Goal: Task Accomplishment & Management: Use online tool/utility

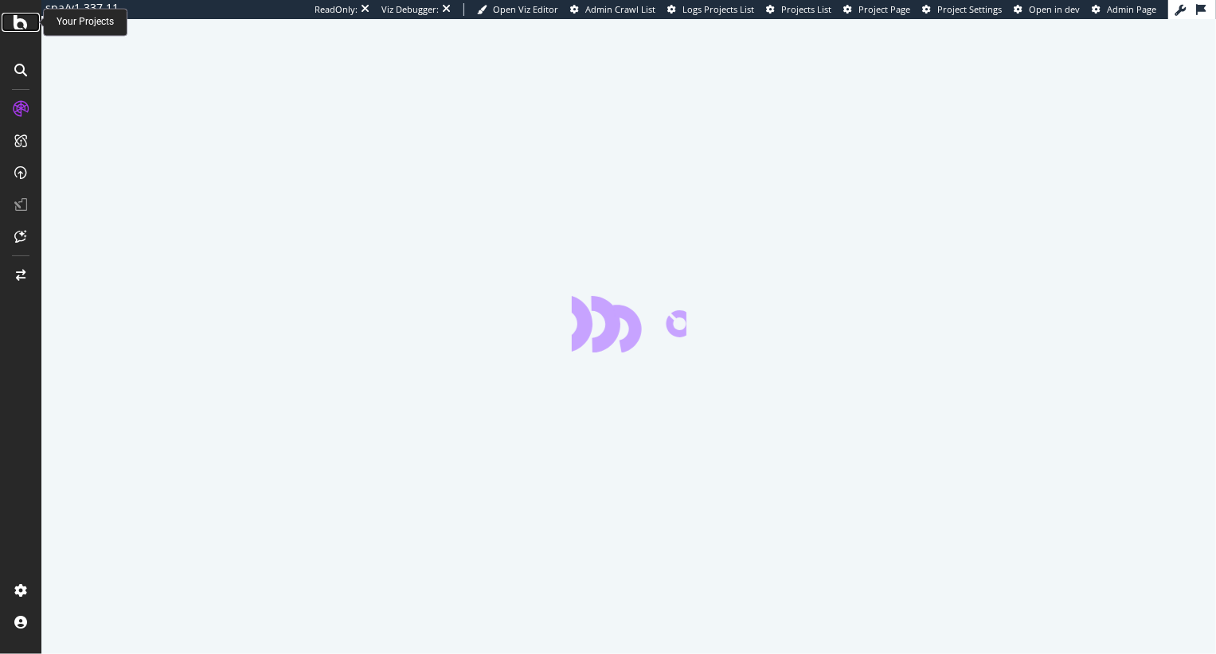
click at [18, 21] on icon at bounding box center [21, 22] width 14 height 19
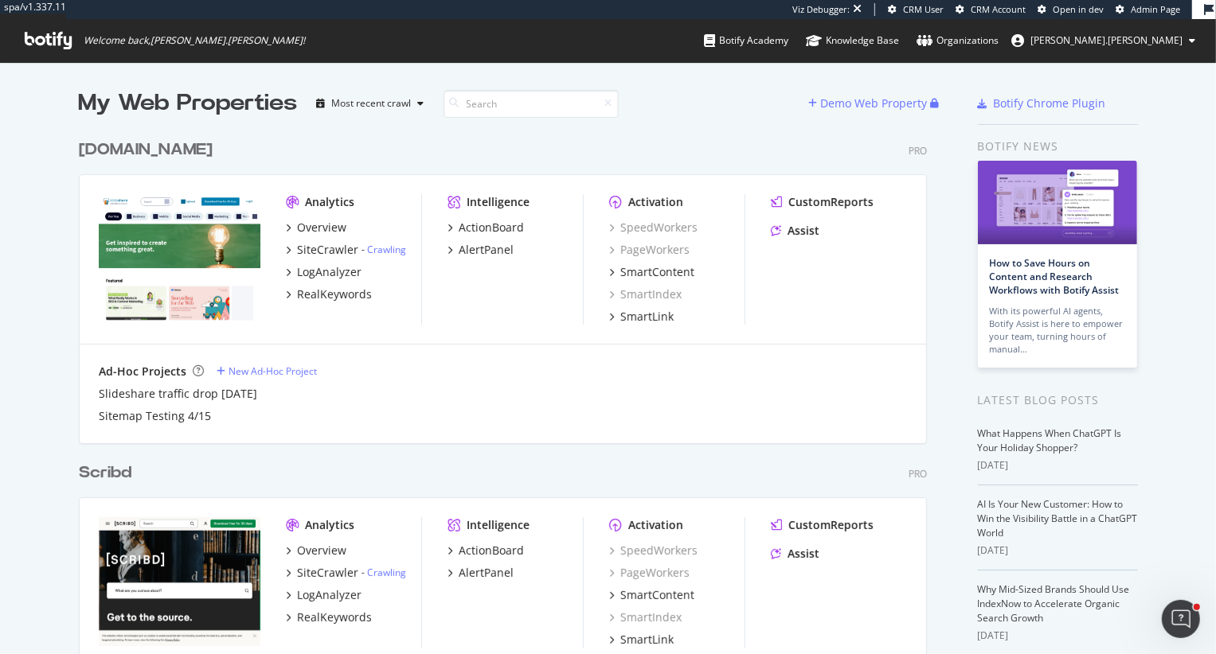
click at [127, 143] on div "slideshare.net" at bounding box center [146, 150] width 134 height 23
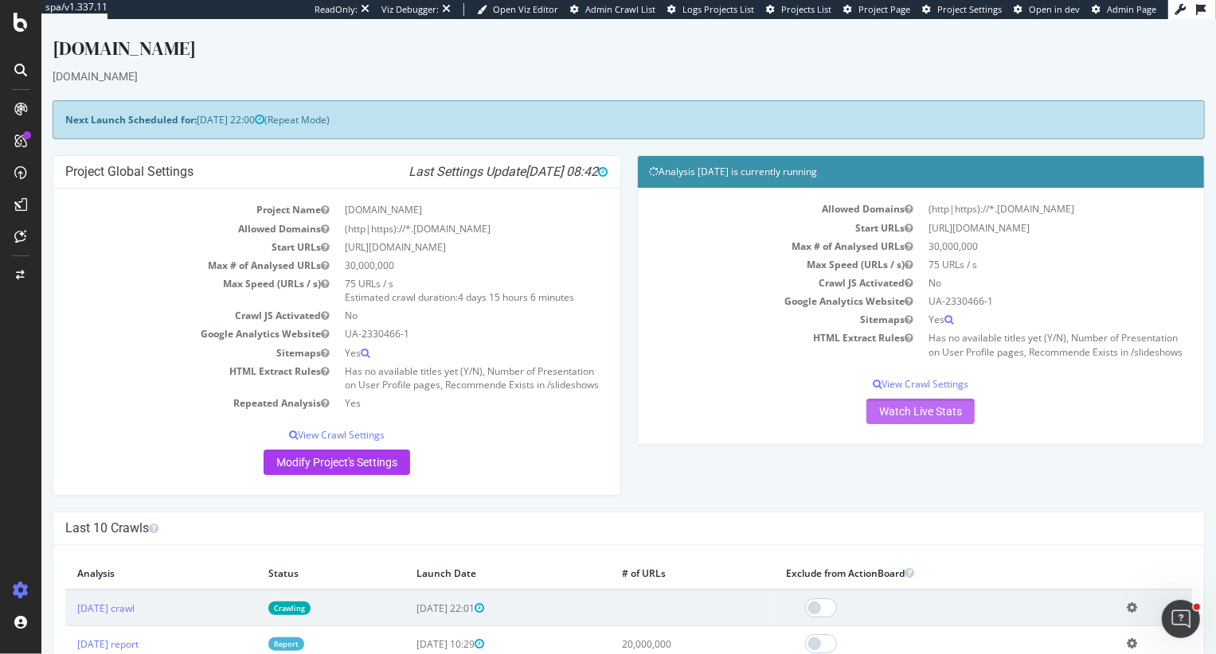
click at [911, 411] on link "Watch Live Stats" at bounding box center [919, 411] width 108 height 25
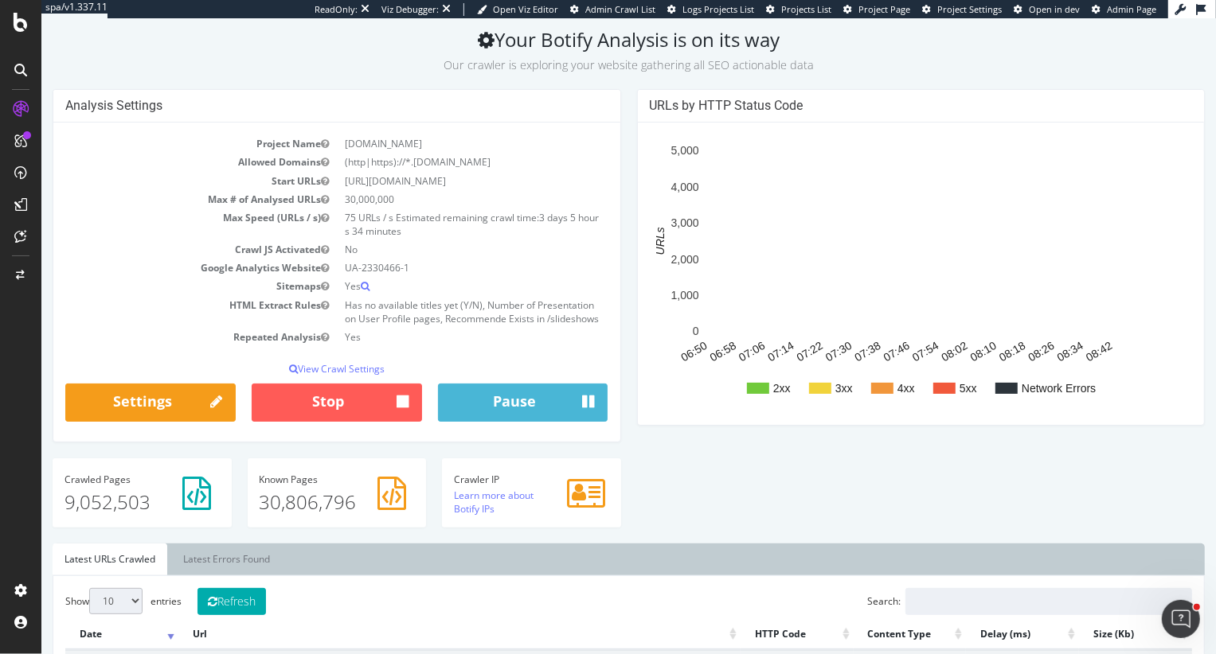
scroll to position [75, 0]
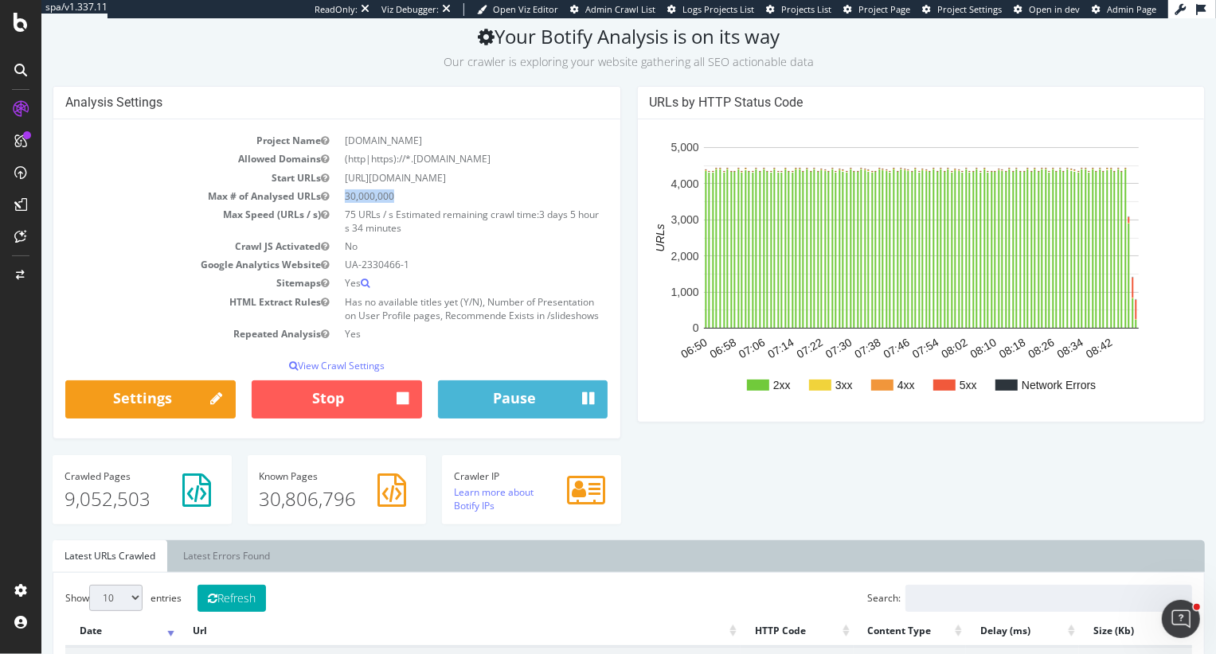
drag, startPoint x: 401, startPoint y: 198, endPoint x: 340, endPoint y: 196, distance: 61.3
click at [340, 196] on td "30,000,000" at bounding box center [471, 196] width 271 height 18
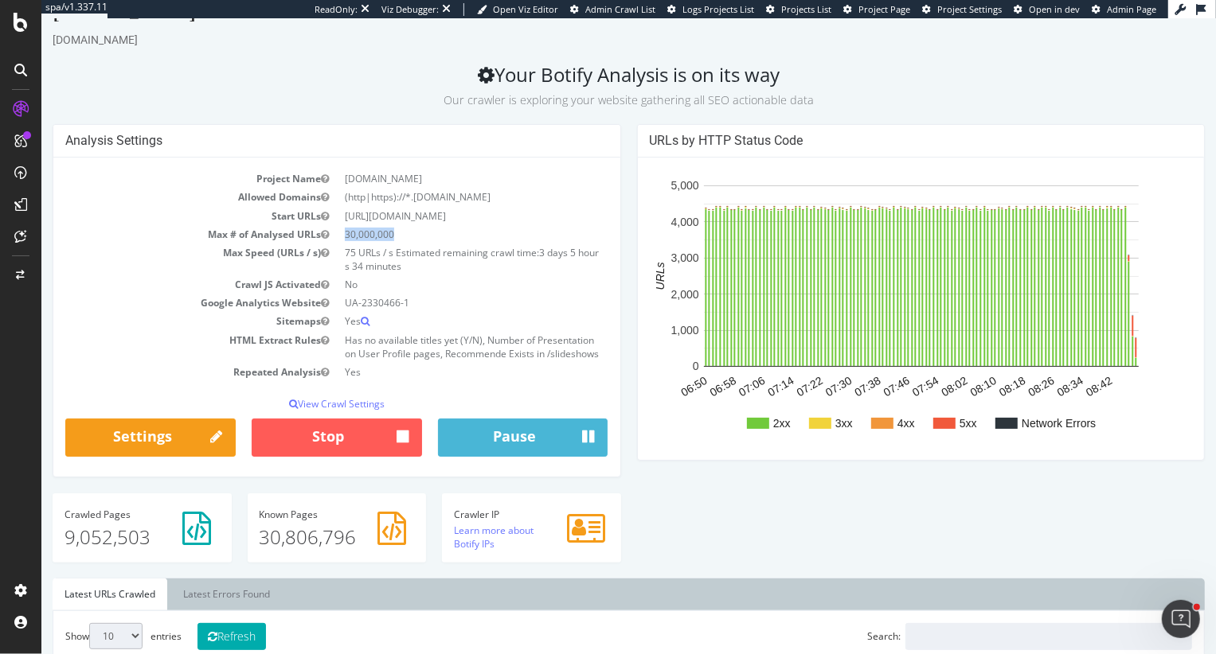
scroll to position [42, 0]
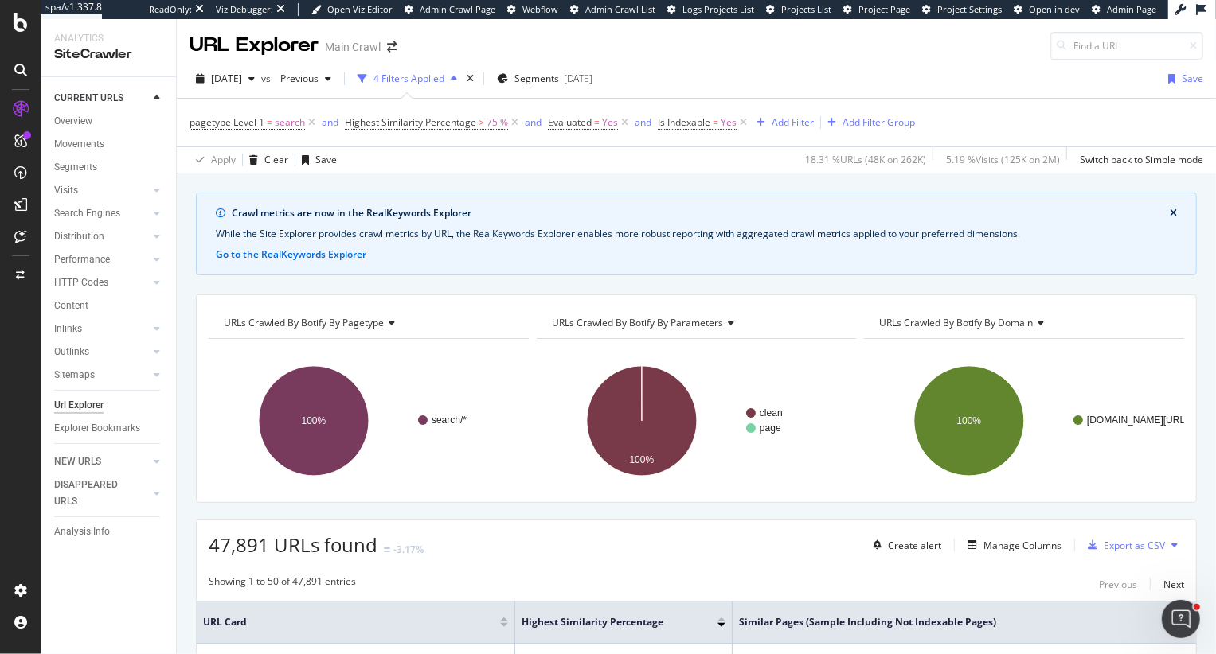
scroll to position [1303, 0]
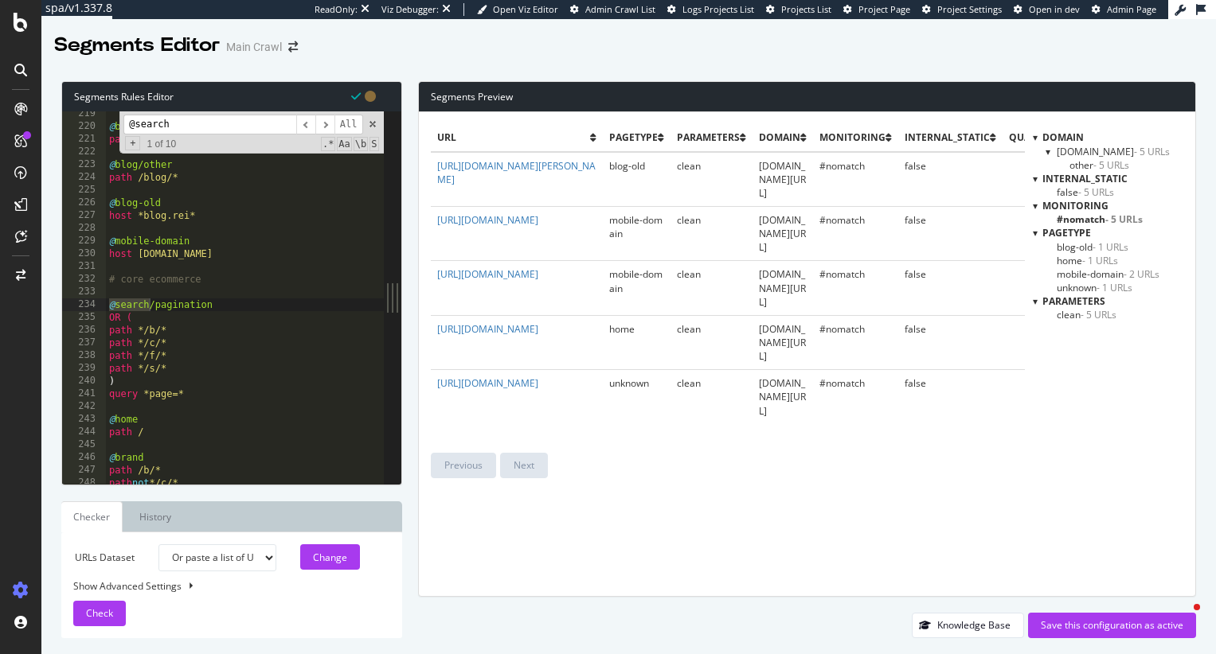
select select "urlList"
click at [203, 256] on div "@ blog/videos path /blog/videos* @ blog/other path /blog/* @ blog-old host *blo…" at bounding box center [318, 306] width 425 height 399
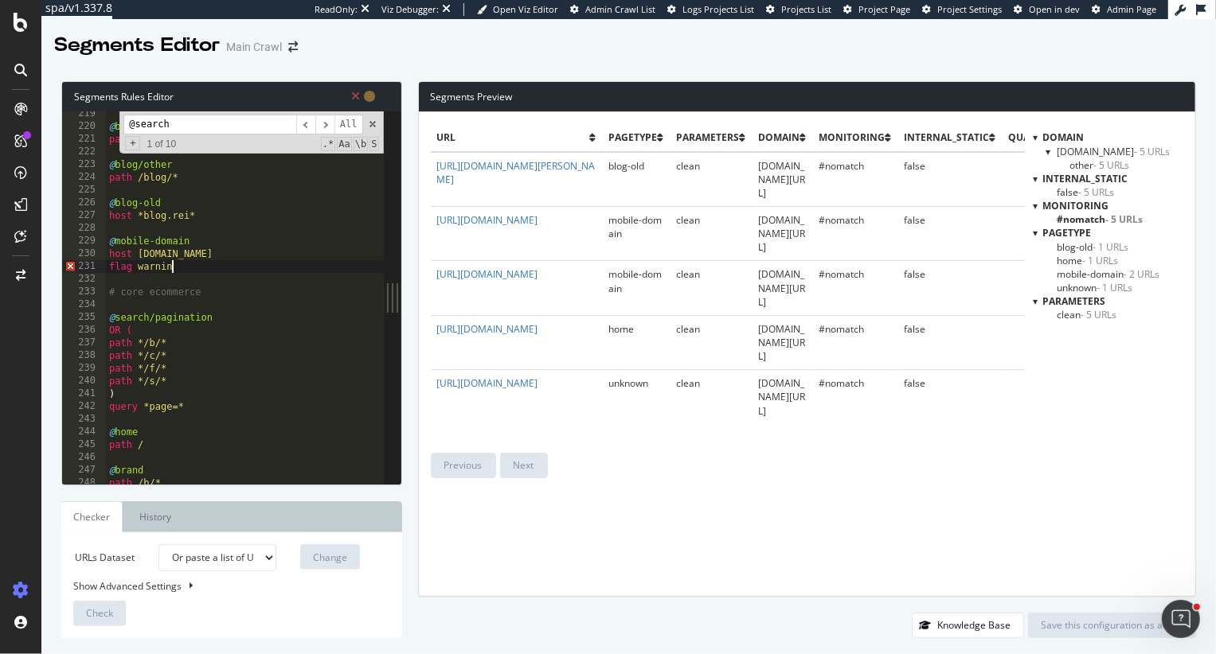
scroll to position [0, 4]
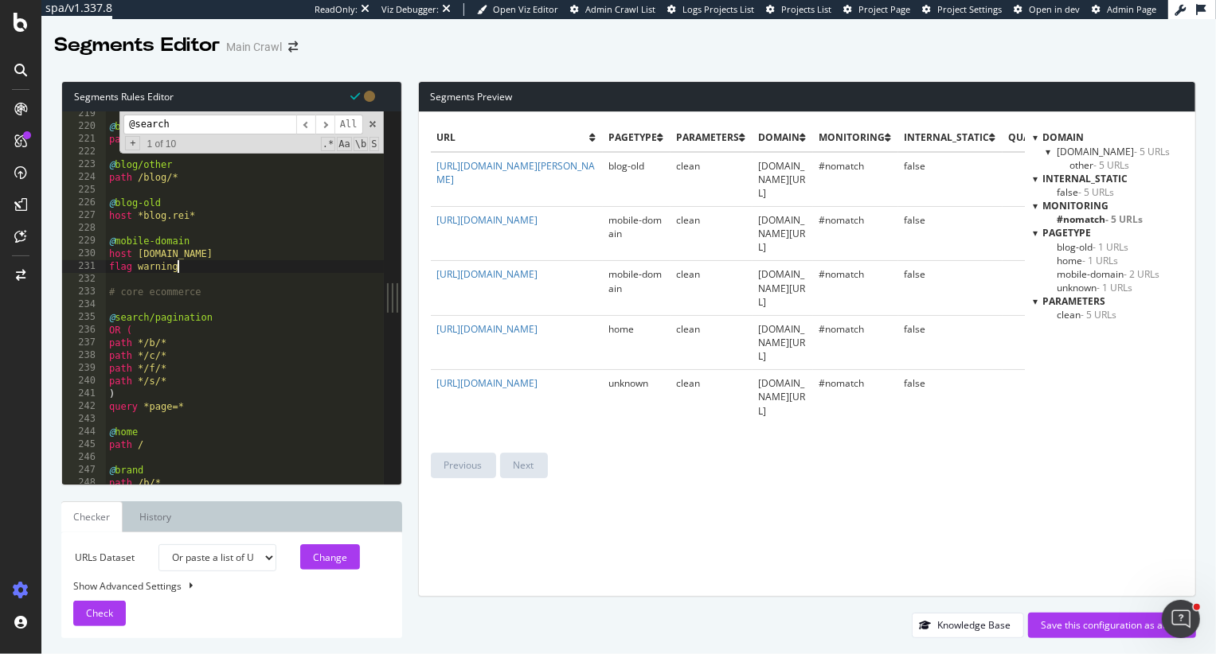
click at [205, 219] on div "@ blog/videos path /blog/videos* @ blog/other path /blog/* @ blog-old host *blo…" at bounding box center [318, 306] width 425 height 399
type textarea "host *blog.rei*"
click at [1087, 631] on div "Save this configuration as active" at bounding box center [1111, 626] width 142 height 14
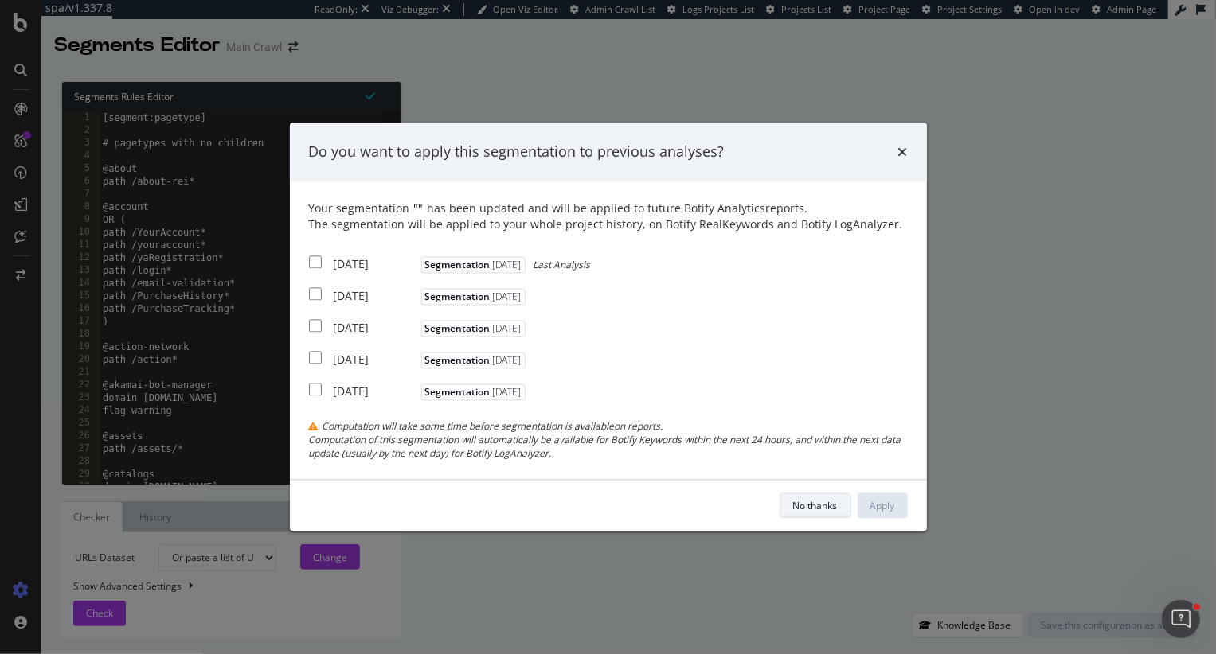
click at [819, 504] on div "No thanks" at bounding box center [815, 506] width 45 height 14
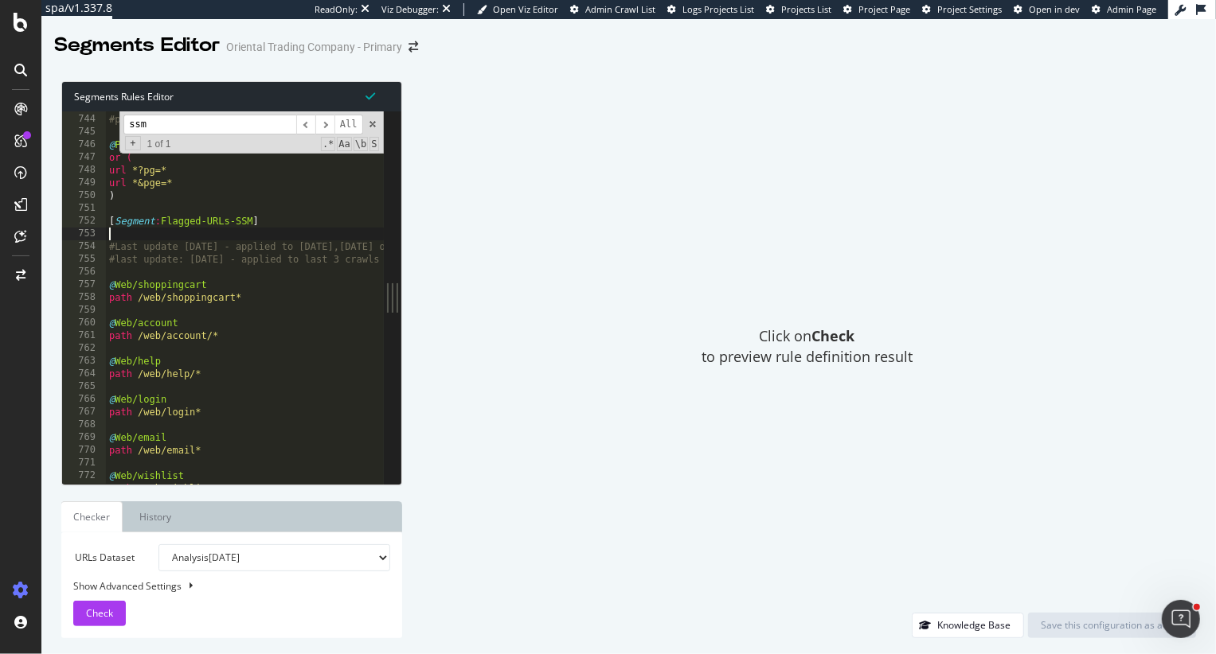
scroll to position [5854, 0]
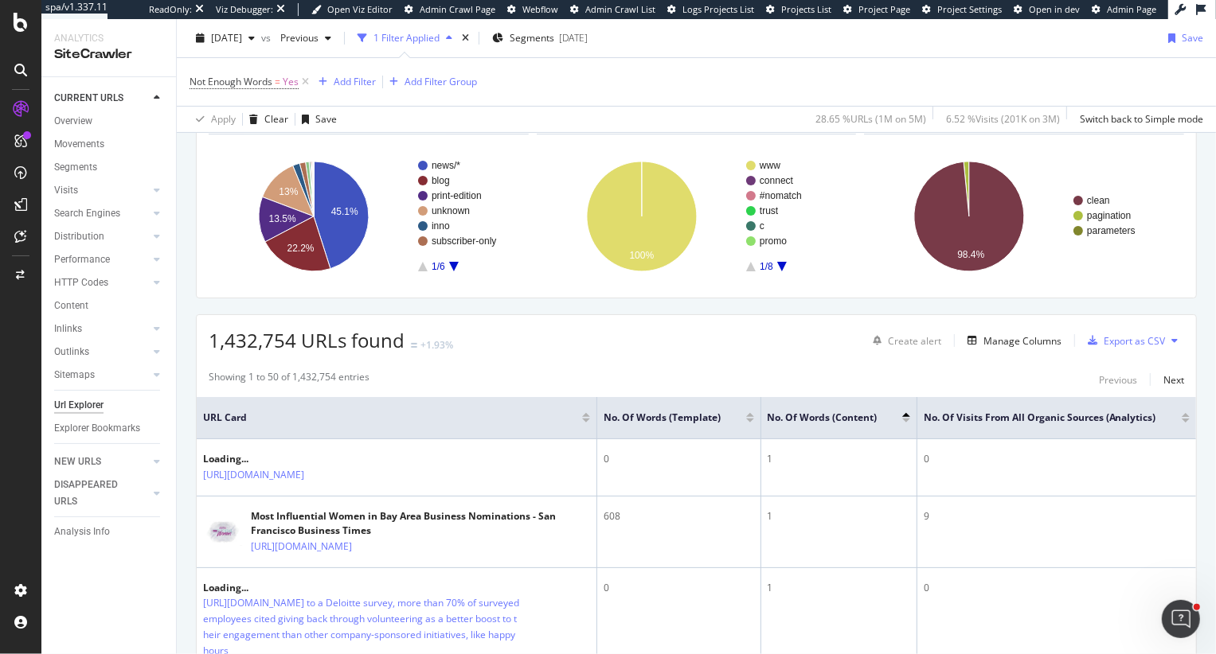
scroll to position [263, 0]
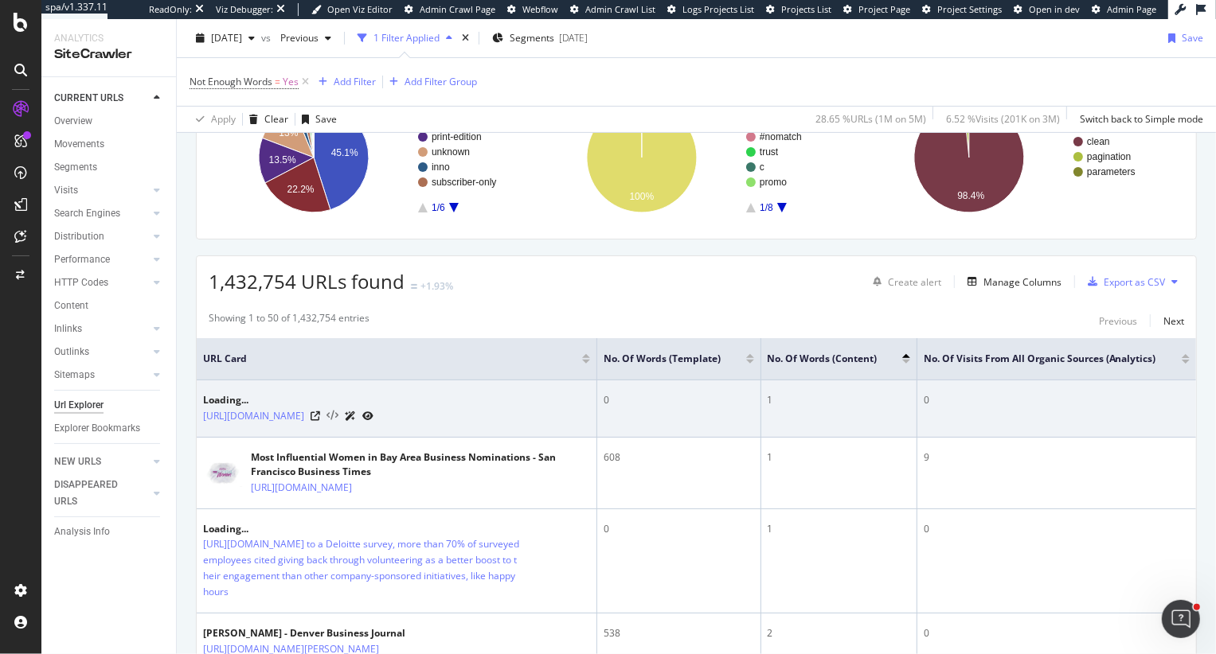
click at [338, 422] on icon at bounding box center [332, 416] width 12 height 11
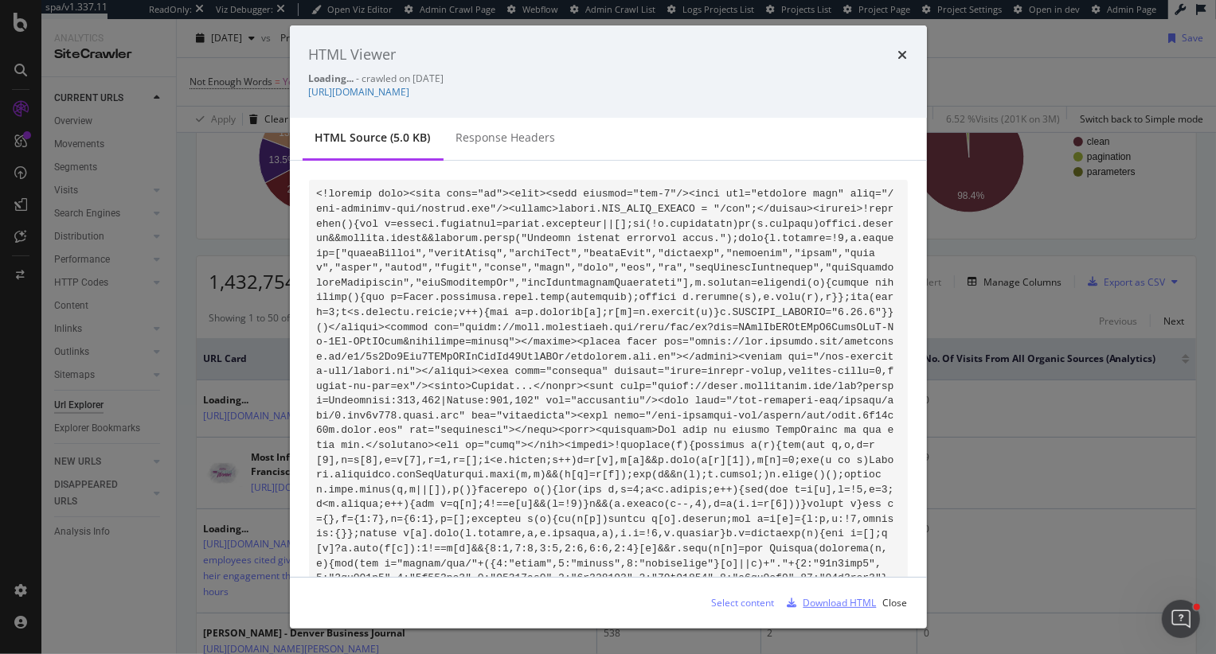
click at [816, 606] on div "Download HTML" at bounding box center [839, 603] width 73 height 14
click at [903, 57] on icon "times" at bounding box center [903, 55] width 10 height 13
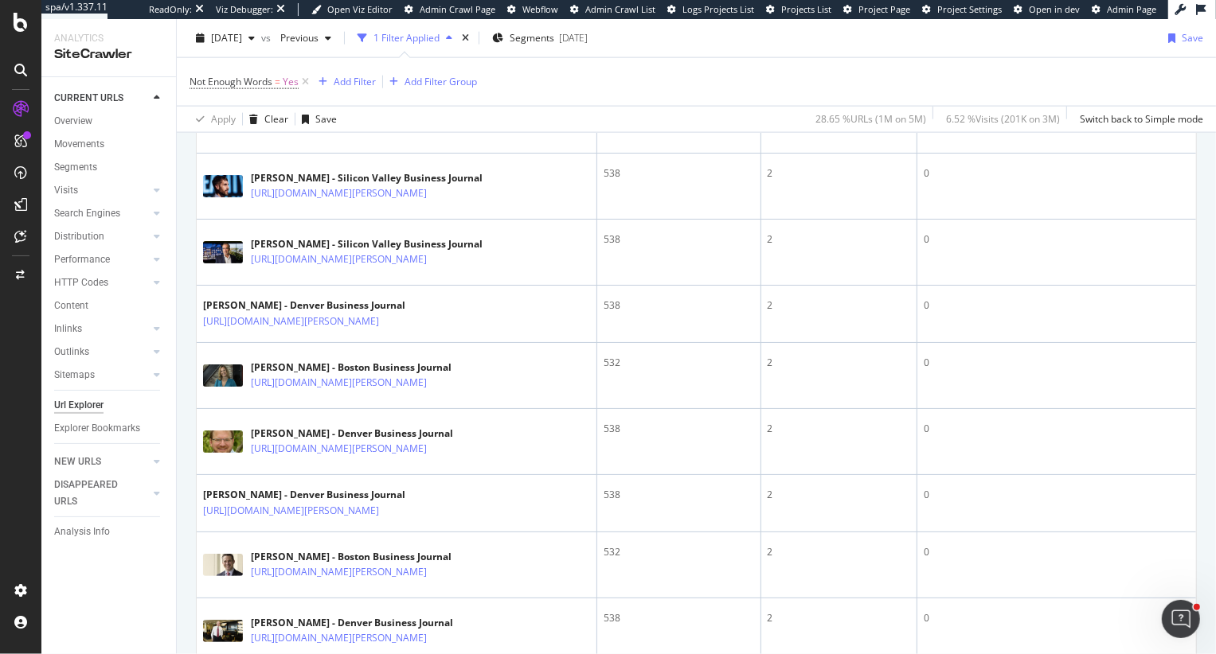
scroll to position [1762, 0]
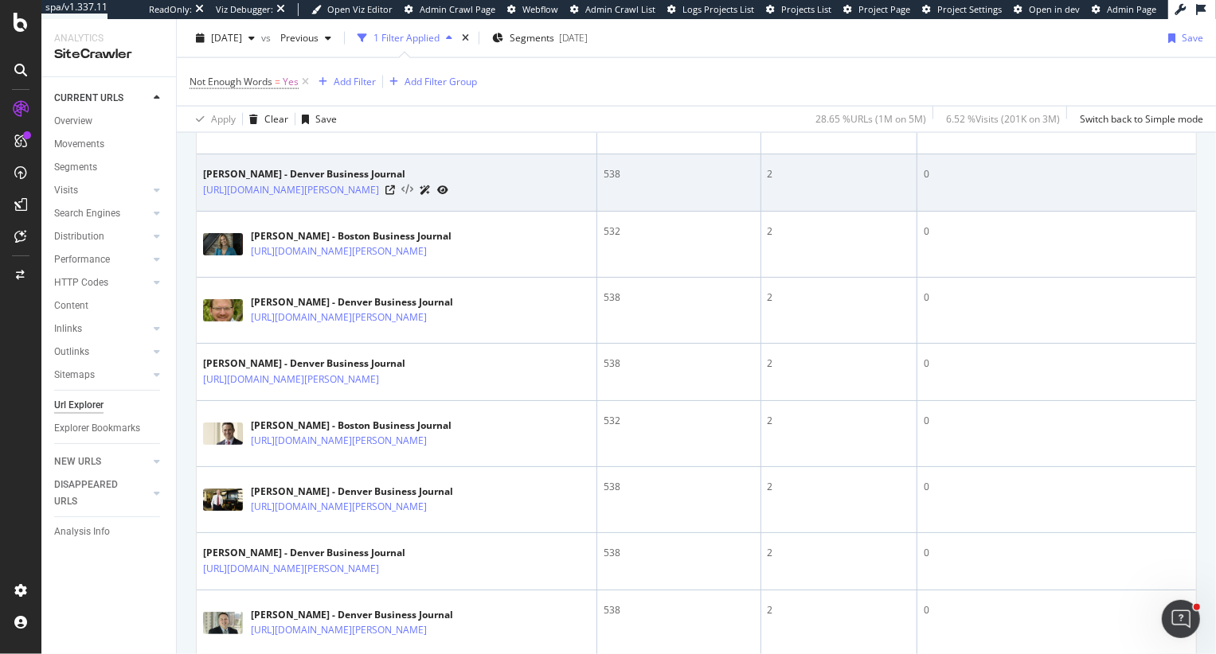
click at [413, 196] on icon at bounding box center [407, 190] width 12 height 11
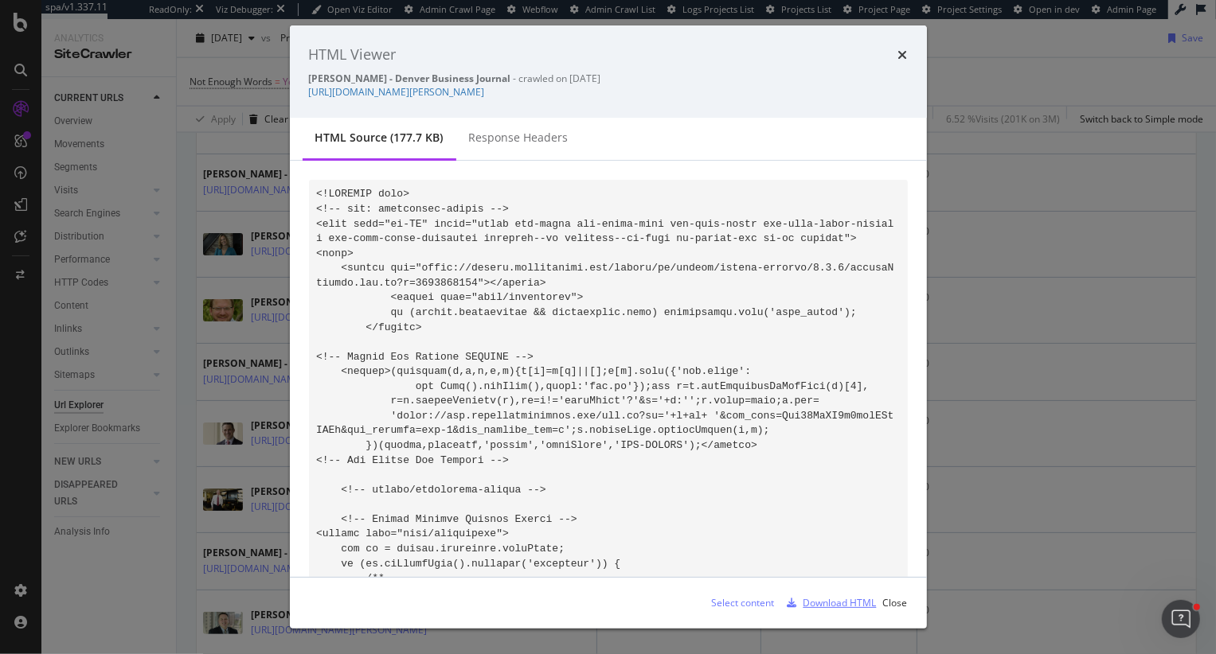
click at [834, 606] on div "Download HTML" at bounding box center [839, 603] width 73 height 14
click at [902, 54] on icon "times" at bounding box center [903, 55] width 10 height 13
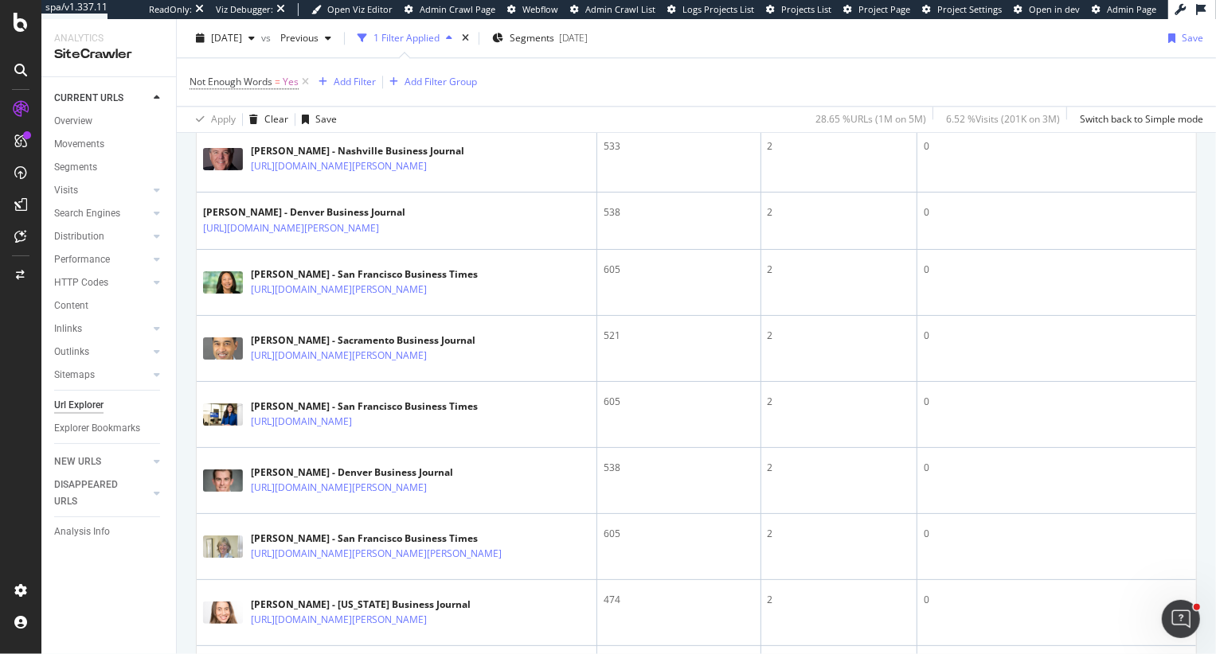
scroll to position [2914, 0]
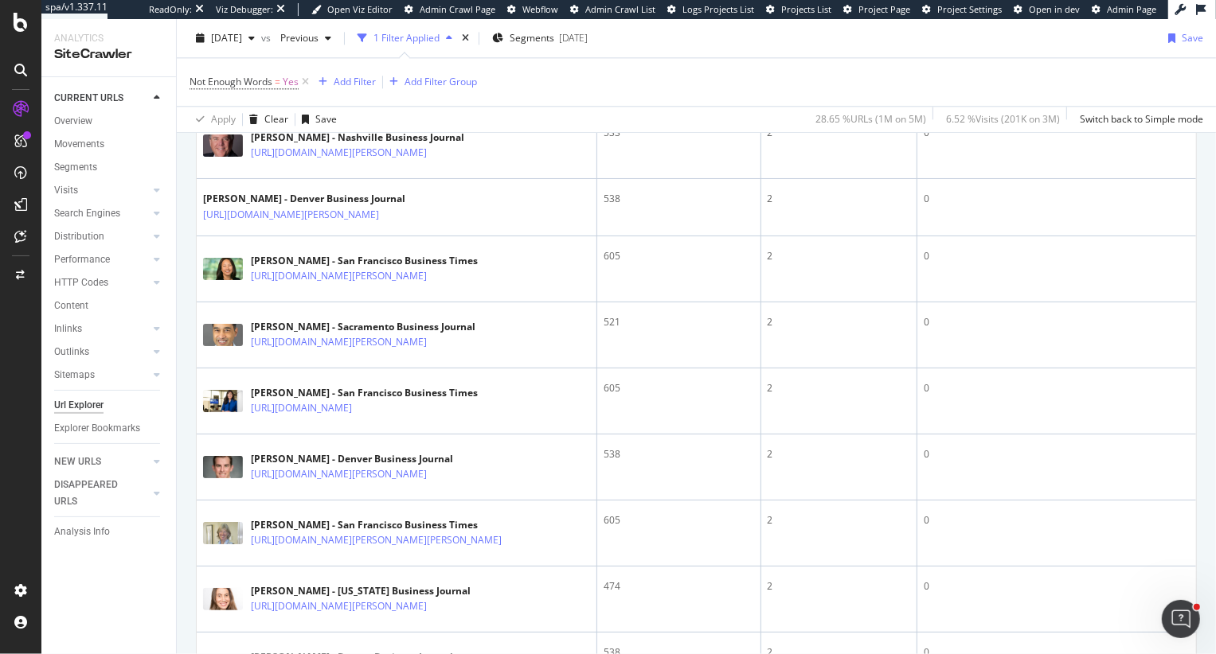
click at [413, 31] on icon at bounding box center [407, 25] width 12 height 11
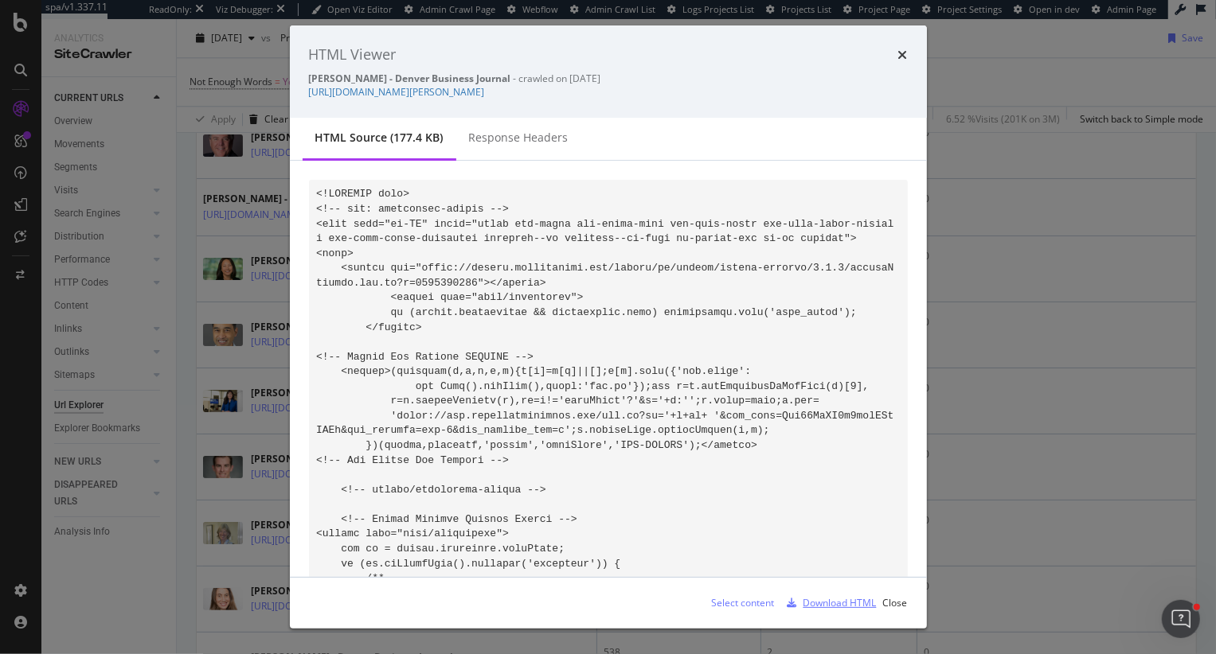
click at [820, 602] on div "Download HTML" at bounding box center [839, 603] width 73 height 14
click at [895, 57] on div "HTML Viewer" at bounding box center [608, 55] width 599 height 21
click at [898, 57] on icon "times" at bounding box center [903, 55] width 10 height 13
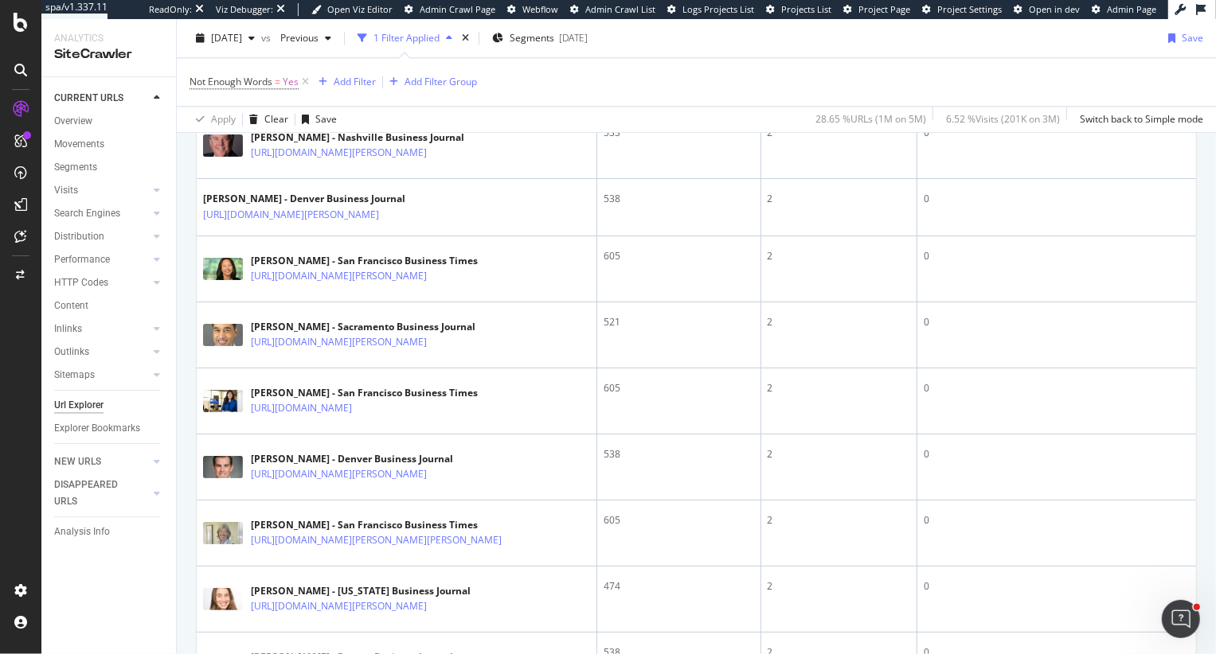
scroll to position [2923, 0]
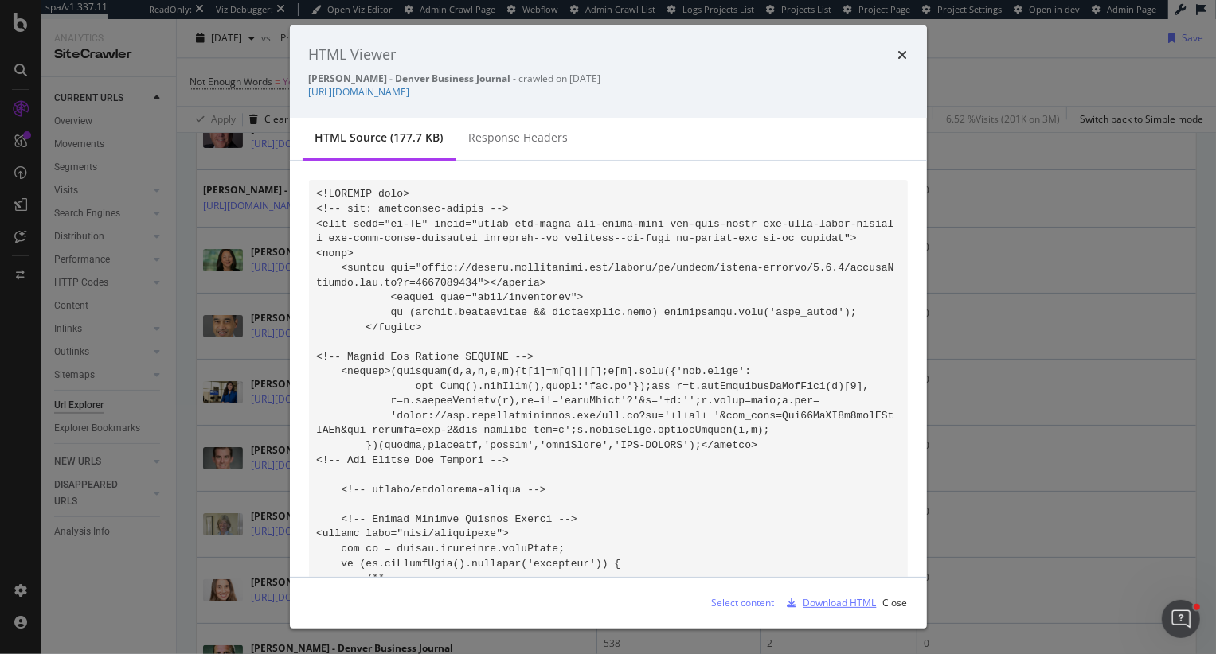
click at [834, 610] on div "Download HTML" at bounding box center [829, 603] width 96 height 24
click at [259, 252] on div "HTML Viewer Justin Byrd - Denver Business Journal - crawled on 2025-08-15 https…" at bounding box center [608, 327] width 1216 height 654
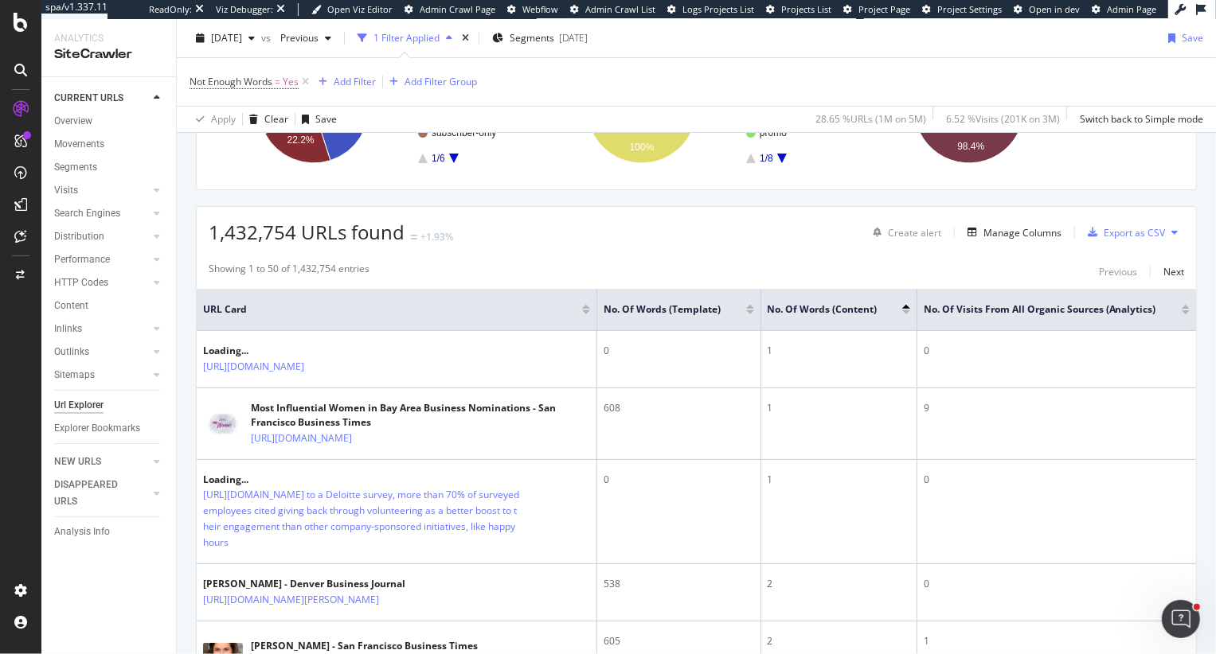
scroll to position [185, 0]
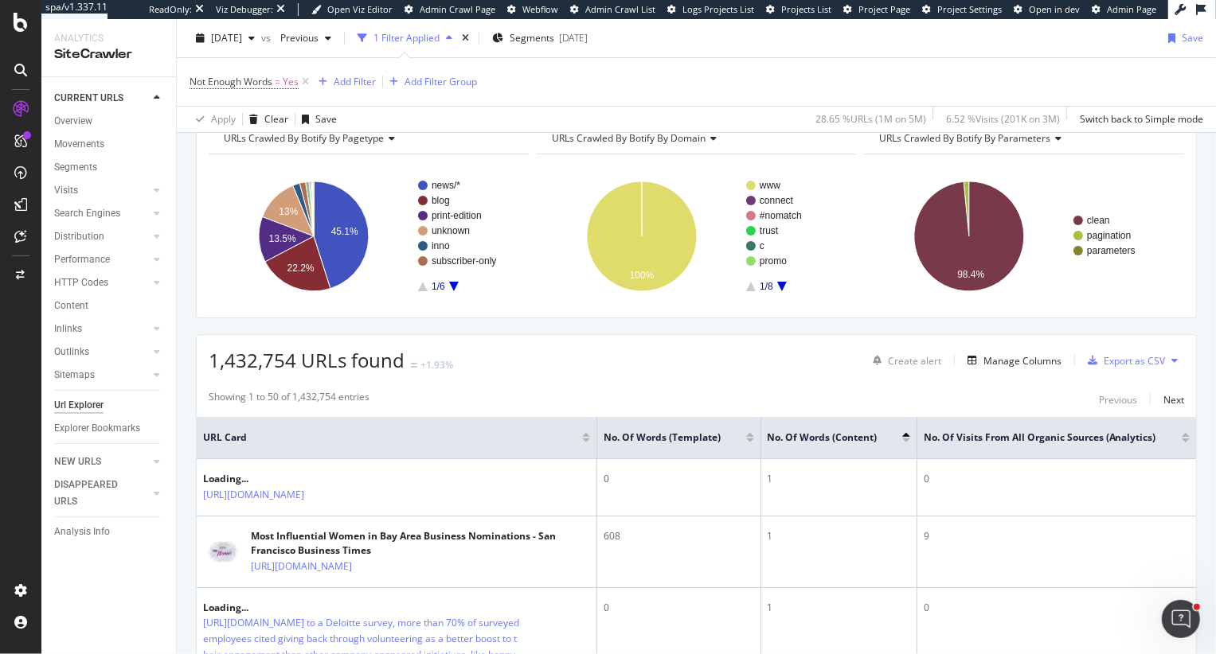
click at [747, 435] on div at bounding box center [750, 435] width 8 height 4
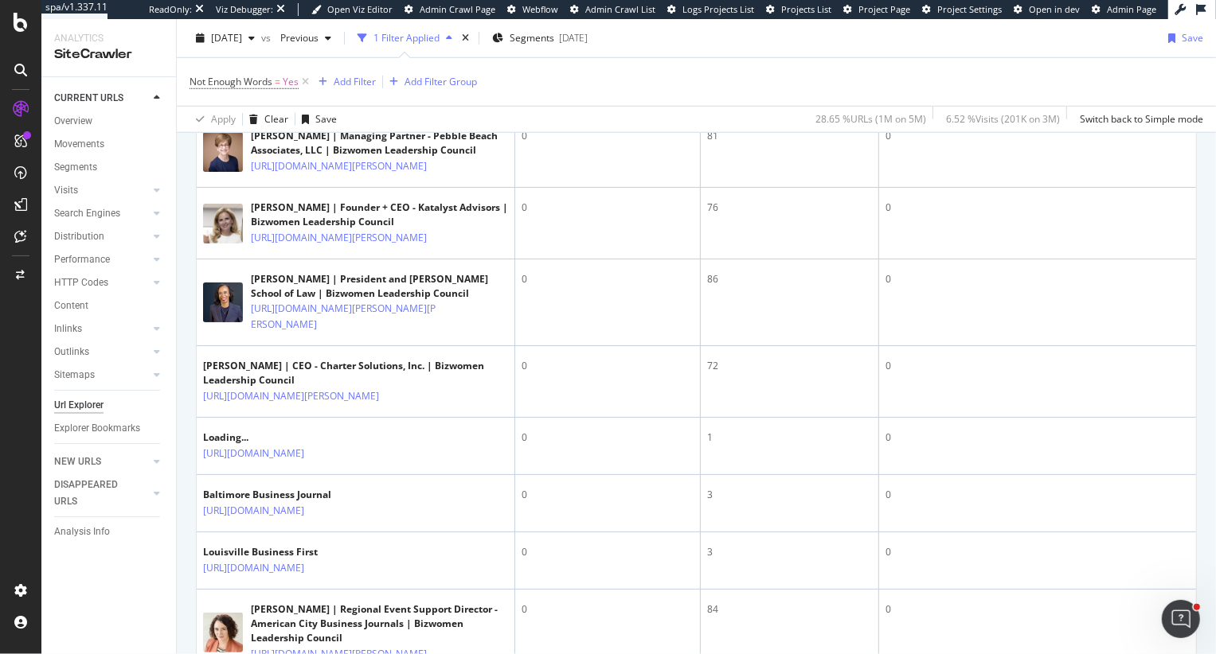
scroll to position [968, 0]
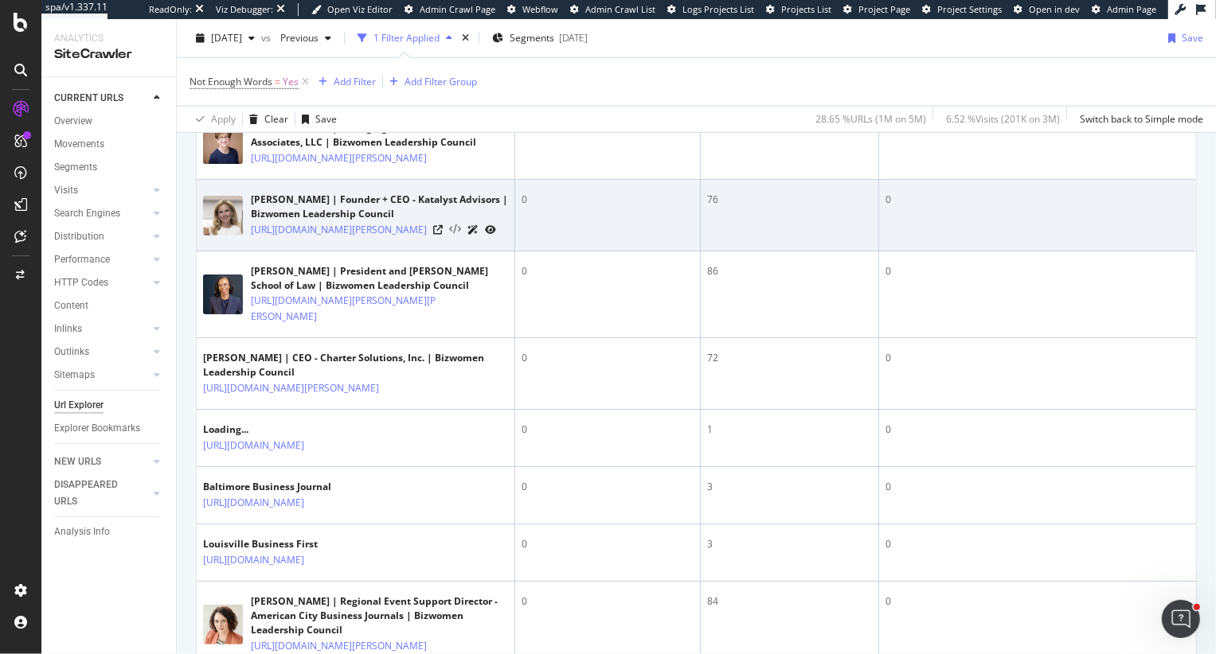
click at [461, 236] on icon at bounding box center [455, 229] width 12 height 11
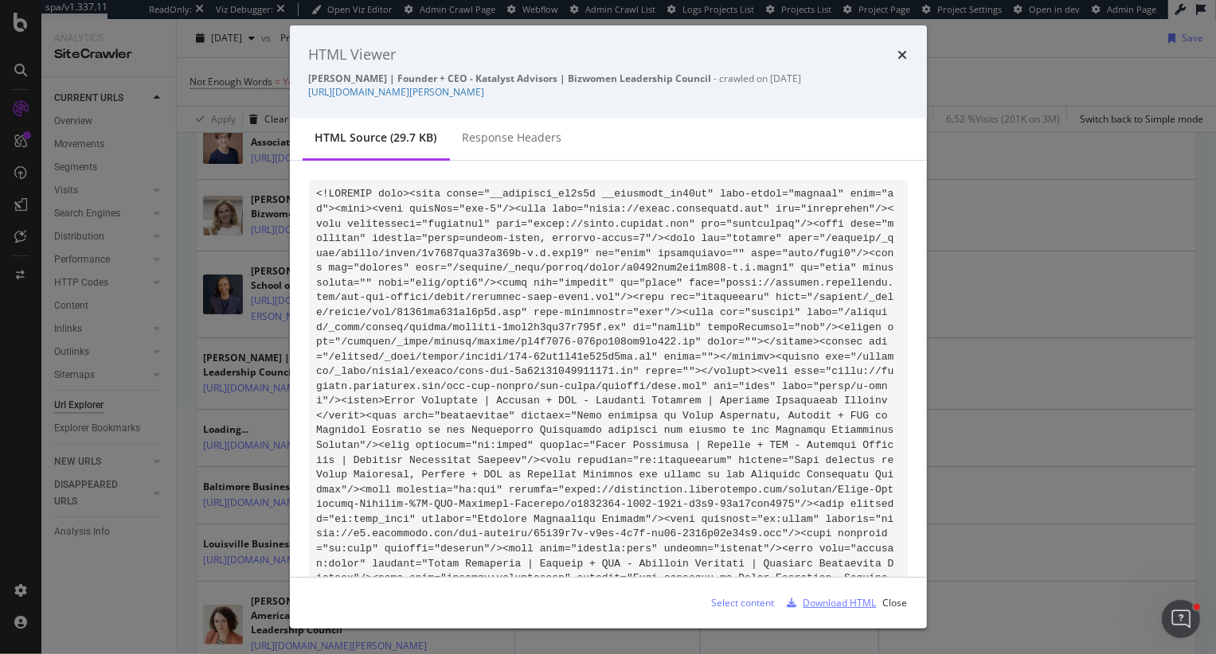
click at [844, 596] on div "Download HTML" at bounding box center [839, 603] width 73 height 14
click at [485, 91] on link "https://connections.bizjournals.com/profile/Kelli-Schnieder-Founder-%2B-CEO-Kat…" at bounding box center [397, 92] width 176 height 14
click at [898, 53] on icon "times" at bounding box center [903, 55] width 10 height 13
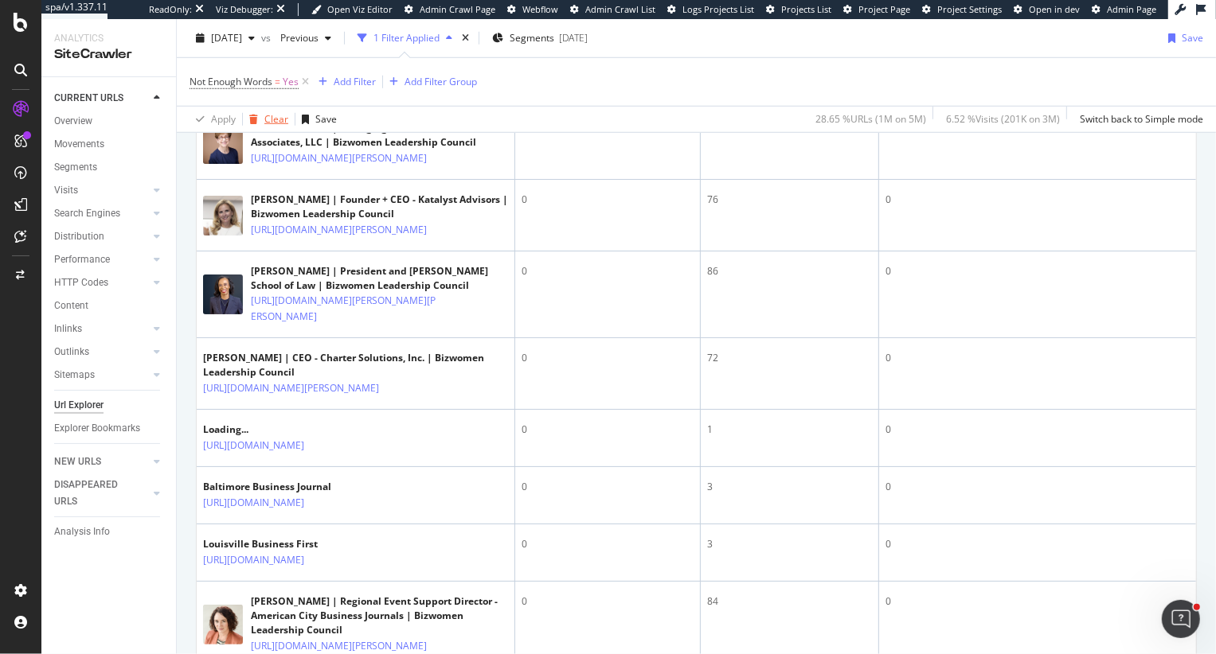
click at [269, 117] on div "Clear" at bounding box center [276, 119] width 24 height 14
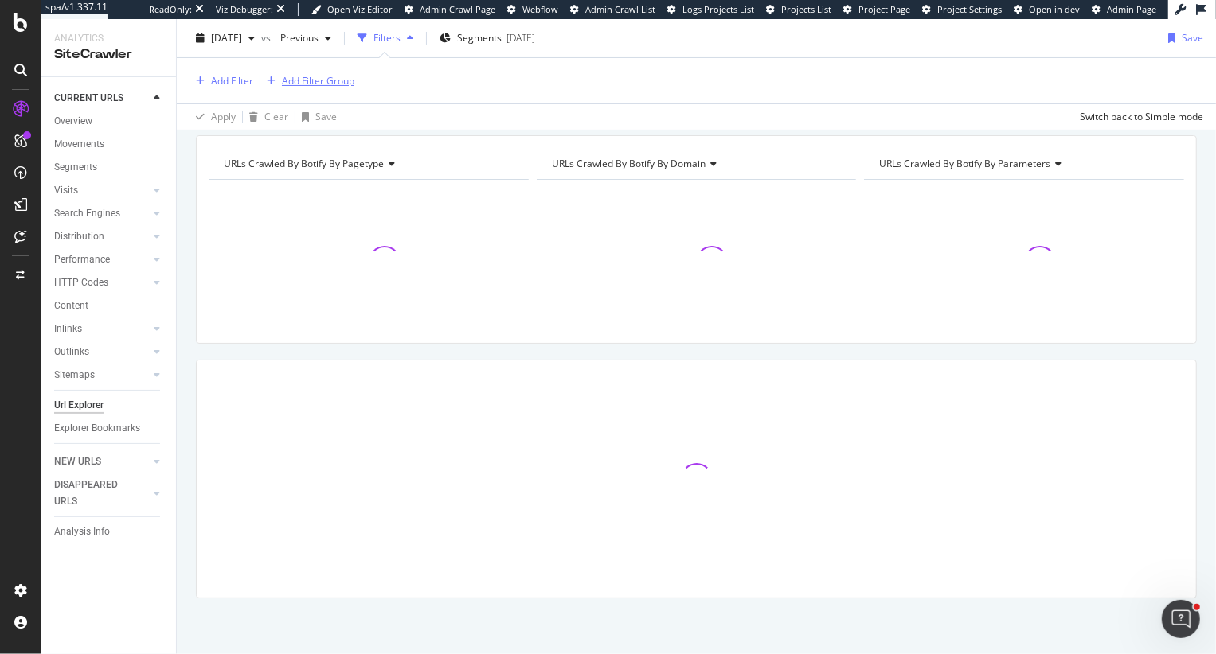
scroll to position [156, 0]
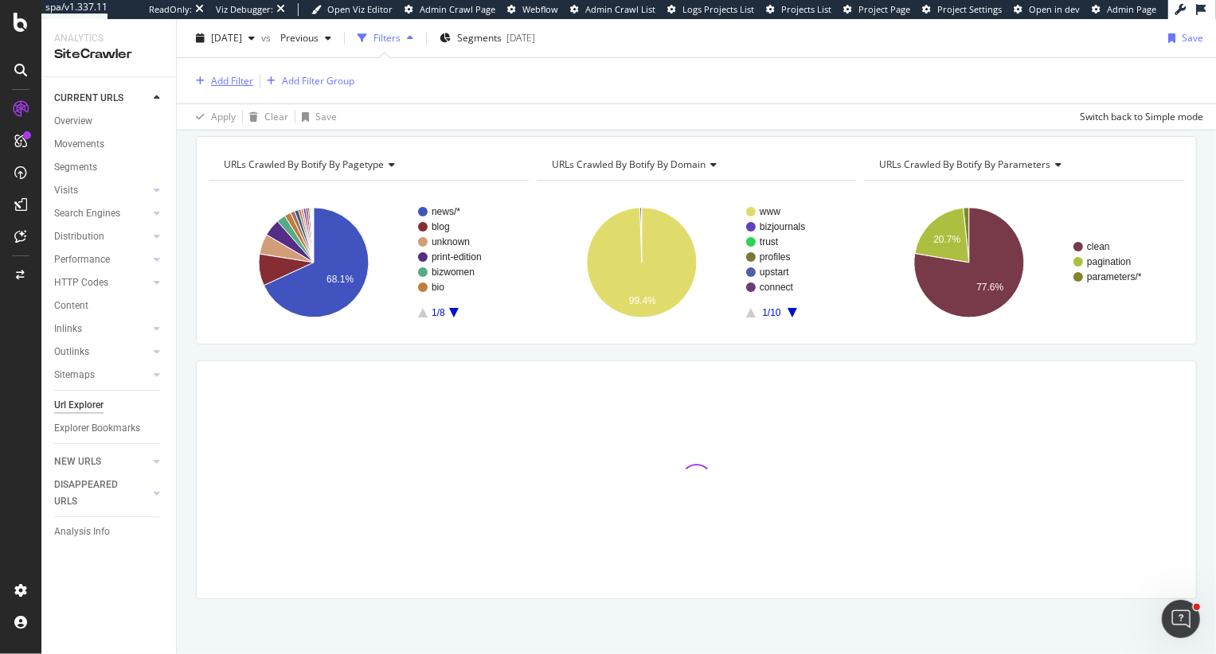
click at [247, 74] on div "Add Filter" at bounding box center [232, 81] width 42 height 14
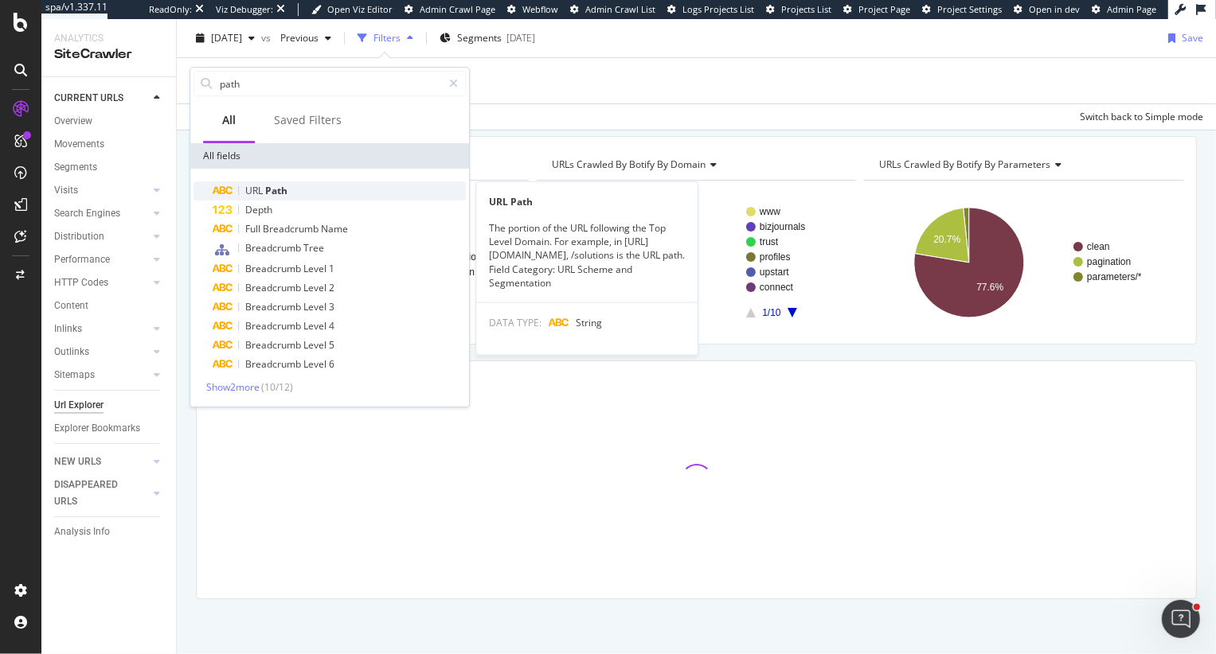
type input "path"
click at [283, 189] on span "Path" at bounding box center [276, 191] width 22 height 14
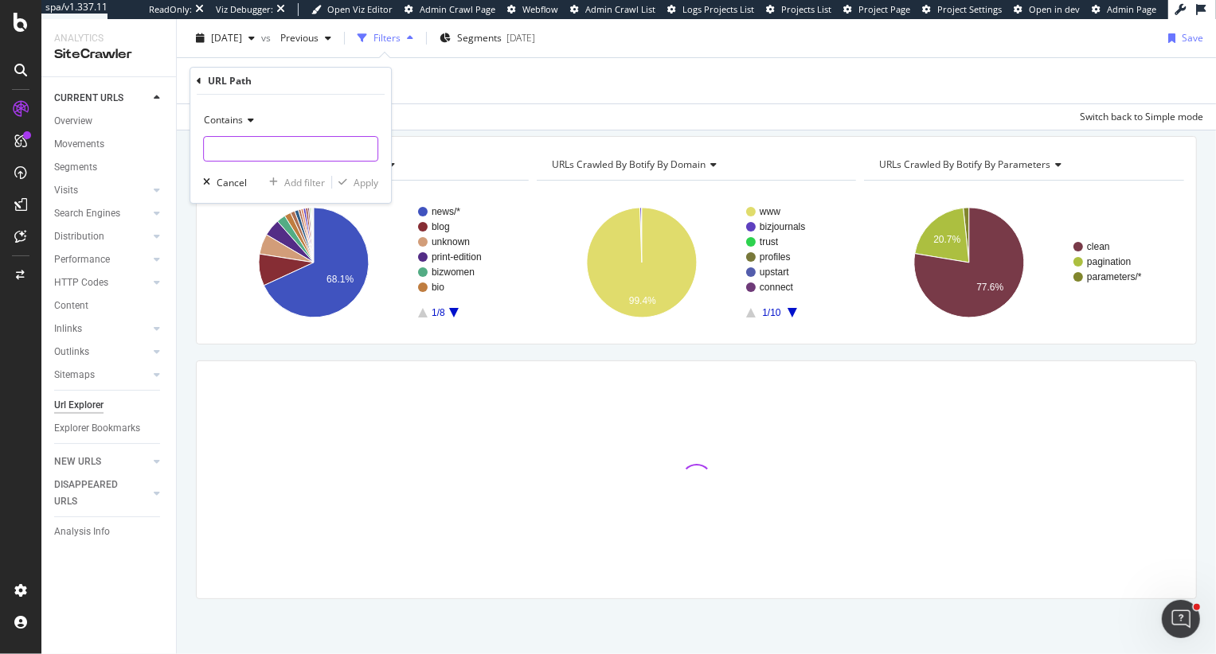
click at [287, 153] on input "text" at bounding box center [291, 148] width 174 height 25
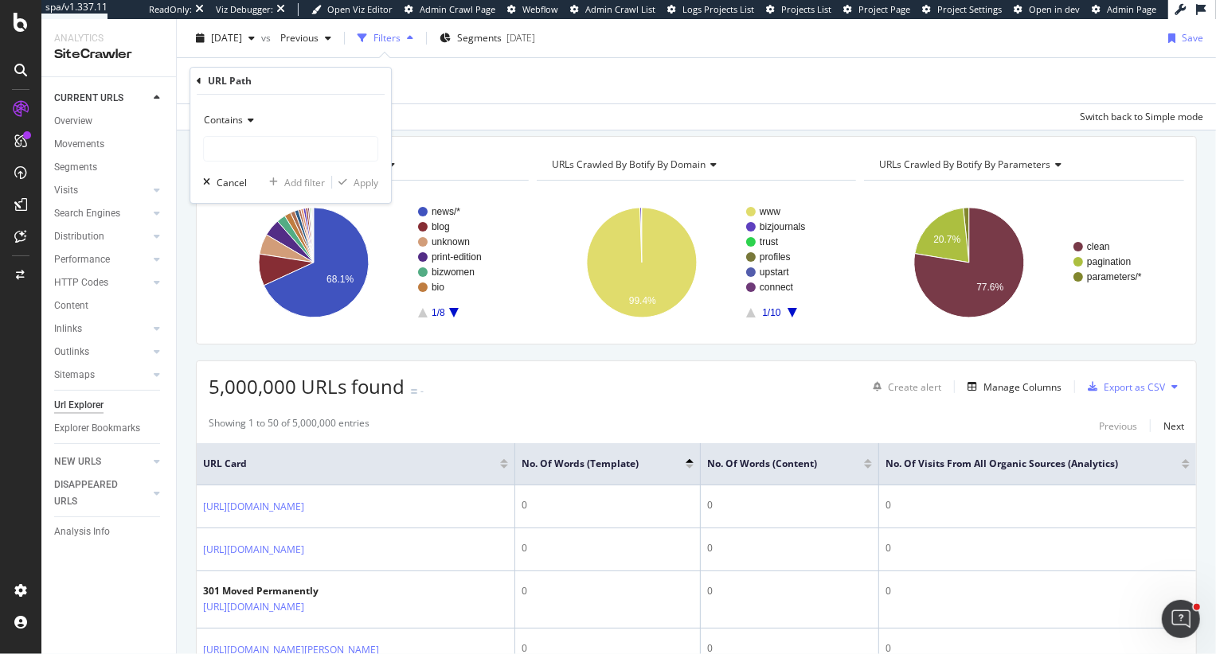
click at [224, 127] on div "Contains" at bounding box center [290, 119] width 175 height 25
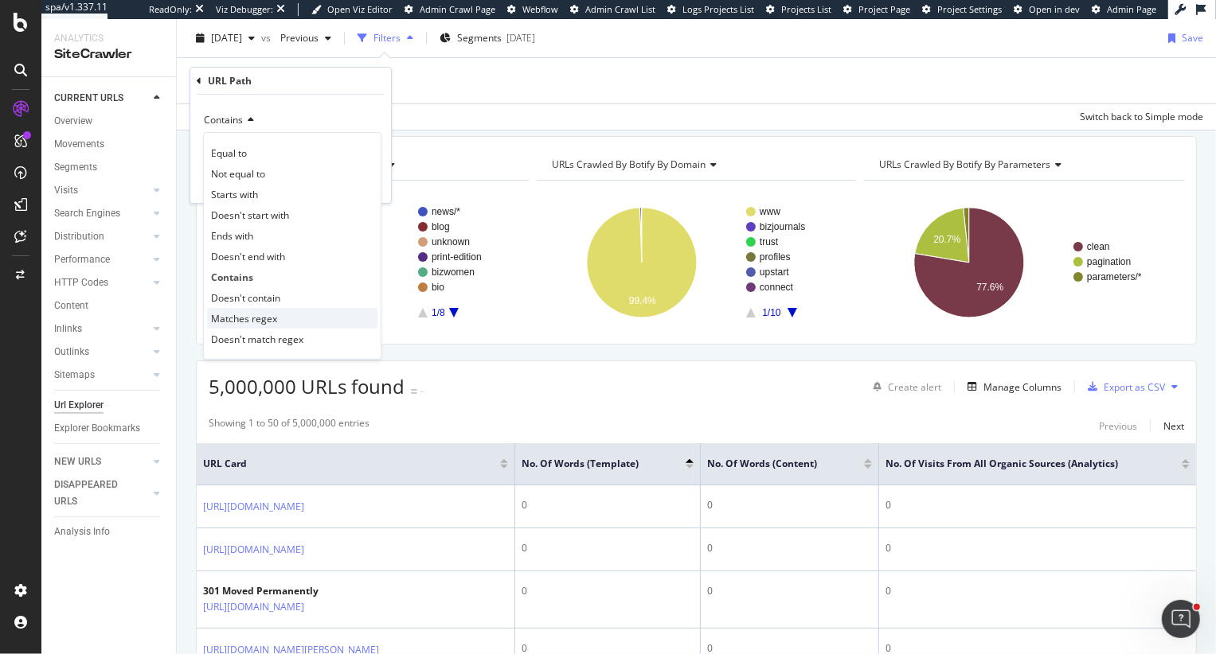
click at [270, 320] on span "Matches regex" at bounding box center [244, 319] width 66 height 14
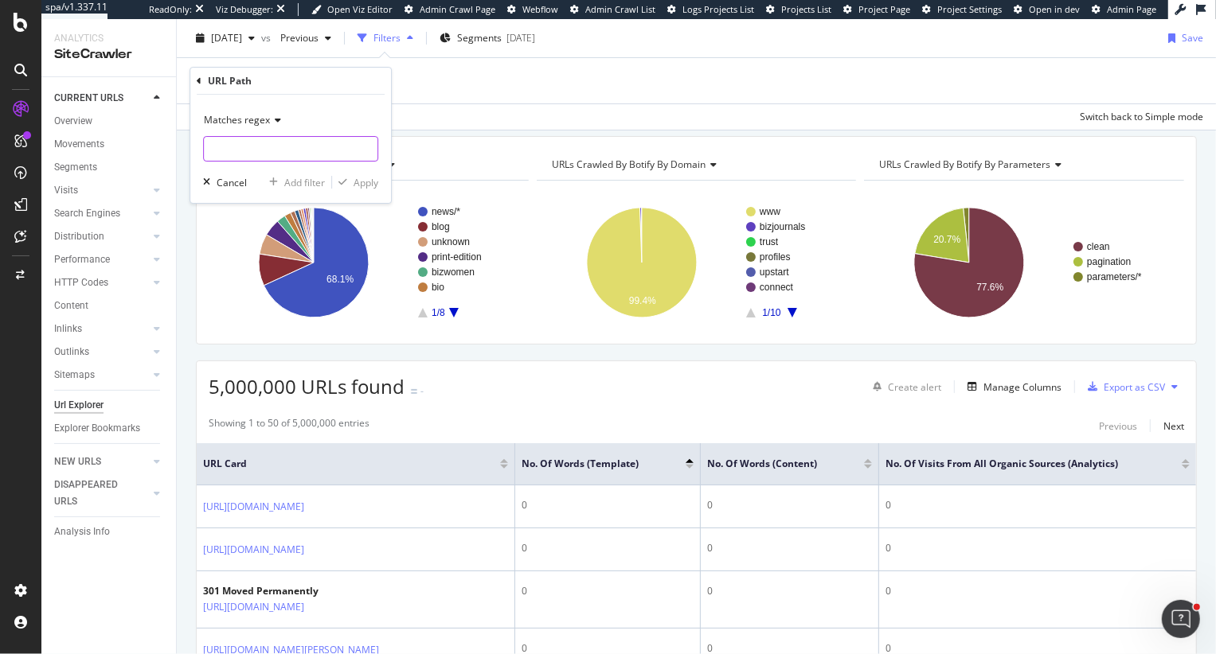
click at [269, 142] on input "text" at bounding box center [291, 148] width 174 height 25
type input "\/[0-9]+\/\w+\-\w+\.html"
click at [370, 185] on div "Apply" at bounding box center [365, 183] width 25 height 14
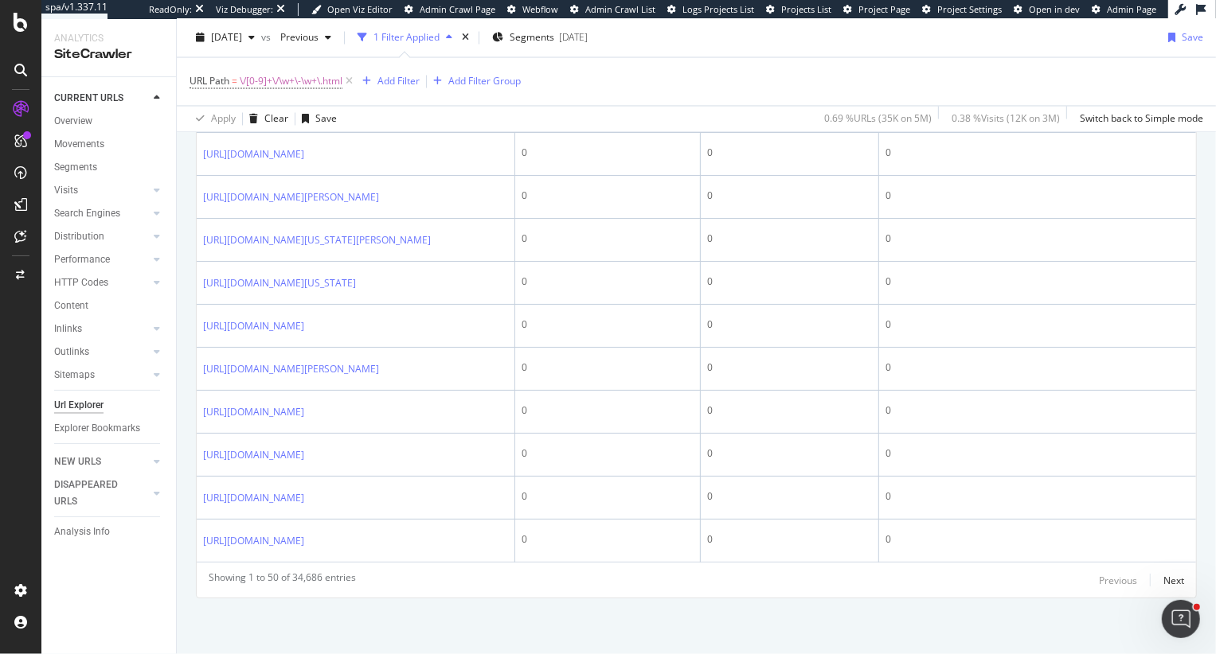
scroll to position [2927, 0]
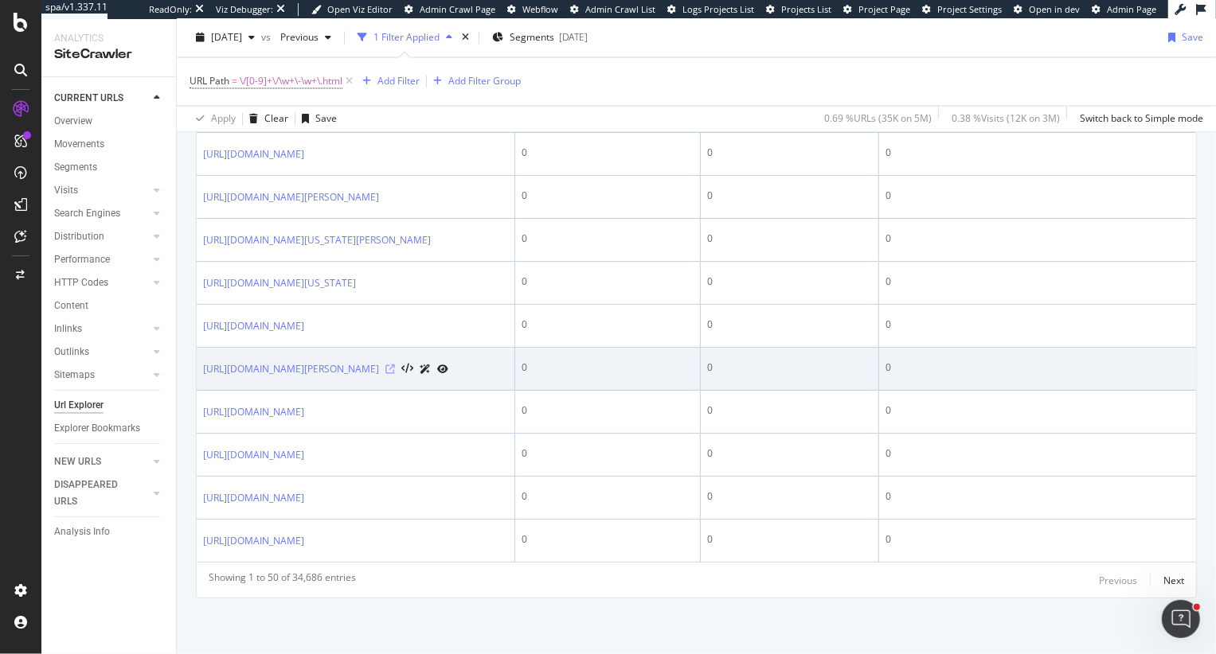
click at [395, 374] on icon at bounding box center [390, 370] width 10 height 10
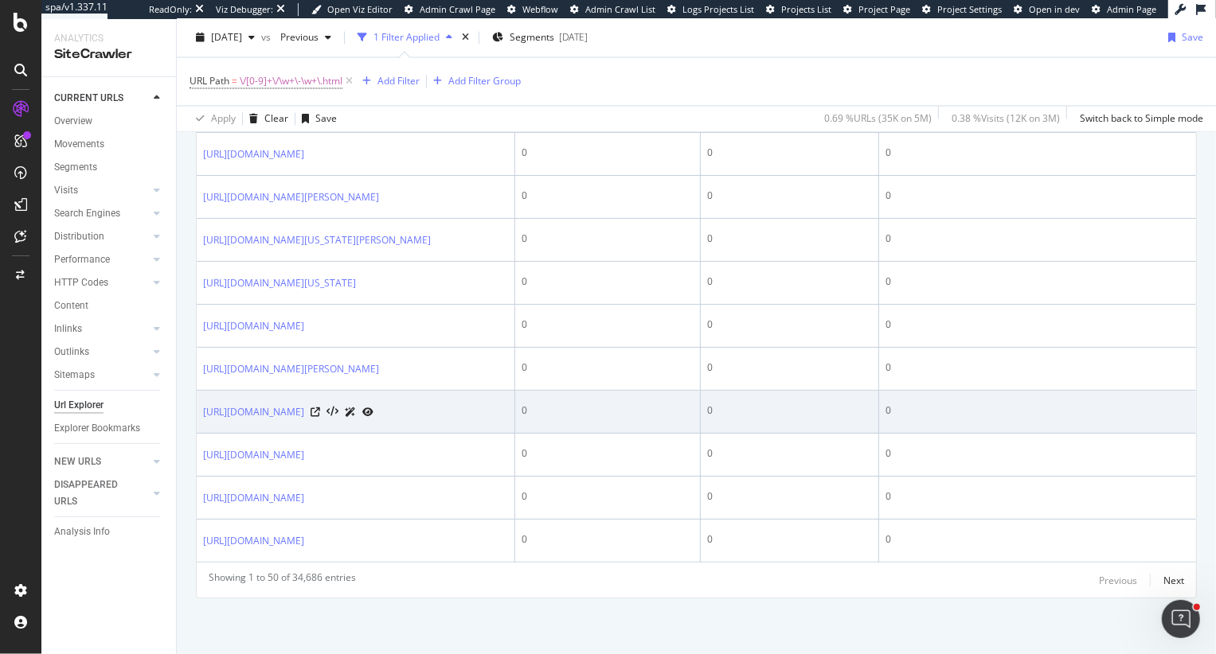
scroll to position [3062, 0]
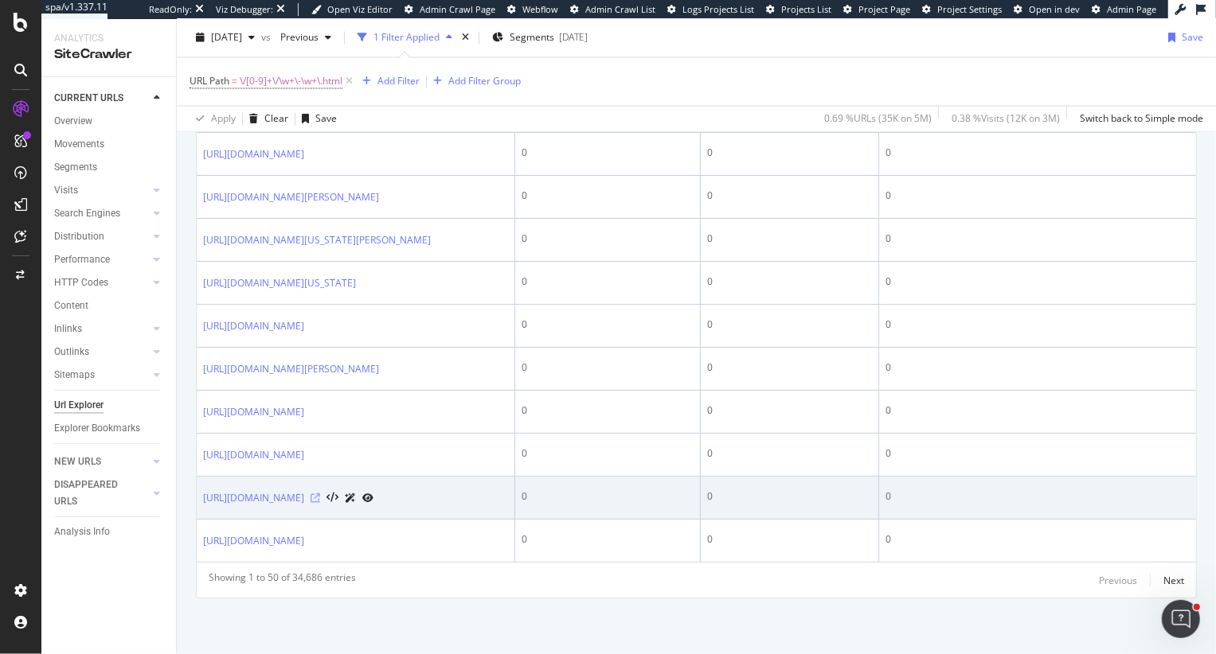
click at [320, 494] on icon at bounding box center [315, 499] width 10 height 10
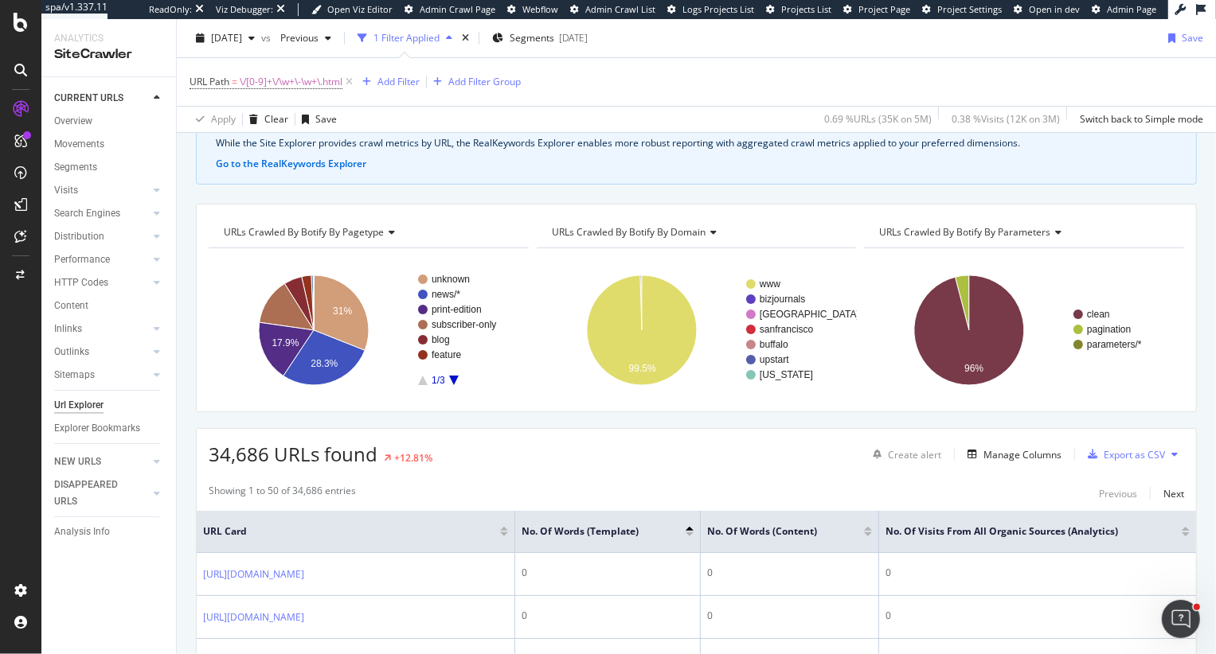
scroll to position [134, 0]
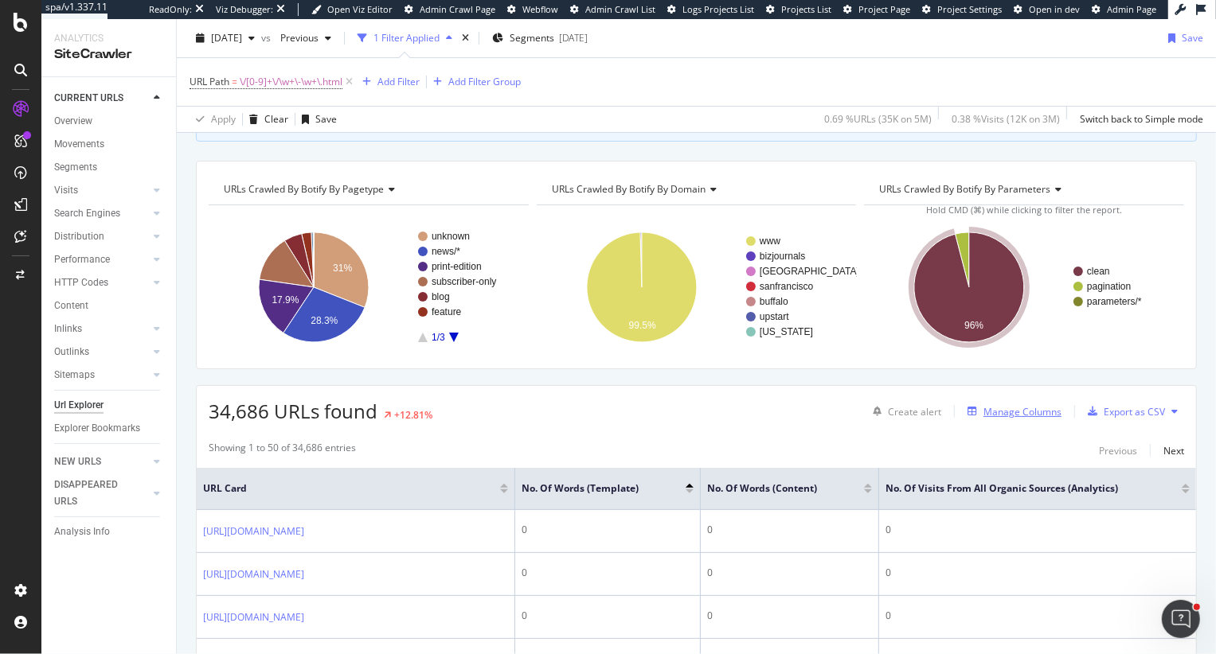
click at [1035, 415] on div "Manage Columns" at bounding box center [1022, 412] width 78 height 14
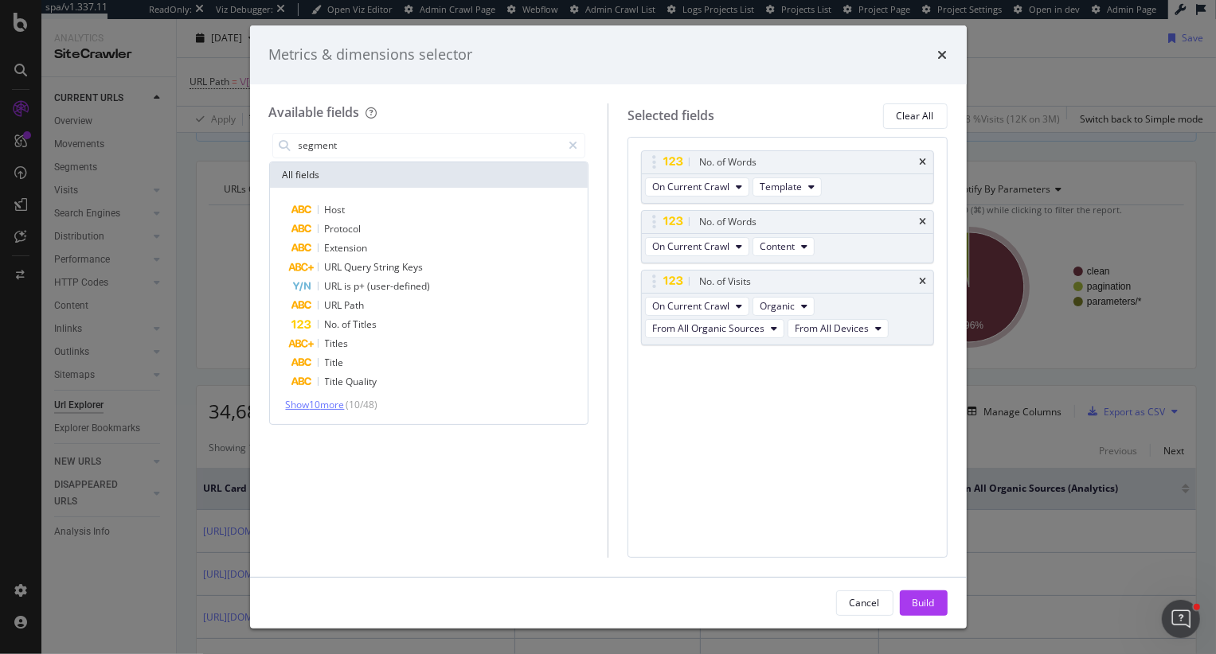
type input "segment"
click at [306, 410] on span "Show 10 more" at bounding box center [315, 405] width 59 height 14
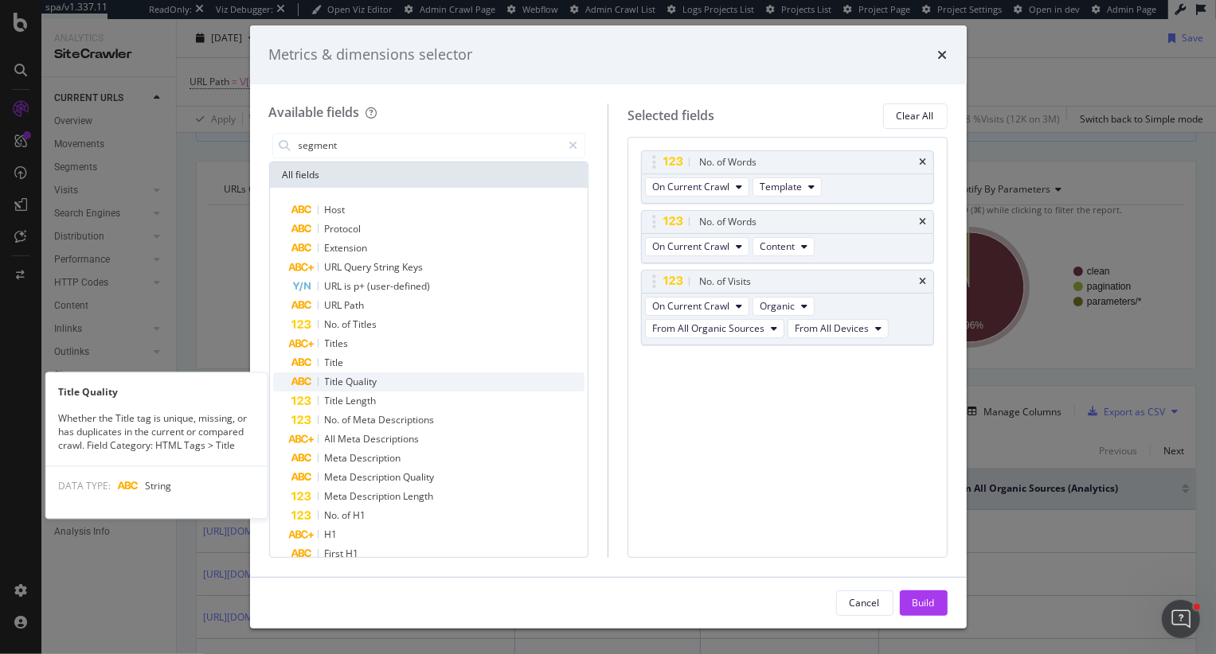
scroll to position [57, 0]
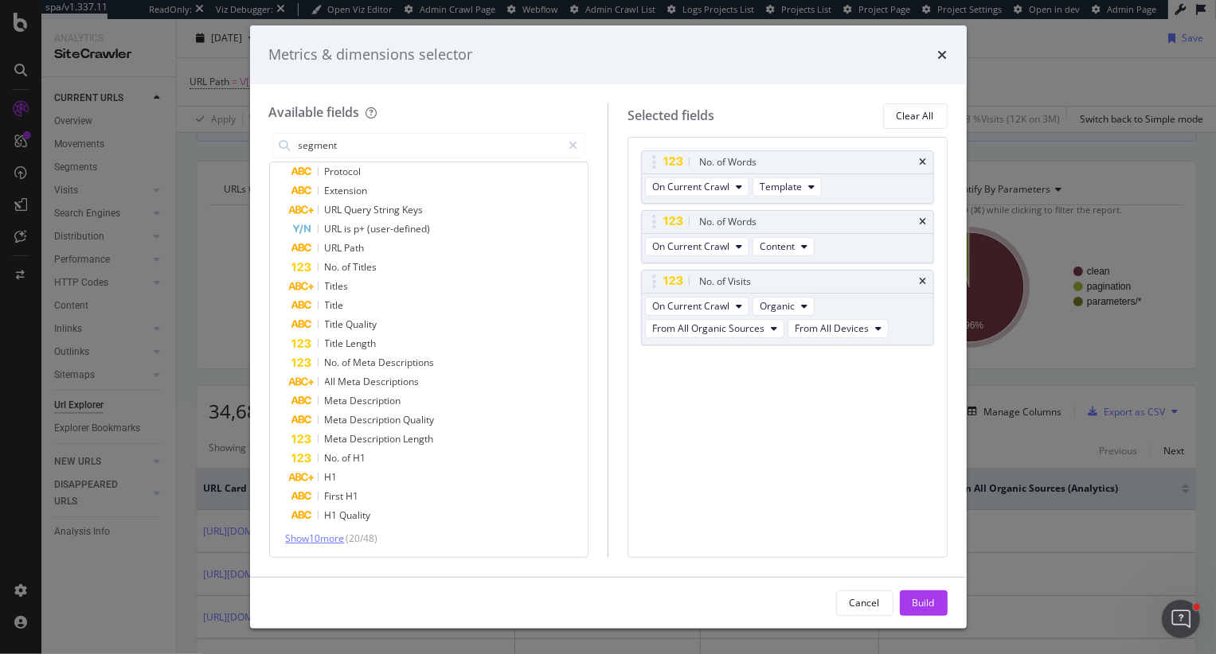
click at [298, 538] on span "Show 10 more" at bounding box center [315, 539] width 59 height 14
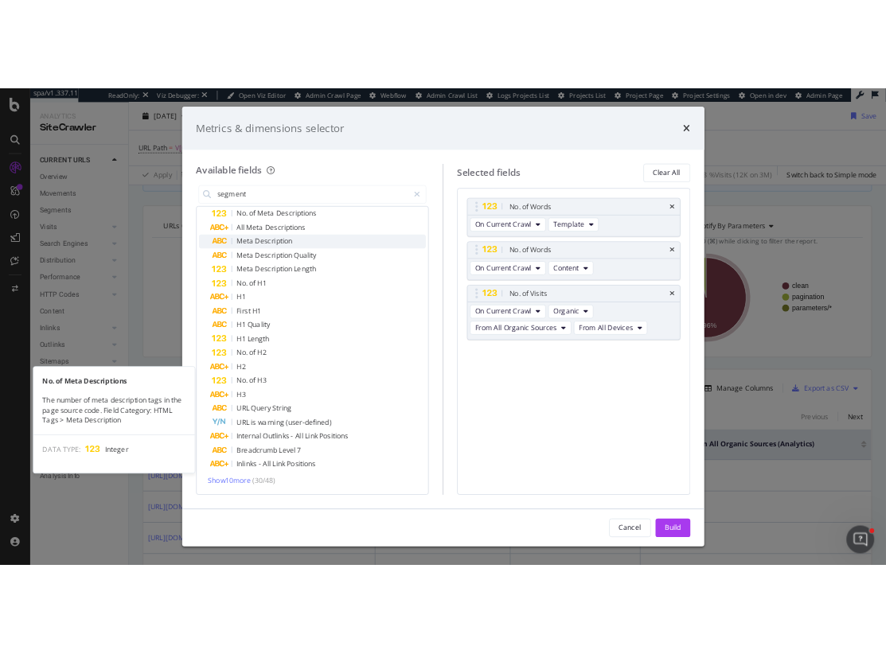
scroll to position [0, 0]
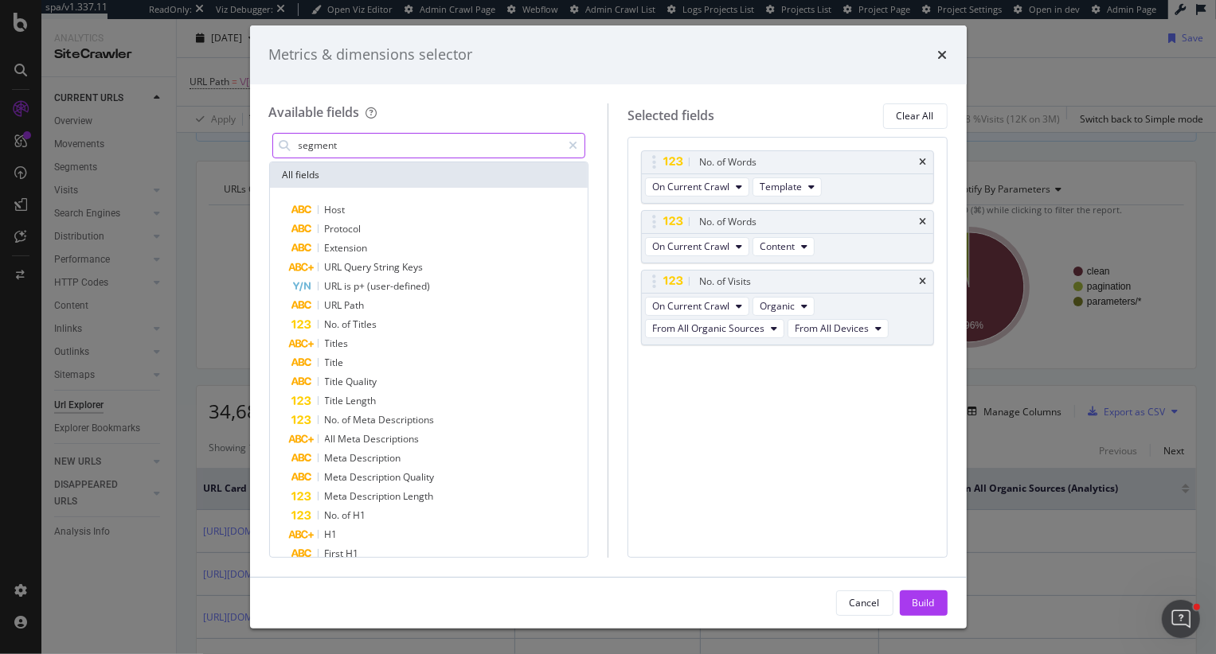
drag, startPoint x: 361, startPoint y: 146, endPoint x: 270, endPoint y: 146, distance: 90.8
click at [270, 146] on div "segment" at bounding box center [429, 146] width 320 height 32
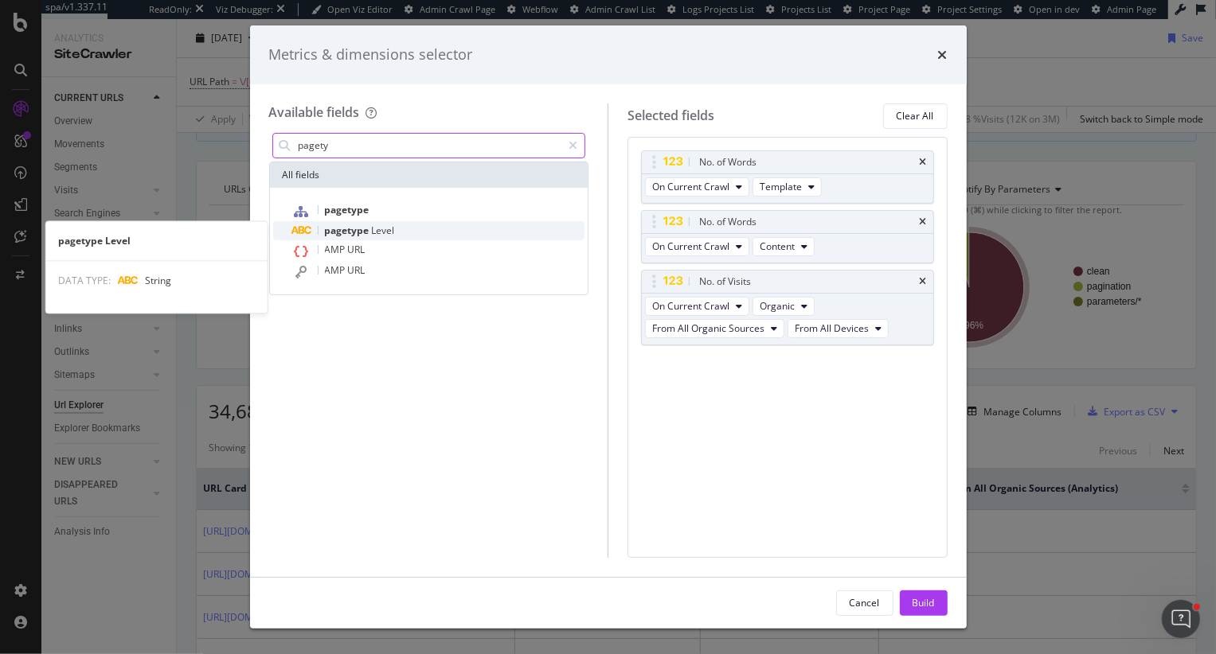
type input "pagety"
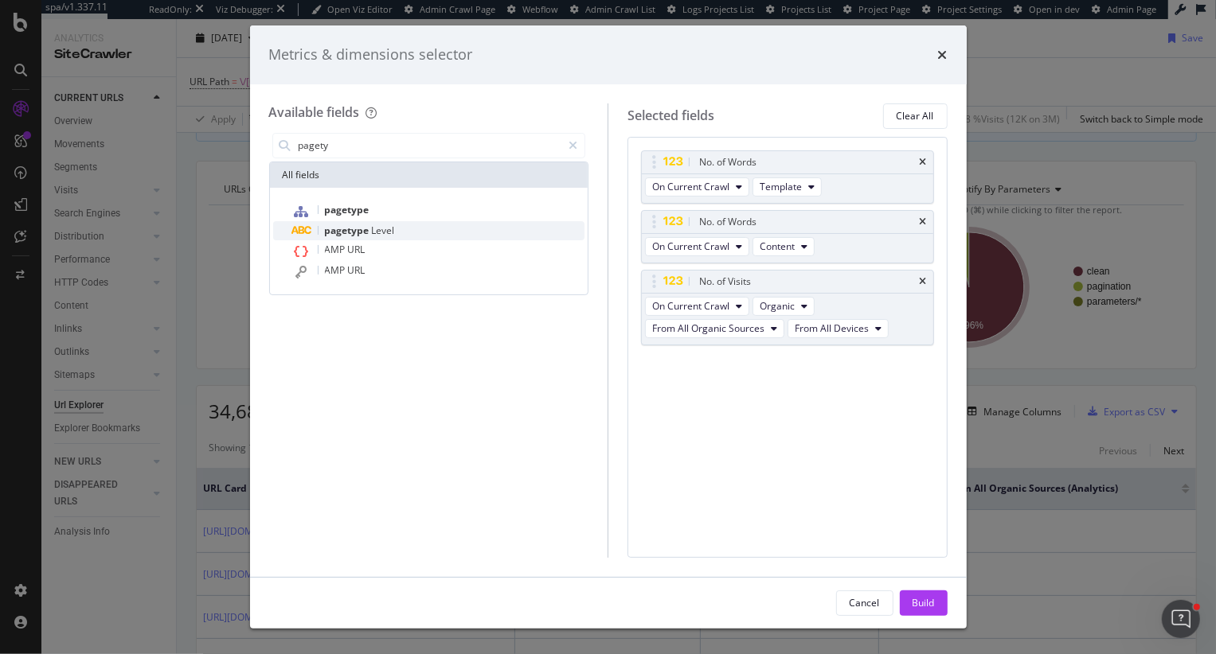
click at [357, 231] on span "pagetype" at bounding box center [348, 231] width 47 height 14
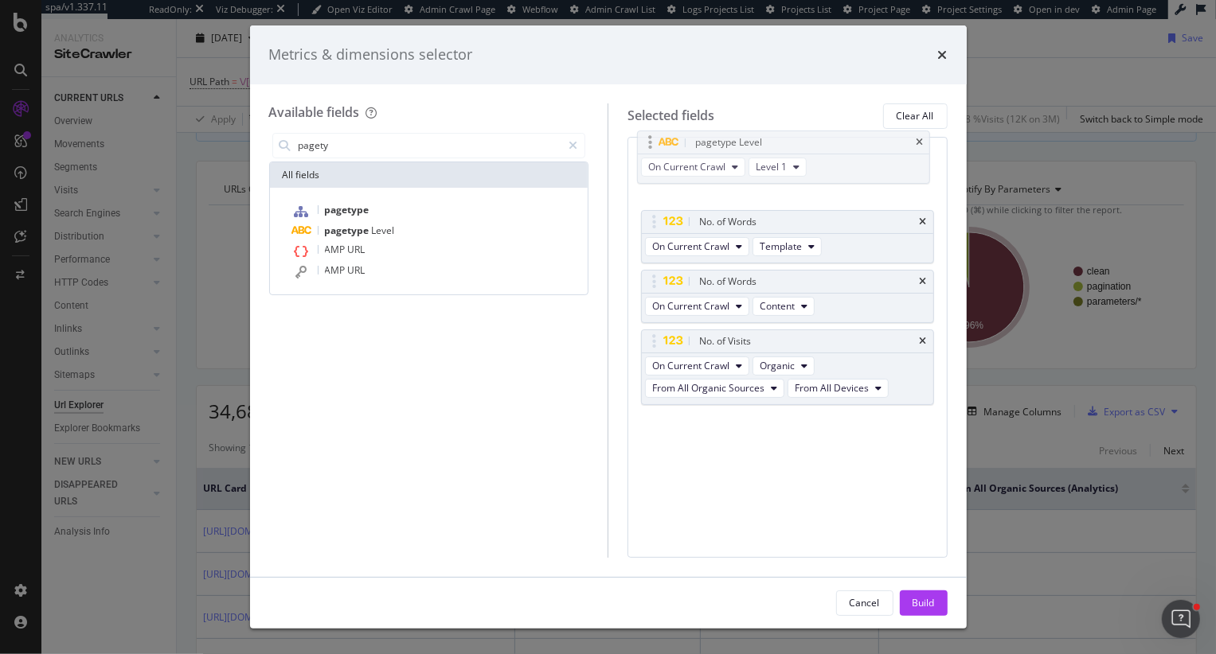
drag, startPoint x: 652, startPoint y: 365, endPoint x: 647, endPoint y: 144, distance: 221.4
click at [648, 145] on body "spa/v1.337.11 ReadOnly: Viz Debugger: Open Viz Editor Admin Crawl Page Webflow …" at bounding box center [608, 327] width 1216 height 654
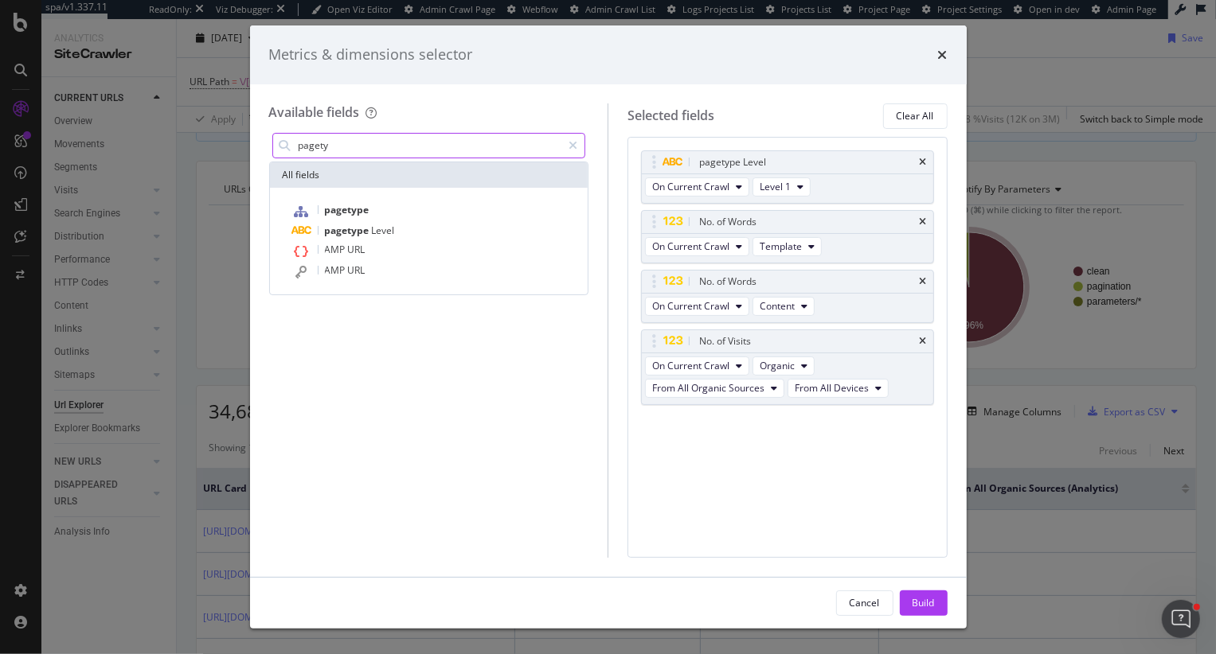
drag, startPoint x: 357, startPoint y: 147, endPoint x: 336, endPoint y: 151, distance: 21.1
click at [336, 151] on input "pagety" at bounding box center [429, 146] width 265 height 24
drag, startPoint x: 336, startPoint y: 151, endPoint x: 275, endPoint y: 149, distance: 61.3
click at [275, 149] on div "pagety" at bounding box center [429, 145] width 314 height 25
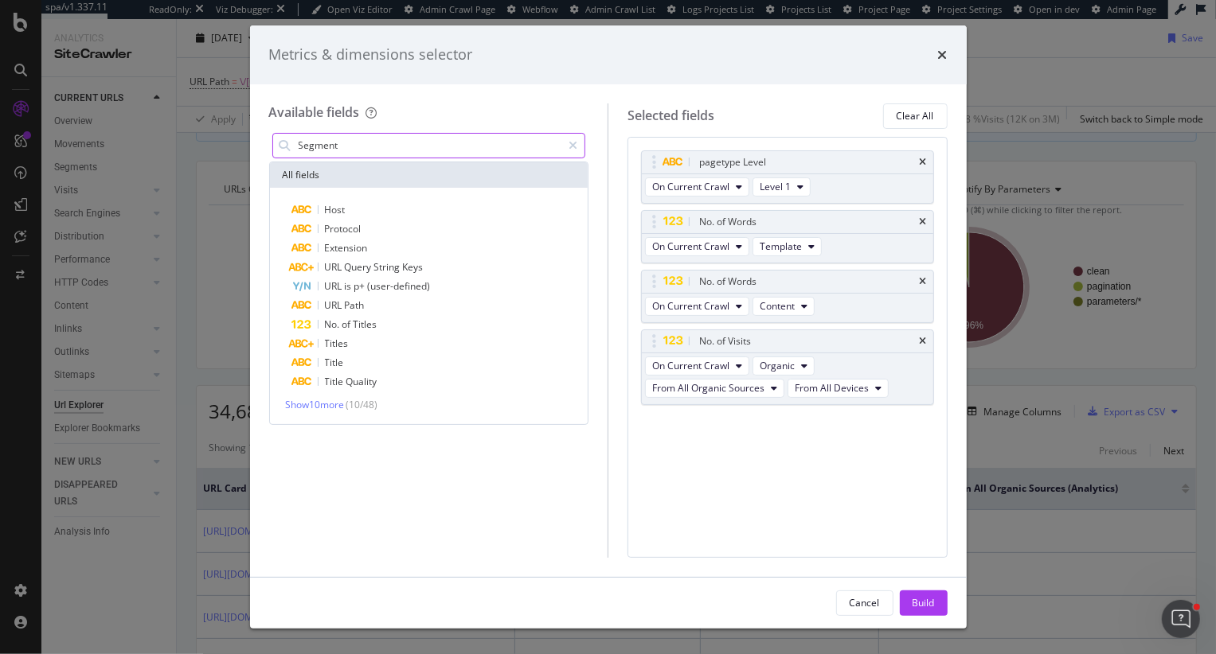
drag, startPoint x: 357, startPoint y: 142, endPoint x: 275, endPoint y: 141, distance: 82.0
click at [275, 141] on div "Segment" at bounding box center [429, 145] width 314 height 25
type input "Segment"
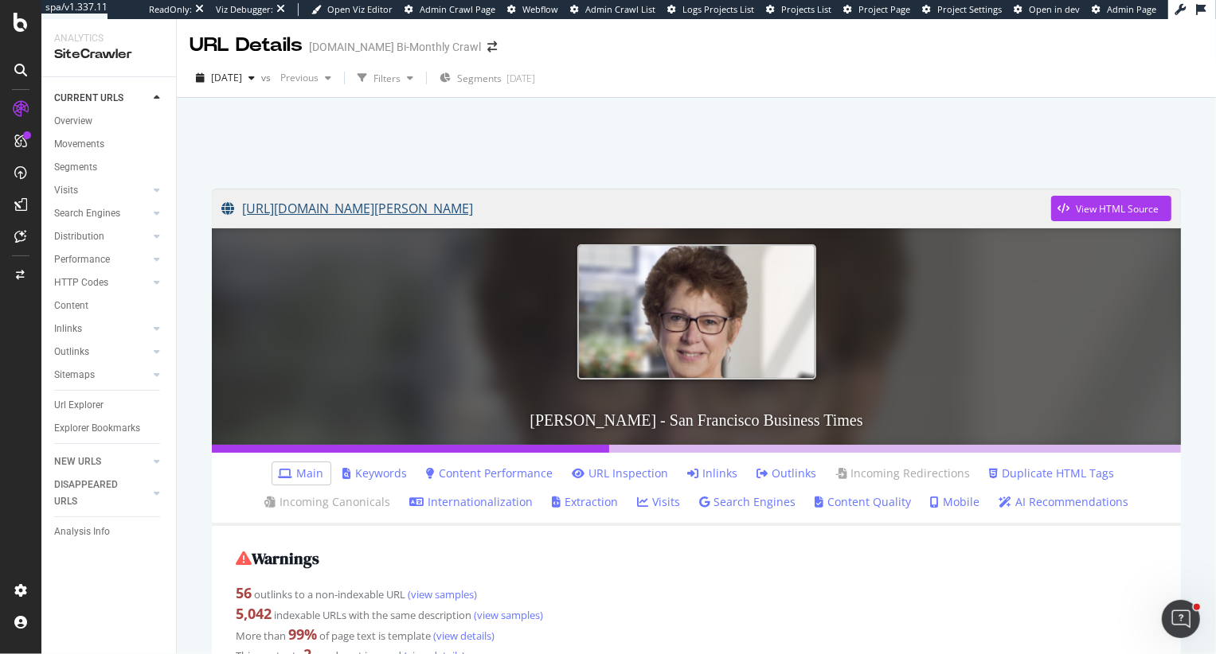
click at [298, 204] on link "[URL][DOMAIN_NAME][PERSON_NAME]" at bounding box center [635, 209] width 829 height 40
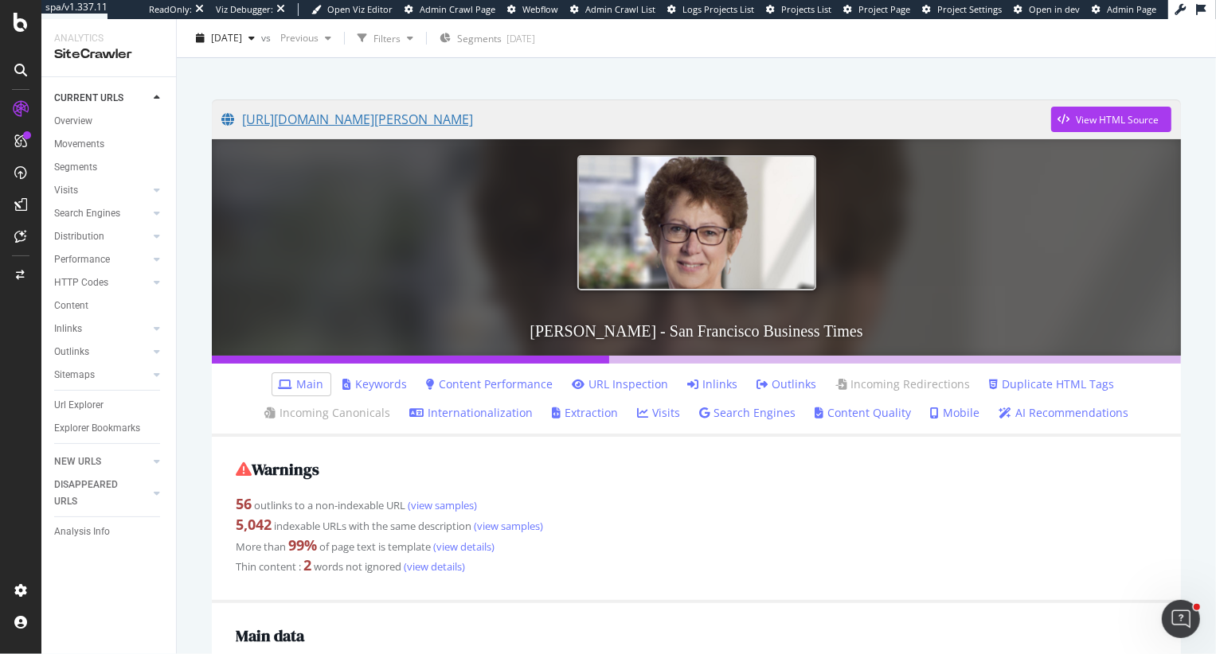
scroll to position [87, 0]
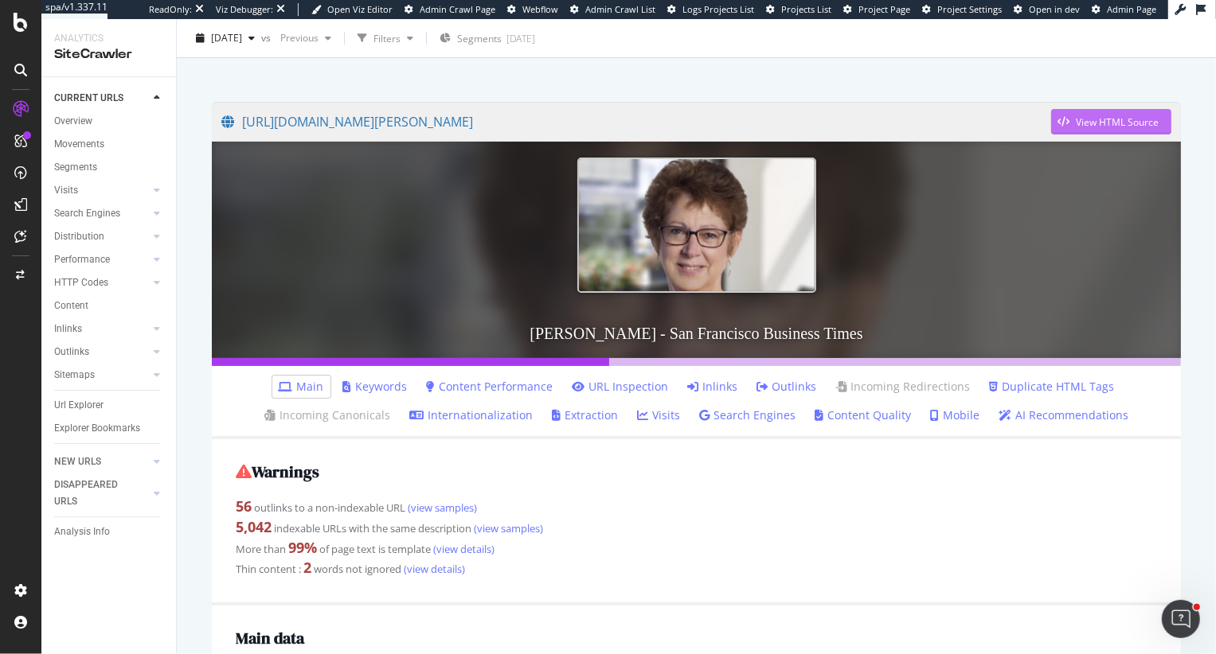
click at [1133, 116] on div "View HTML Source" at bounding box center [1116, 122] width 83 height 14
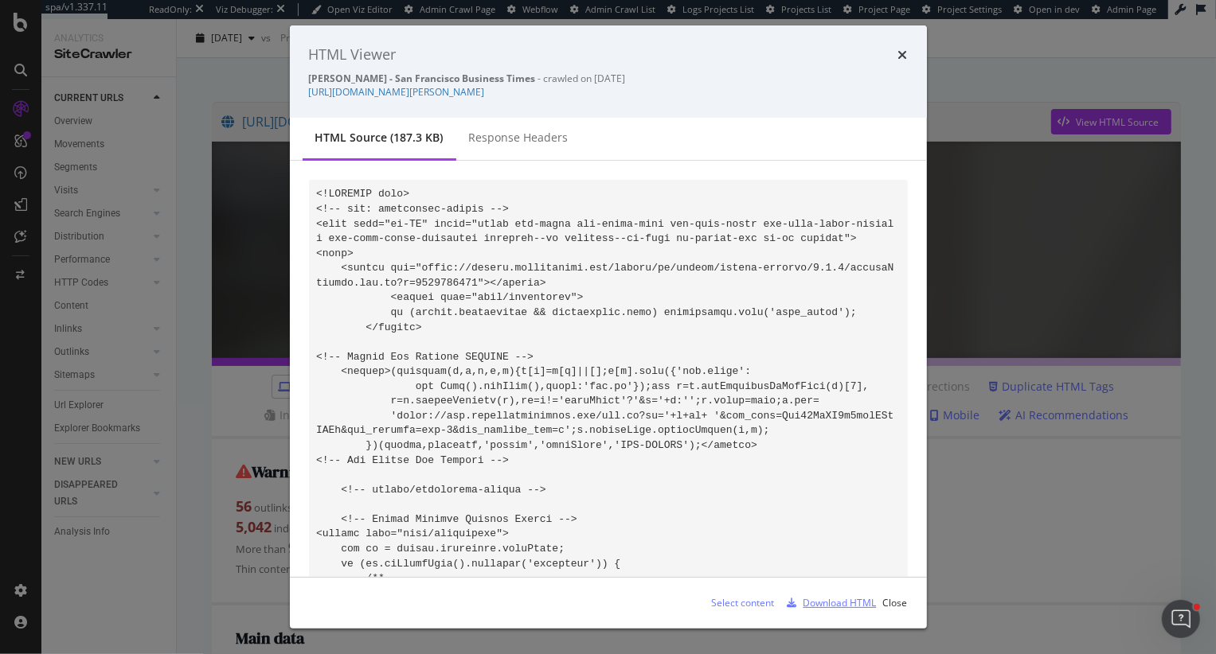
click at [834, 602] on div "Download HTML" at bounding box center [839, 603] width 73 height 14
click at [899, 45] on div "times" at bounding box center [903, 55] width 10 height 21
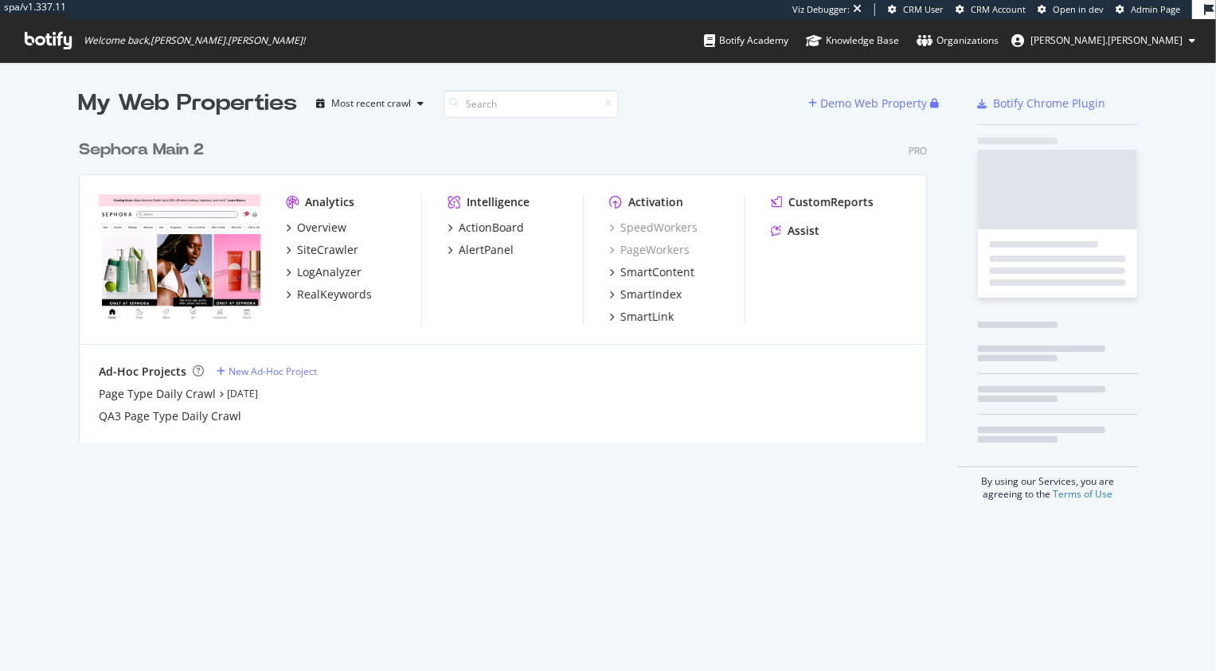
scroll to position [322, 860]
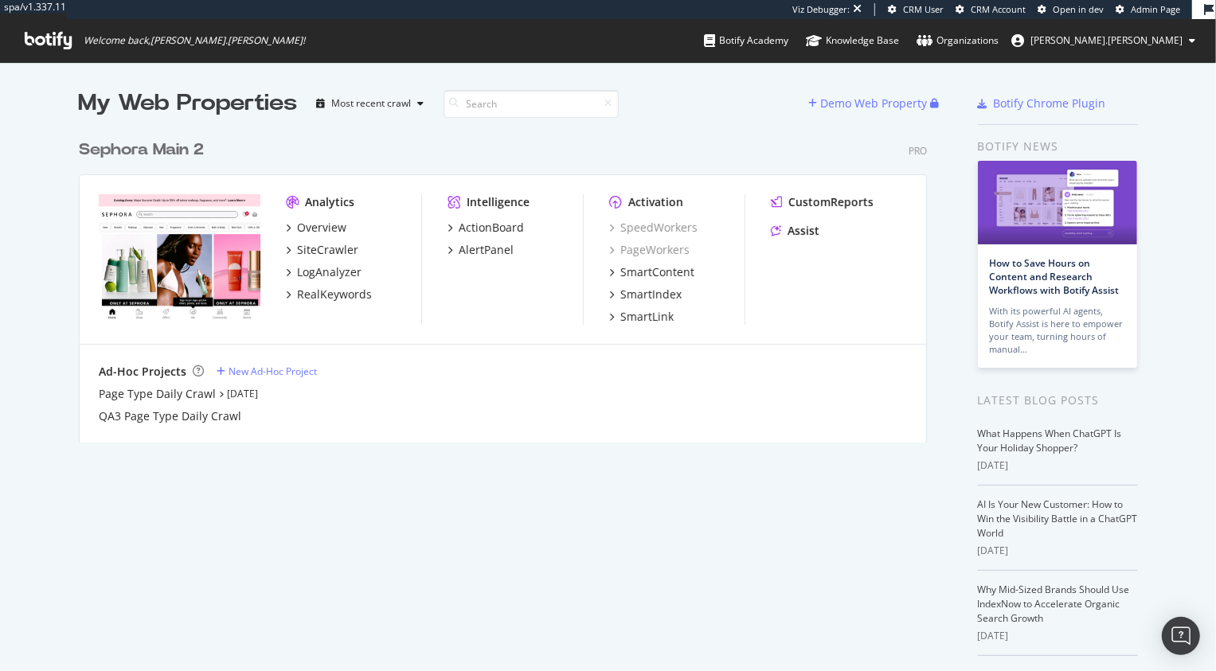
click at [171, 154] on div "Sephora Main 2" at bounding box center [141, 150] width 125 height 23
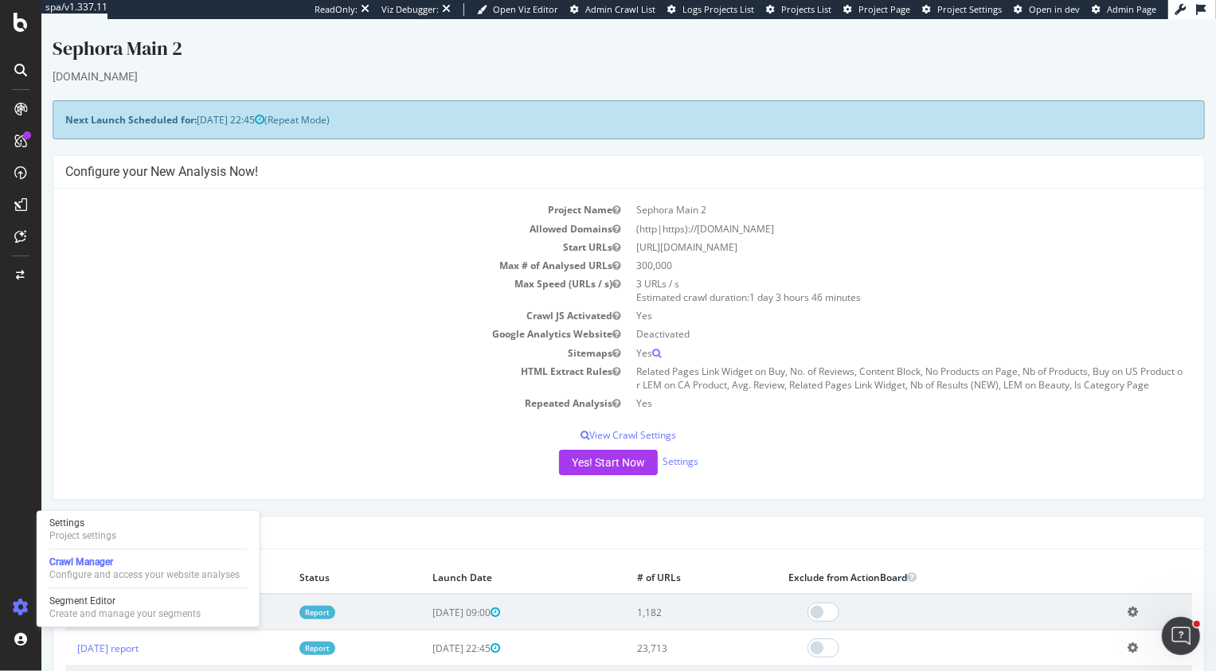
click at [116, 593] on div "Settings Project settings Crawl Manager Configure and access your website analy…" at bounding box center [148, 569] width 223 height 116
click at [119, 602] on div "Segment Editor" at bounding box center [124, 601] width 151 height 13
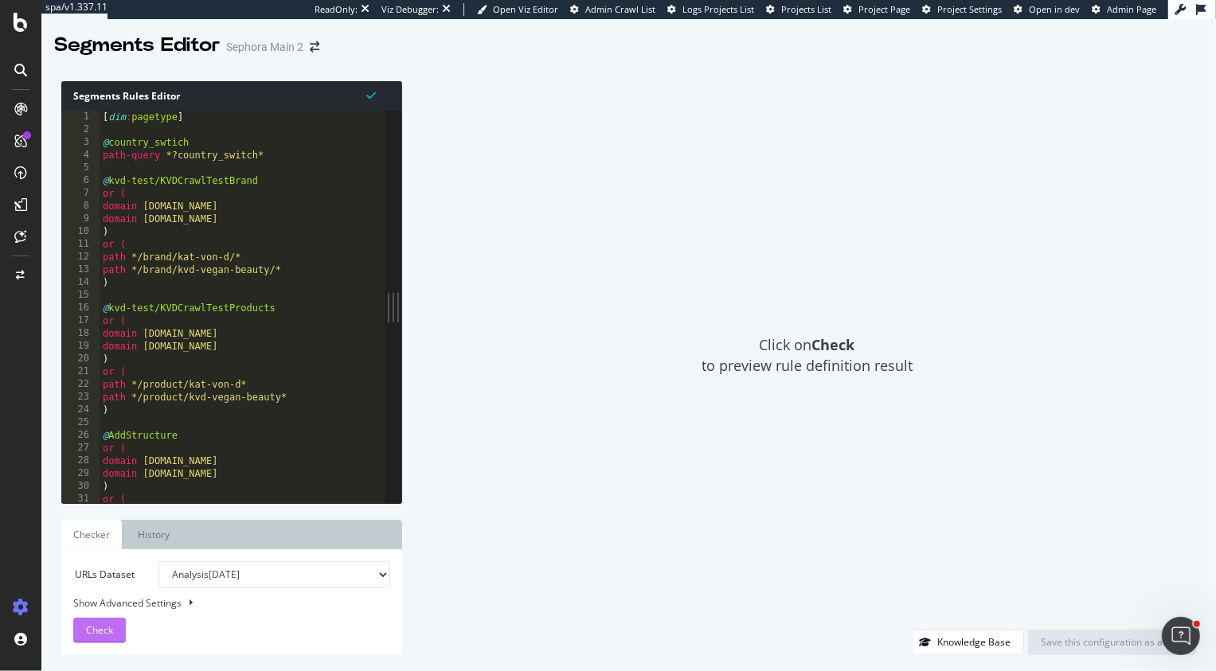
click at [90, 630] on span "Check" at bounding box center [99, 630] width 27 height 14
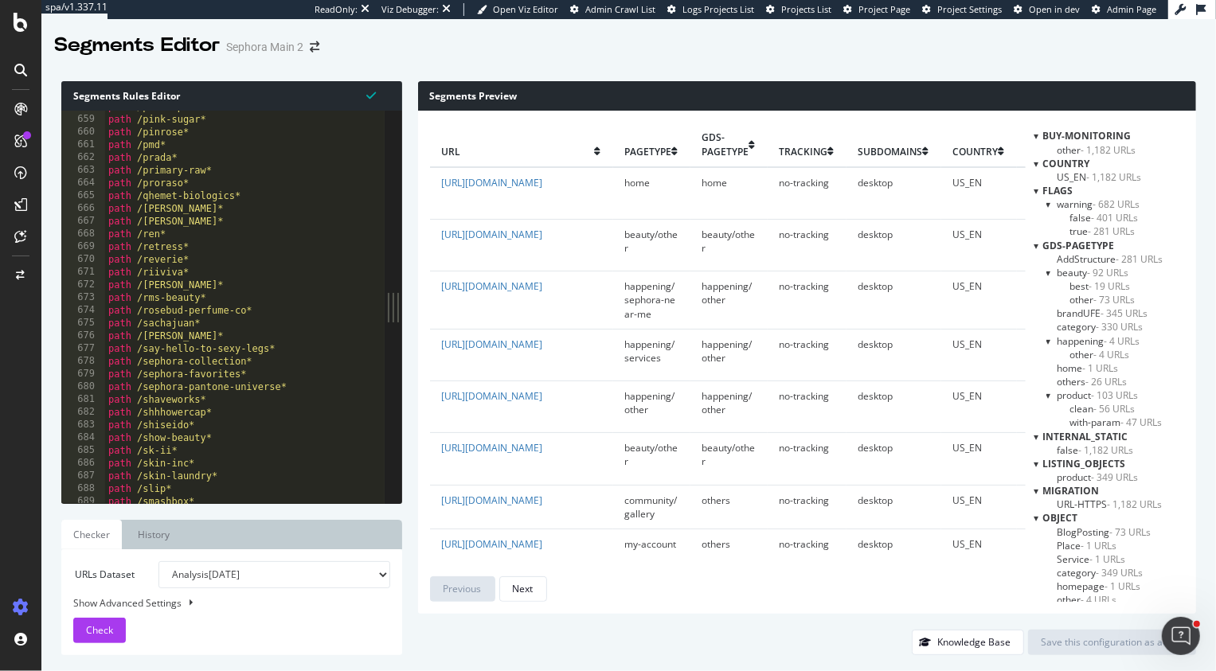
scroll to position [4548, 0]
type textarea "path /rms-beauty*"
click at [285, 301] on div "path /pinch-provisions* path /pink-sugar* path /pinrose* path /pmd* path /prada…" at bounding box center [297, 309] width 384 height 419
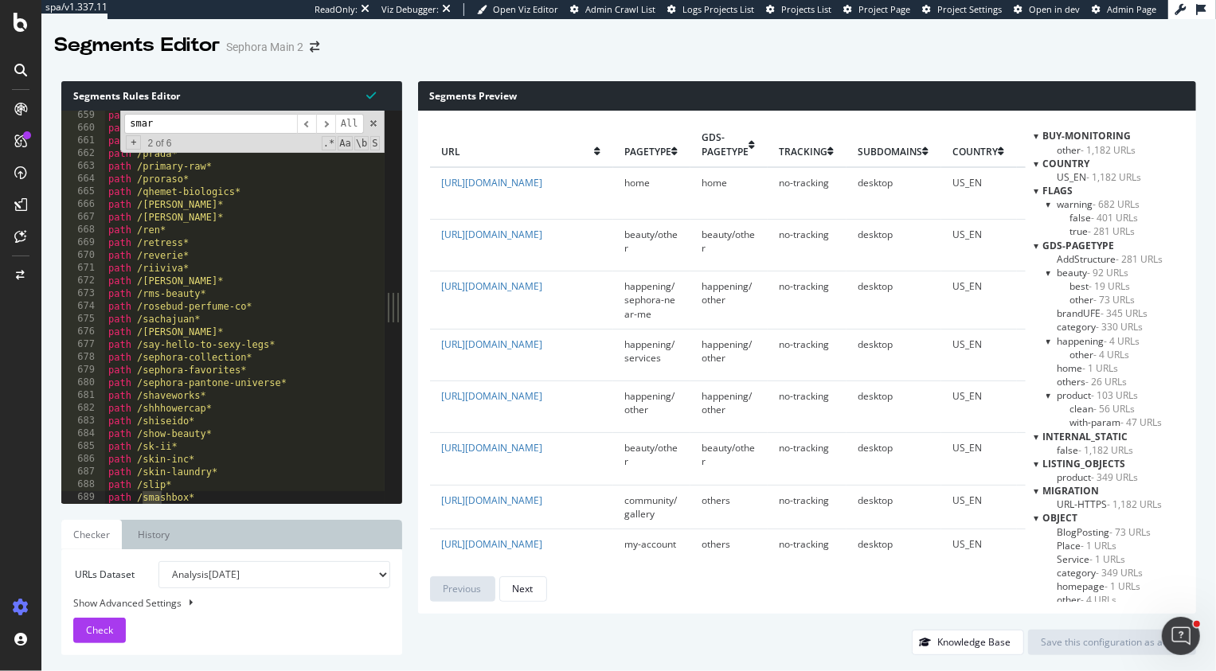
scroll to position [17177, 0]
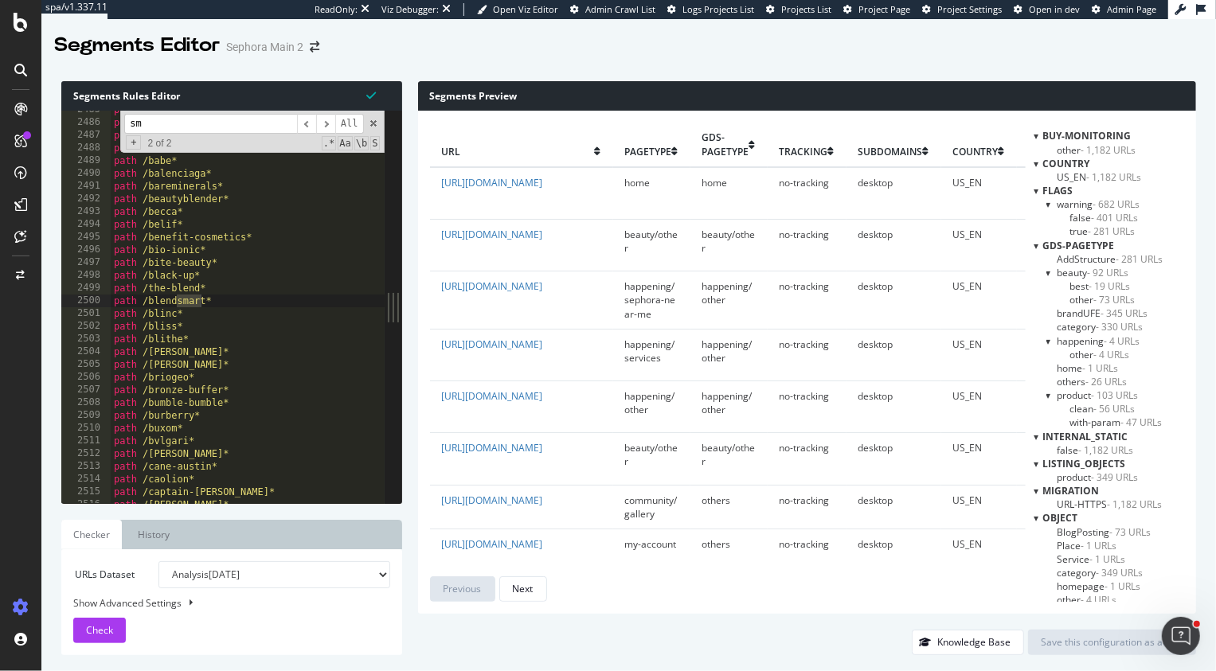
type input "s"
type input "SmartIndex"
click at [373, 123] on span at bounding box center [373, 123] width 11 height 11
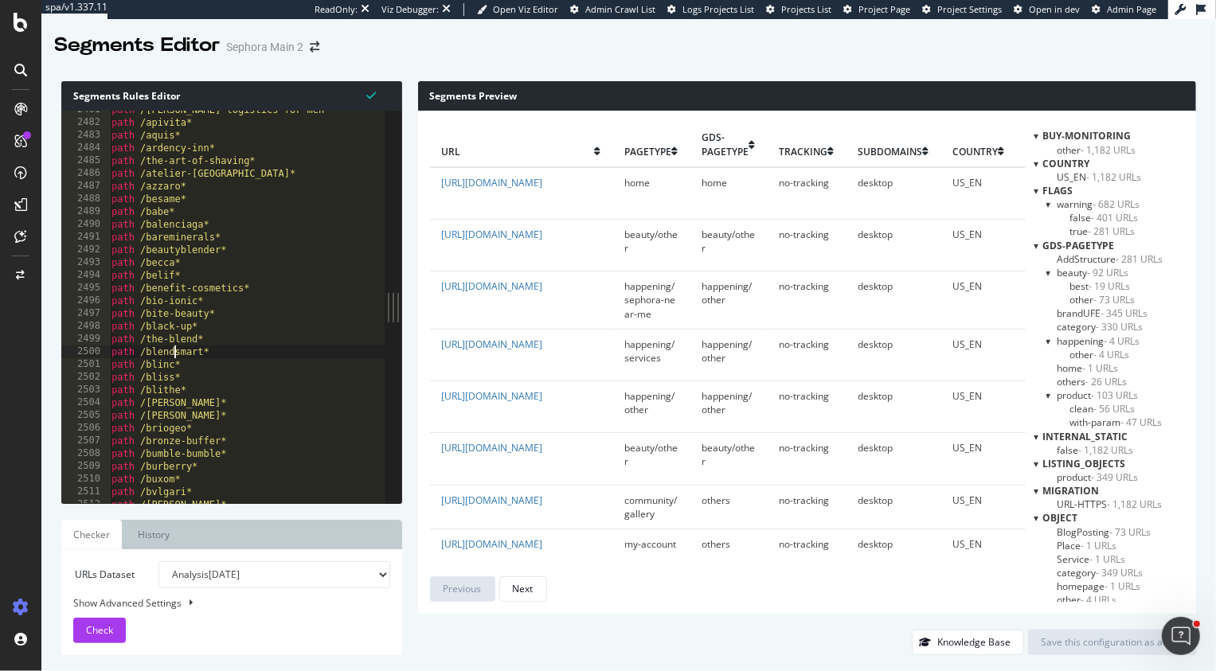
scroll to position [17149, 0]
click at [277, 478] on div "path /anthony-logistics-for-men* path /apivita* path /aquis* path /ardency-inn*…" at bounding box center [300, 312] width 384 height 419
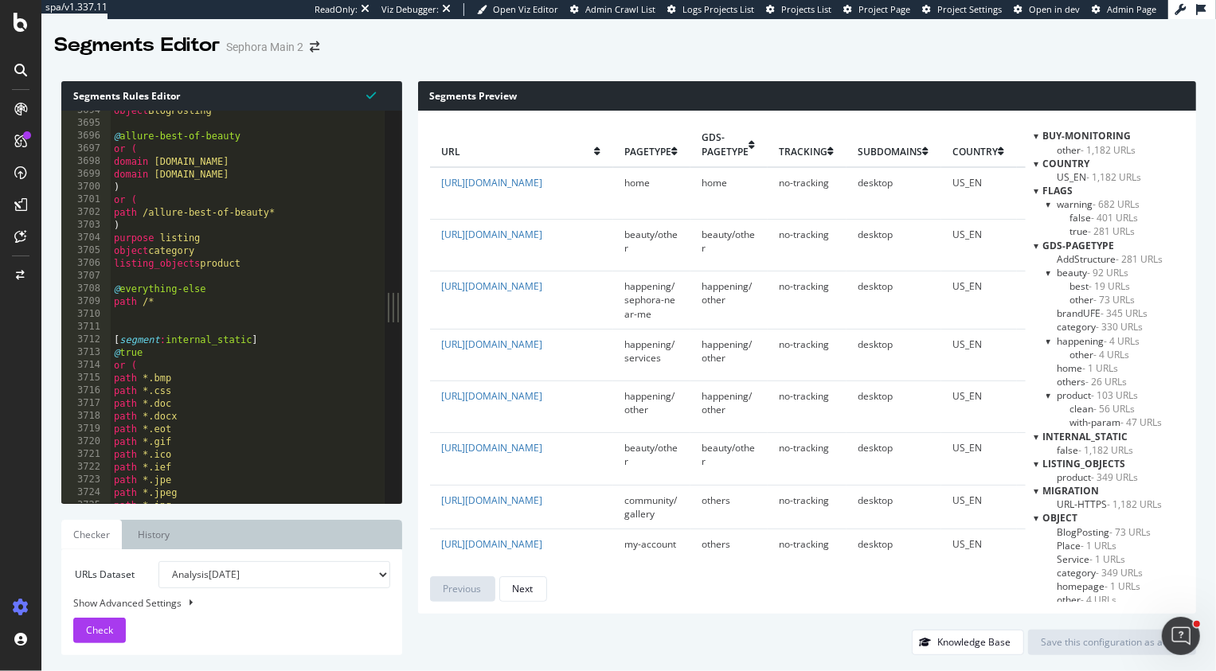
scroll to position [25535, 0]
click at [223, 306] on div "object BlogPosting @ allure-best-of-beauty or ( domain www.sephora.com domain m…" at bounding box center [303, 313] width 384 height 419
type textarea "path /*"
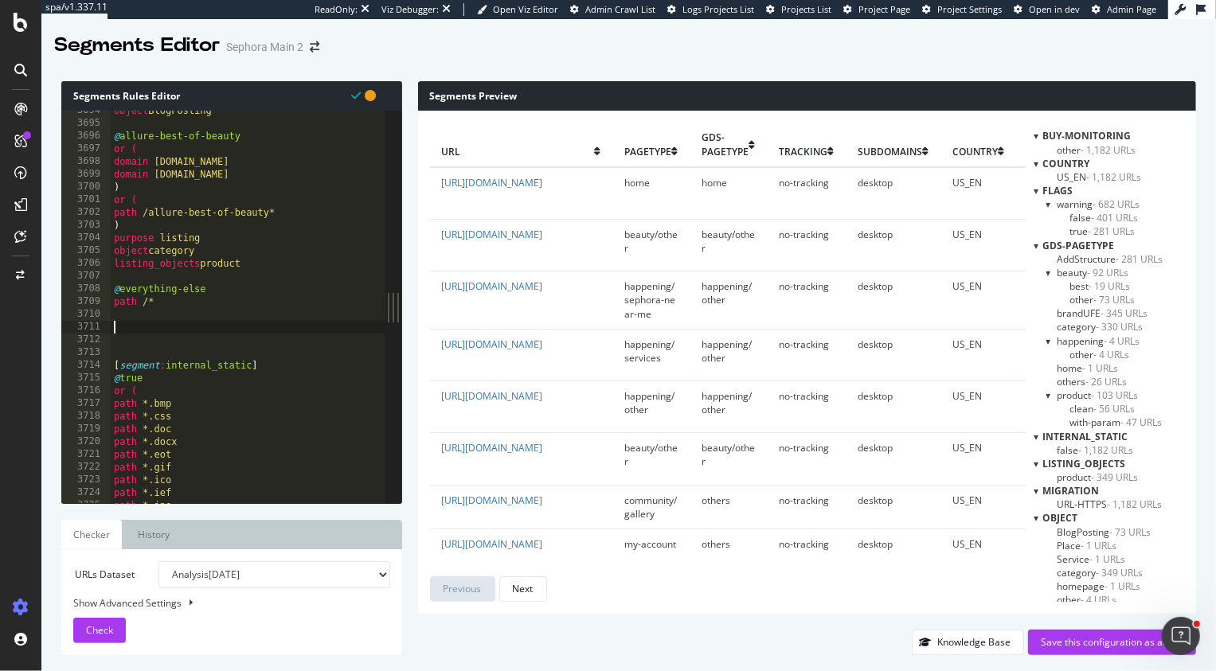
paste textarea "Processing uploaded file… complete! Message ready to be sent.Channel proj-nords…"
type textarea "Processing uploaded file… complete! Message ready to be sent.Channel proj-nords…"
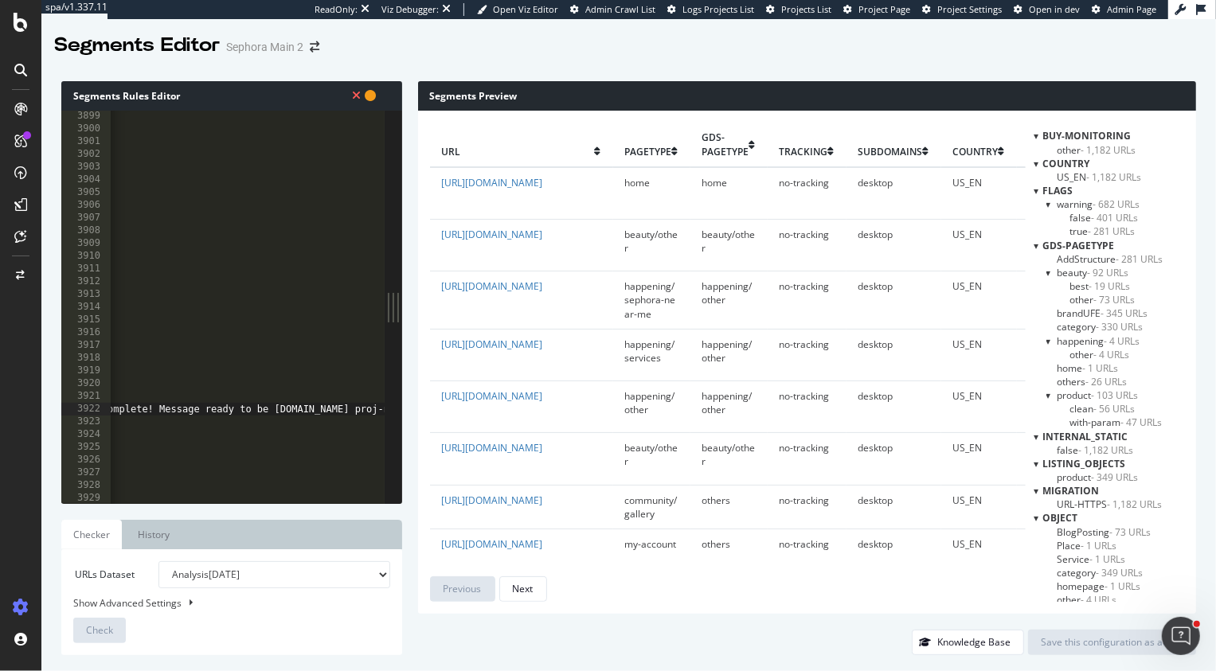
scroll to position [0, 0]
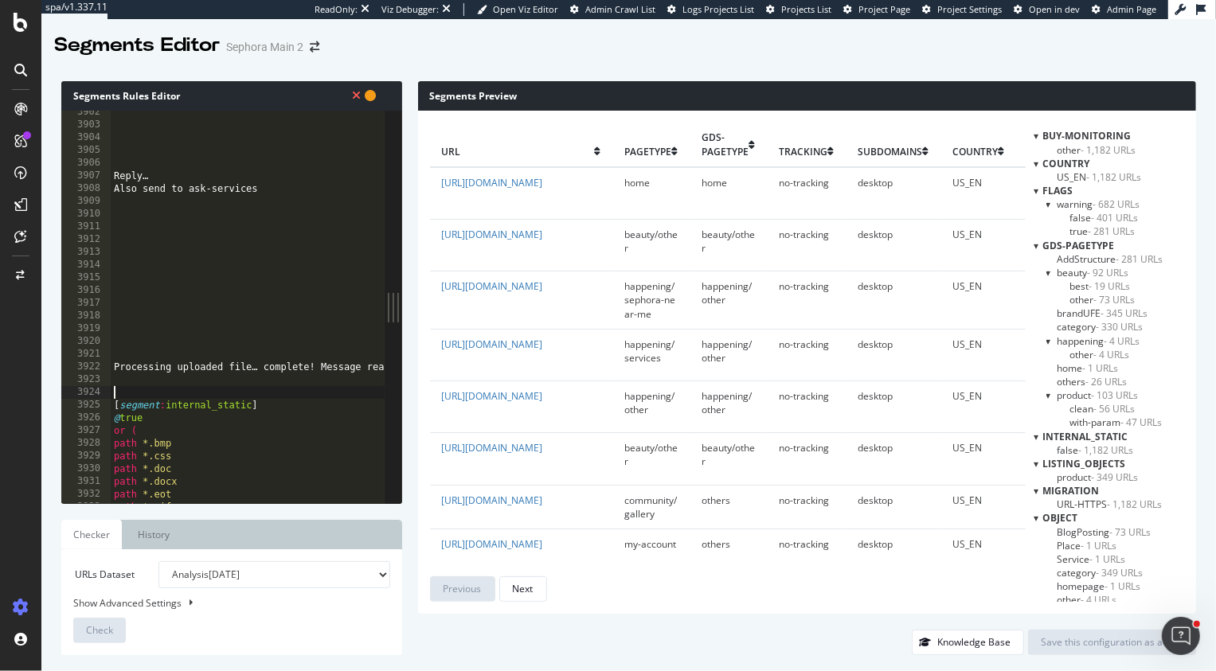
click at [130, 389] on div "Reply… Also send to ask-services Processing uploaded file… complete! Message re…" at bounding box center [386, 315] width 551 height 419
type textarea "Processing uploaded file… complete! Message ready to be sent.Channel proj-nords…"
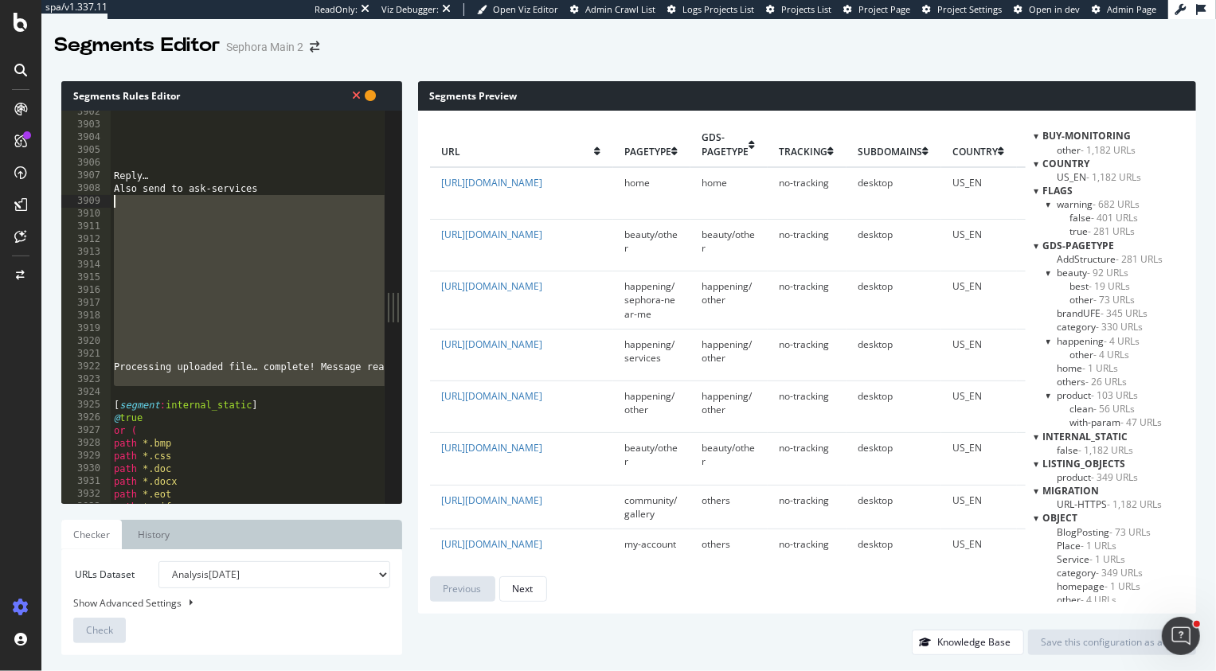
type textarea "Reply…"
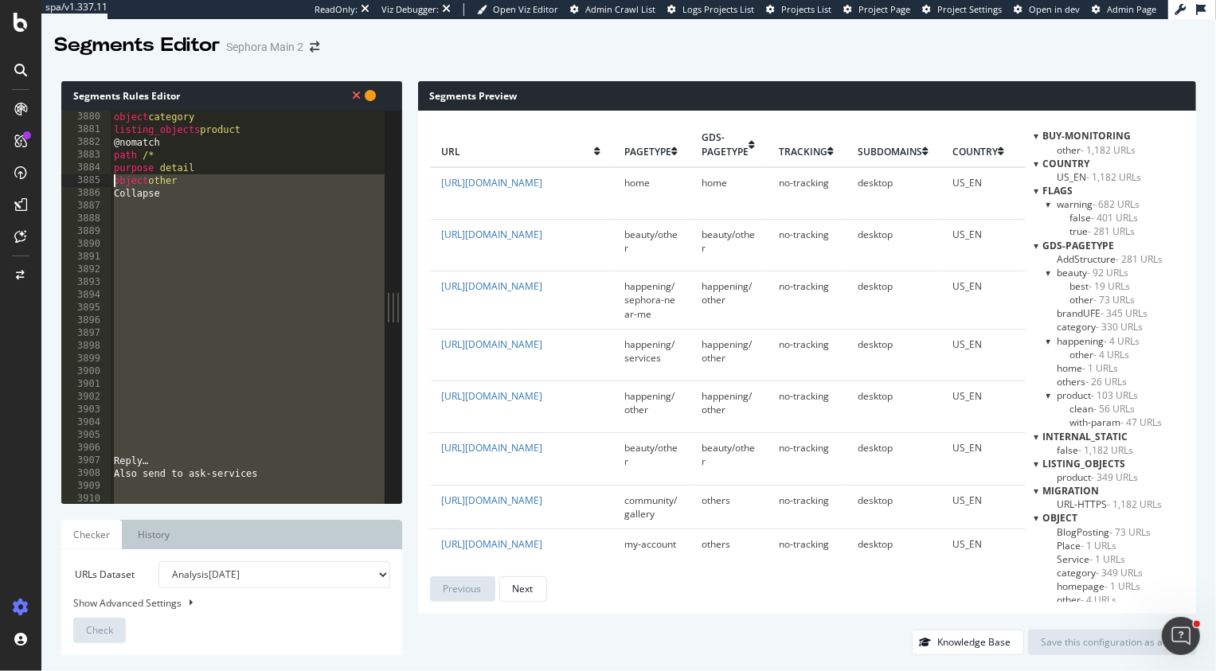
type textarea "Collapse"
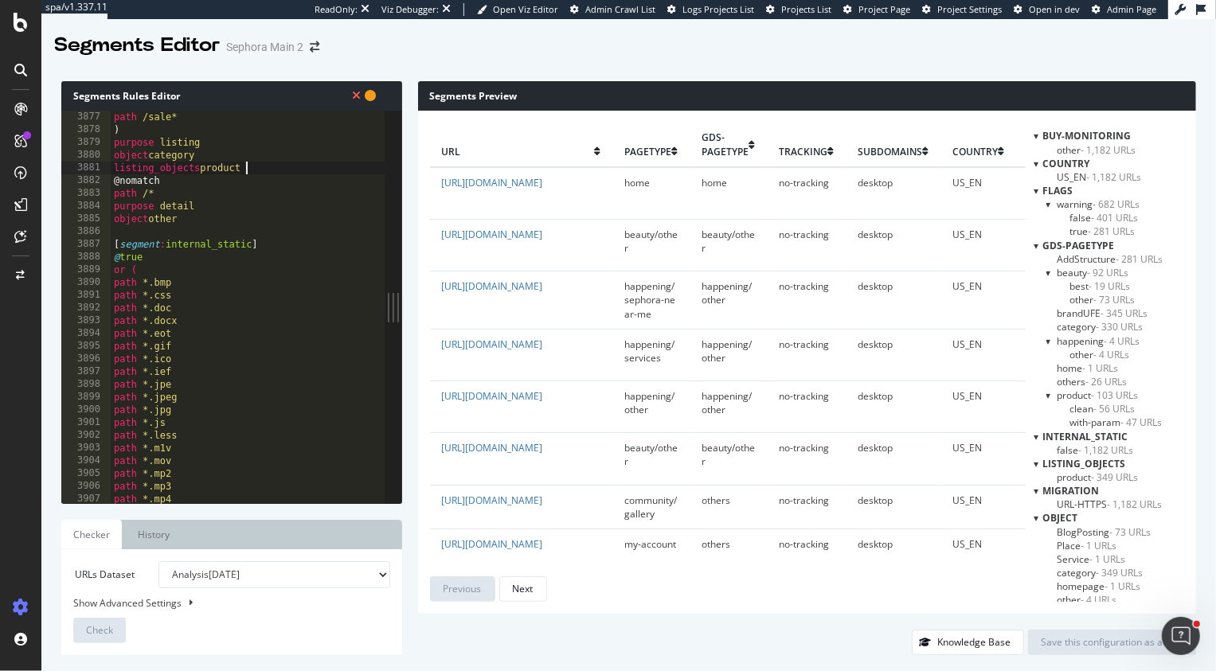
click at [264, 170] on div "path /sale* ) purpose listing object category listing_objects product @nomatch …" at bounding box center [303, 320] width 384 height 419
type textarea "listing_objects product"
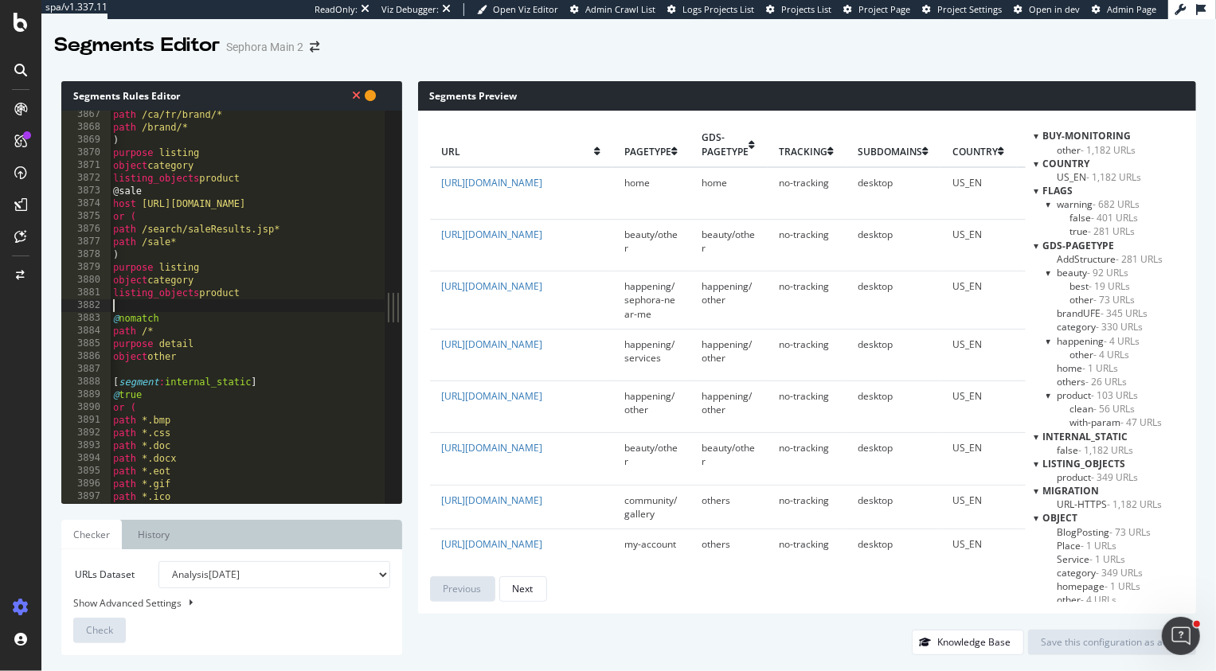
click at [276, 182] on div "path /ca/fr/brand/* path /brand/* ) purpose listing object category listing_obj…" at bounding box center [302, 317] width 384 height 419
type textarea "listing_objects product"
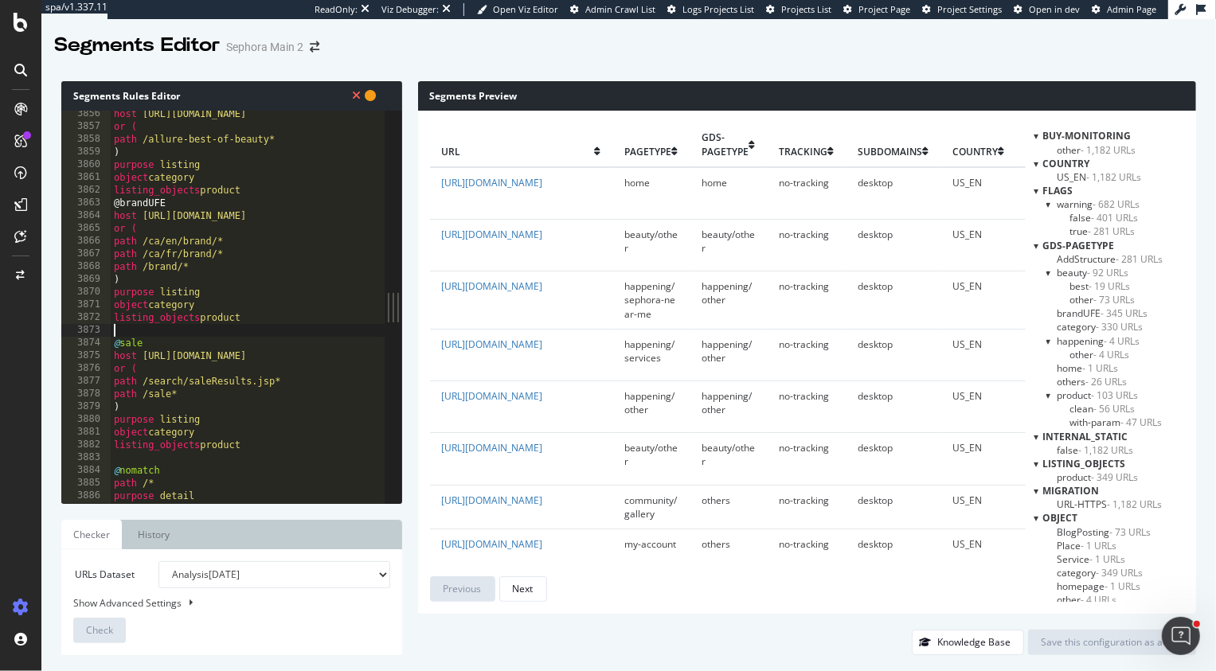
click at [267, 194] on div "host http://www.sephora.com or ( path /allure-best-of-beauty* ) purpose listing…" at bounding box center [303, 316] width 384 height 419
type textarea "listing_objects product"
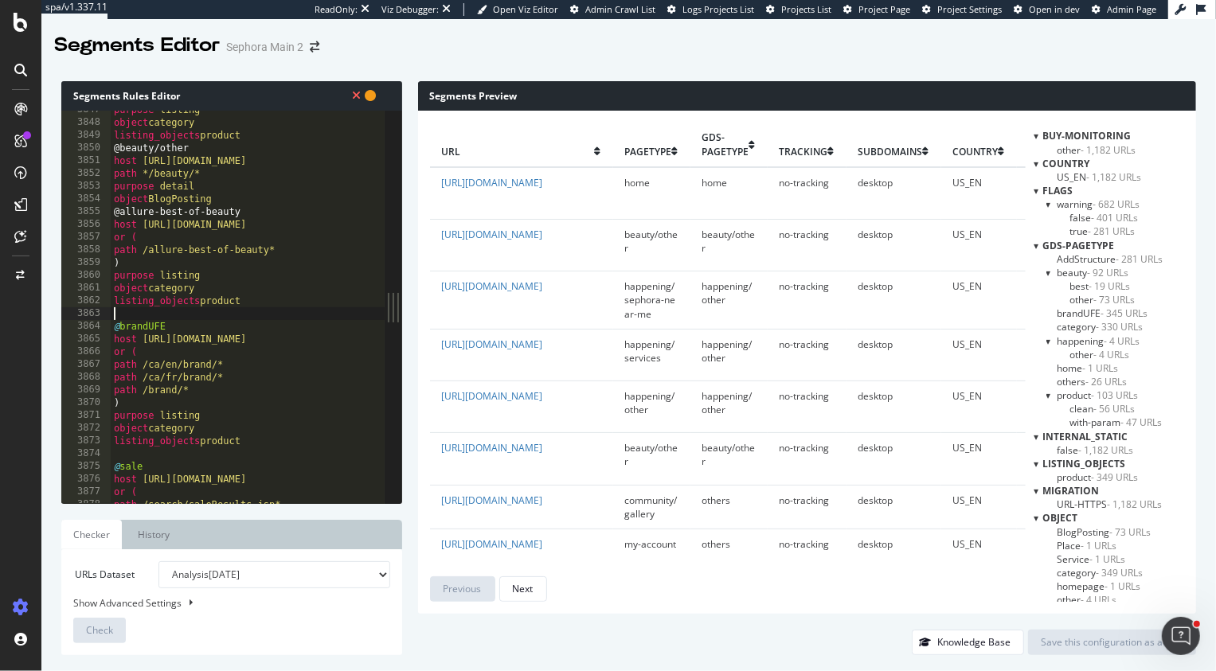
click at [254, 198] on div "purpose listing object category listing_objects product @beauty/other host http…" at bounding box center [303, 312] width 384 height 419
type textarea "object BlogPosting"
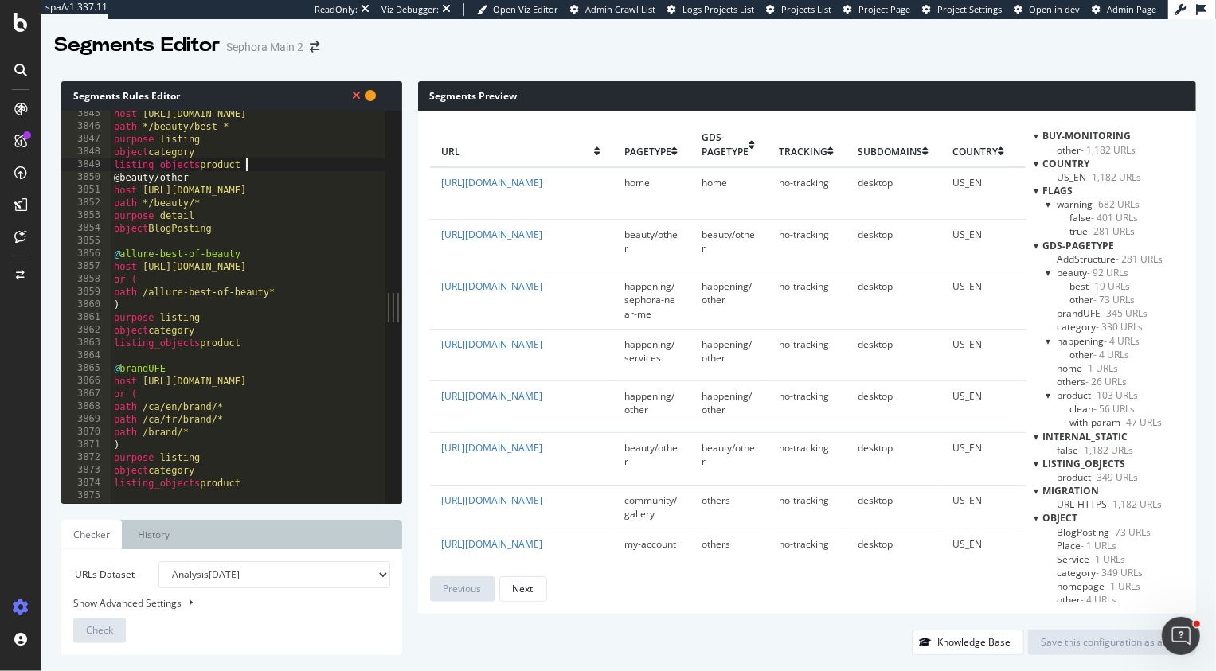
click at [257, 170] on div "host http://www.sephora.com path */beauty/best-* purpose listing object categor…" at bounding box center [303, 316] width 384 height 419
type textarea "listing_objects product"
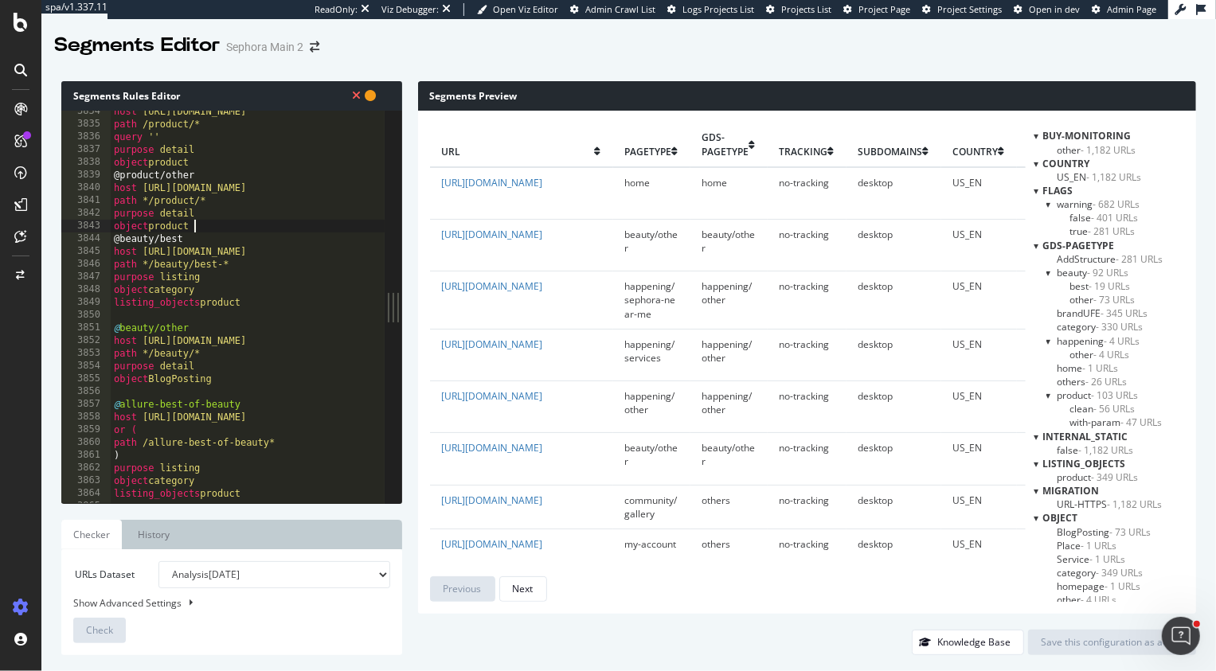
click at [233, 226] on div "host http://www.sephora.com path /product/* query '' purpose detail object prod…" at bounding box center [303, 314] width 384 height 419
type textarea "object product"
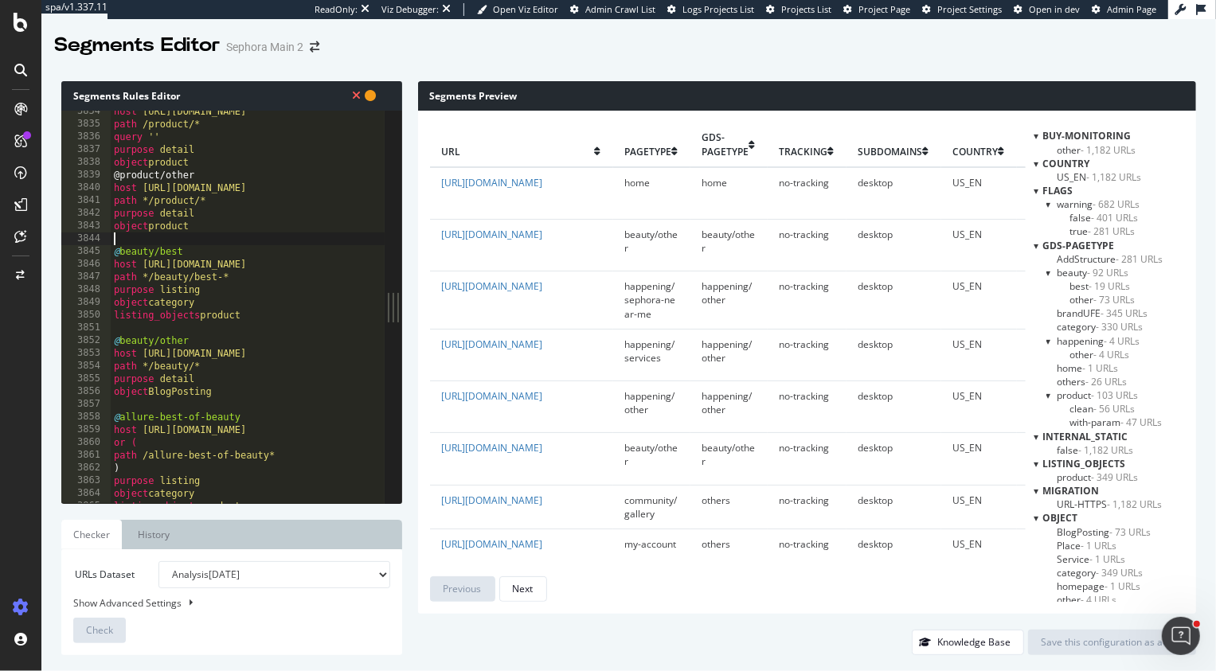
click at [217, 163] on div "host http://www.sephora.com path /product/* query '' purpose detail object prod…" at bounding box center [303, 314] width 384 height 419
type textarea "object product"
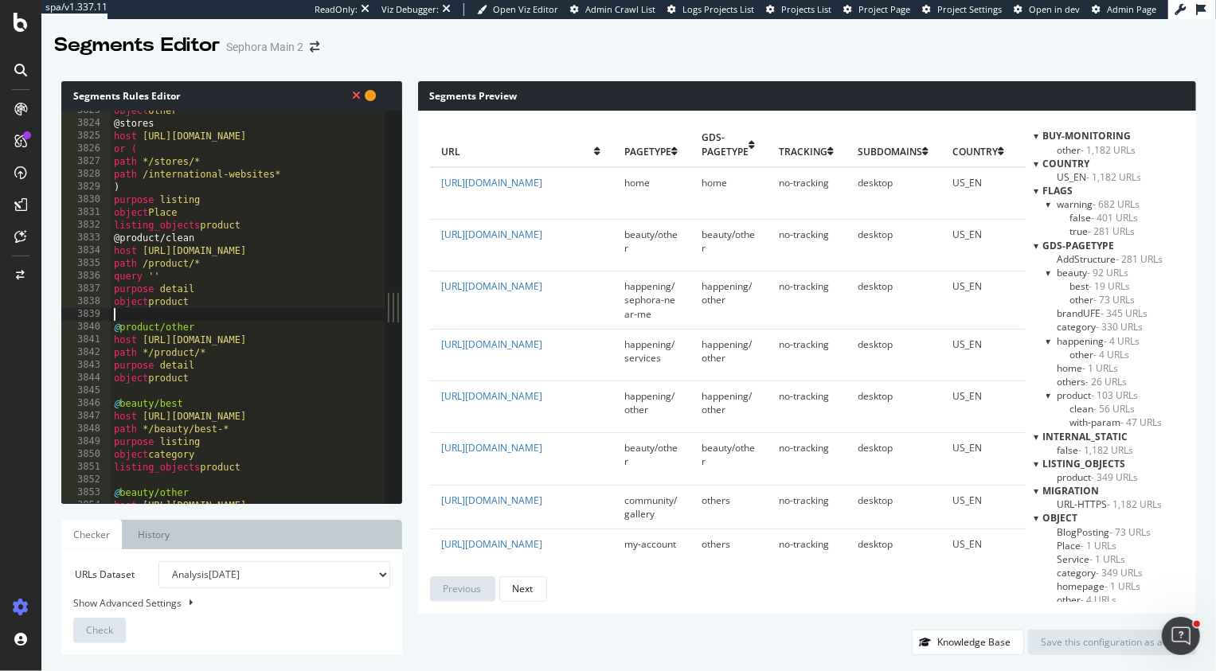
click at [273, 225] on div "object other @stores host http://www.sephora.com or ( path */stores/* path /int…" at bounding box center [303, 313] width 384 height 419
type textarea "listing_objects product"
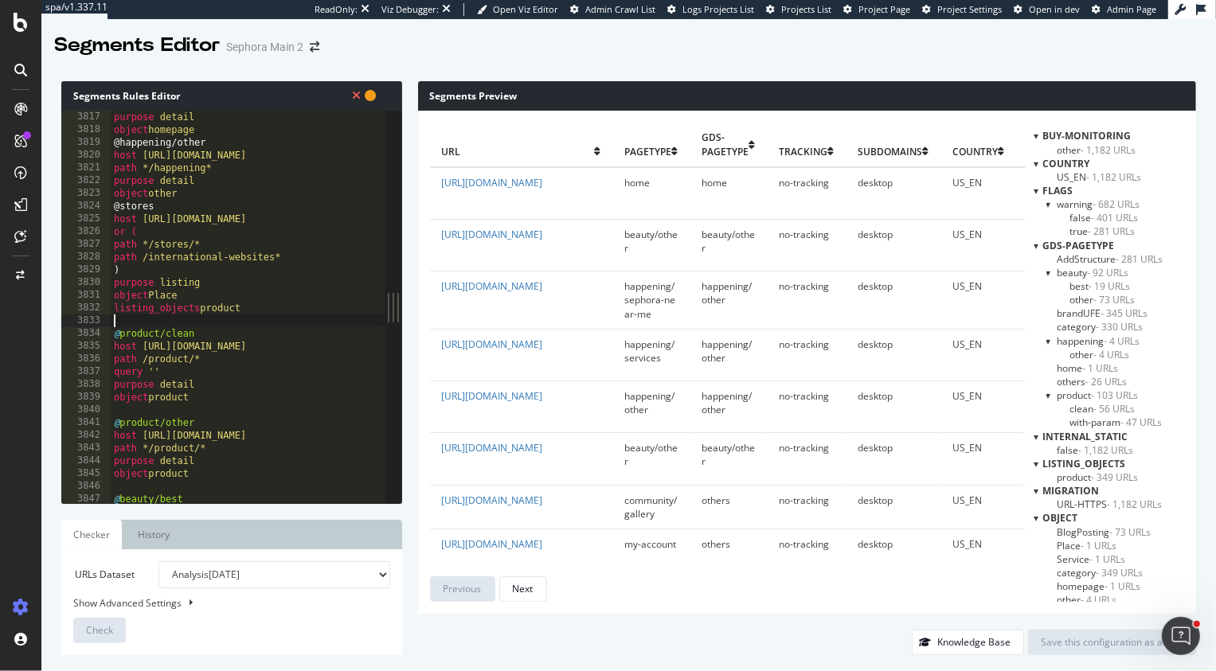
click at [228, 195] on div "purpose detail object homepage @happening/other host http://www.sephora.com pat…" at bounding box center [303, 320] width 384 height 419
type textarea "object other"
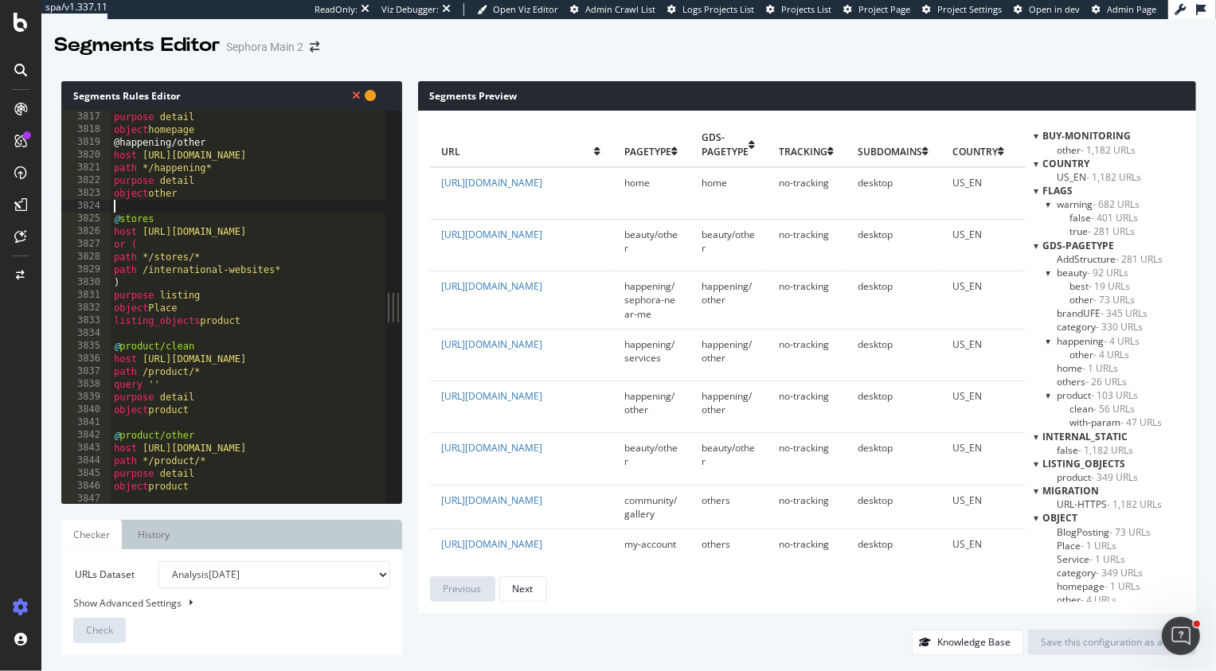
click at [217, 126] on div "purpose detail object homepage @happening/other host http://www.sephora.com pat…" at bounding box center [303, 320] width 384 height 419
type textarea "object homepage"
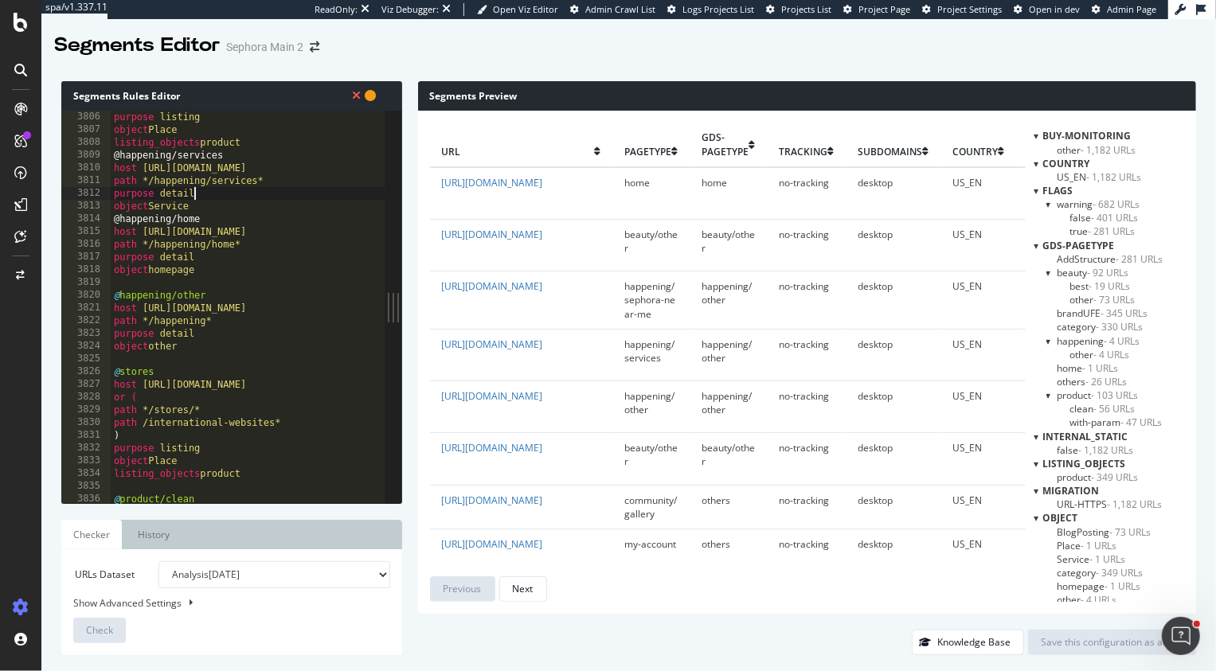
click at [206, 199] on div "path */happening/stores* purpose listing object Place listing_objects product @…" at bounding box center [303, 307] width 384 height 419
type textarea "object Service"
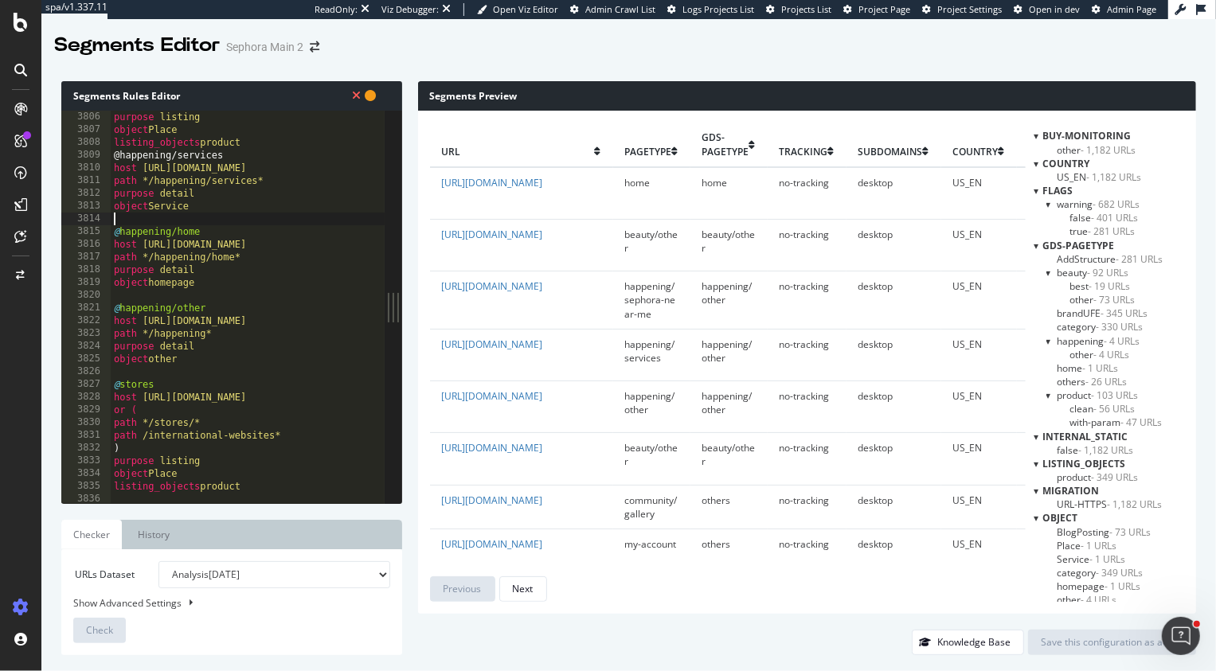
click at [264, 147] on div "path */happening/stores* purpose listing object Place listing_objects product @…" at bounding box center [303, 307] width 384 height 419
type textarea "listing_objects product"
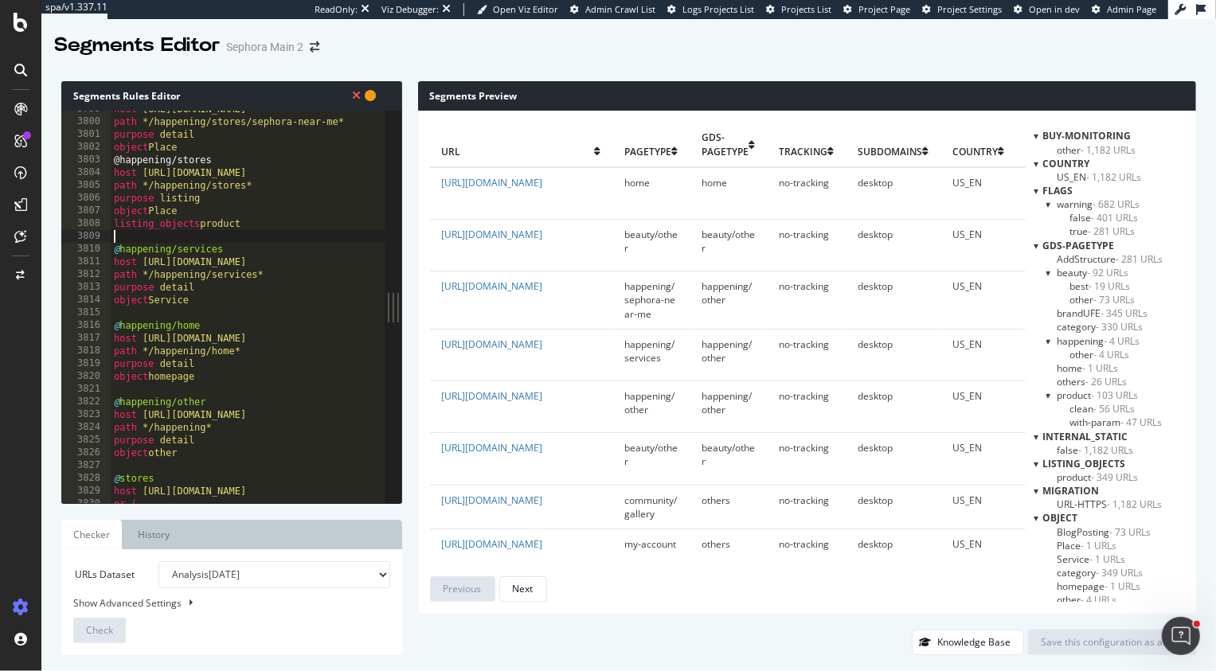
click at [221, 150] on div "host http://www.sephora.com path */happening/stores/sephora-near-me* purpose de…" at bounding box center [303, 312] width 384 height 419
type textarea "object Place"
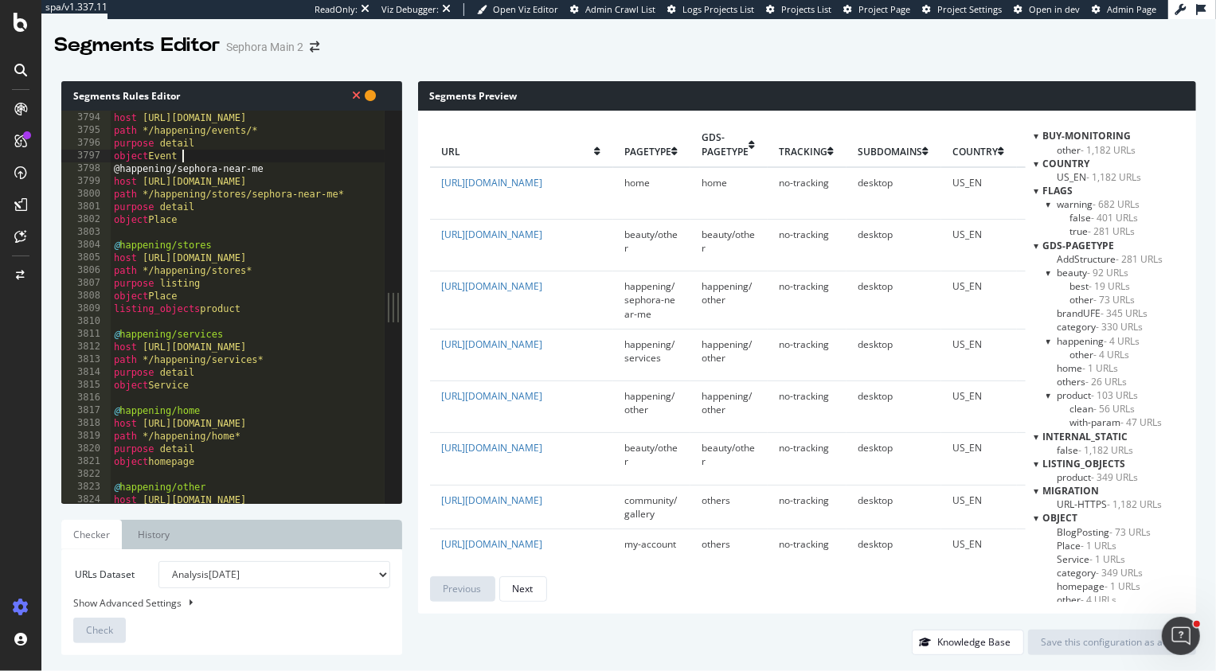
click at [235, 158] on div "@happening/events host http://www.sephora.com path */happening/events/* purpose…" at bounding box center [303, 308] width 384 height 419
type textarea "object Event"
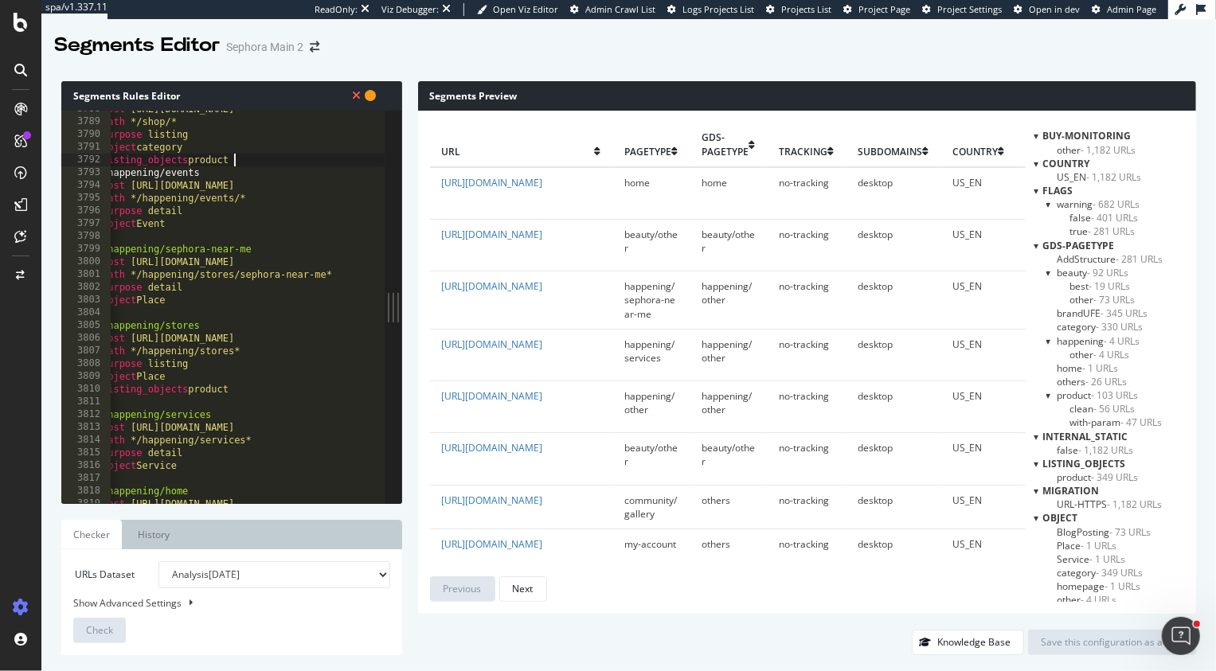
click at [267, 166] on div "host http://www.sephora.com path */shop/* purpose listing object category listi…" at bounding box center [291, 312] width 384 height 419
type textarea "listing_objects product"
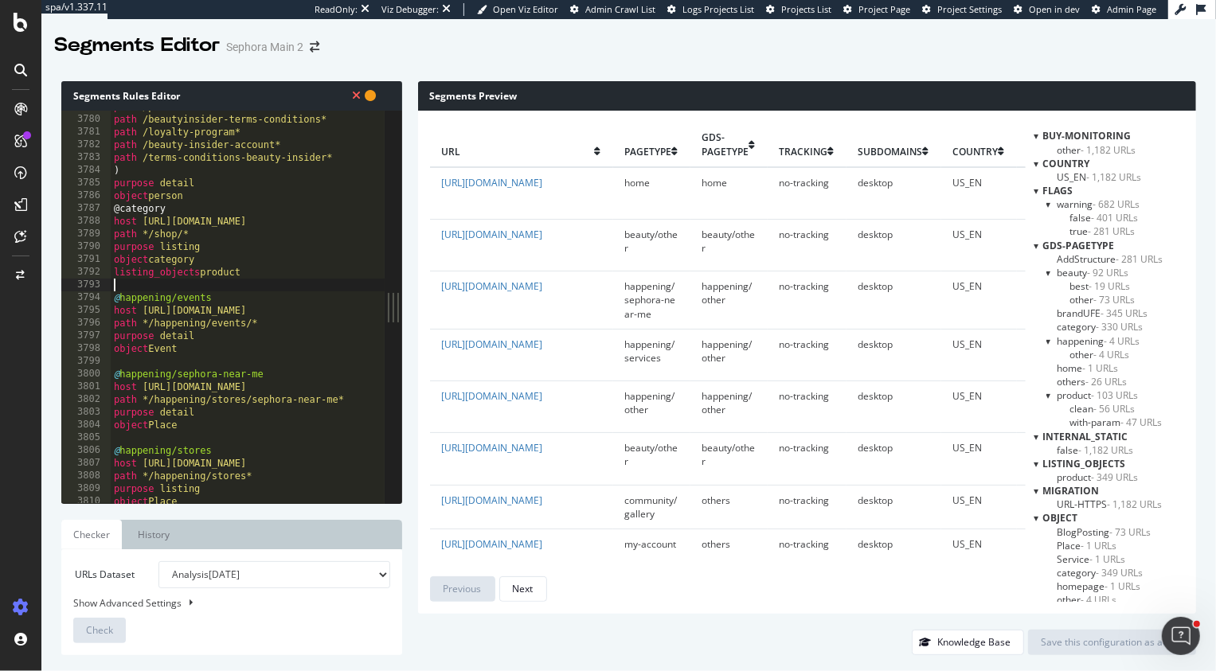
click at [218, 191] on div "path /points* path /beautyinsider-terms-conditions* path /loyalty-program* path…" at bounding box center [303, 309] width 384 height 419
type textarea "object person"
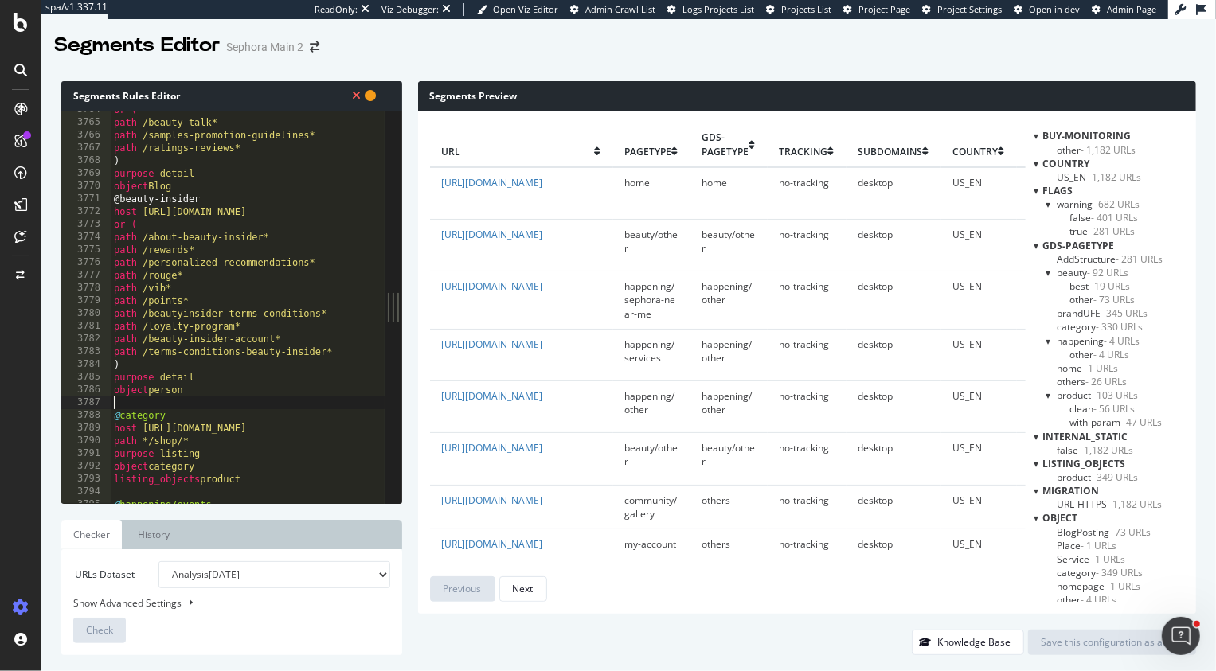
click at [199, 187] on div "or ( path /beauty-talk* path /samples-promotion-guidelines* path /ratings-revie…" at bounding box center [303, 312] width 384 height 419
type textarea "object Blog"
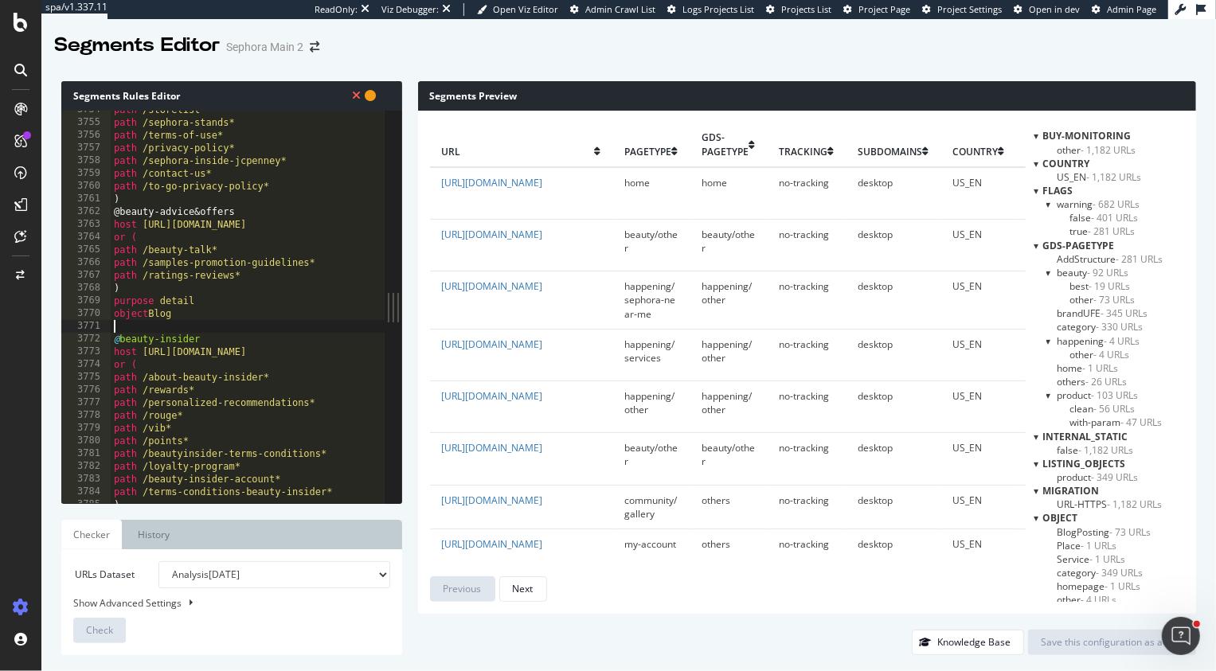
click at [295, 194] on div "path /storelist* path /sephora-stands* path /terms-of-use* path /privacy-policy…" at bounding box center [303, 312] width 384 height 419
type textarea ")"
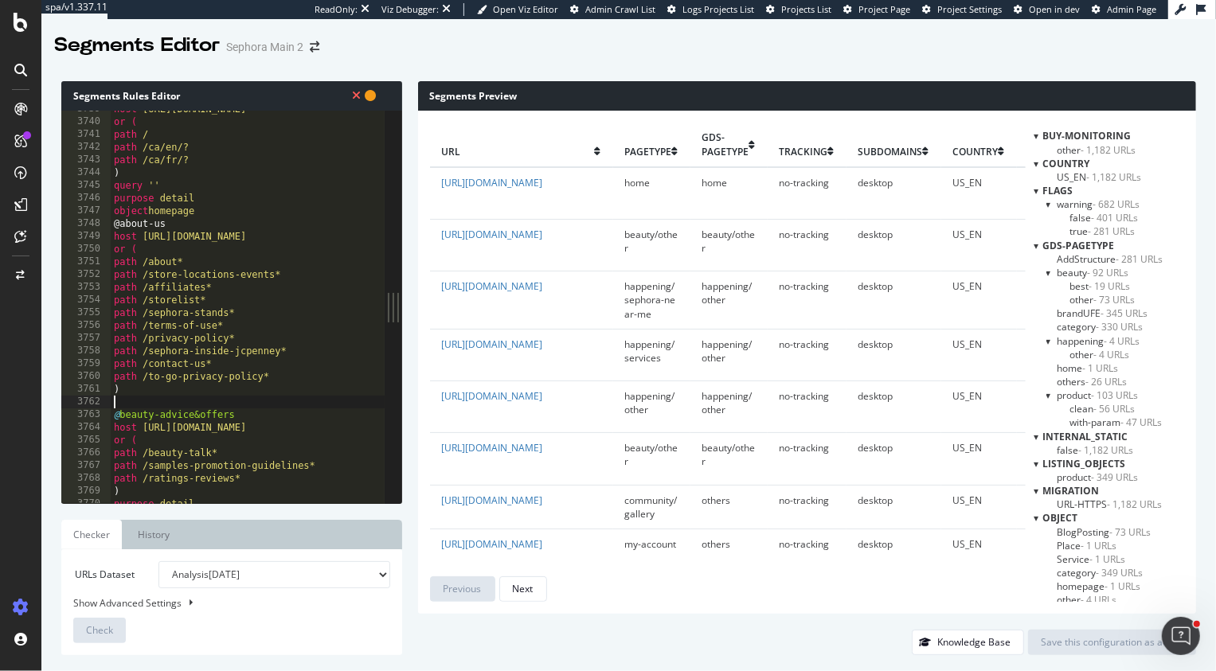
click at [210, 217] on div "host http://www.sephora.com or ( path / path /ca/en/? path /ca/fr/? ) query '' …" at bounding box center [303, 312] width 384 height 419
type textarea "object homepage"
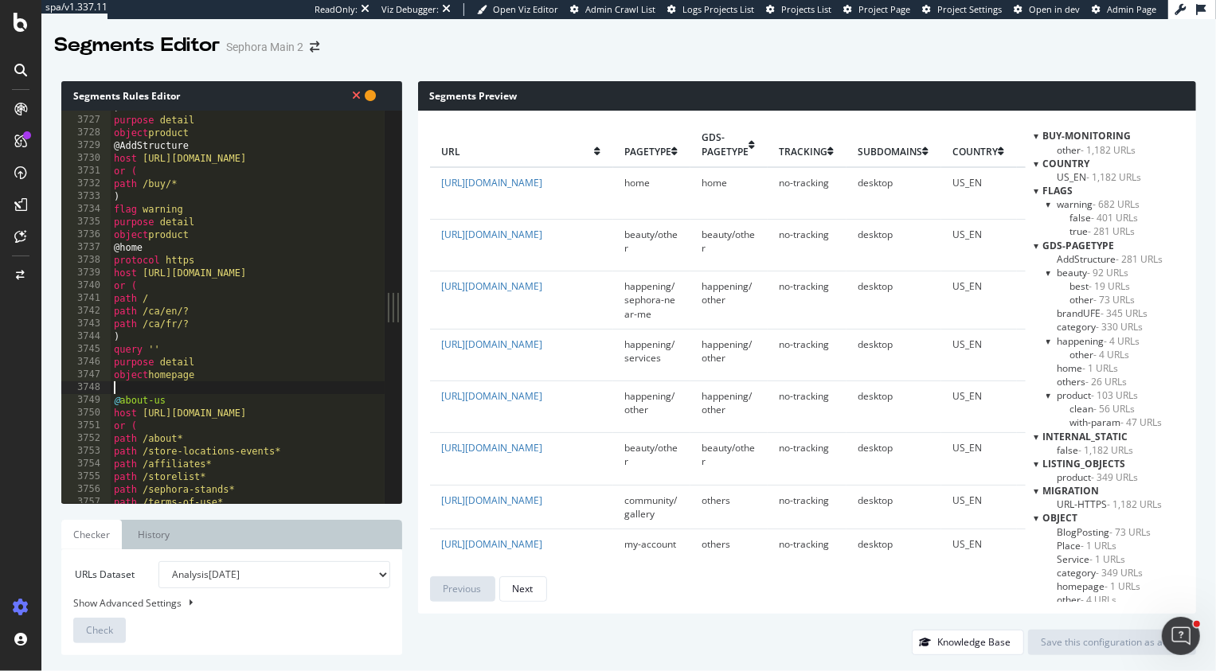
click at [209, 236] on div ") purpose detail object product @AddStructure host http://www.sephora.com or ( …" at bounding box center [303, 310] width 384 height 419
type textarea "object product"
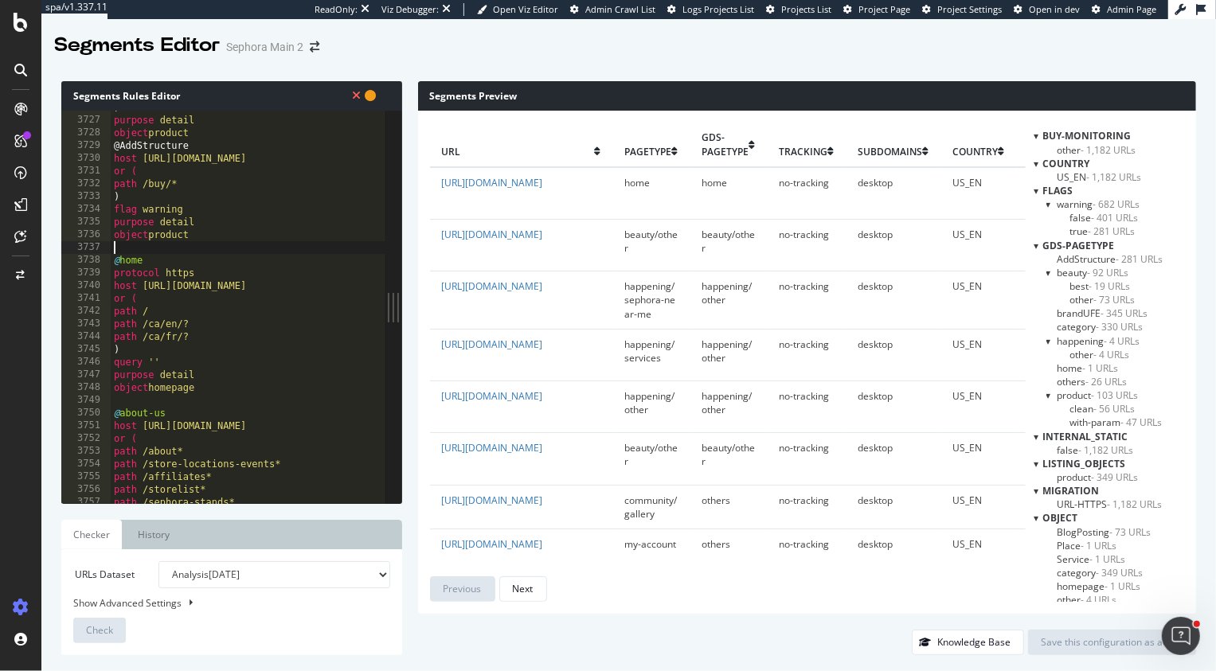
click at [242, 139] on div ") purpose detail object product @AddStructure host http://www.sephora.com or ( …" at bounding box center [303, 310] width 384 height 419
type textarea "object product"
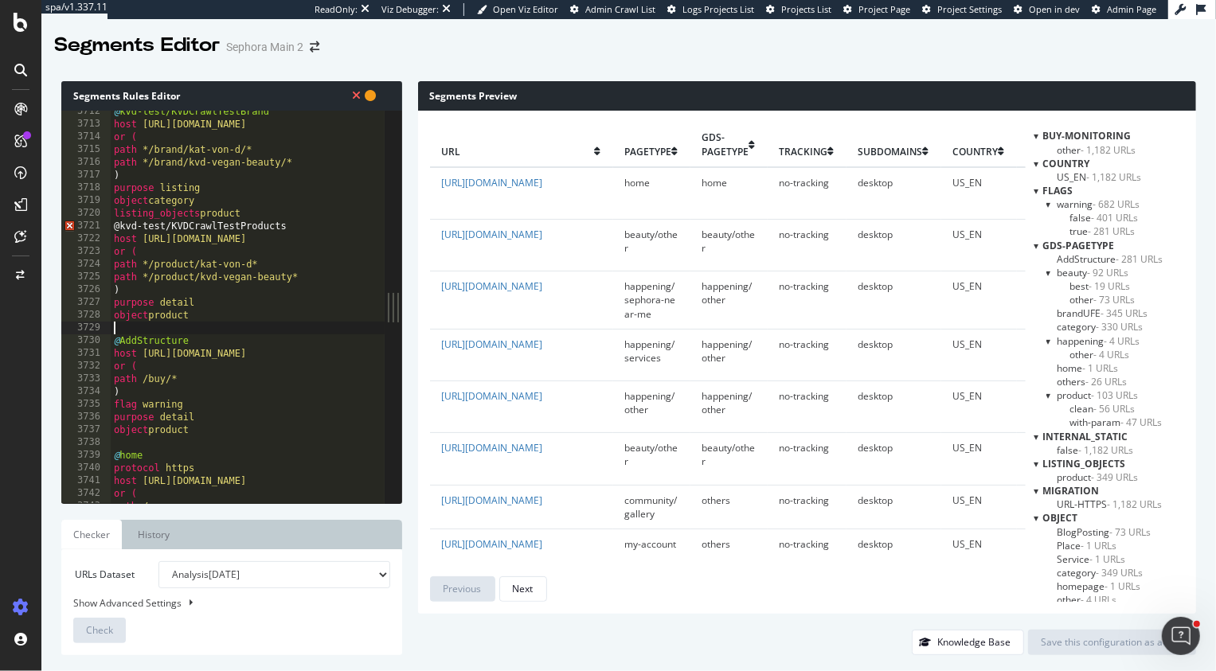
click at [271, 214] on div "@ kvd-test/KVDCrawlTestBrand host http://www.sephora.com or ( path */brand/kat-…" at bounding box center [303, 314] width 384 height 419
type textarea "listing_objects product"
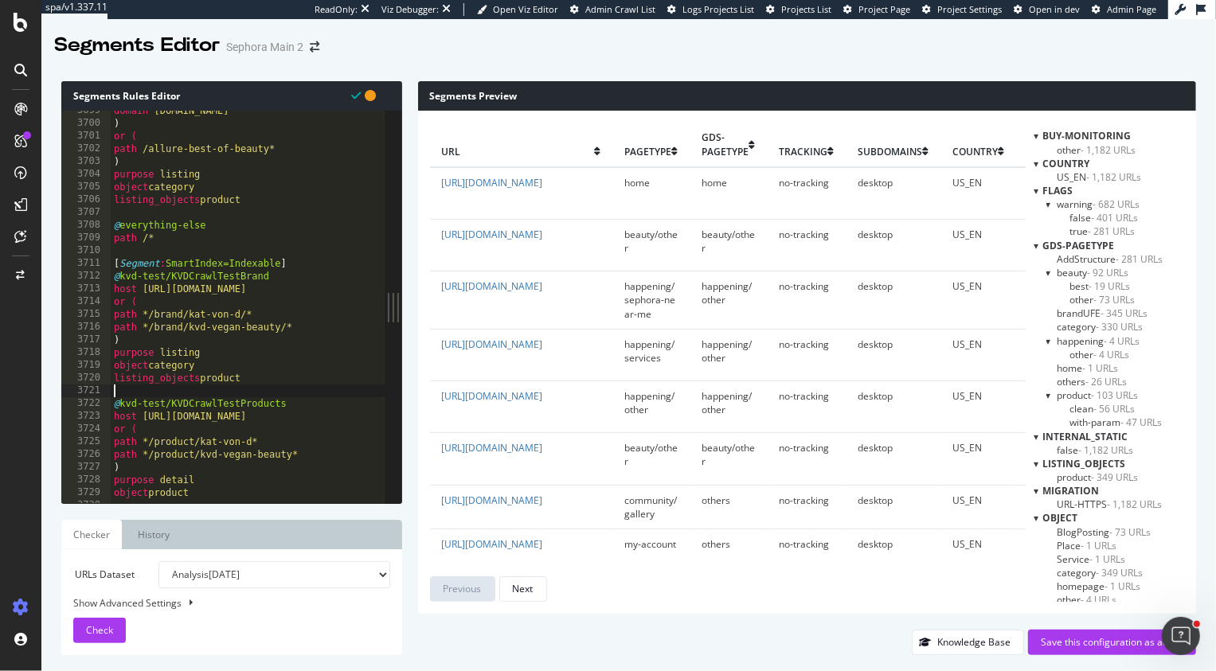
click at [306, 259] on div "domain m.sephora.com ) or ( path /allure-best-of-beauty* ) purpose listing obje…" at bounding box center [303, 313] width 384 height 419
type textarea "[Segment:SmartIndex=Indexable]"
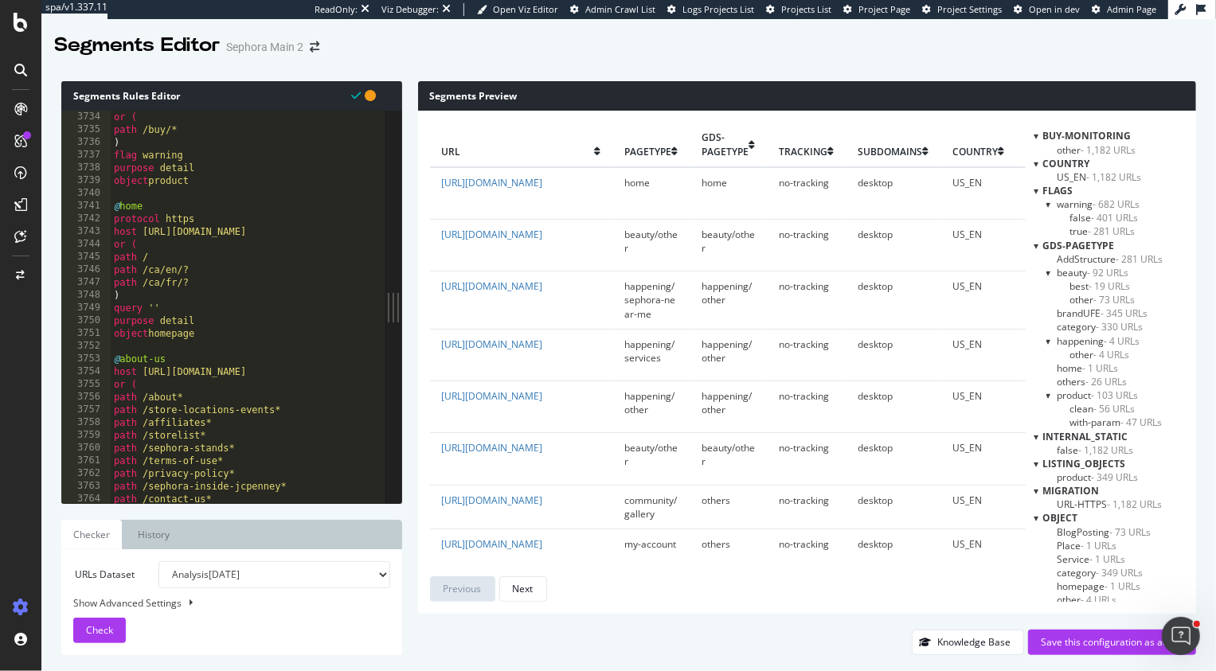
scroll to position [24523, 0]
click at [102, 632] on span "Check" at bounding box center [99, 630] width 27 height 14
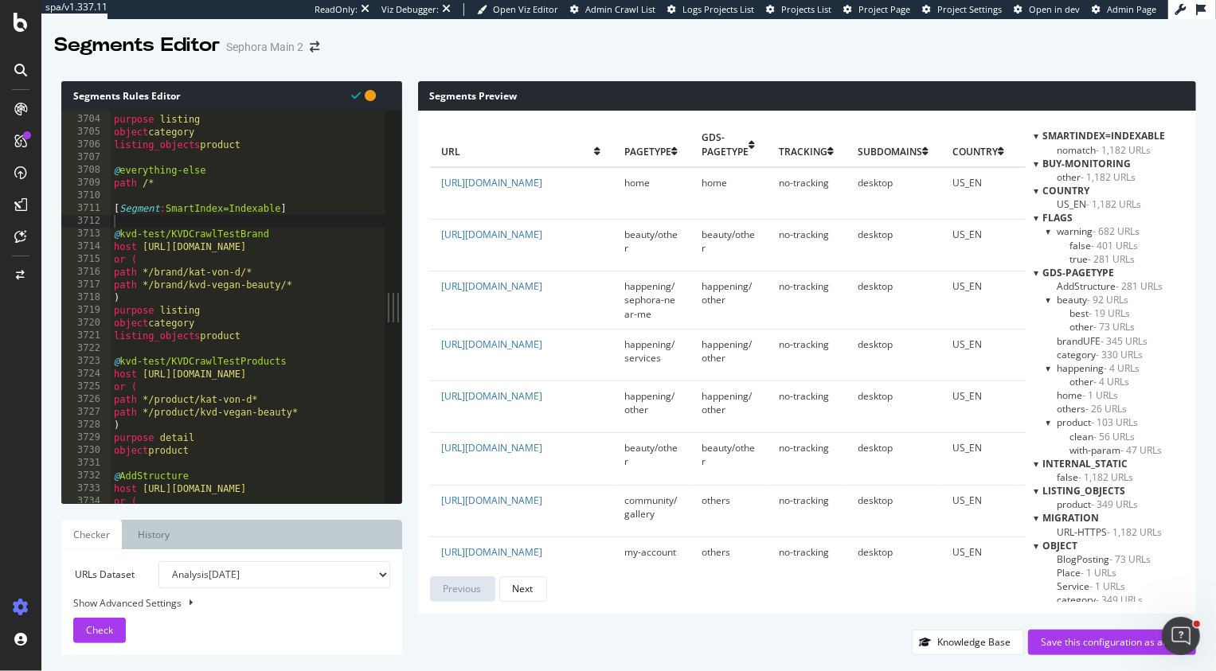
scroll to position [24323, 0]
click at [225, 590] on div "URLs Dataset Analysis 2025 Sep. 2nd Analysis 2025 Aug. 28th Analysis 2025 Aug. …" at bounding box center [231, 602] width 317 height 82
click at [225, 581] on select "Analysis 2025 Sep. 2nd Analysis 2025 Aug. 28th Analysis 2025 Aug. 27th Analysis…" at bounding box center [274, 574] width 232 height 27
select select "urlList"
click at [158, 561] on select "Analysis 2025 Sep. 2nd Analysis 2025 Aug. 28th Analysis 2025 Aug. 27th Analysis…" at bounding box center [274, 574] width 232 height 27
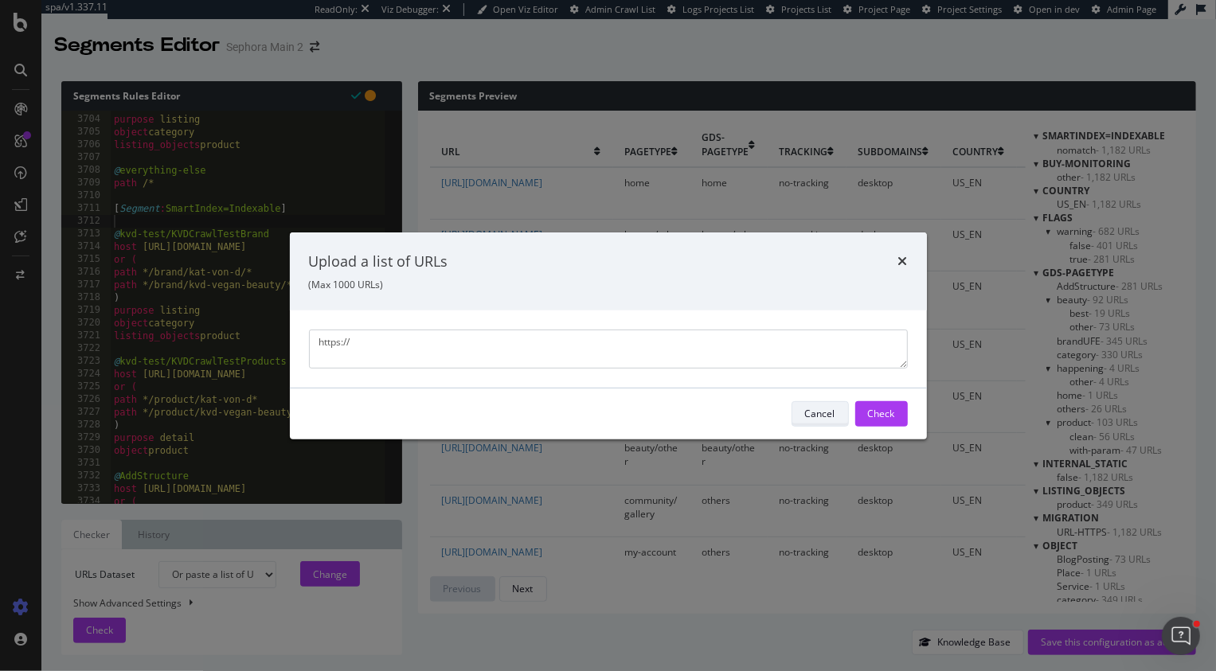
type textarea "https://"
click at [830, 412] on div "Cancel" at bounding box center [820, 414] width 30 height 14
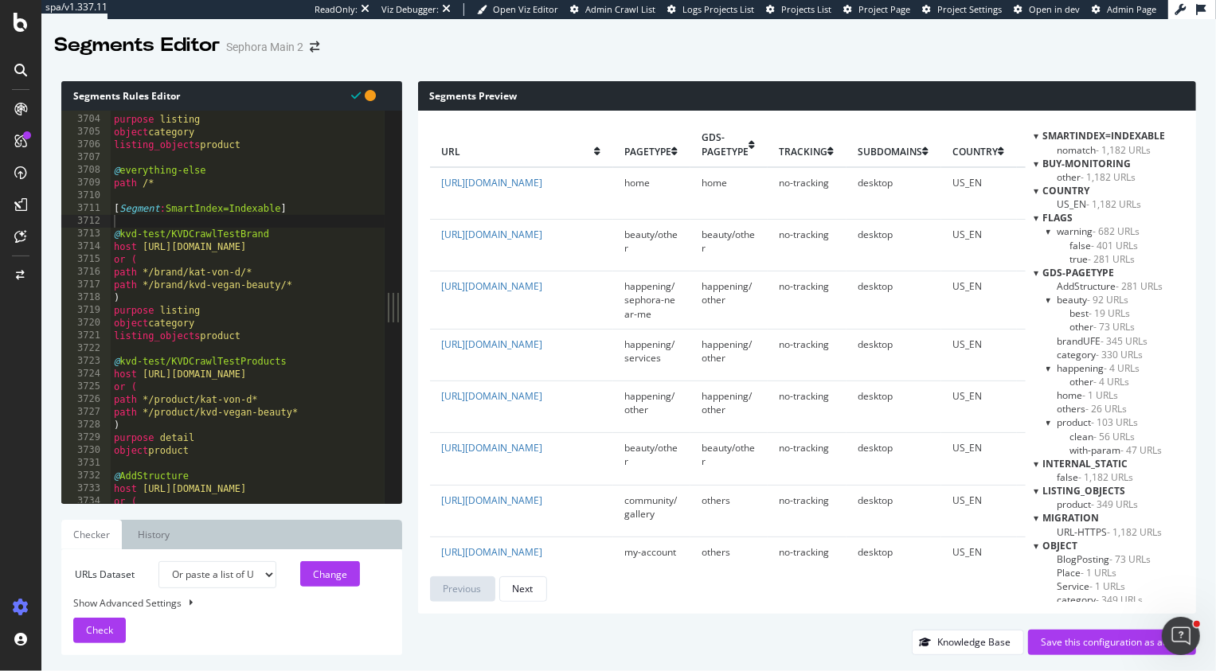
click at [185, 248] on div ") purpose listing object category listing_objects product @ everything-else pat…" at bounding box center [303, 309] width 384 height 419
click at [185, 375] on div ") purpose listing object category listing_objects product @ everything-else pat…" at bounding box center [303, 309] width 384 height 419
click at [102, 631] on span "Check" at bounding box center [99, 630] width 27 height 14
click at [101, 631] on span "Check" at bounding box center [99, 630] width 27 height 14
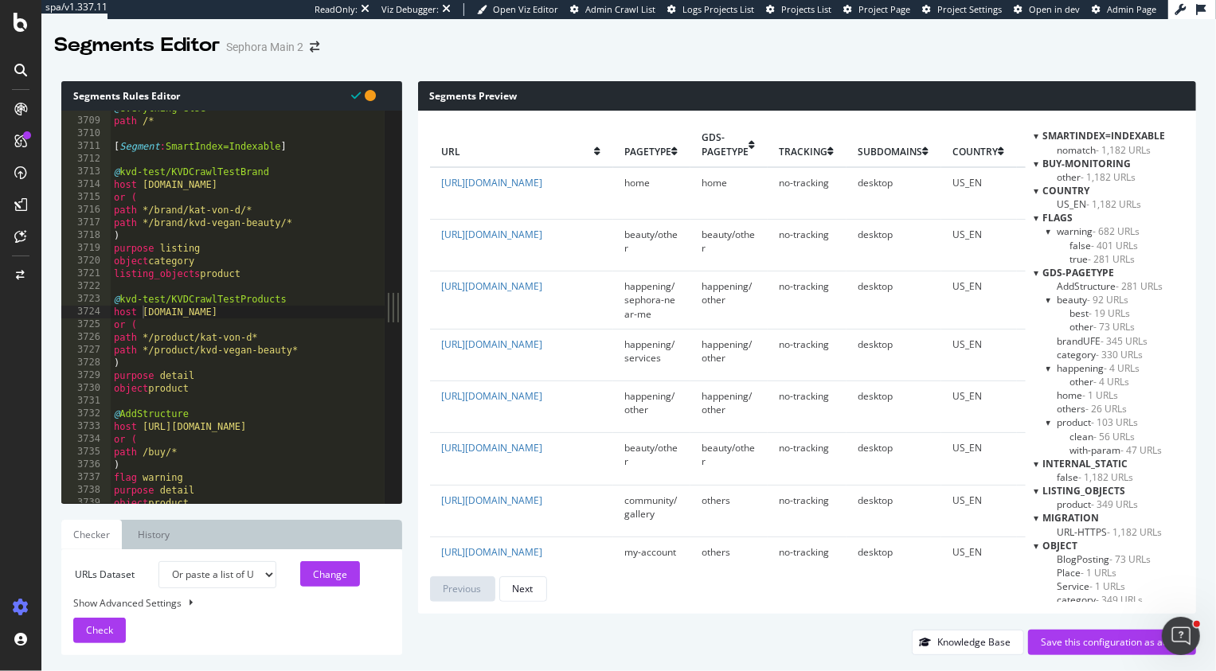
scroll to position [24357, 0]
click at [180, 427] on div "@ everything-else path /* [ Segment : SmartIndex=Indexable ] @ kvd-test/KVDCraw…" at bounding box center [303, 308] width 384 height 419
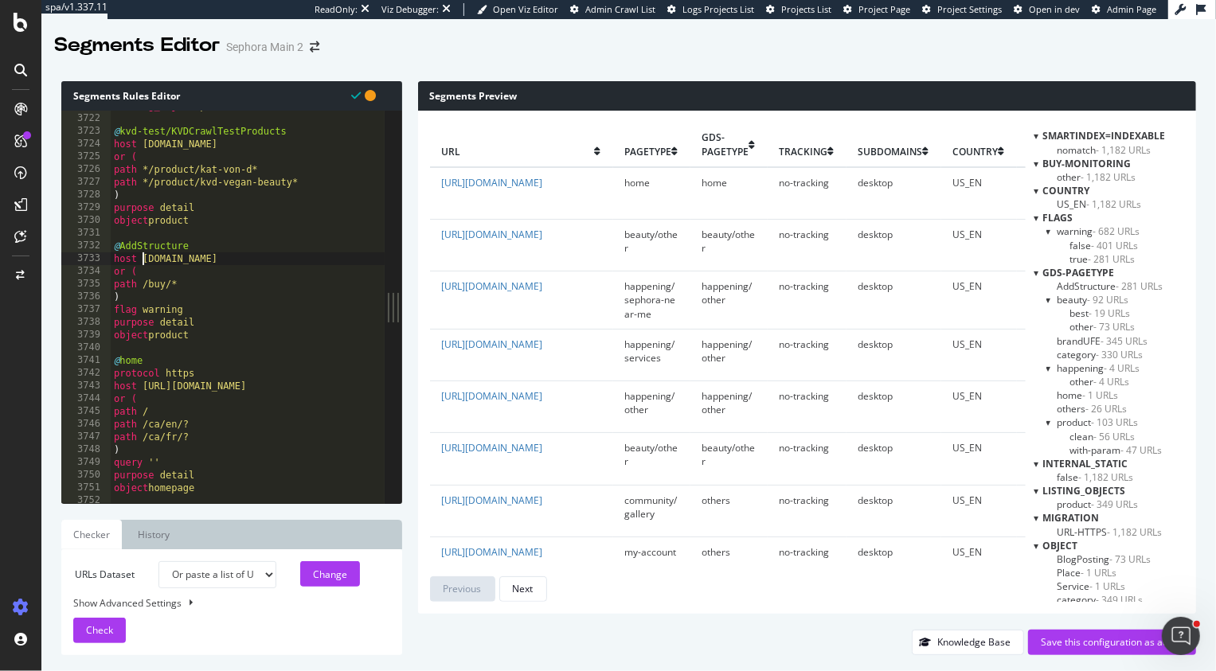
scroll to position [24450, 0]
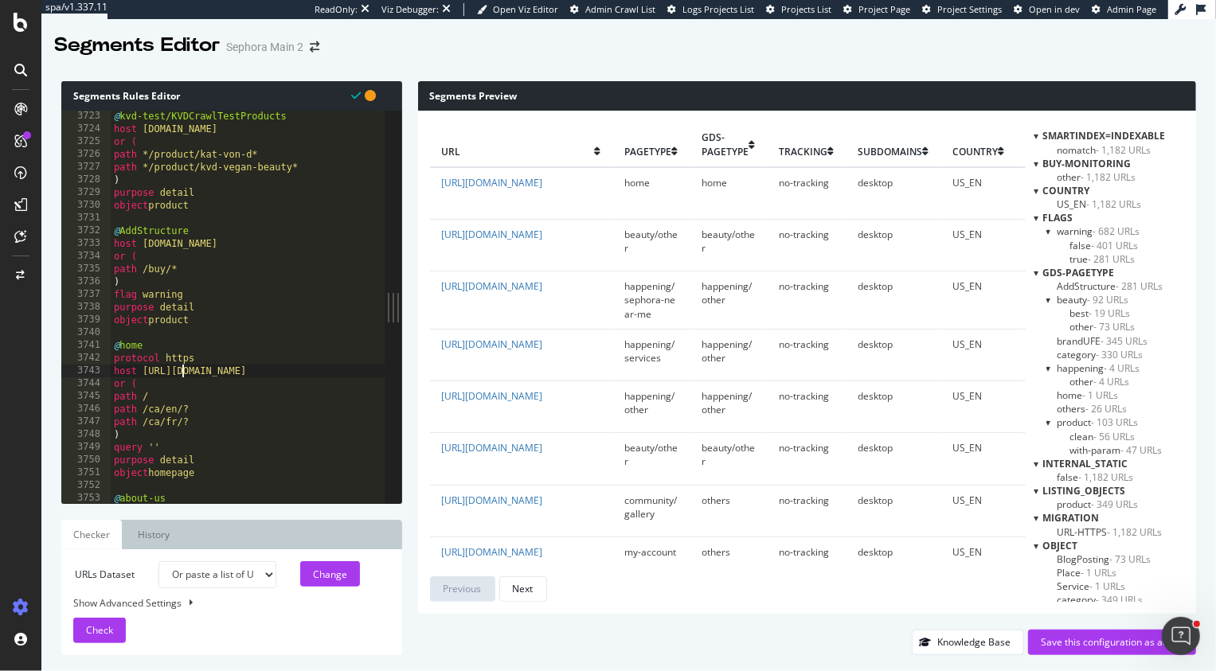
click at [182, 369] on div "@ kvd-test/KVDCrawlTestProducts host www.sephora.com or ( path */product/kat-vo…" at bounding box center [303, 319] width 384 height 419
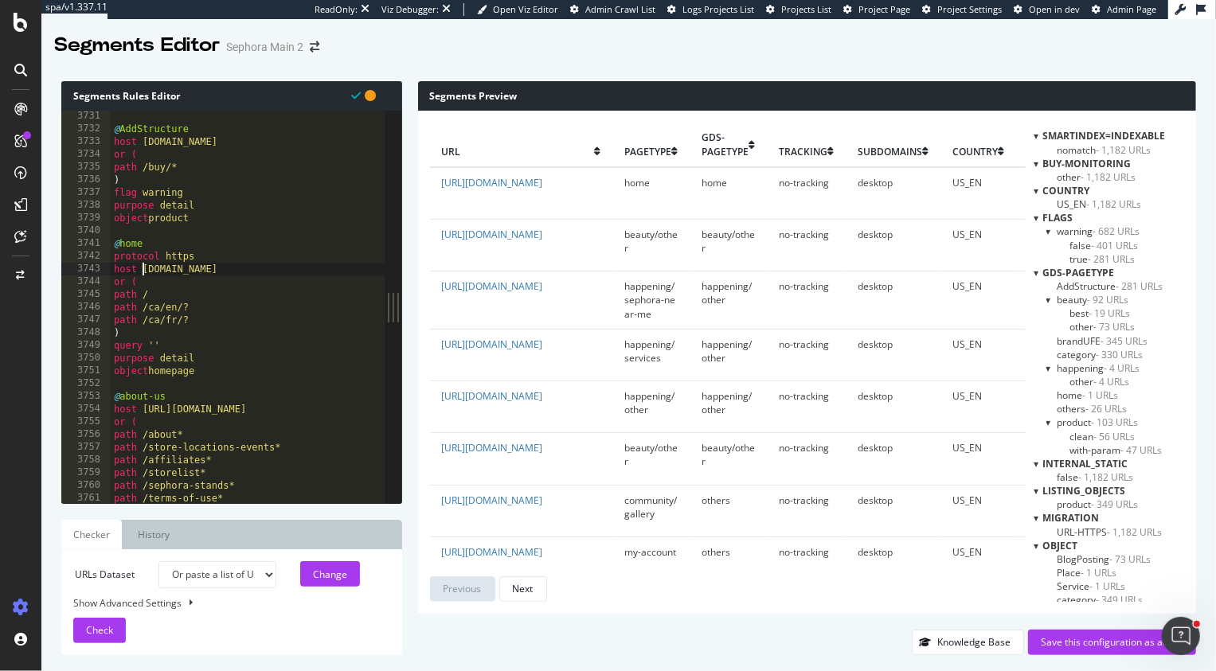
scroll to position [24503, 0]
click at [184, 413] on div "@ AddStructure host www.sephora.com or ( path /buy/* ) flag warning purpose det…" at bounding box center [303, 319] width 384 height 419
type textarea "host www.sephora.com"
click at [203, 571] on select "Analysis 2025 Sep. 2nd Analysis 2025 Aug. 28th Analysis 2025 Aug. 27th Analysis…" at bounding box center [217, 574] width 118 height 27
select select "analysis:20241024"
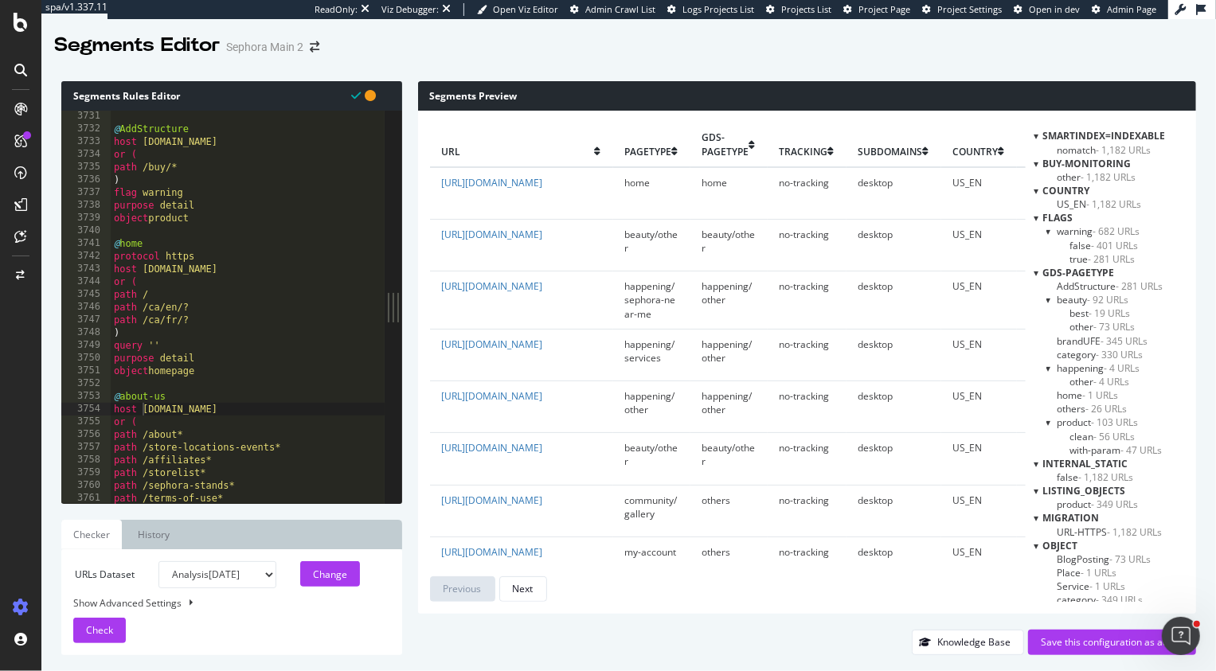
click at [158, 561] on select "Analysis 2025 Sep. 2nd Analysis 2025 Aug. 28th Analysis 2025 Aug. 27th Analysis…" at bounding box center [217, 574] width 118 height 27
click at [92, 628] on span "Check" at bounding box center [99, 630] width 27 height 14
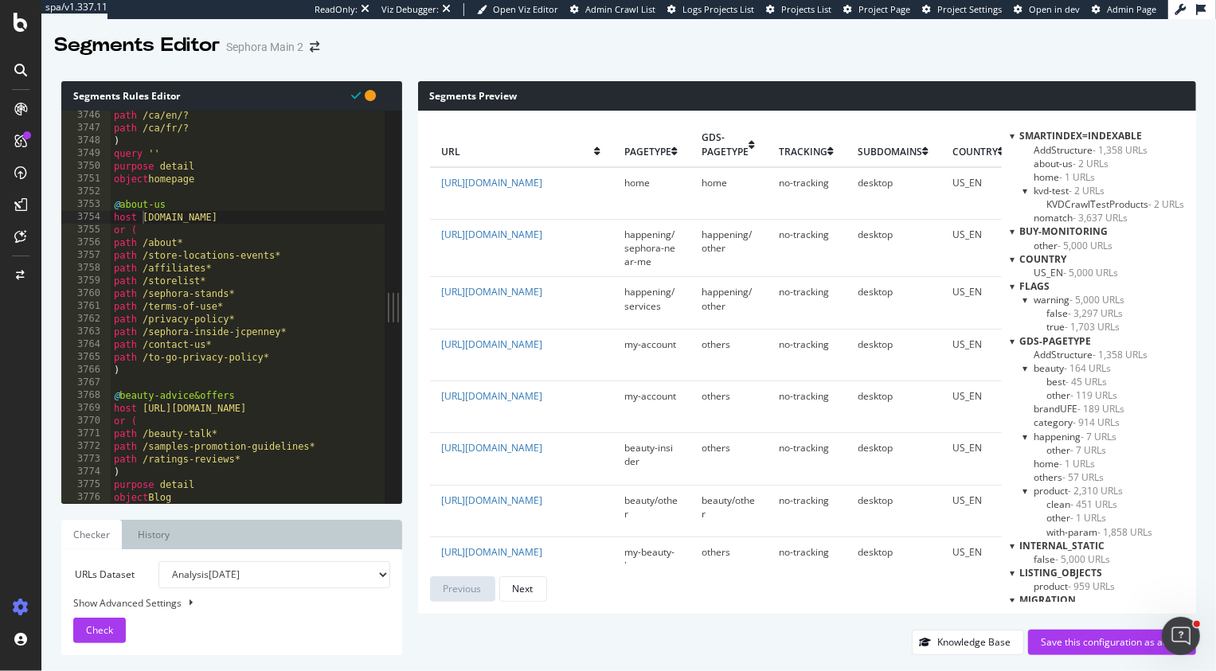
scroll to position [24605, 0]
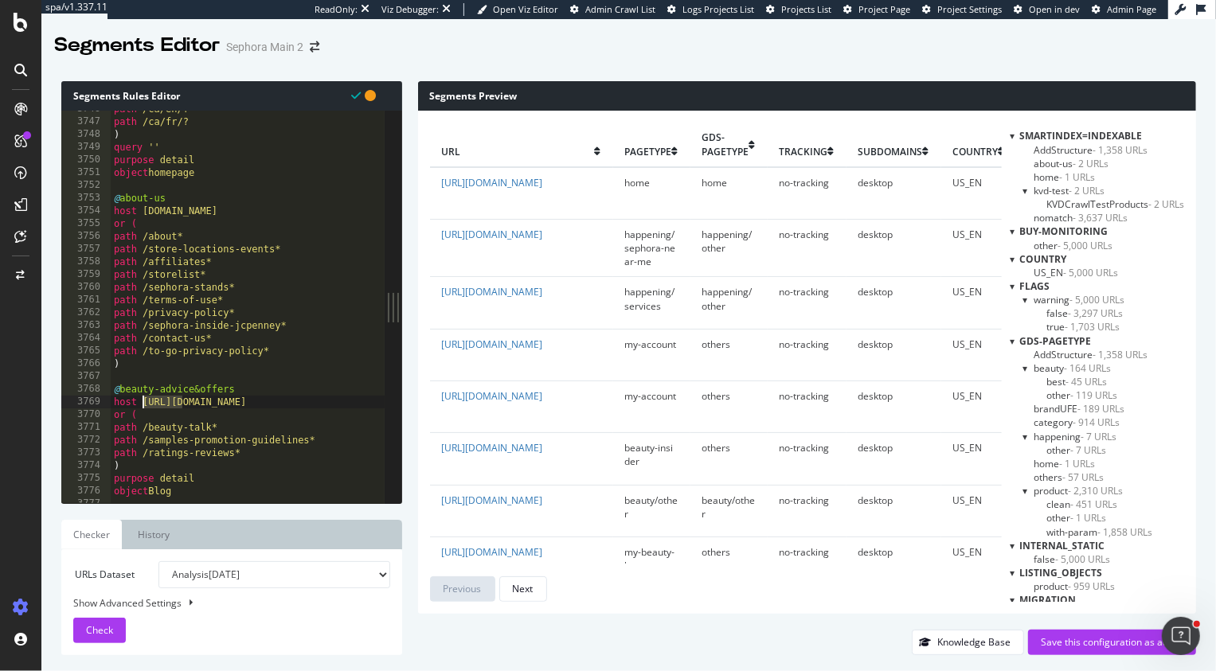
drag, startPoint x: 181, startPoint y: 406, endPoint x: 145, endPoint y: 406, distance: 35.8
click at [145, 406] on div "path /ca/en/? path /ca/fr/? ) query '' purpose detail object homepage @ about-u…" at bounding box center [303, 312] width 384 height 419
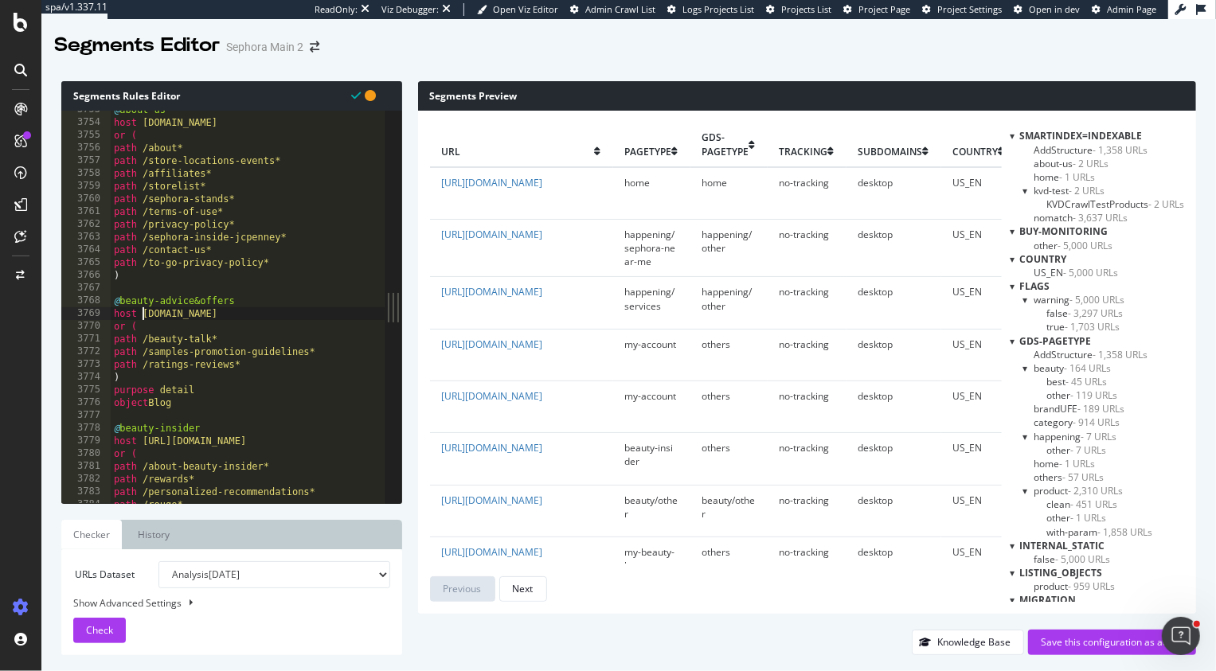
scroll to position [24654, 0]
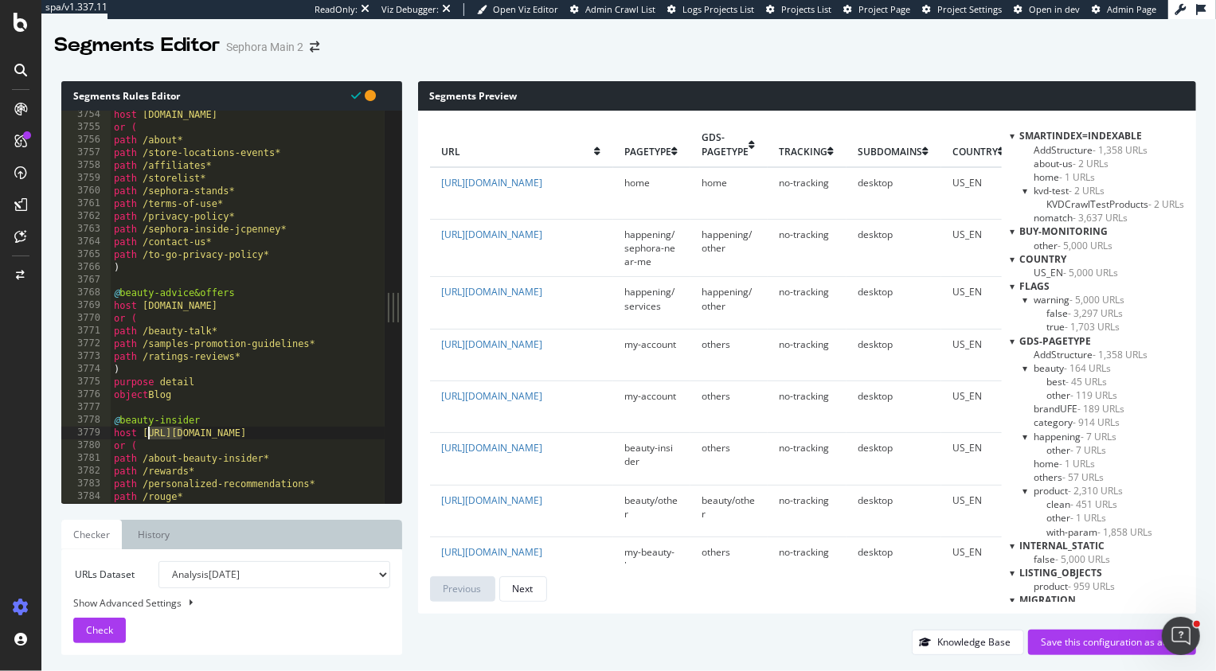
drag, startPoint x: 180, startPoint y: 436, endPoint x: 147, endPoint y: 436, distance: 32.6
click at [147, 436] on div "host www.sephora.com or ( path /about* path /store-locations-events* path /affi…" at bounding box center [303, 317] width 384 height 419
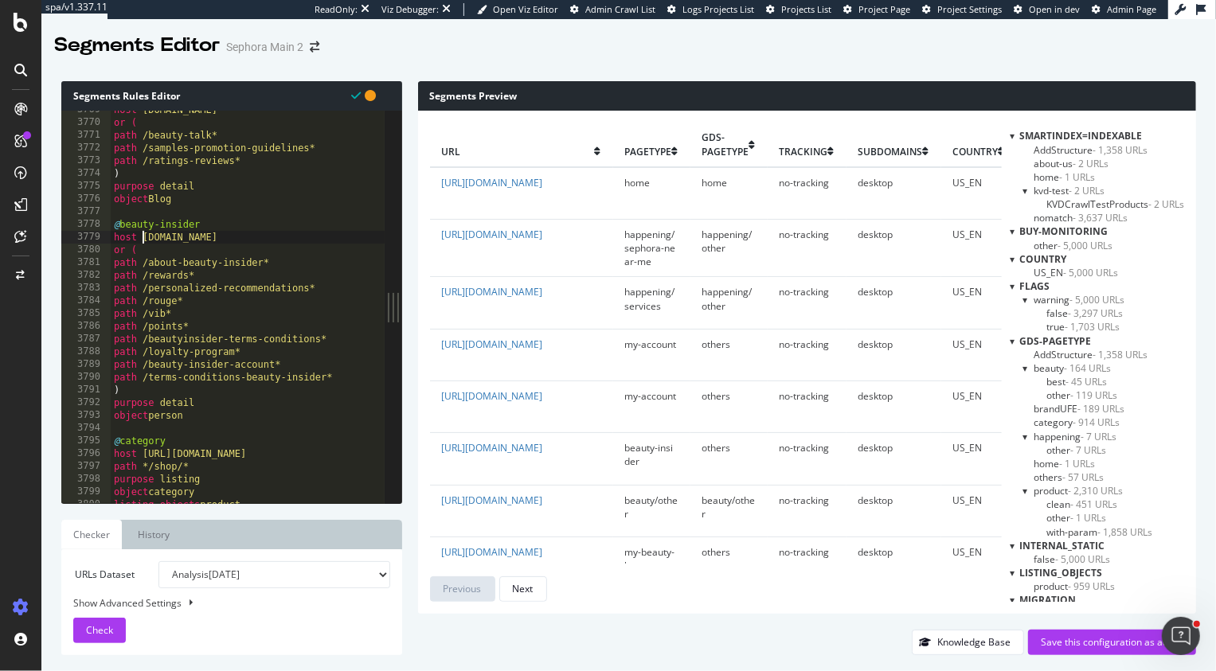
scroll to position [24757, 0]
drag, startPoint x: 182, startPoint y: 448, endPoint x: 142, endPoint y: 448, distance: 39.8
click at [142, 448] on div "host www.sephora.com or ( path /beauty-talk* path /samples-promotion-guidelines…" at bounding box center [303, 308] width 384 height 419
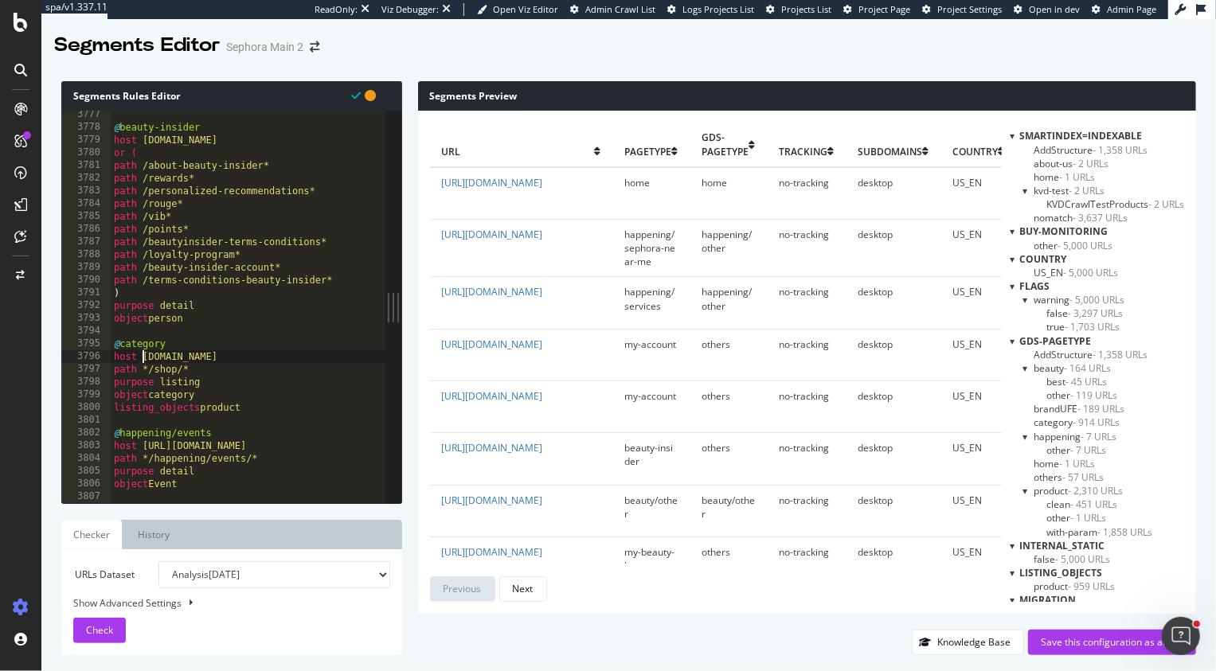
scroll to position [24814, 0]
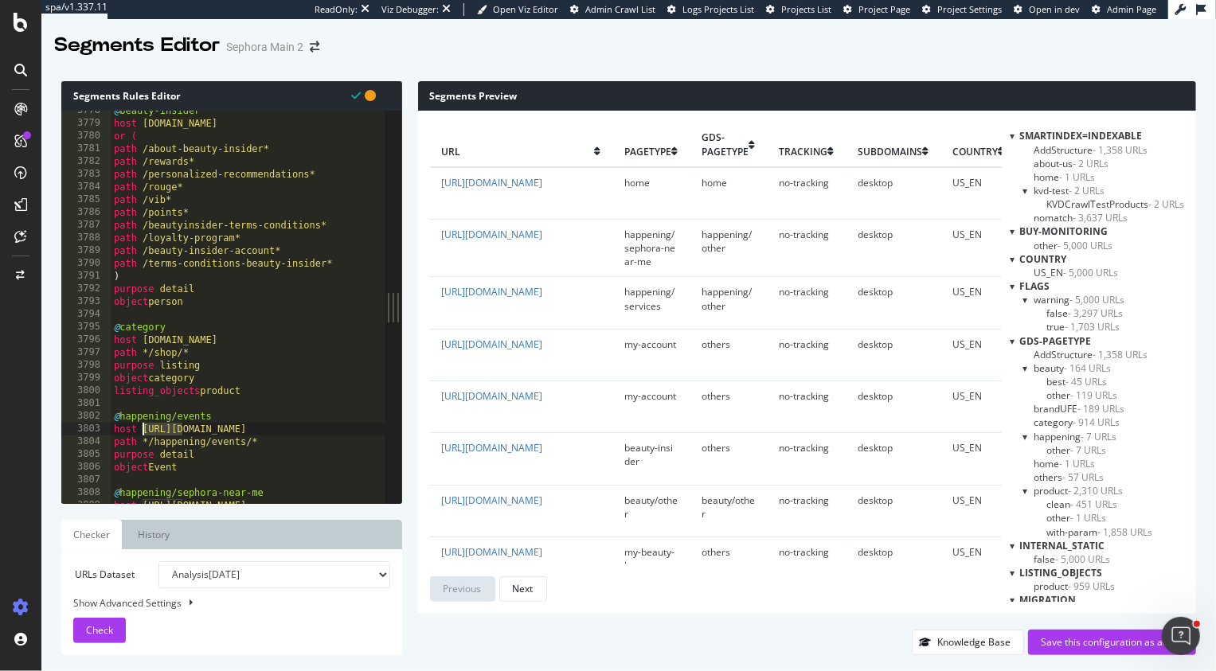
drag, startPoint x: 182, startPoint y: 427, endPoint x: 145, endPoint y: 431, distance: 36.9
click at [145, 431] on div "@ beauty-insider host www.sephora.com or ( path /about-beauty-insider* path /re…" at bounding box center [303, 313] width 384 height 419
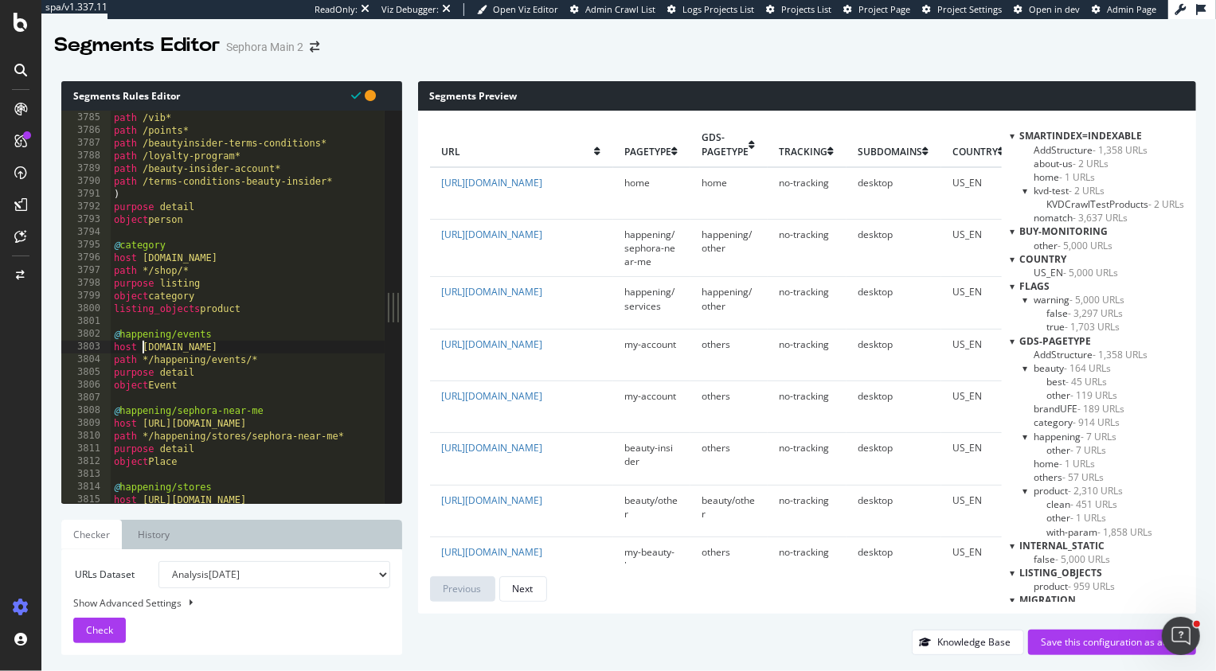
scroll to position [24879, 0]
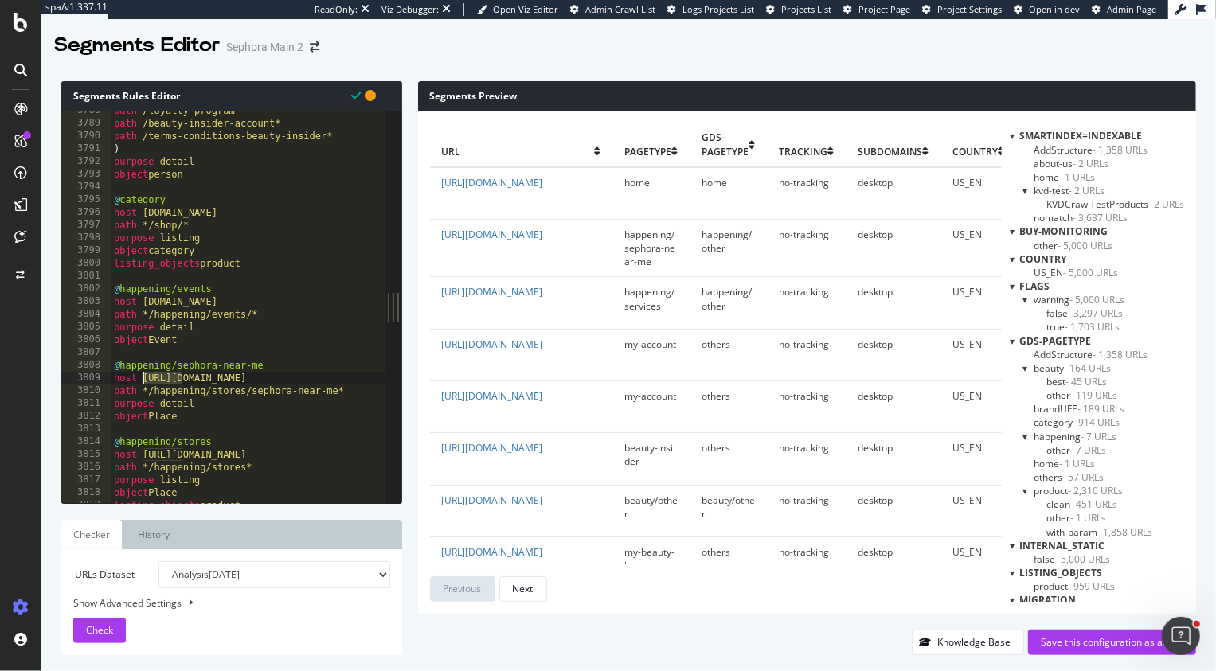
drag, startPoint x: 182, startPoint y: 379, endPoint x: 144, endPoint y: 379, distance: 38.2
click at [144, 379] on div "path /loyalty-program* path /beauty-insider-account* path /terms-conditions-bea…" at bounding box center [303, 313] width 384 height 419
drag, startPoint x: 181, startPoint y: 457, endPoint x: 144, endPoint y: 457, distance: 36.6
click at [144, 457] on div "path /loyalty-program* path /beauty-insider-account* path /terms-conditions-bea…" at bounding box center [303, 313] width 384 height 419
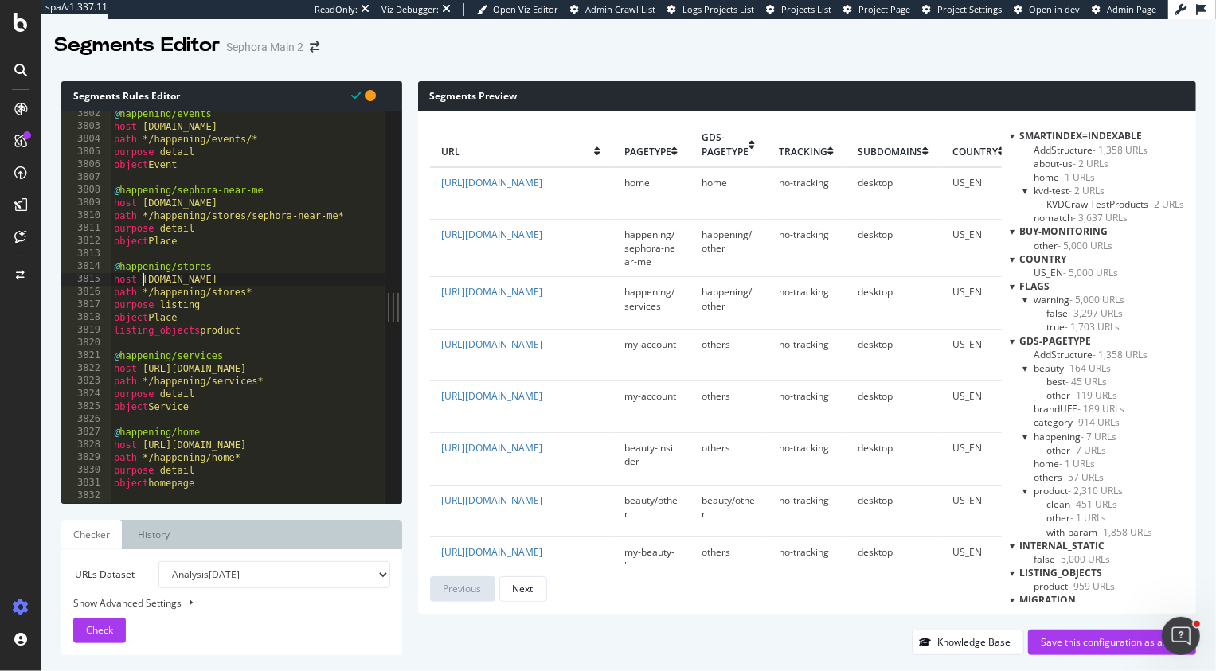
scroll to position [24970, 0]
drag, startPoint x: 180, startPoint y: 369, endPoint x: 141, endPoint y: 369, distance: 39.0
click at [141, 369] on div "@ happening/events host www.sephora.com path */happening/events/* purpose detai…" at bounding box center [303, 316] width 384 height 419
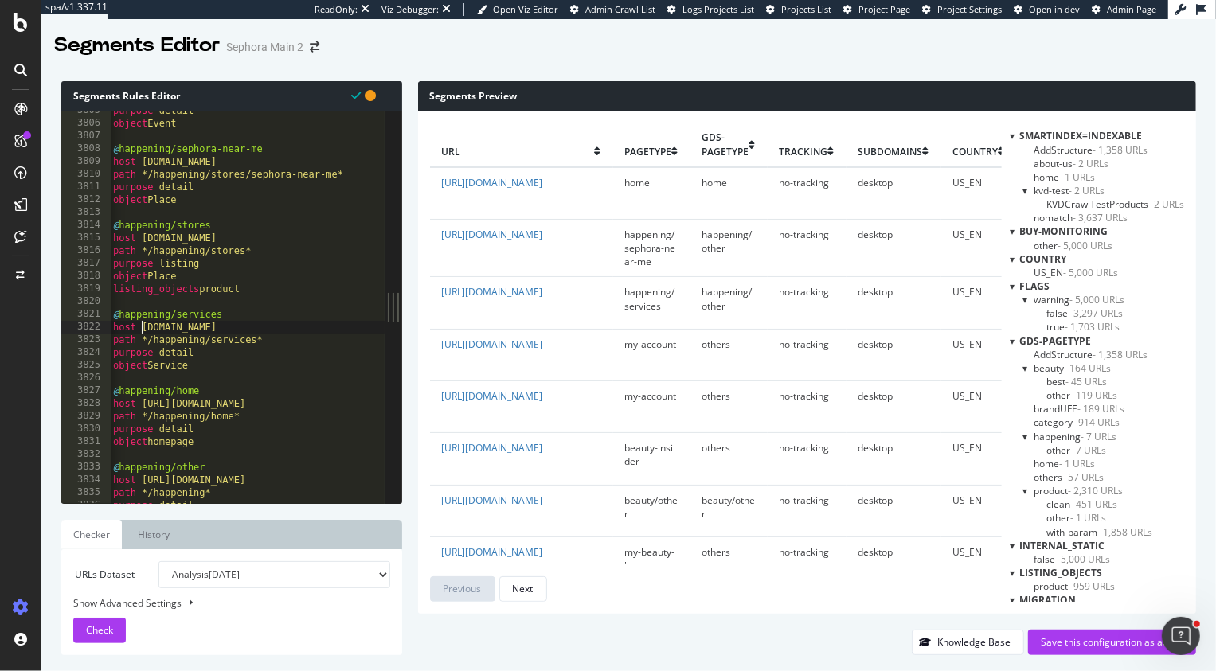
scroll to position [0, 0]
drag, startPoint x: 182, startPoint y: 408, endPoint x: 143, endPoint y: 407, distance: 38.2
click at [142, 407] on div "purpose detail object Event @ happening/sephora-near-me host www.sephora.com pa…" at bounding box center [302, 313] width 384 height 419
drag, startPoint x: 182, startPoint y: 481, endPoint x: 142, endPoint y: 480, distance: 39.8
click at [142, 480] on div "purpose detail object Event @ happening/sephora-near-me host www.sephora.com pa…" at bounding box center [302, 313] width 384 height 419
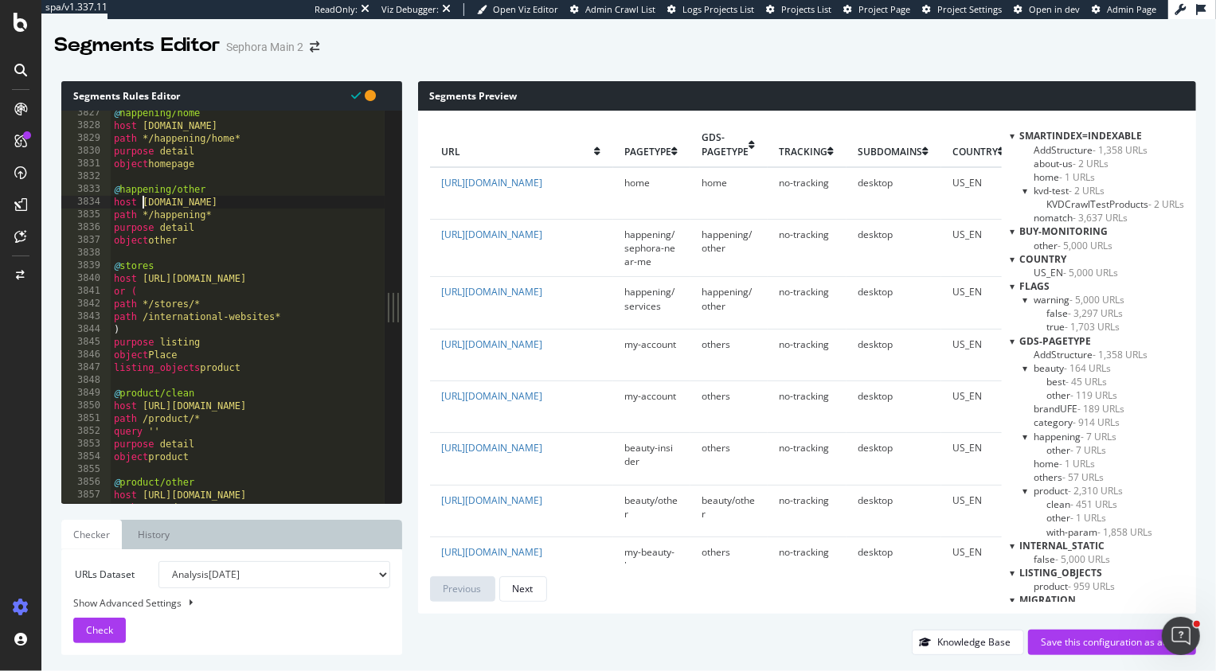
scroll to position [25135, 0]
drag, startPoint x: 182, startPoint y: 283, endPoint x: 143, endPoint y: 283, distance: 38.2
click at [143, 283] on div "@ happening/home host www.sephora.com path */happening/home* purpose detail obj…" at bounding box center [303, 314] width 384 height 419
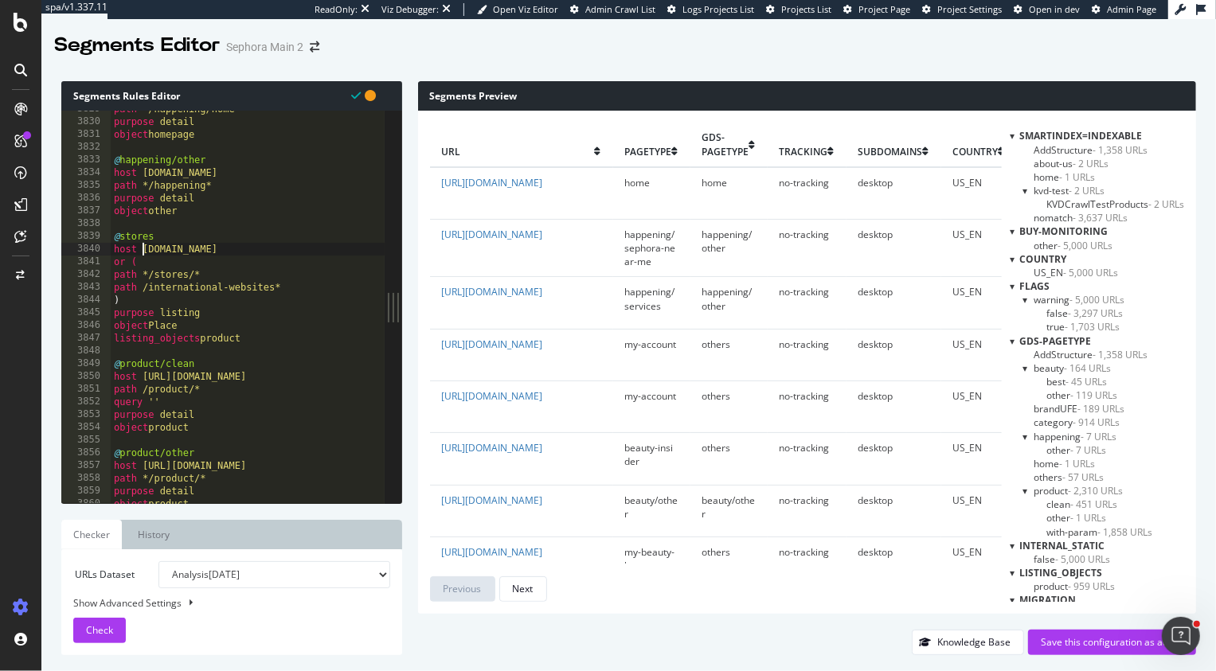
scroll to position [25150, 0]
drag, startPoint x: 181, startPoint y: 375, endPoint x: 142, endPoint y: 375, distance: 38.2
click at [142, 375] on div "path */happening/home* purpose detail object homepage @ happening/other host ww…" at bounding box center [303, 312] width 384 height 419
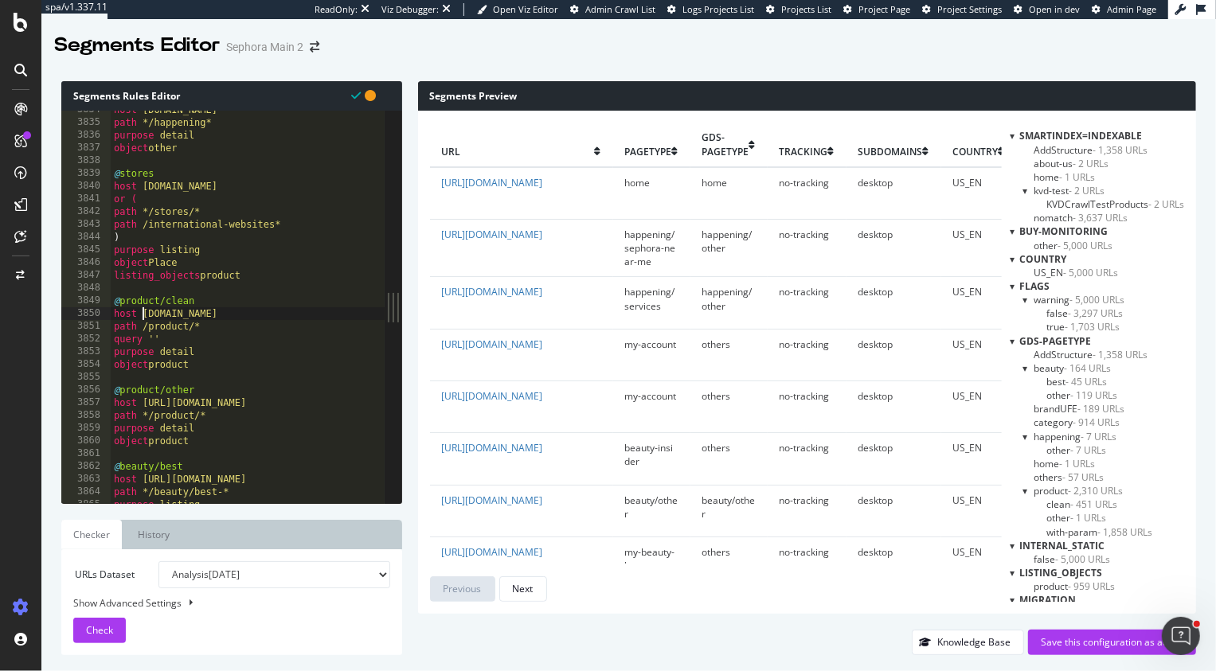
scroll to position [25182, 0]
drag, startPoint x: 183, startPoint y: 404, endPoint x: 142, endPoint y: 404, distance: 40.6
click at [142, 404] on div "host www.sephora.com path */happening* purpose detail object other @ stores hos…" at bounding box center [303, 312] width 384 height 419
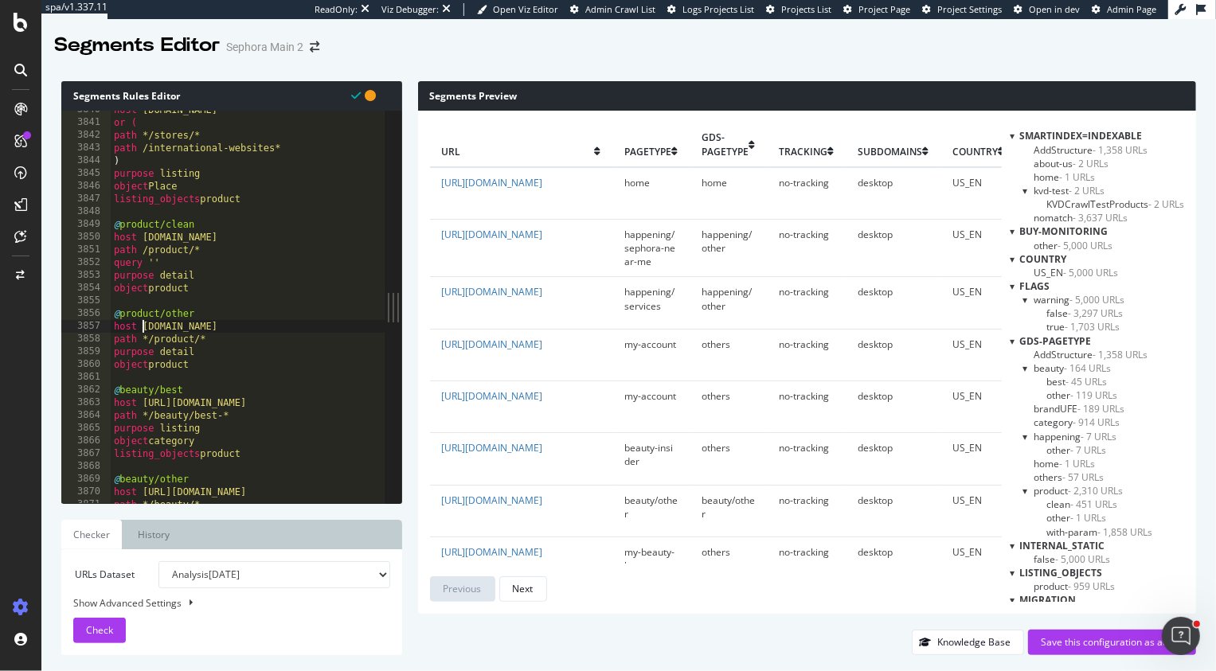
scroll to position [25224, 0]
drag, startPoint x: 182, startPoint y: 397, endPoint x: 142, endPoint y: 396, distance: 39.8
click at [142, 396] on div "host www.sephora.com or ( path */stores/* path /international-websites* ) purpo…" at bounding box center [303, 308] width 384 height 419
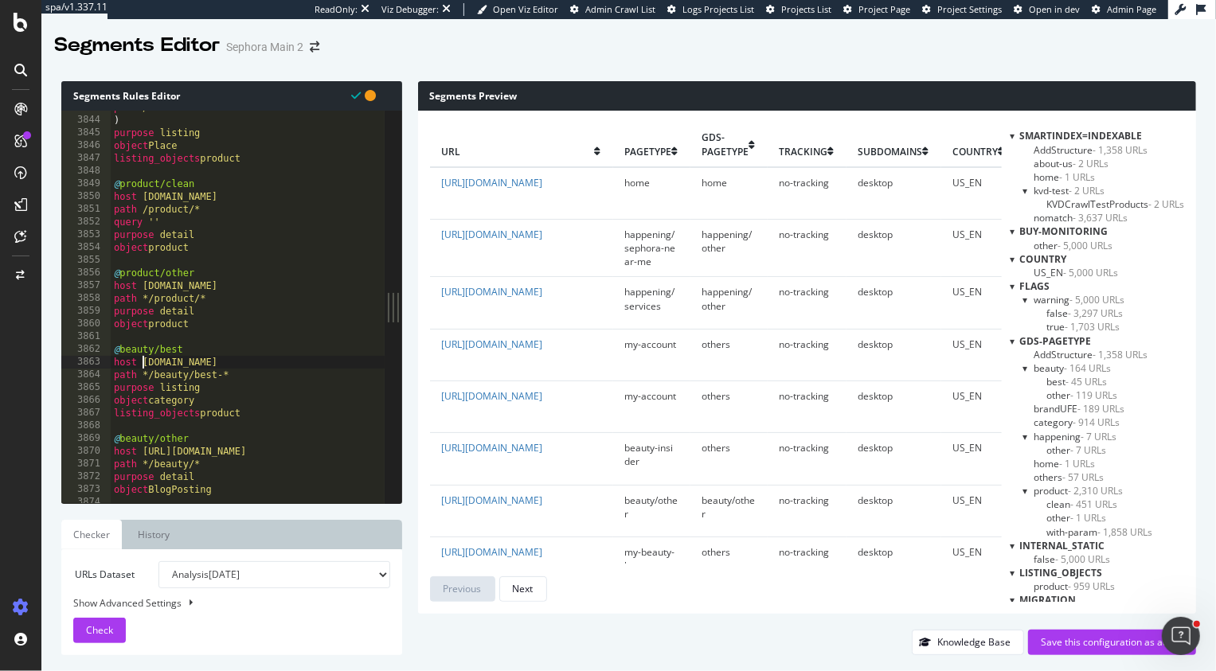
scroll to position [25250, 0]
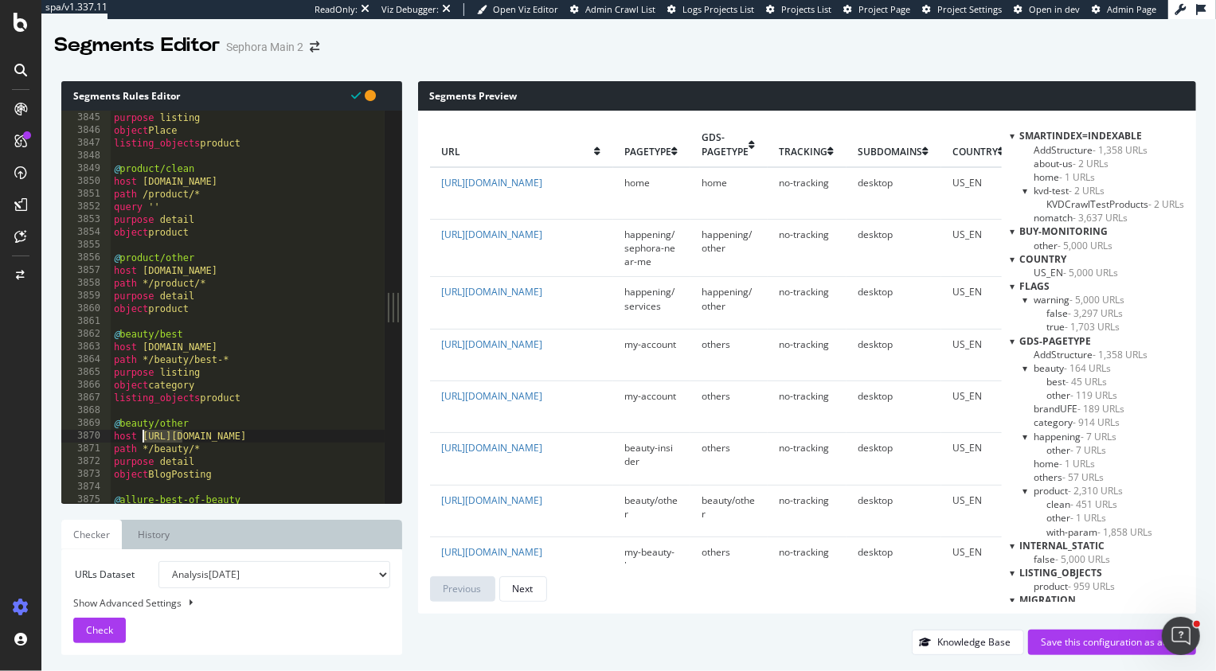
drag, startPoint x: 181, startPoint y: 439, endPoint x: 142, endPoint y: 439, distance: 38.2
click at [142, 439] on div ") purpose listing object Place listing_objects product @ product/clean host www…" at bounding box center [303, 308] width 384 height 419
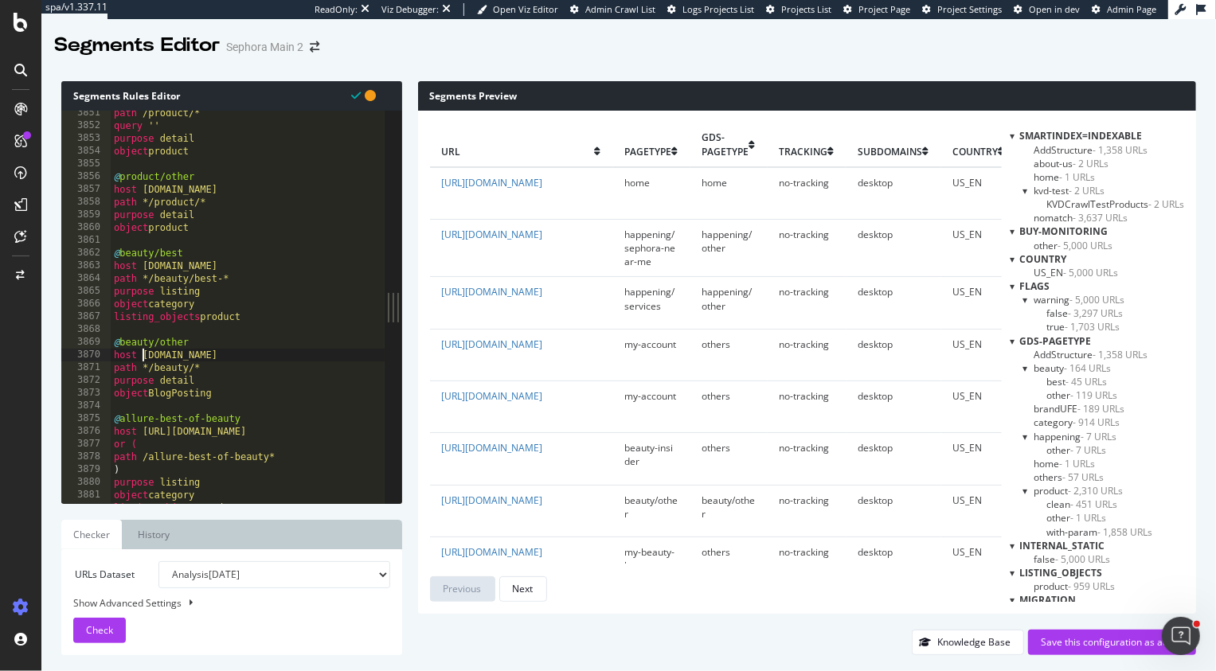
scroll to position [25294, 0]
drag, startPoint x: 179, startPoint y: 431, endPoint x: 144, endPoint y: 429, distance: 35.1
click at [144, 429] on div "path /product/* query '' purpose detail object product @ product/other host www…" at bounding box center [303, 312] width 384 height 419
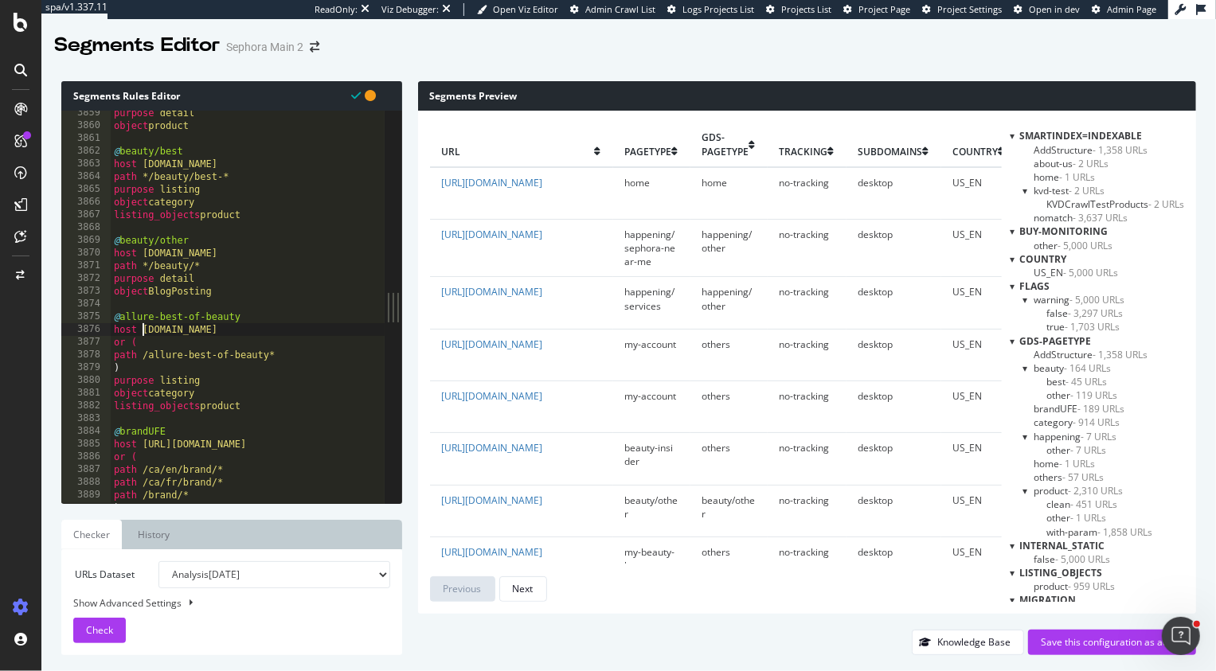
scroll to position [25346, 0]
drag, startPoint x: 184, startPoint y: 442, endPoint x: 143, endPoint y: 443, distance: 40.6
click at [143, 443] on div "purpose detail object product @ beauty/best host www.sephora.com path */beauty/…" at bounding box center [303, 314] width 384 height 419
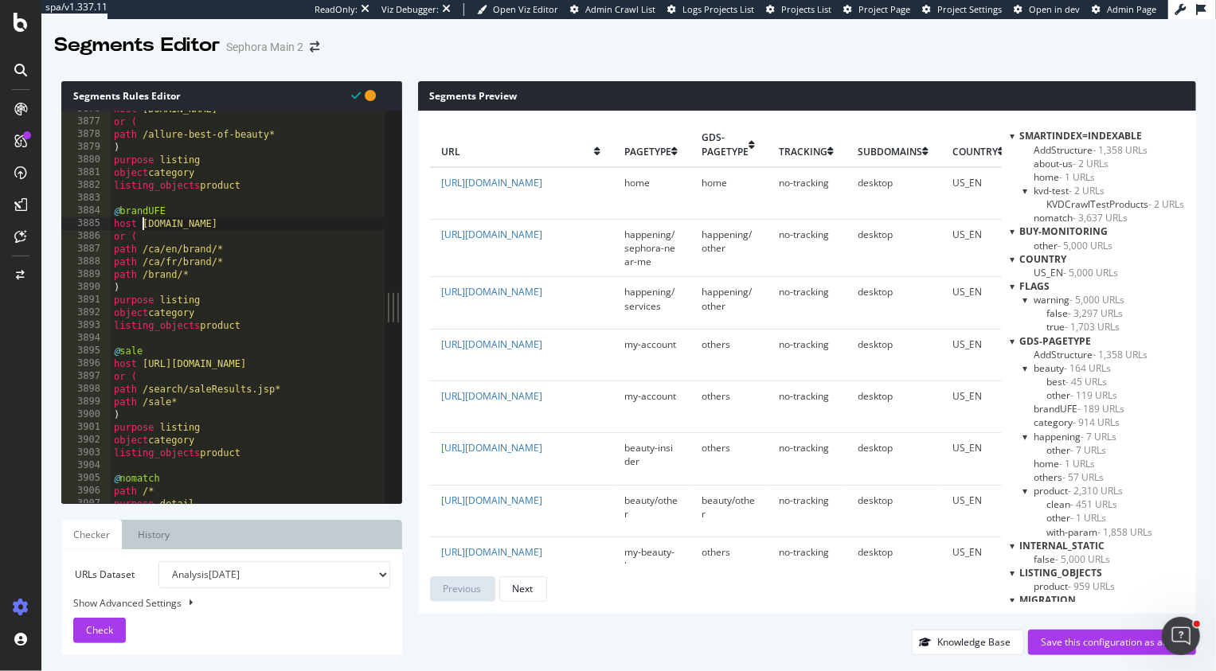
scroll to position [25459, 0]
drag, startPoint x: 182, startPoint y: 365, endPoint x: 145, endPoint y: 364, distance: 36.7
click at [145, 365] on div "host www.sephora.com or ( path /allure-best-of-beauty* ) purpose listing object…" at bounding box center [303, 309] width 384 height 419
type textarea "host www.sephora.com"
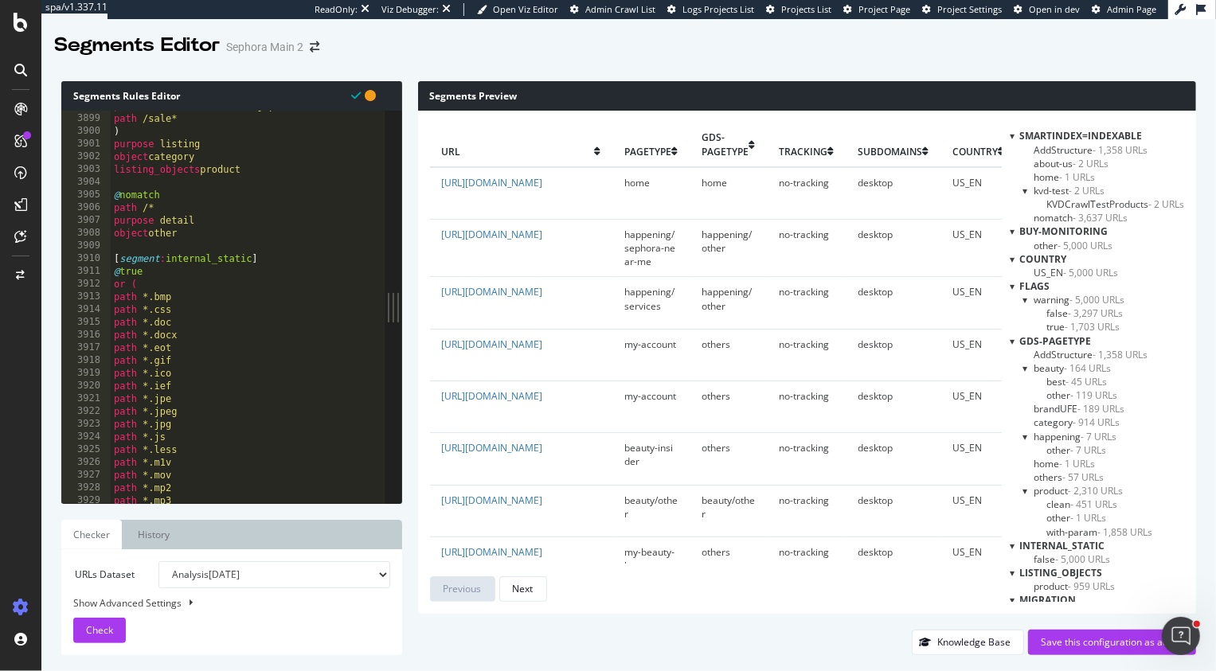
scroll to position [25601, 0]
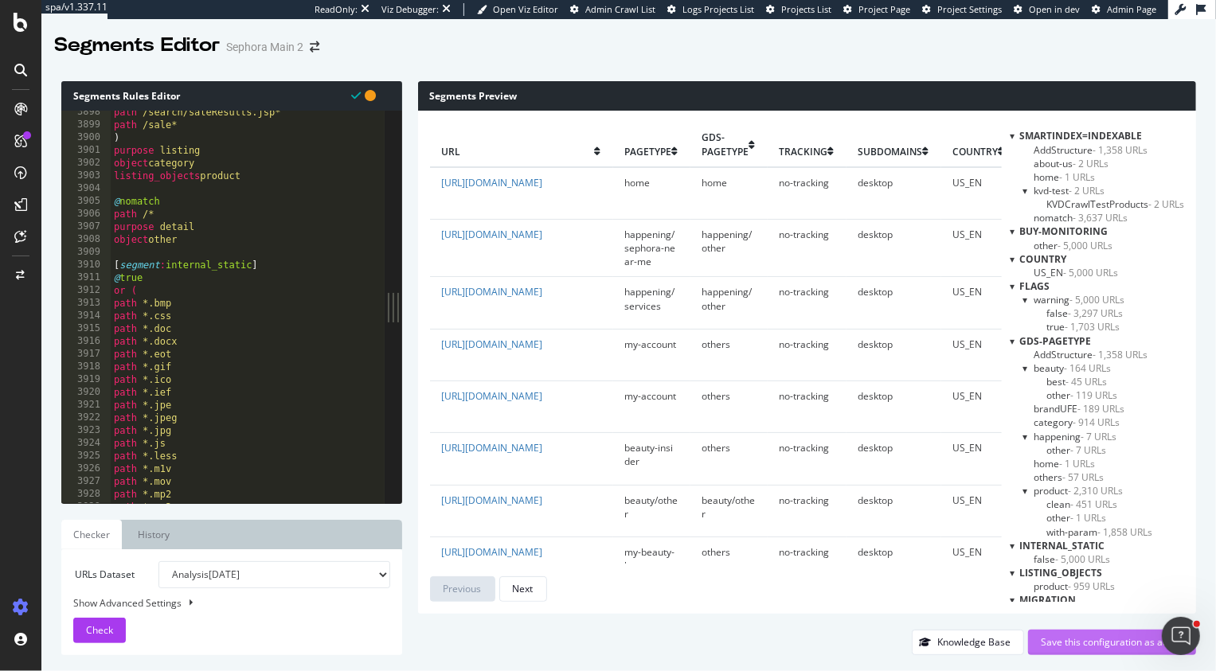
click at [1114, 646] on div "Save this configuration as active" at bounding box center [1111, 642] width 142 height 14
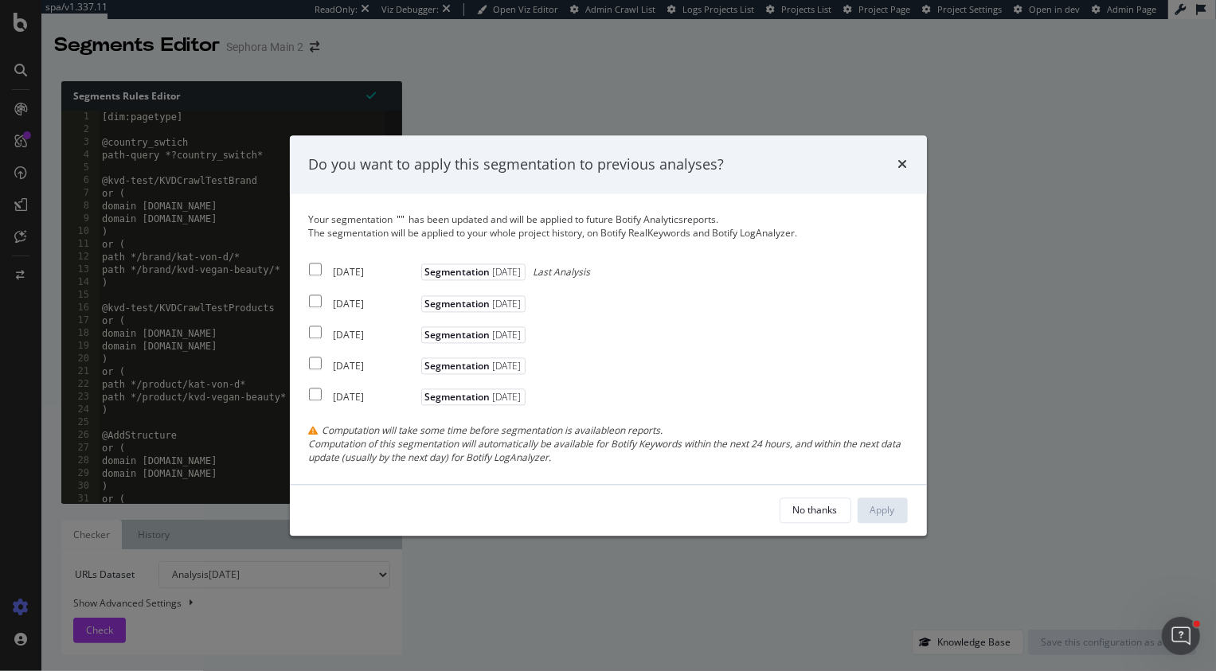
click at [317, 259] on div "Your segmentation " " has been updated and will be applied to future Botify Ana…" at bounding box center [608, 339] width 599 height 252
click at [317, 269] on input "modal" at bounding box center [315, 269] width 13 height 13
checkbox input "true"
click at [314, 310] on div "2025 Aug. 28th Segmentation 2025-06-09" at bounding box center [419, 300] width 221 height 19
checkbox input "true"
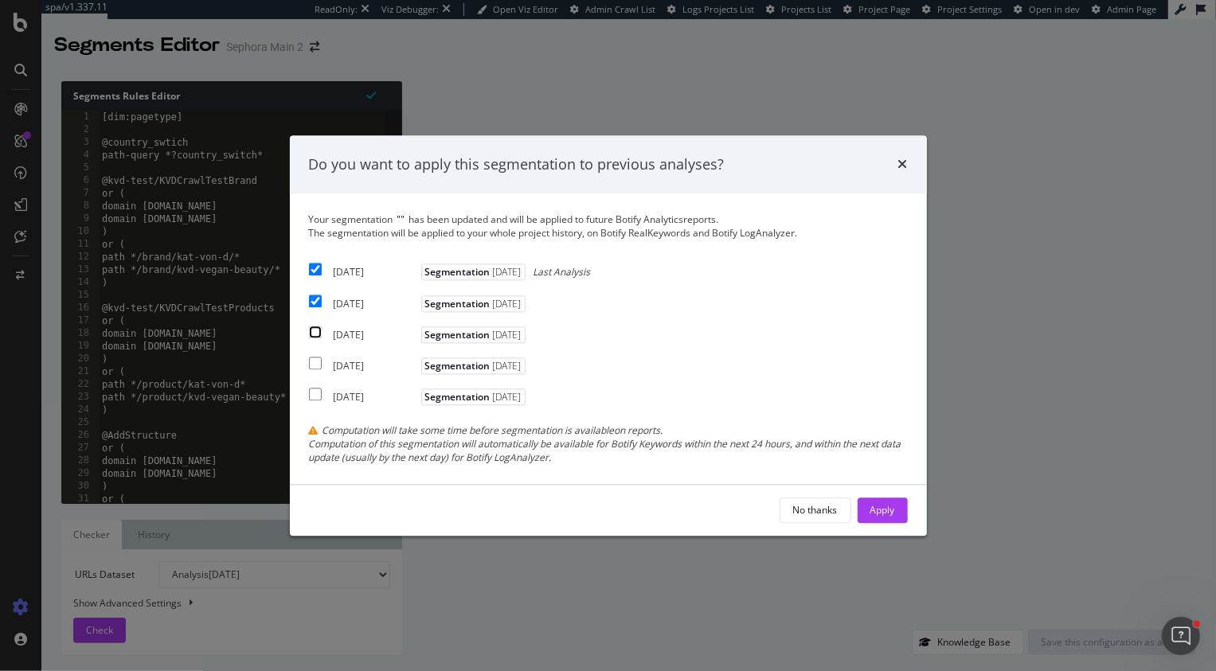
click at [318, 330] on input "modal" at bounding box center [315, 332] width 13 height 13
checkbox input "true"
click at [878, 510] on div "Apply" at bounding box center [882, 510] width 25 height 14
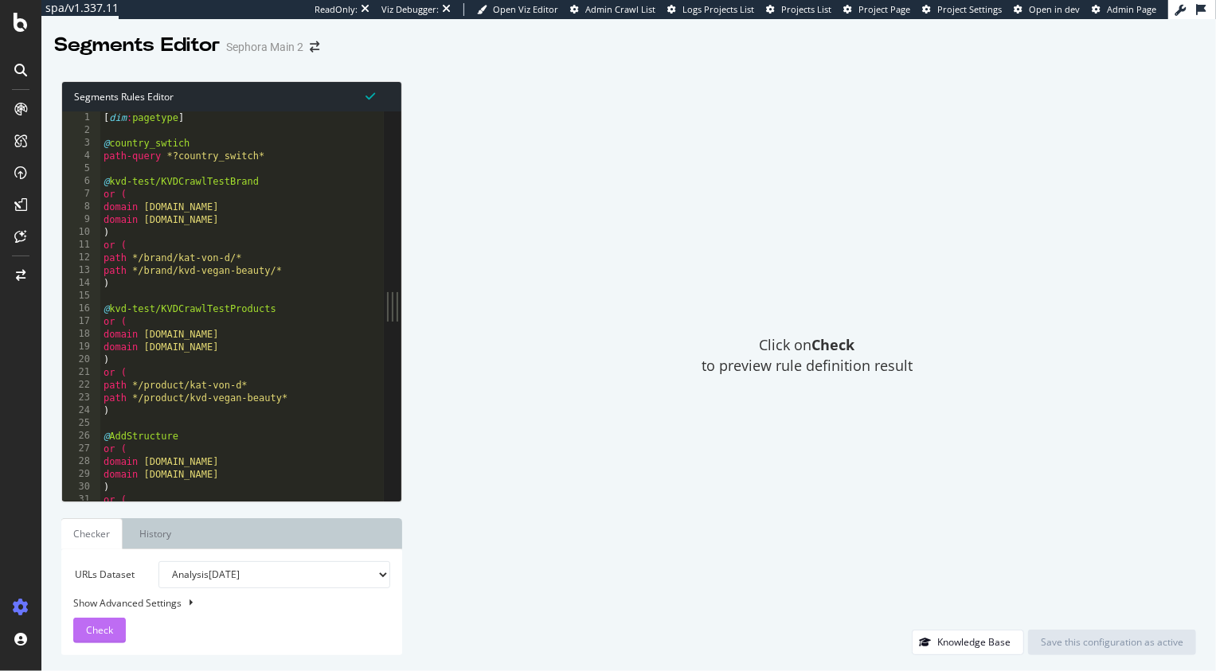
click at [91, 636] on span "Check" at bounding box center [99, 630] width 27 height 14
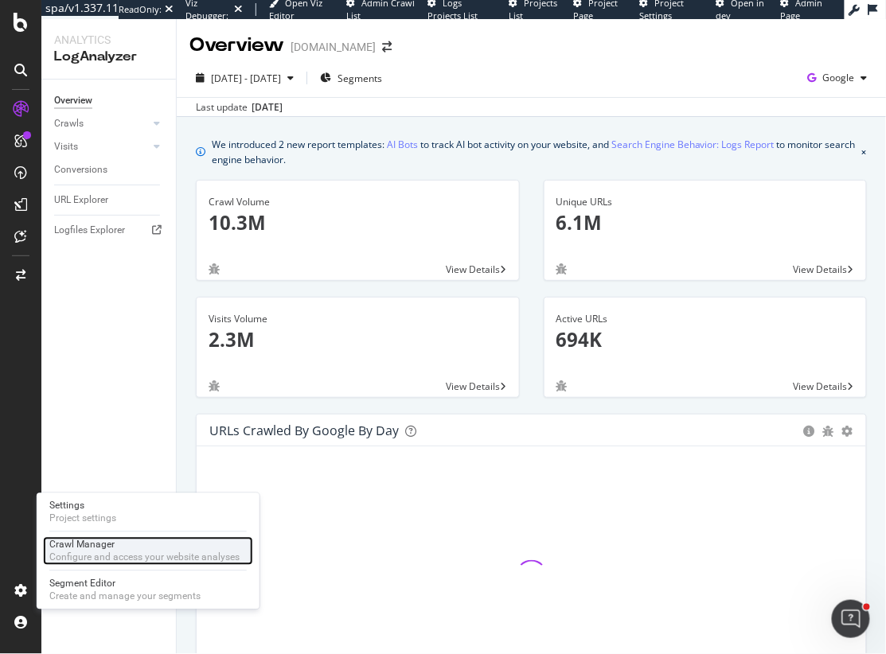
click at [83, 543] on div "Crawl Manager" at bounding box center [144, 545] width 190 height 13
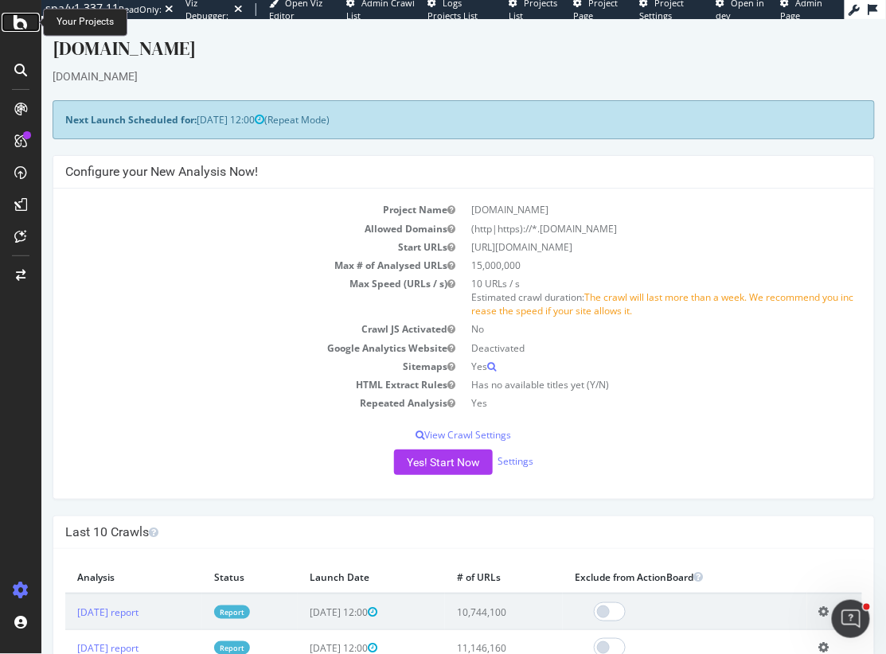
click at [20, 13] on icon at bounding box center [21, 22] width 14 height 19
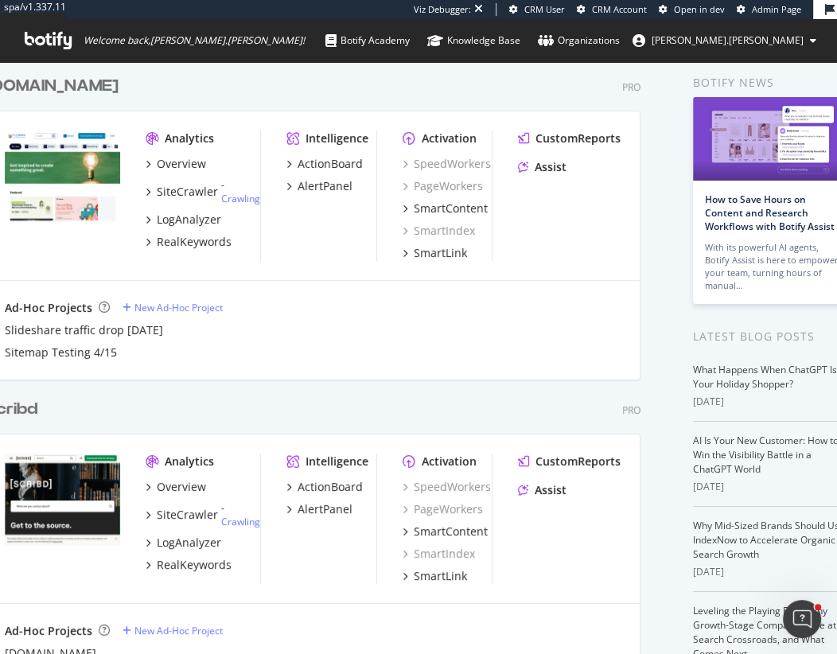
scroll to position [654, 837]
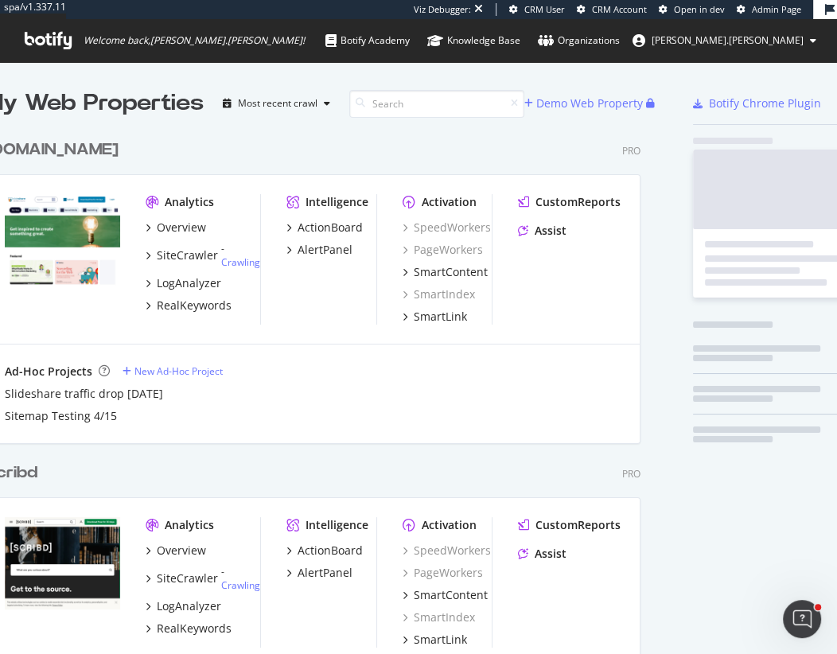
scroll to position [947, 669]
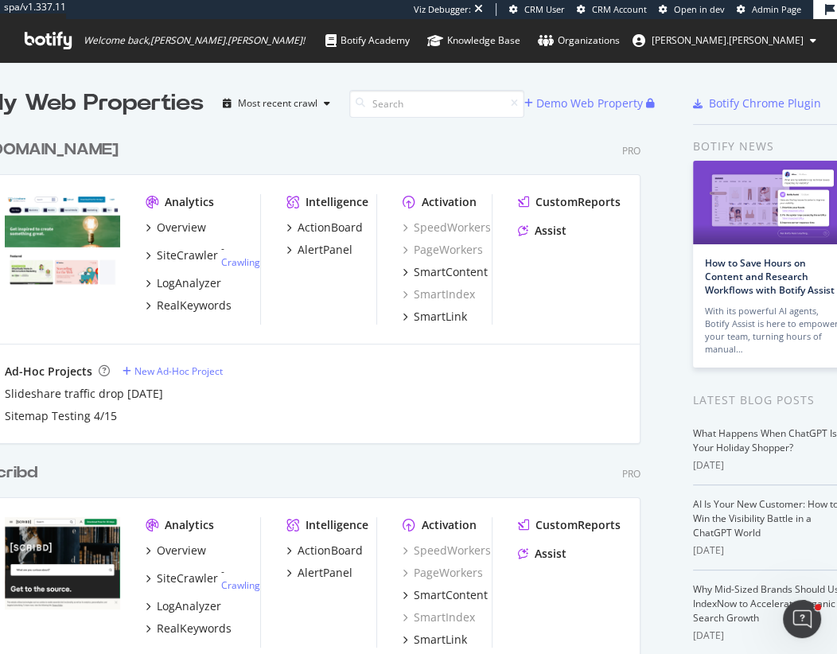
click at [29, 473] on div "Scribd" at bounding box center [11, 473] width 53 height 23
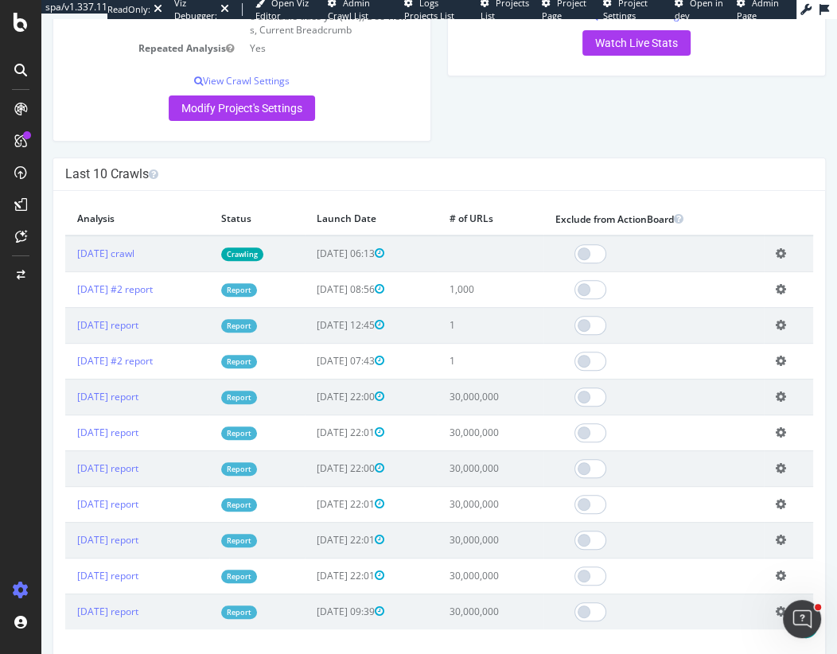
scroll to position [412, 0]
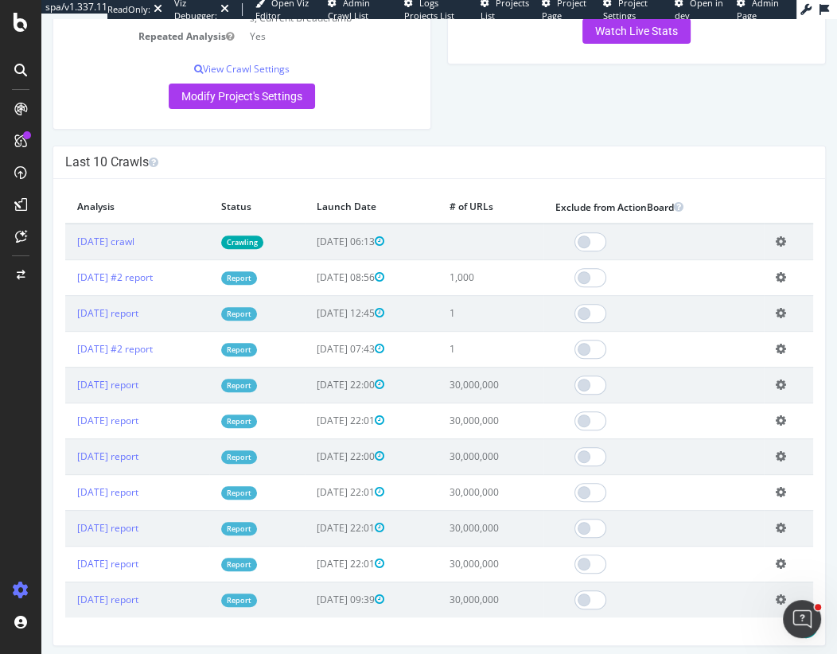
scroll to position [402, 0]
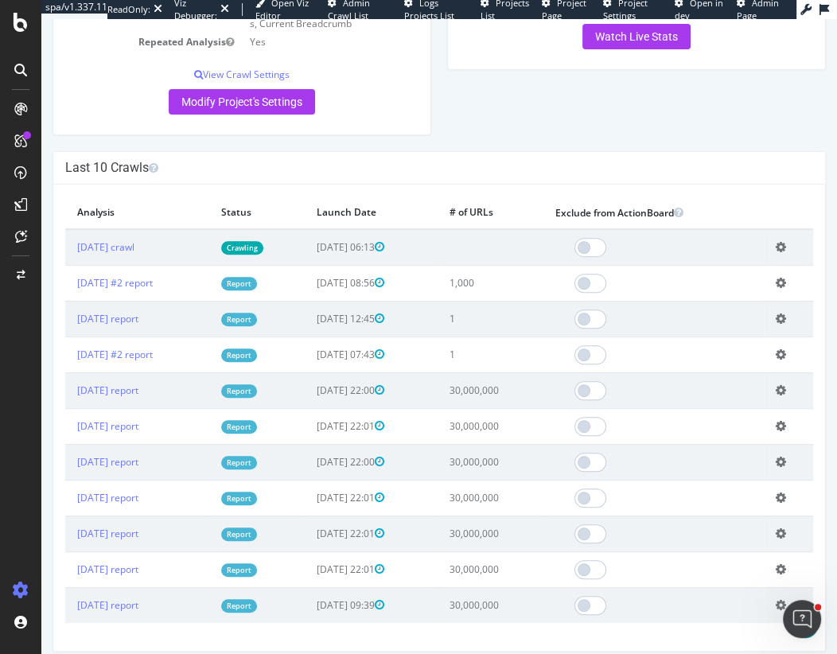
click at [20, 25] on icon at bounding box center [21, 22] width 14 height 19
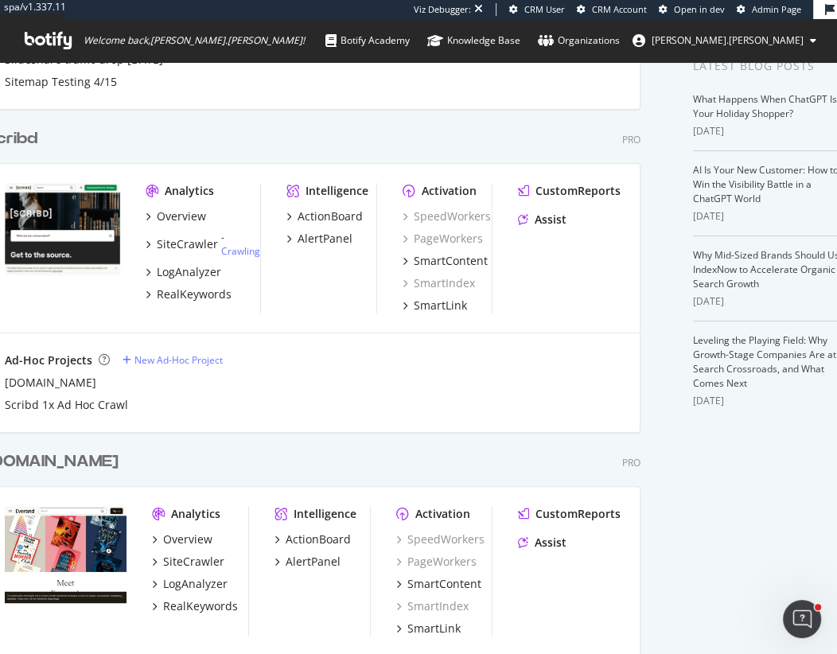
scroll to position [335, 0]
click at [36, 457] on div "everand.com" at bounding box center [52, 461] width 134 height 23
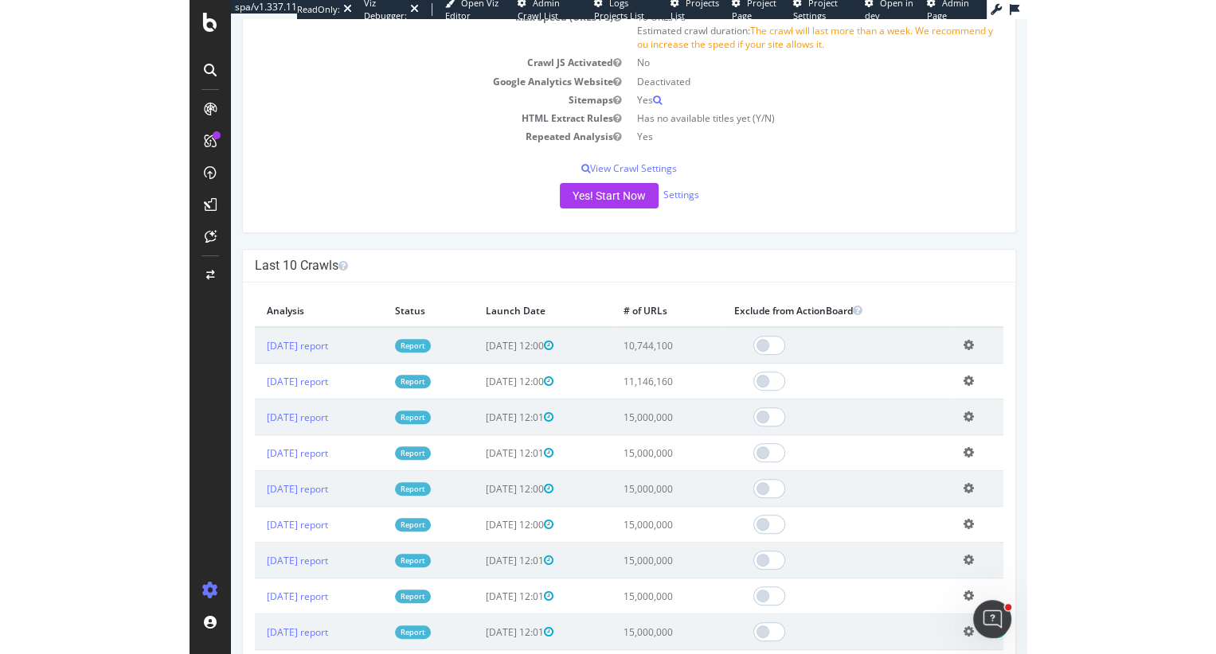
scroll to position [271, 0]
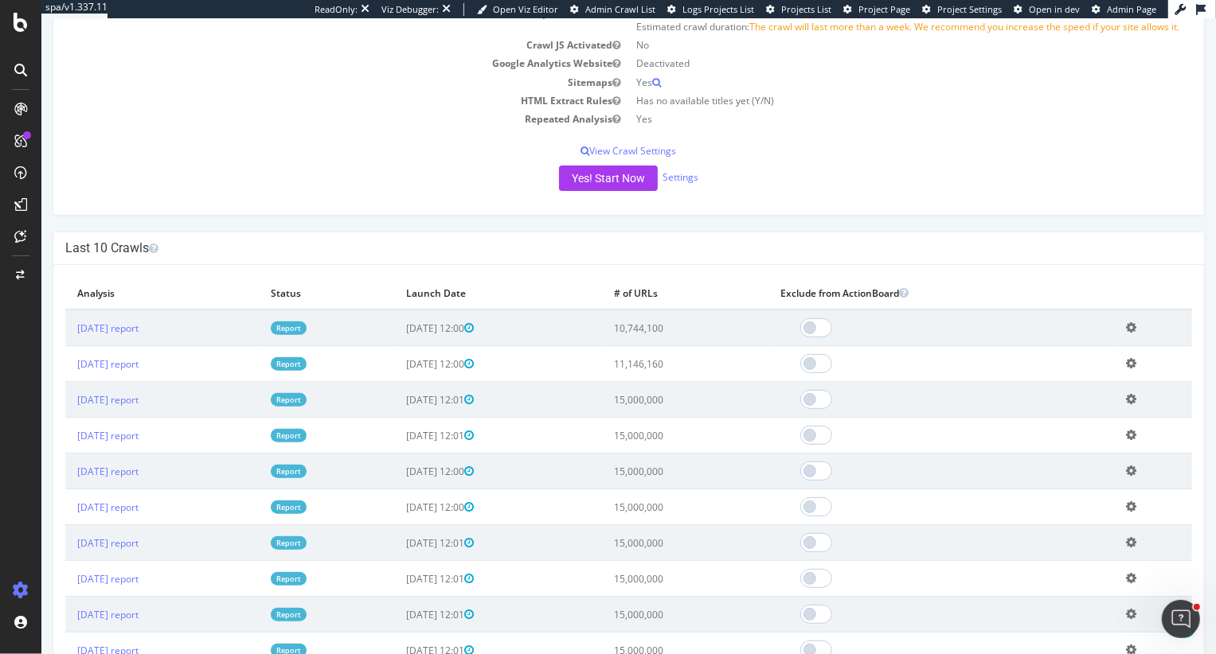
click at [10, 41] on div at bounding box center [20, 327] width 41 height 654
click at [12, 23] on div at bounding box center [21, 22] width 38 height 19
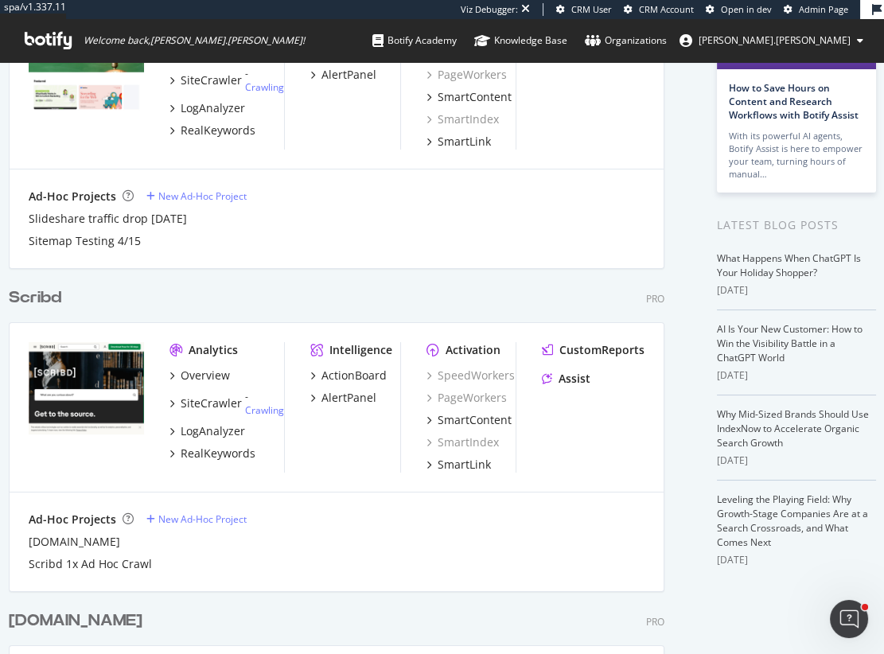
scroll to position [201, 0]
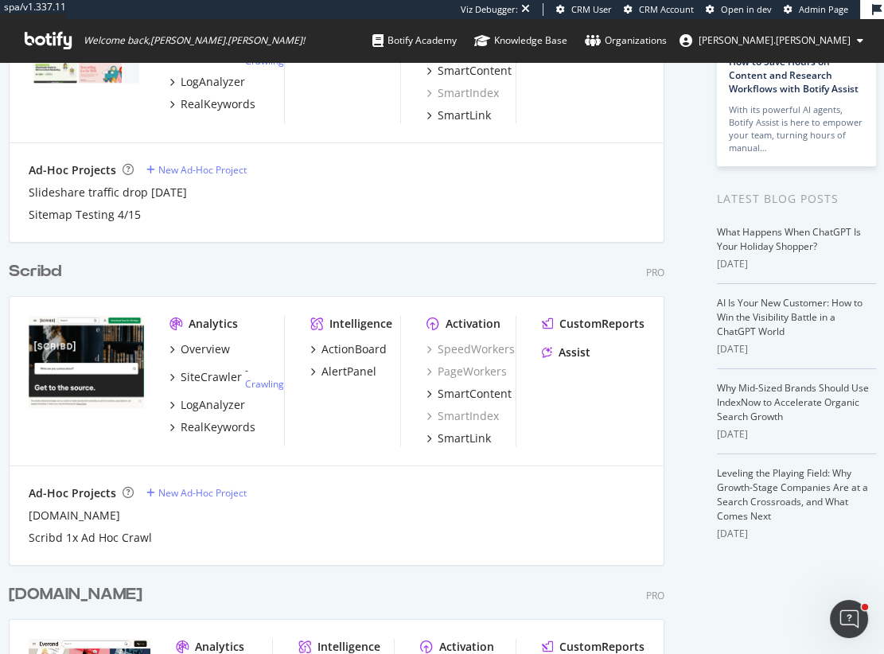
click at [41, 271] on div "Scribd" at bounding box center [35, 271] width 53 height 23
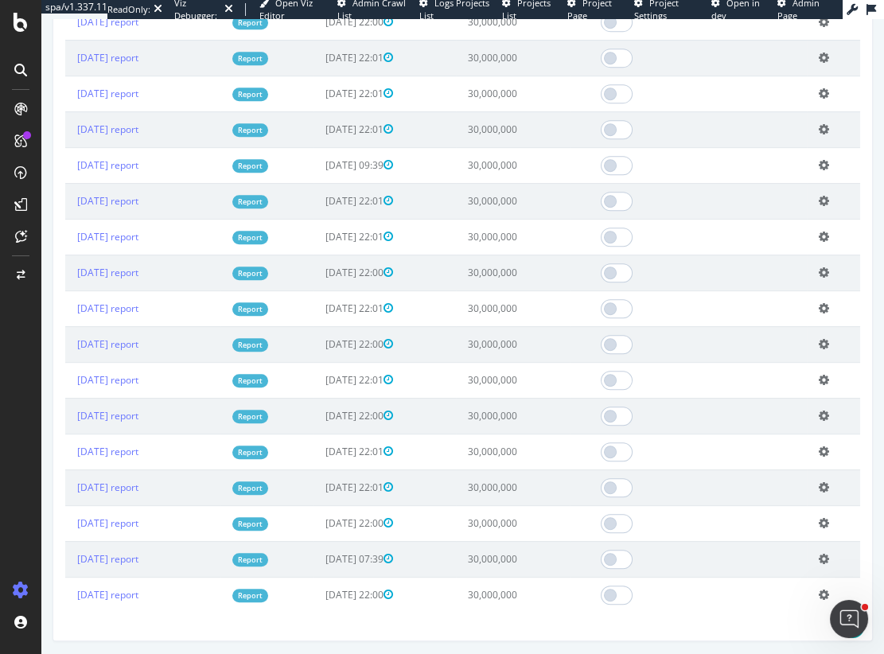
scroll to position [1252, 0]
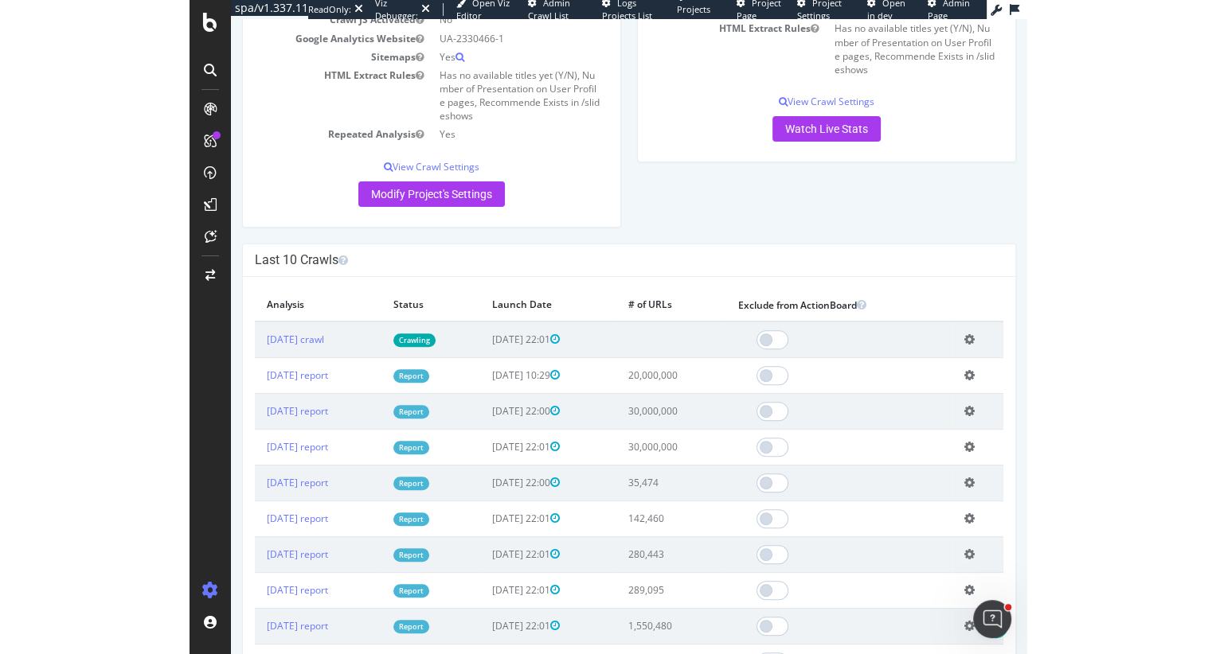
scroll to position [318, 0]
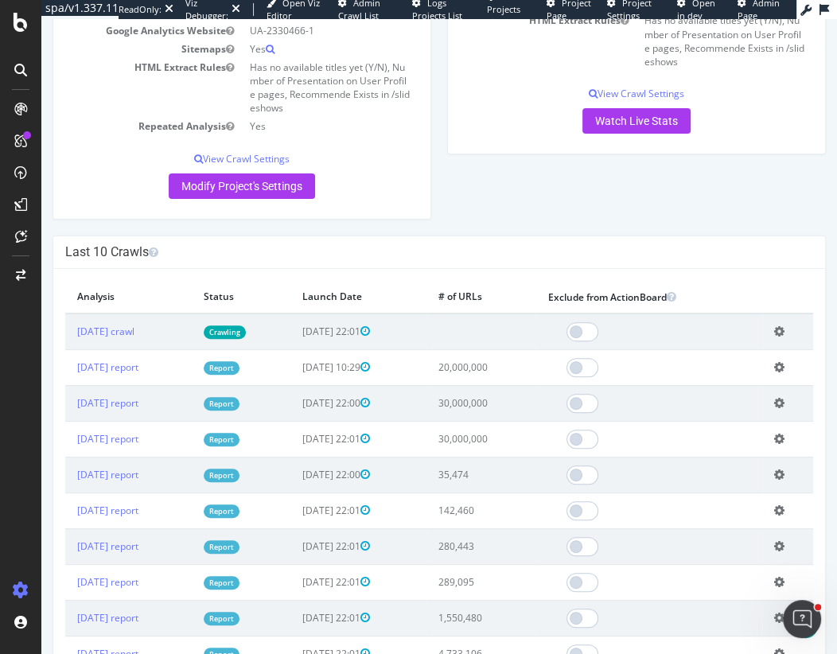
click at [498, 219] on div "Project Global Settings Last Settings Update [DATE] 08:42 Project Name [DOMAIN_…" at bounding box center [440, 36] width 790 height 397
click at [347, 235] on div "Project Global Settings Last Settings Update [DATE] 08:42 Project Name [DOMAIN_…" at bounding box center [242, 36] width 395 height 397
drag, startPoint x: 67, startPoint y: 250, endPoint x: 137, endPoint y: 252, distance: 70.1
click at [137, 252] on h4 "Last 10 Crawls" at bounding box center [439, 252] width 748 height 16
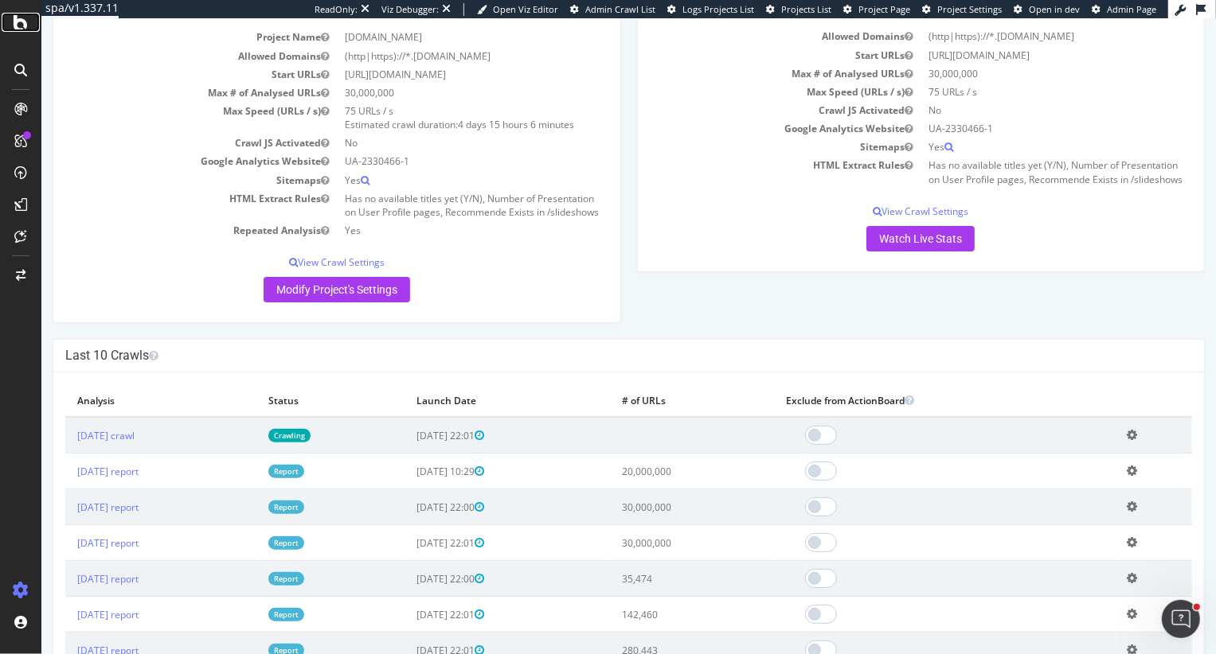
scroll to position [0, 0]
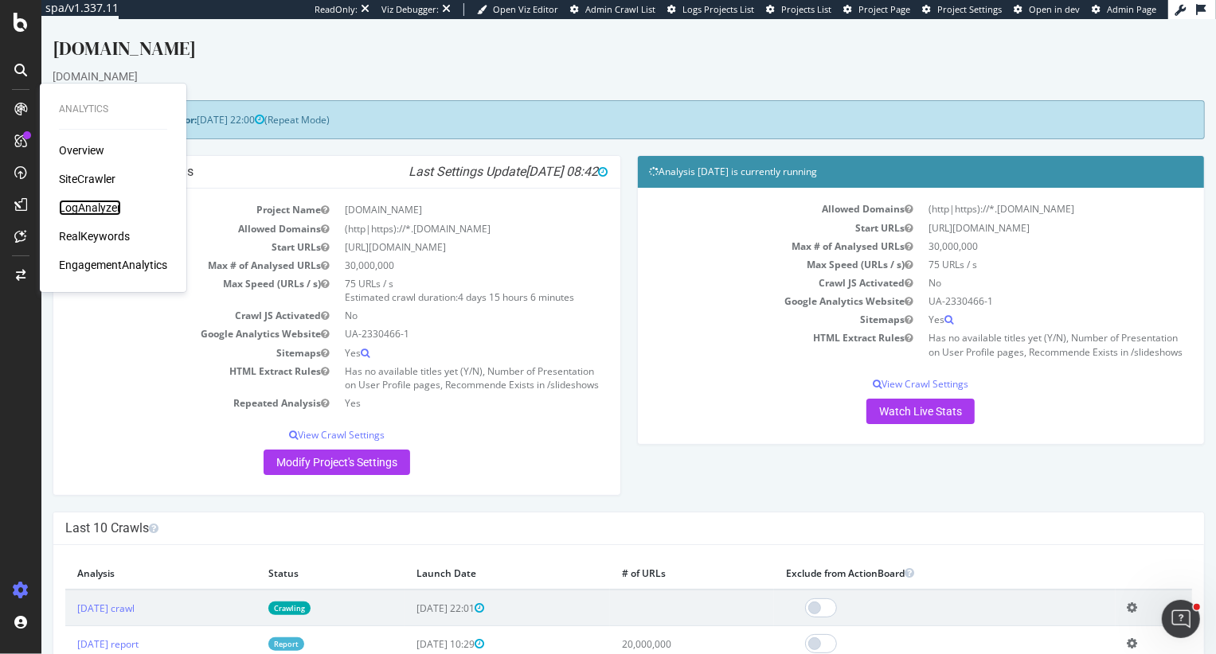
click at [88, 209] on div "LogAnalyzer" at bounding box center [90, 208] width 62 height 16
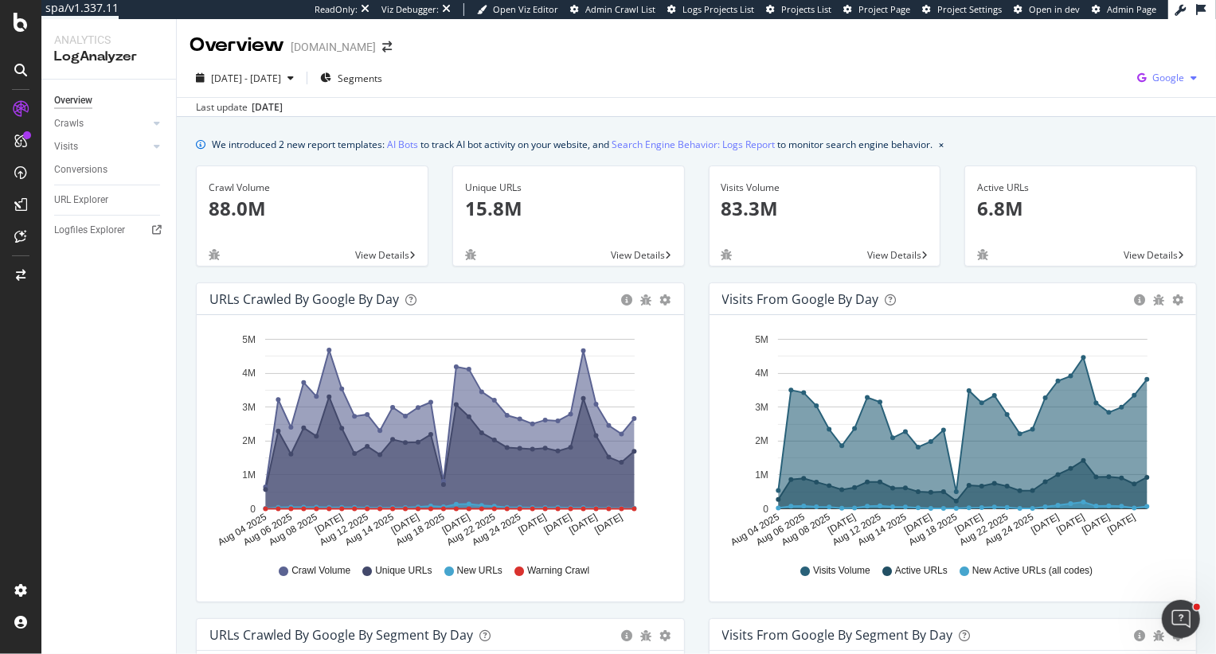
click at [885, 80] on span "Google" at bounding box center [1168, 78] width 32 height 14
click at [885, 96] on span "OpenAI" at bounding box center [1088, 93] width 59 height 14
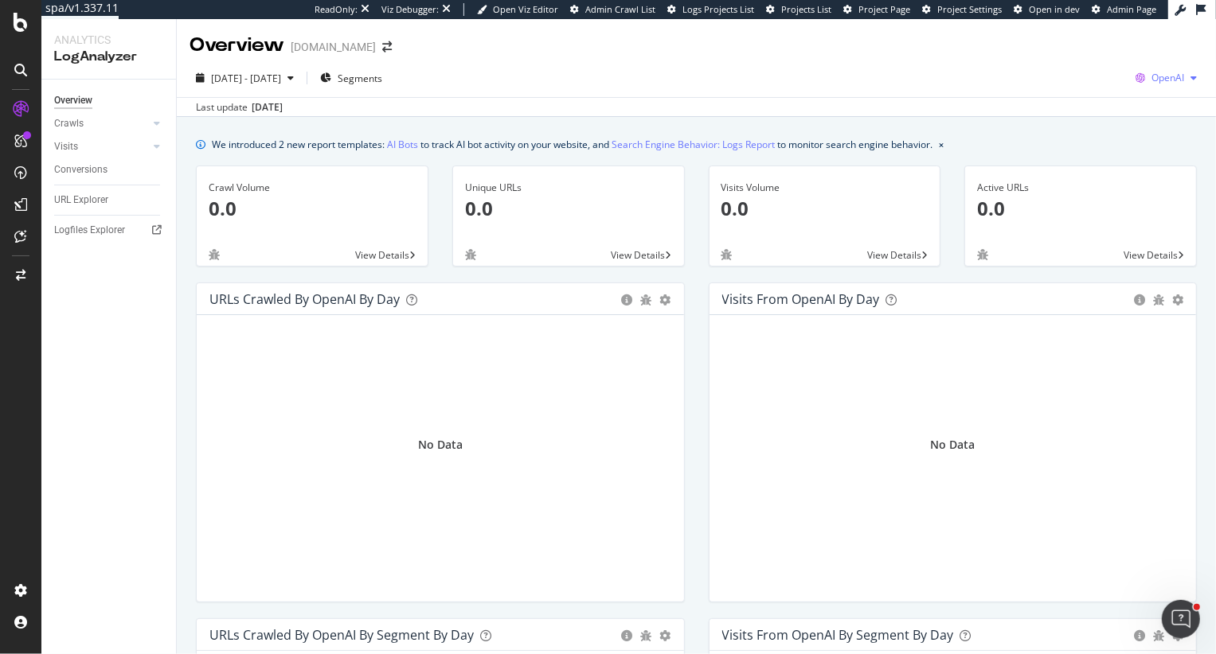
click at [885, 81] on icon "button" at bounding box center [1140, 78] width 22 height 22
click at [885, 132] on div "Other AI Bots" at bounding box center [1073, 122] width 110 height 23
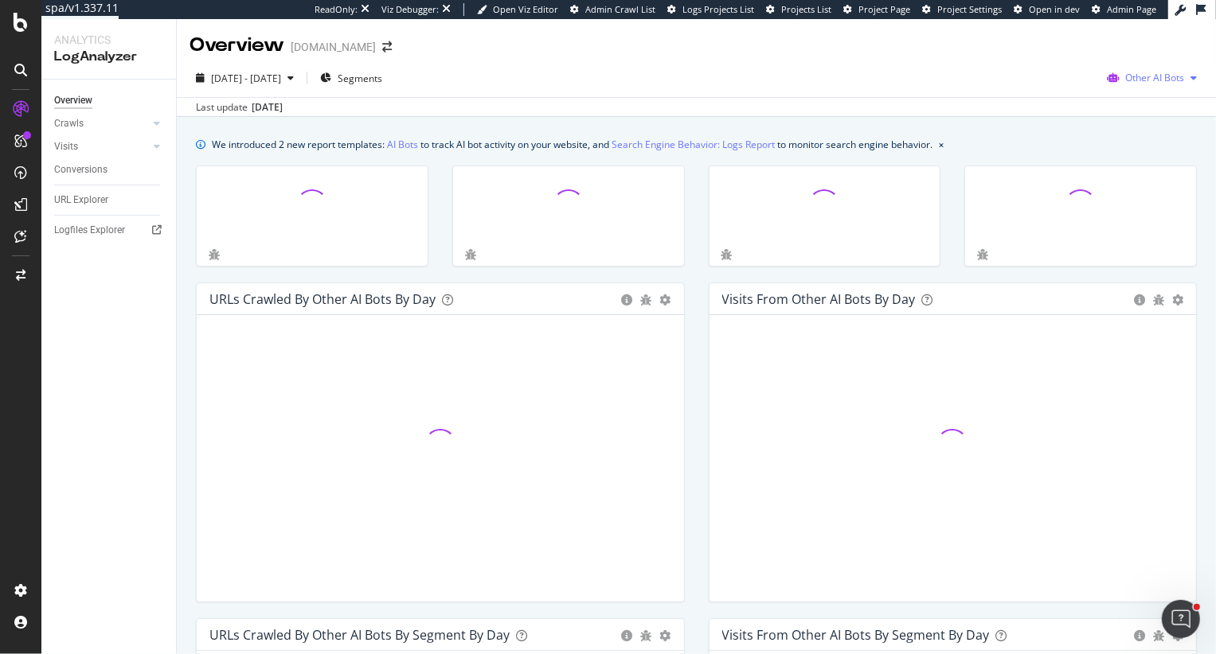
click at [885, 80] on span "Other AI Bots" at bounding box center [1154, 78] width 59 height 14
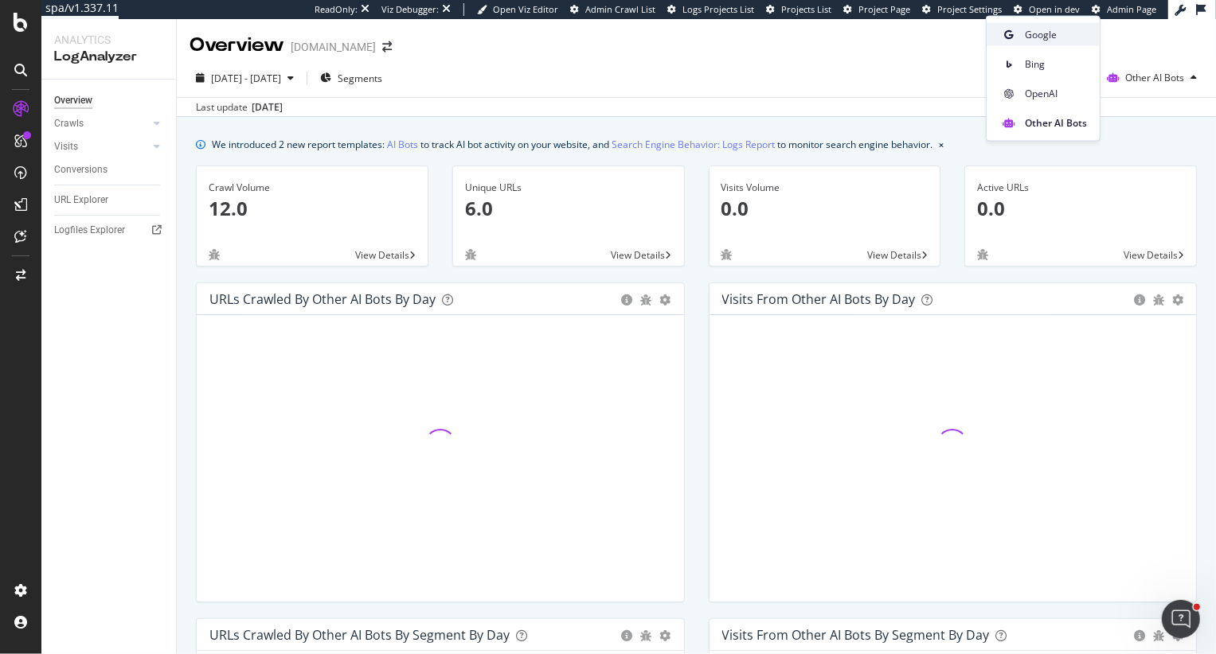
click at [885, 37] on span "Google" at bounding box center [1056, 34] width 62 height 14
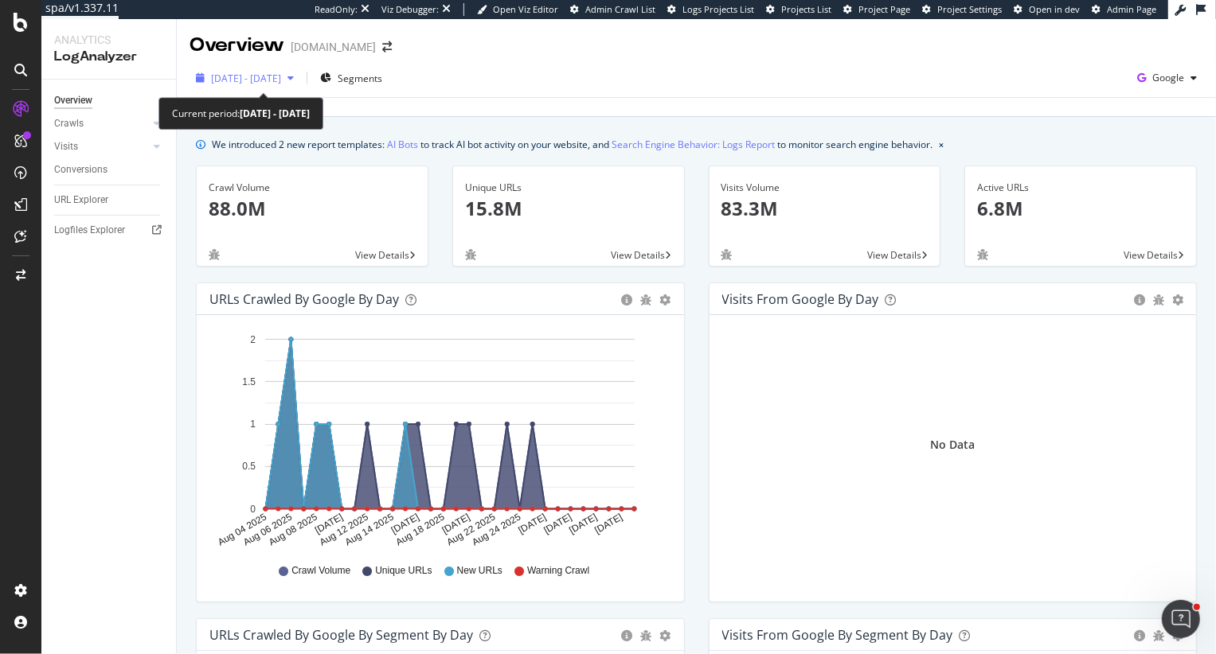
click at [277, 76] on span "2025 Aug. 4th - Sep. 2nd" at bounding box center [246, 79] width 70 height 14
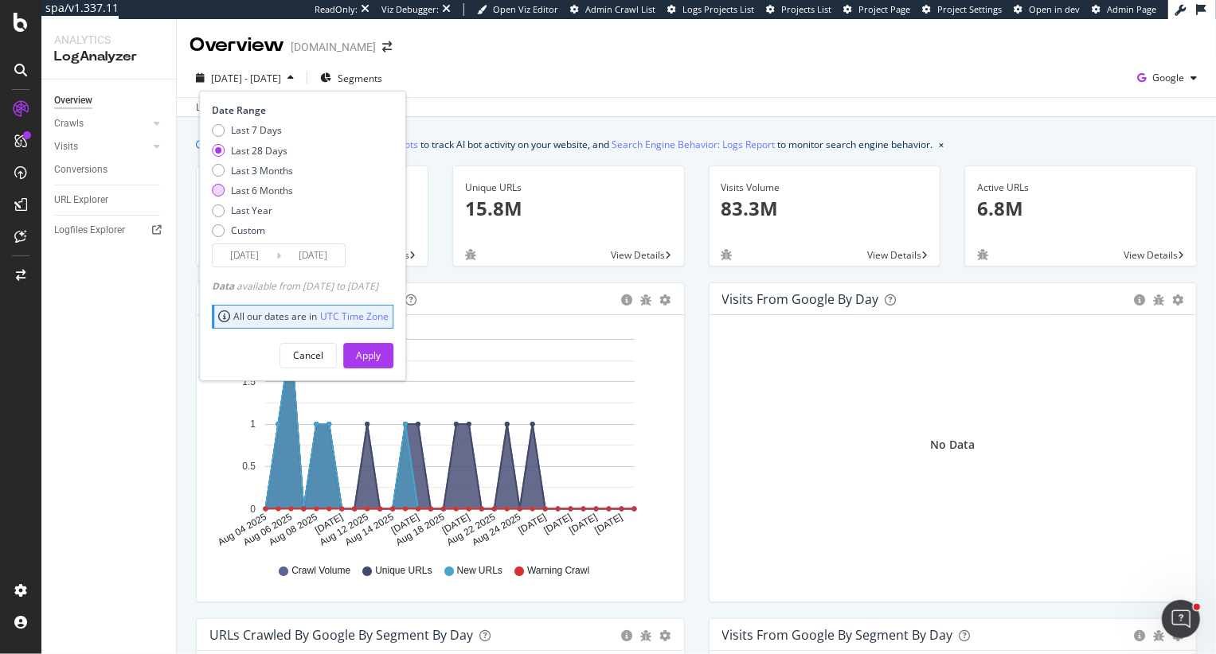
click at [267, 190] on div "Last 6 Months" at bounding box center [262, 191] width 62 height 14
type input "2025/03/03"
click at [381, 362] on div "Apply" at bounding box center [368, 356] width 25 height 24
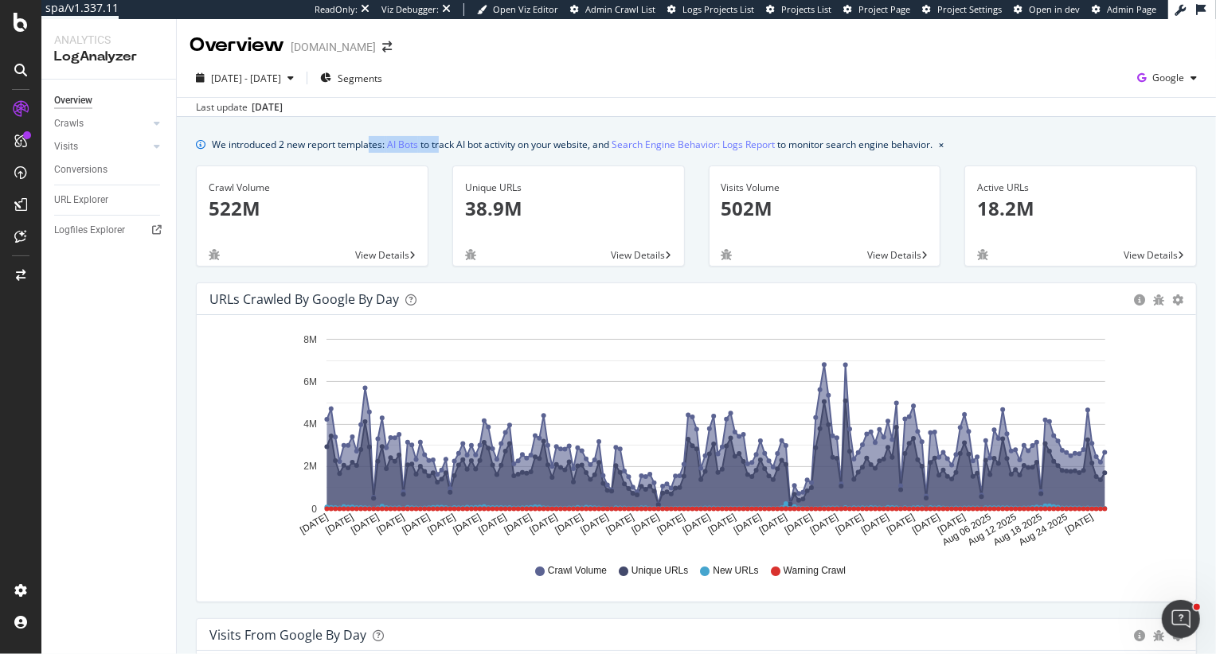
drag, startPoint x: 443, startPoint y: 140, endPoint x: 369, endPoint y: 138, distance: 74.9
click at [369, 139] on div "We introduced 2 new report templates: AI Bots to track AI bot activity on your …" at bounding box center [572, 144] width 720 height 17
click at [500, 148] on div "We introduced 2 new report templates: AI Bots to track AI bot activity on your …" at bounding box center [572, 144] width 720 height 17
drag, startPoint x: 813, startPoint y: 142, endPoint x: 937, endPoint y: 148, distance: 124.3
click at [885, 148] on div "We introduced 2 new report templates: AI Bots to track AI bot activity on your …" at bounding box center [572, 144] width 720 height 17
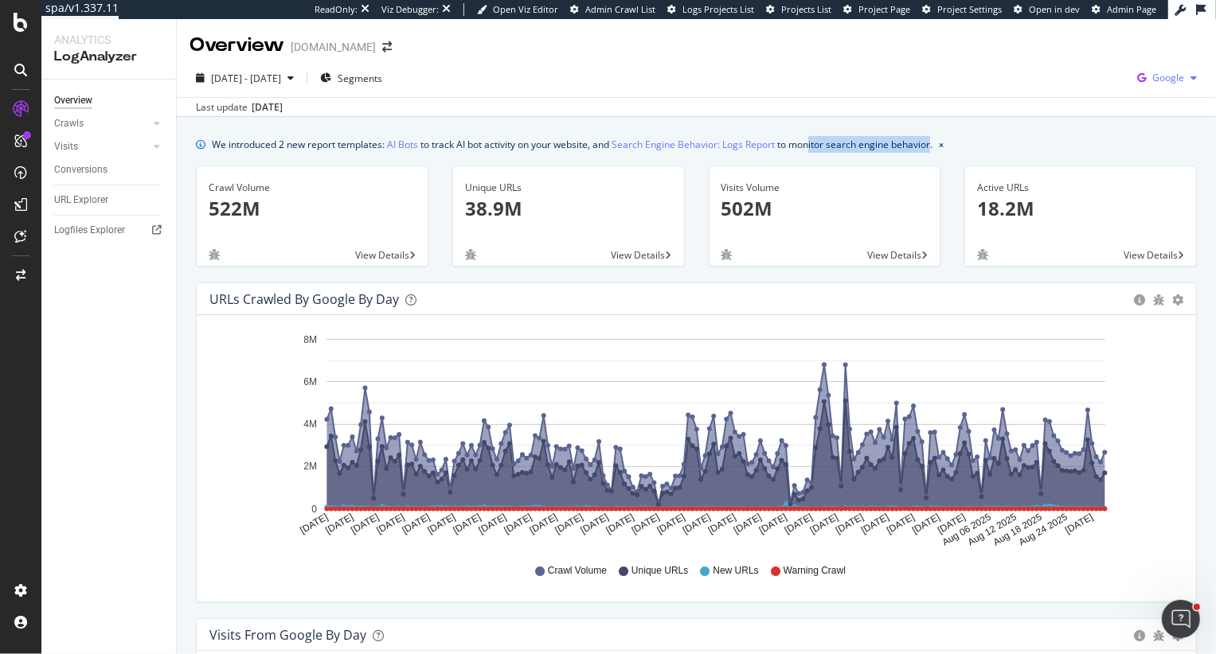
click at [885, 81] on span "Google" at bounding box center [1168, 78] width 32 height 14
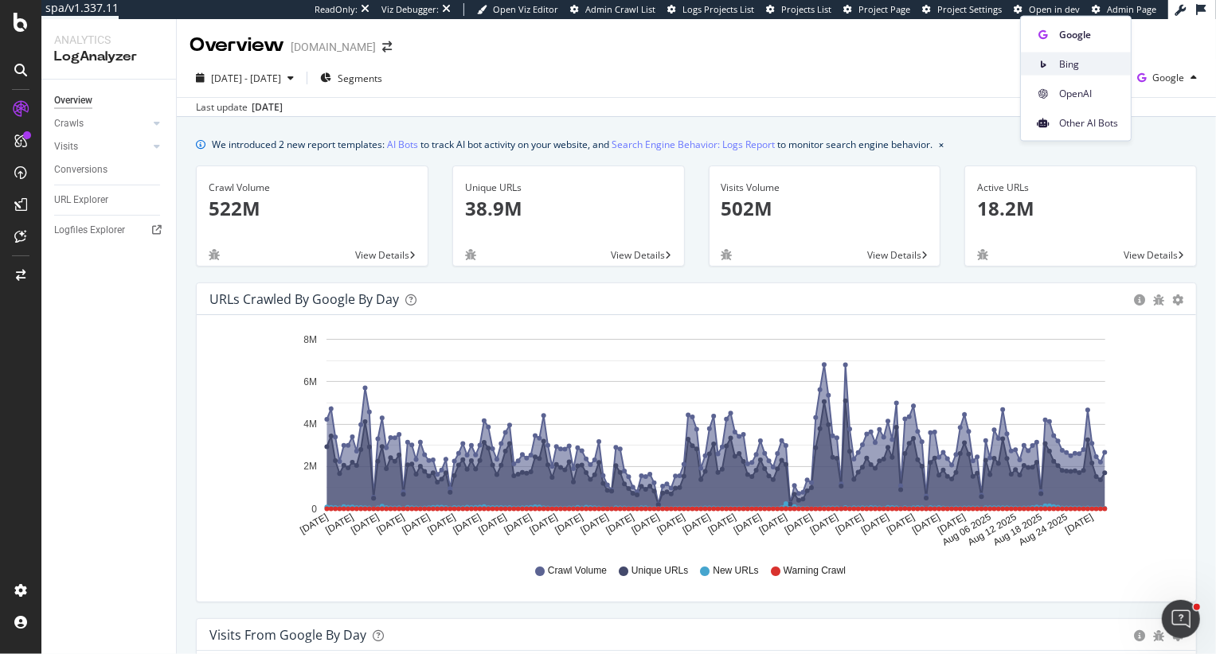
click at [885, 65] on span "Bing" at bounding box center [1088, 64] width 59 height 14
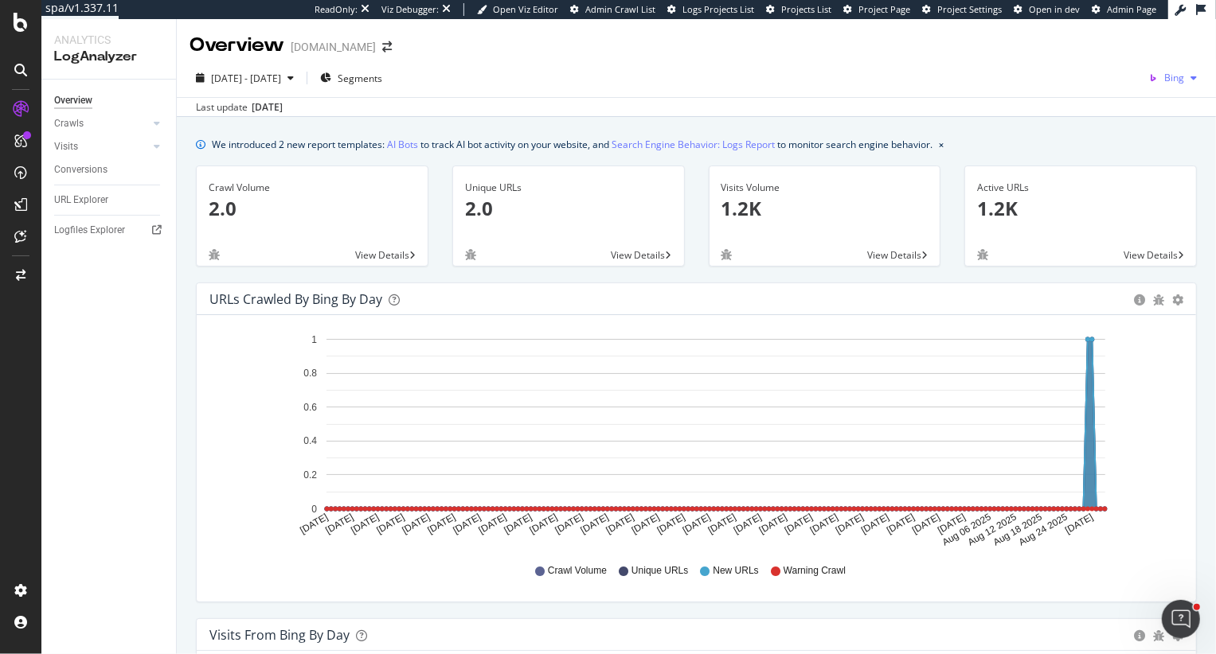
click at [885, 85] on icon "button" at bounding box center [1153, 78] width 22 height 22
click at [885, 94] on span "OpenAI" at bounding box center [1099, 93] width 59 height 14
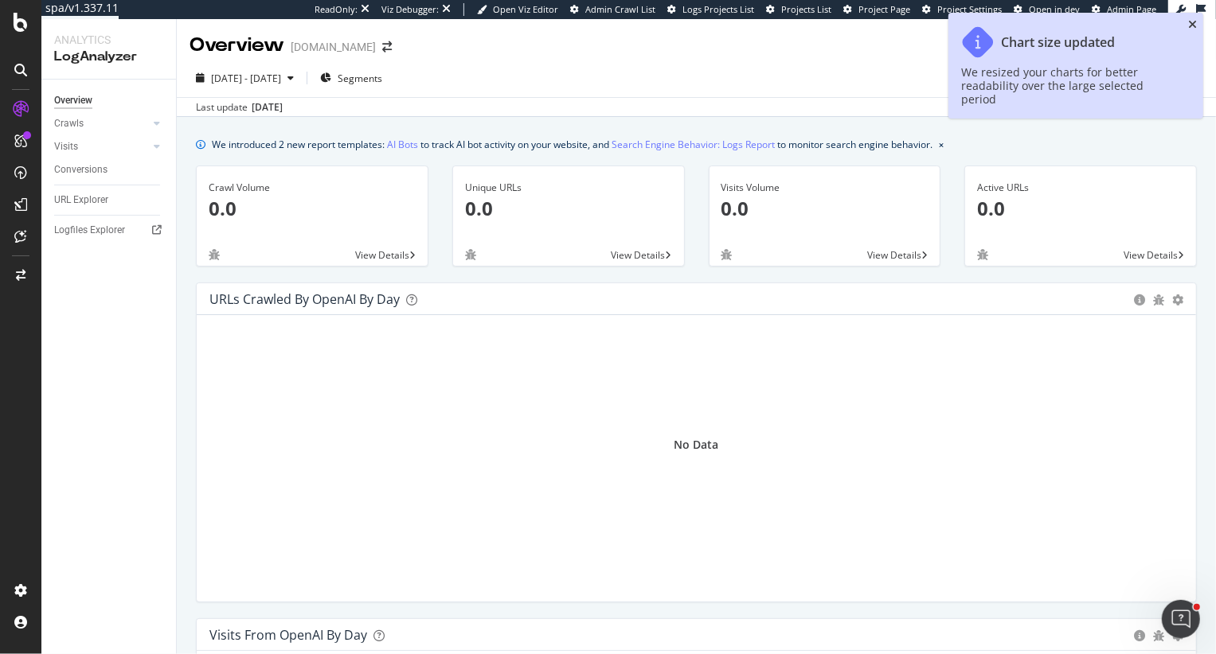
click at [885, 26] on icon "close toast" at bounding box center [1192, 24] width 9 height 11
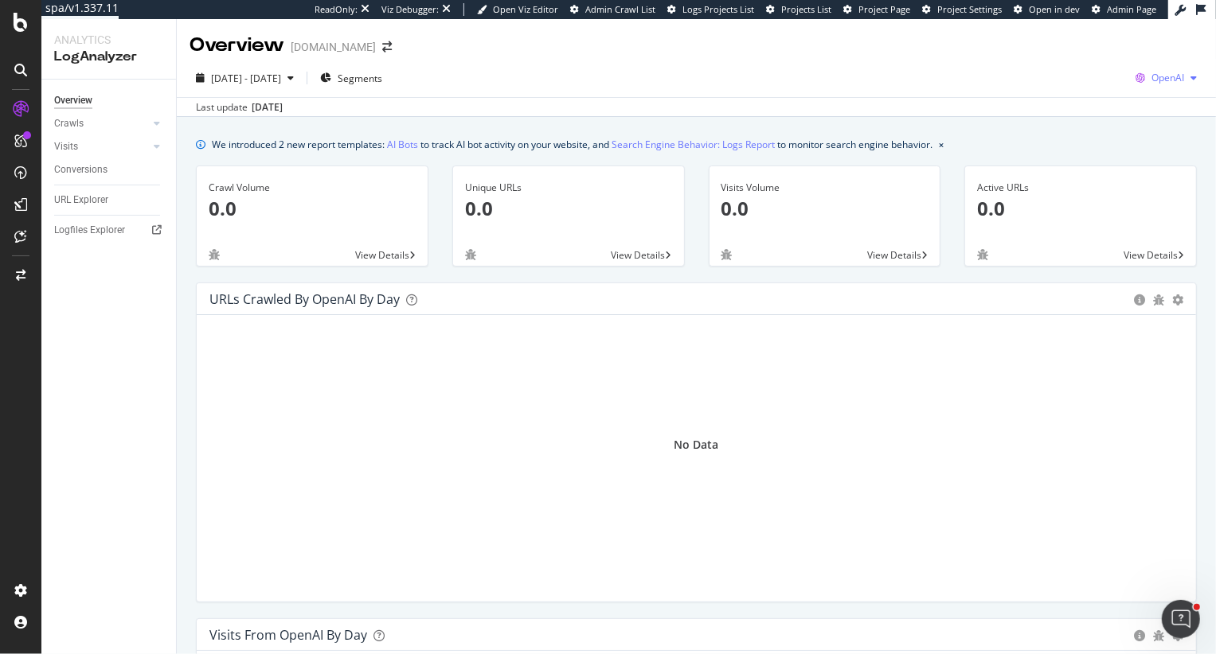
click at [885, 77] on span "OpenAI" at bounding box center [1167, 78] width 33 height 14
click at [885, 121] on span "Other AI Bots" at bounding box center [1085, 122] width 59 height 14
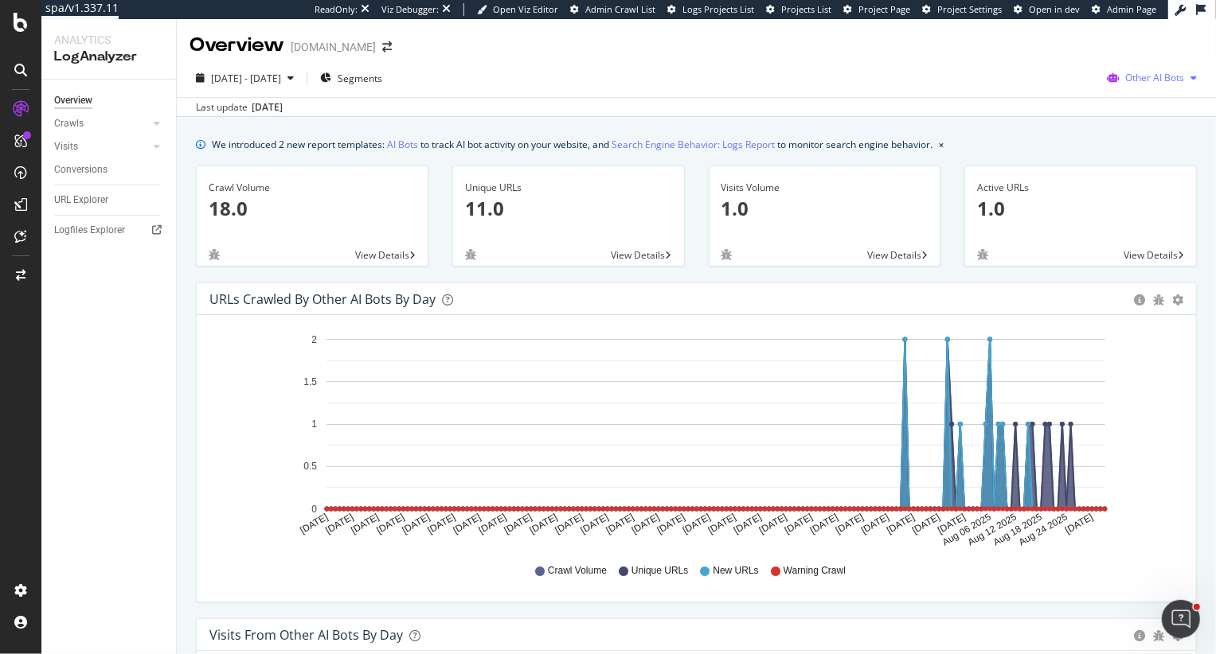
click at [885, 71] on div "Other AI Bots" at bounding box center [1151, 78] width 103 height 24
click at [885, 88] on span "OpenAI" at bounding box center [1056, 93] width 62 height 14
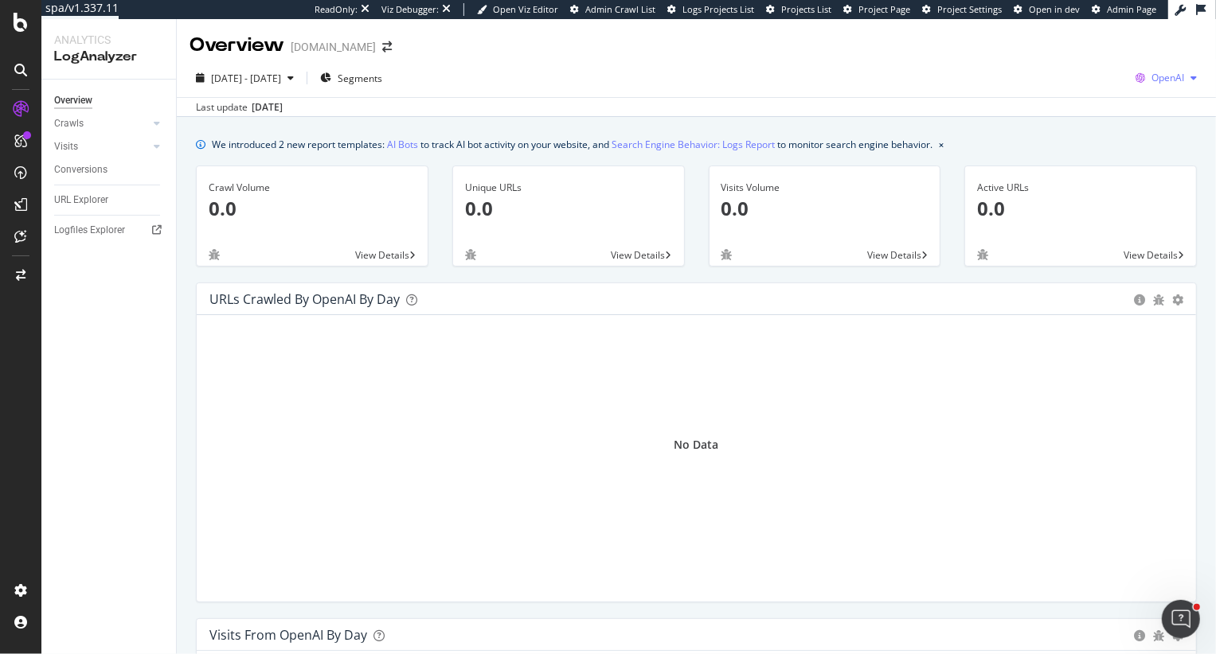
click at [885, 78] on span "OpenAI" at bounding box center [1167, 78] width 33 height 14
click at [885, 37] on span "Google" at bounding box center [1085, 34] width 59 height 14
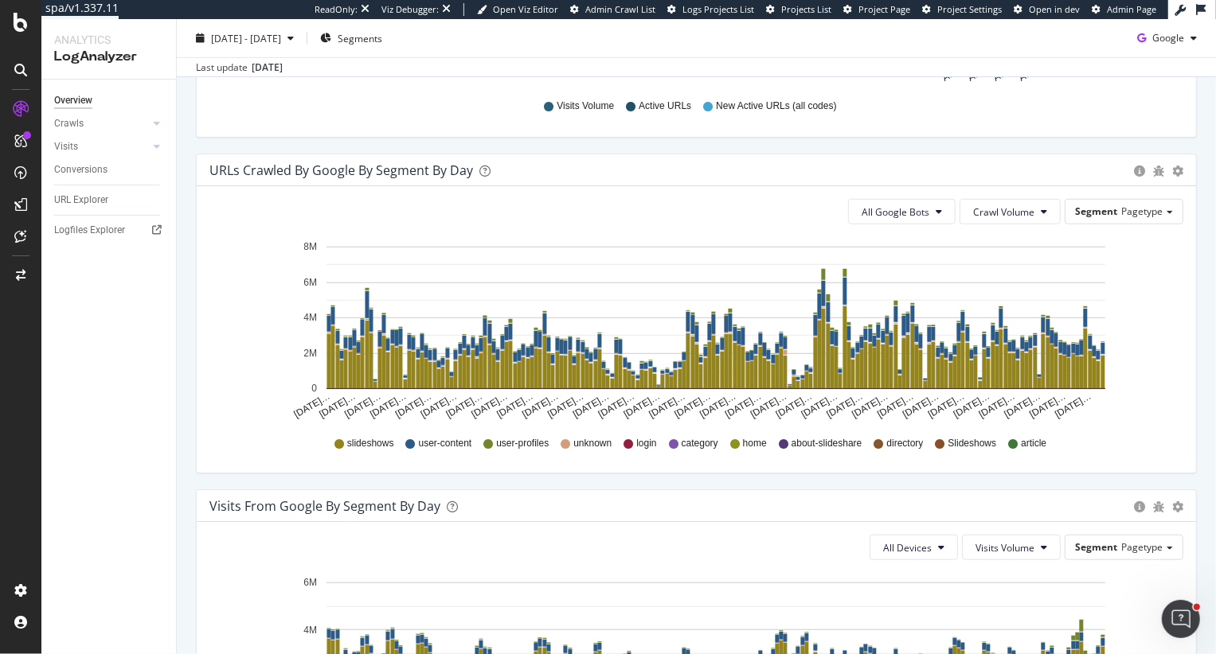
scroll to position [815, 0]
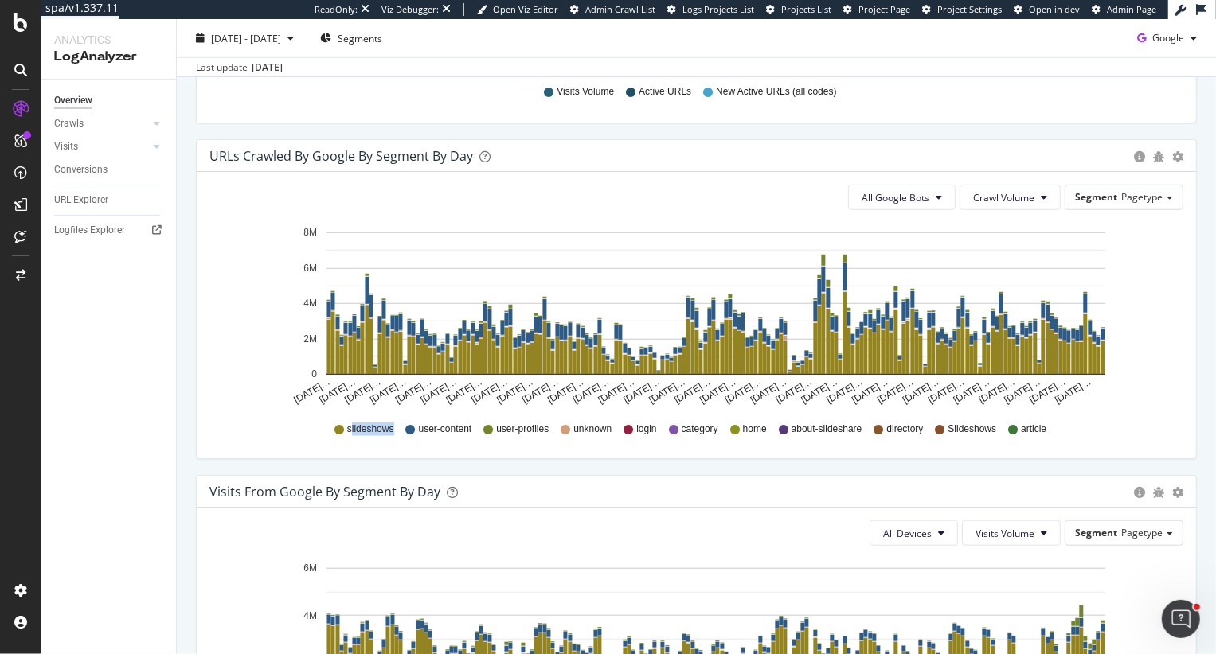
drag, startPoint x: 350, startPoint y: 429, endPoint x: 402, endPoint y: 429, distance: 51.7
click at [402, 429] on div "slideshows user-content user-profiles unknown login category home about-slidesh…" at bounding box center [696, 430] width 958 height 36
drag, startPoint x: 435, startPoint y: 425, endPoint x: 475, endPoint y: 426, distance: 39.8
click at [475, 426] on div "slideshows user-content user-profiles unknown login category home about-slidesh…" at bounding box center [696, 430] width 958 height 36
click at [885, 196] on span "All Google Bots" at bounding box center [895, 198] width 68 height 14
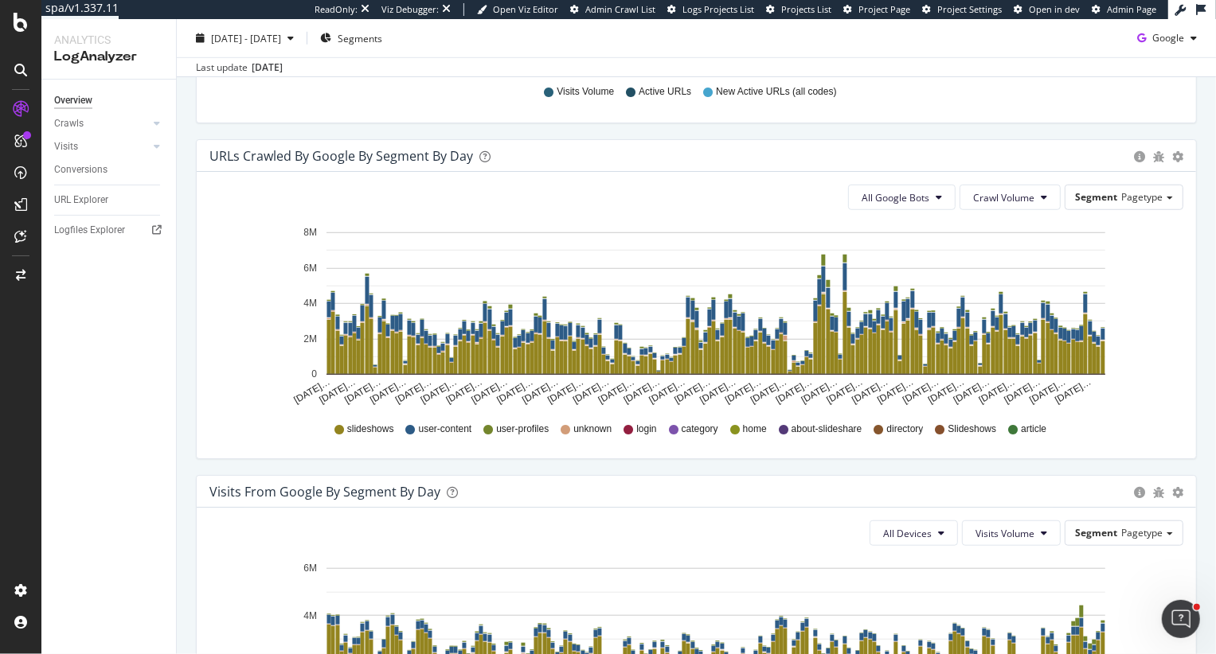
click at [782, 142] on div "URLs Crawled by Google By Segment By Day Timeline (by Value) Table" at bounding box center [696, 156] width 999 height 32
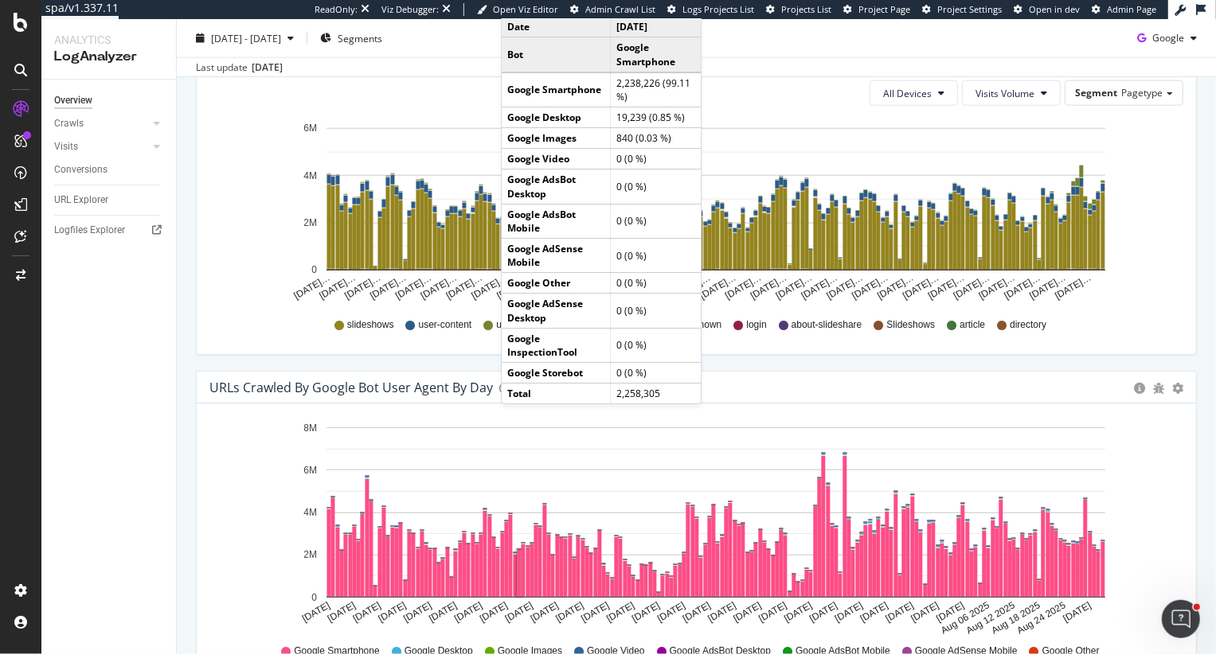
scroll to position [1212, 0]
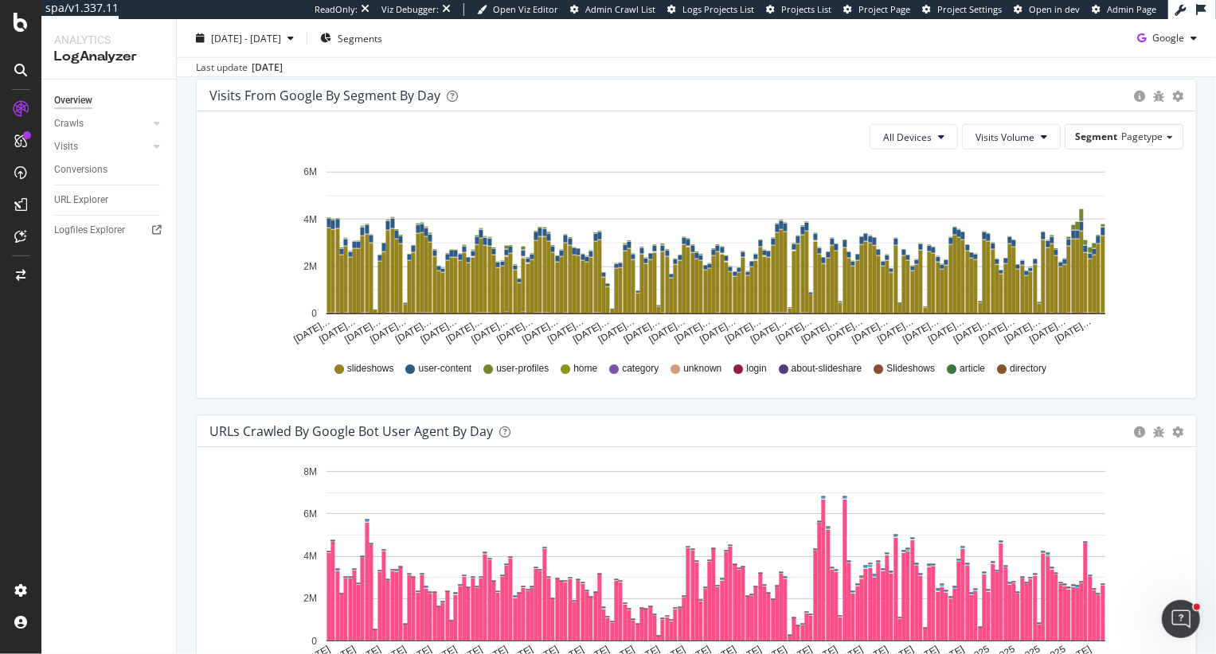
click at [184, 231] on div "Visits from Google By Segment By Day Timeline (by Value) Table All Devices Visi…" at bounding box center [696, 247] width 1025 height 336
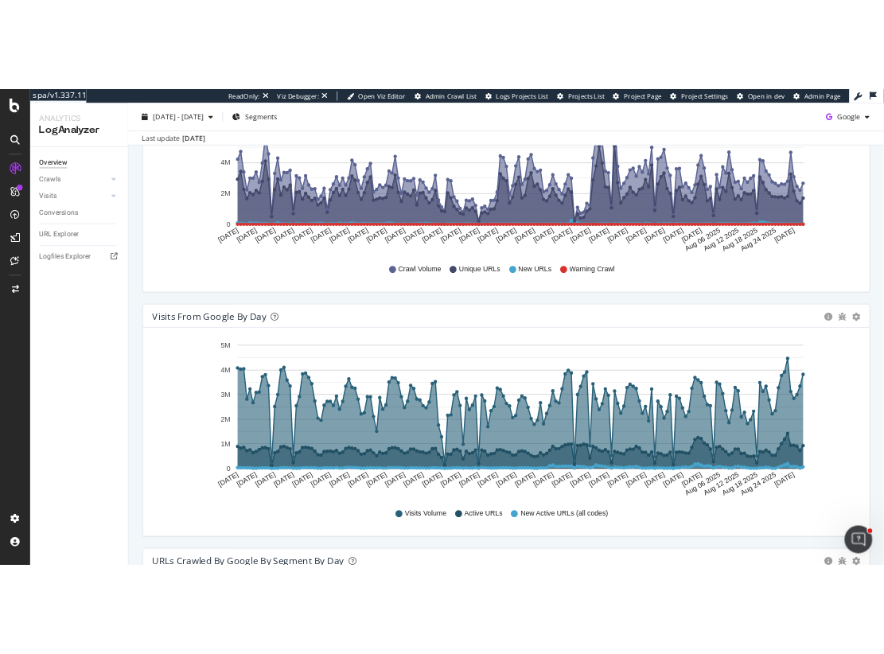
scroll to position [0, 0]
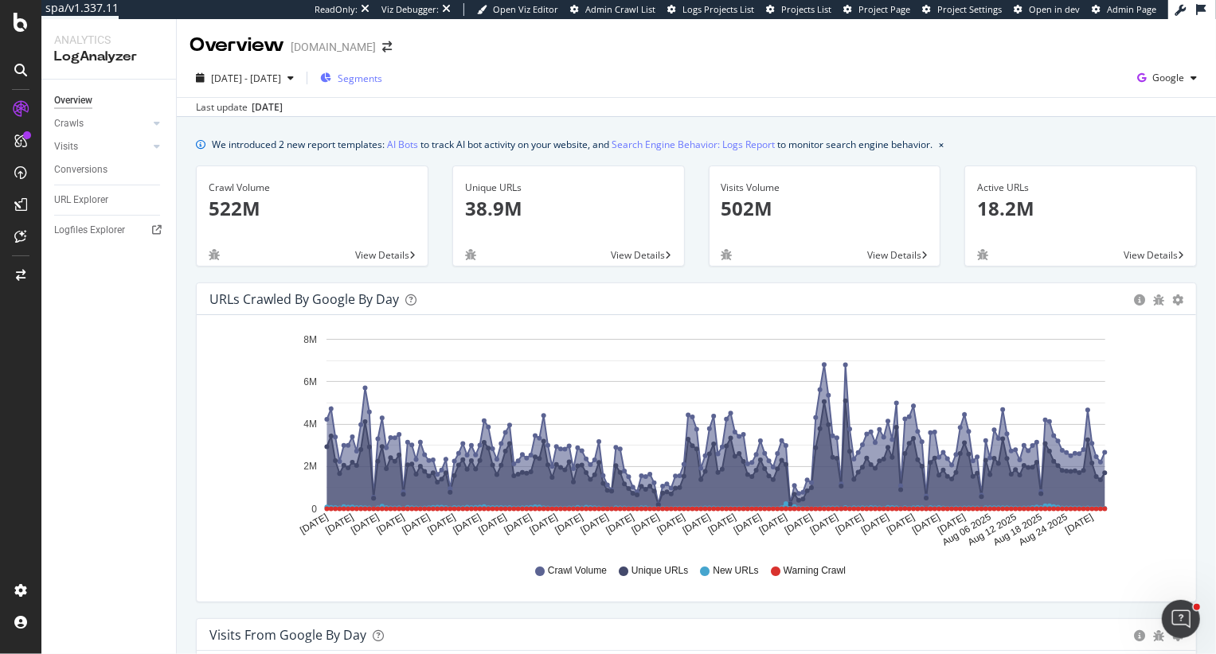
click at [382, 85] on div "Segments" at bounding box center [351, 78] width 62 height 24
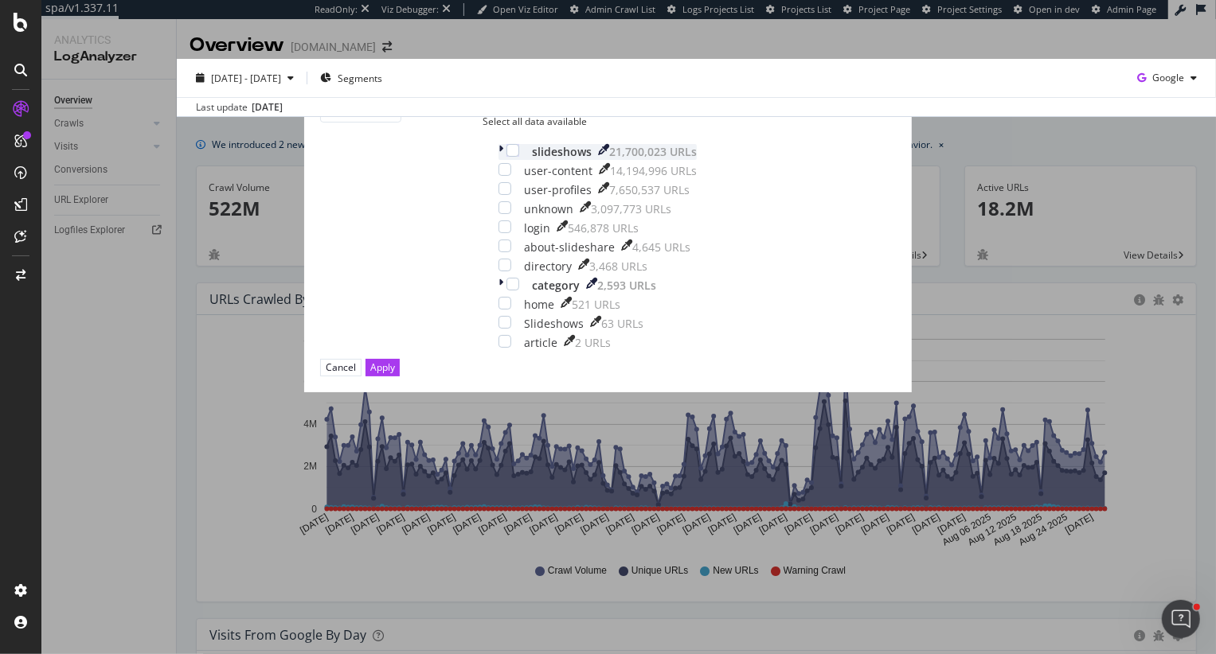
click at [498, 160] on icon "modal" at bounding box center [500, 152] width 5 height 16
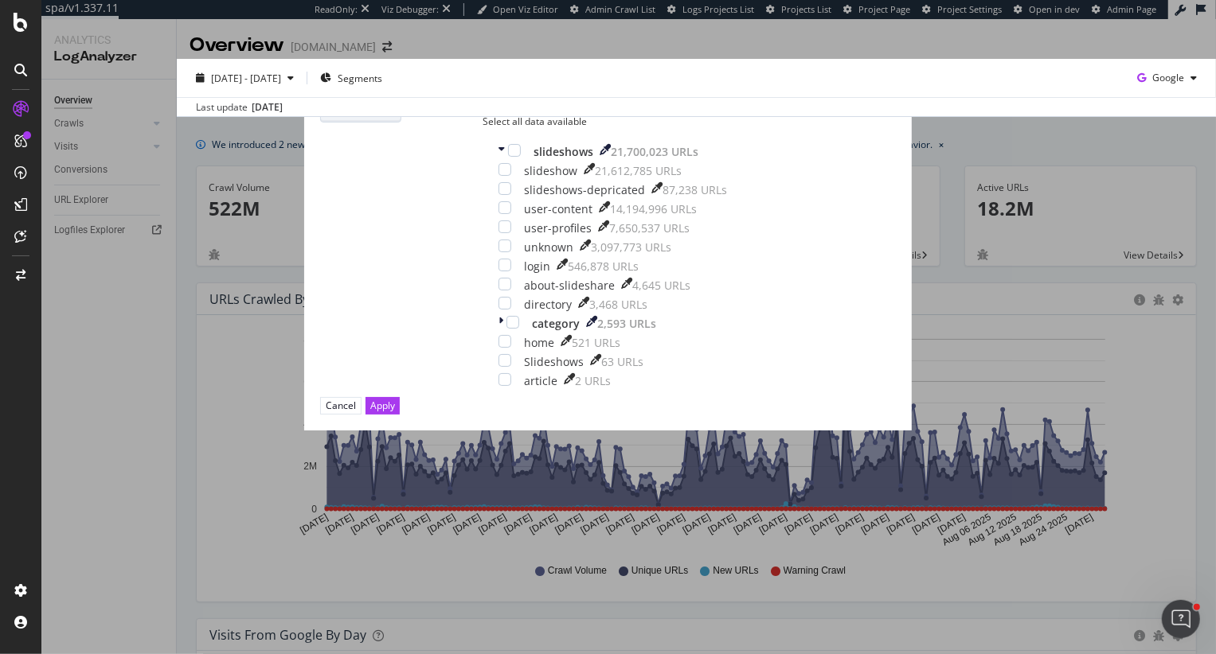
click at [375, 117] on span "pagetype" at bounding box center [354, 110] width 41 height 14
click at [482, 123] on div "pagetype Edit Segmentation" at bounding box center [401, 109] width 162 height 25
click at [482, 119] on link "Edit Segmentation" at bounding box center [441, 110] width 81 height 17
click at [498, 367] on div "modal" at bounding box center [504, 360] width 13 height 13
click at [395, 413] on div "Apply" at bounding box center [382, 405] width 25 height 15
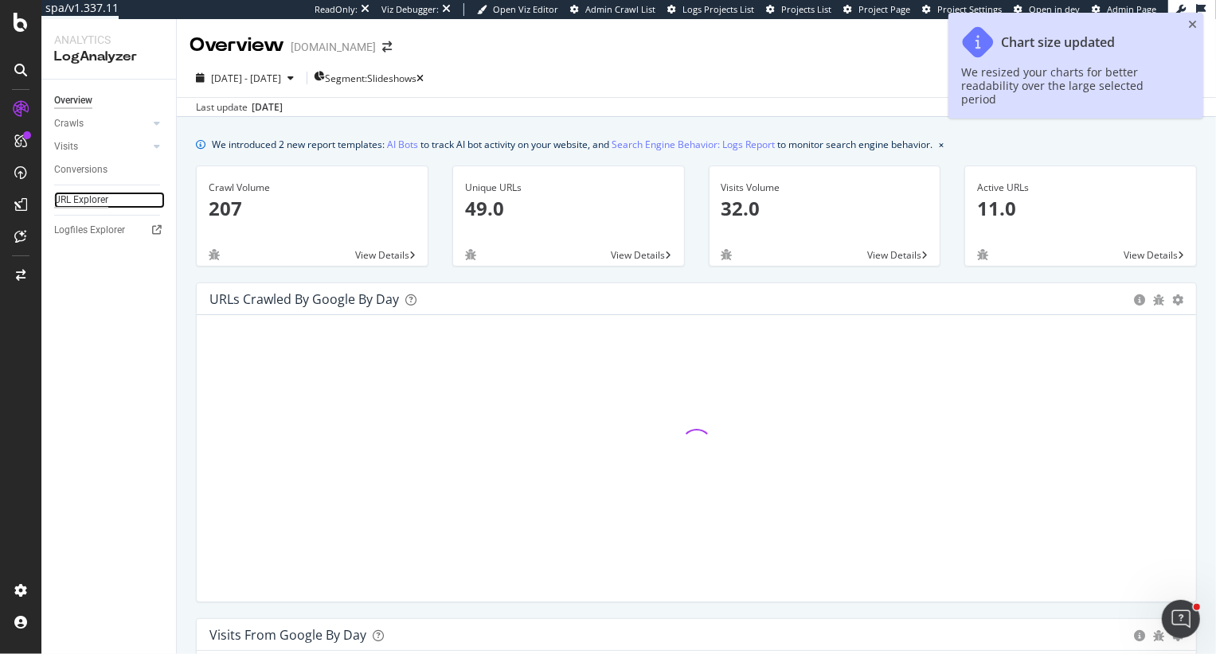
click at [85, 200] on div "URL Explorer" at bounding box center [81, 200] width 54 height 17
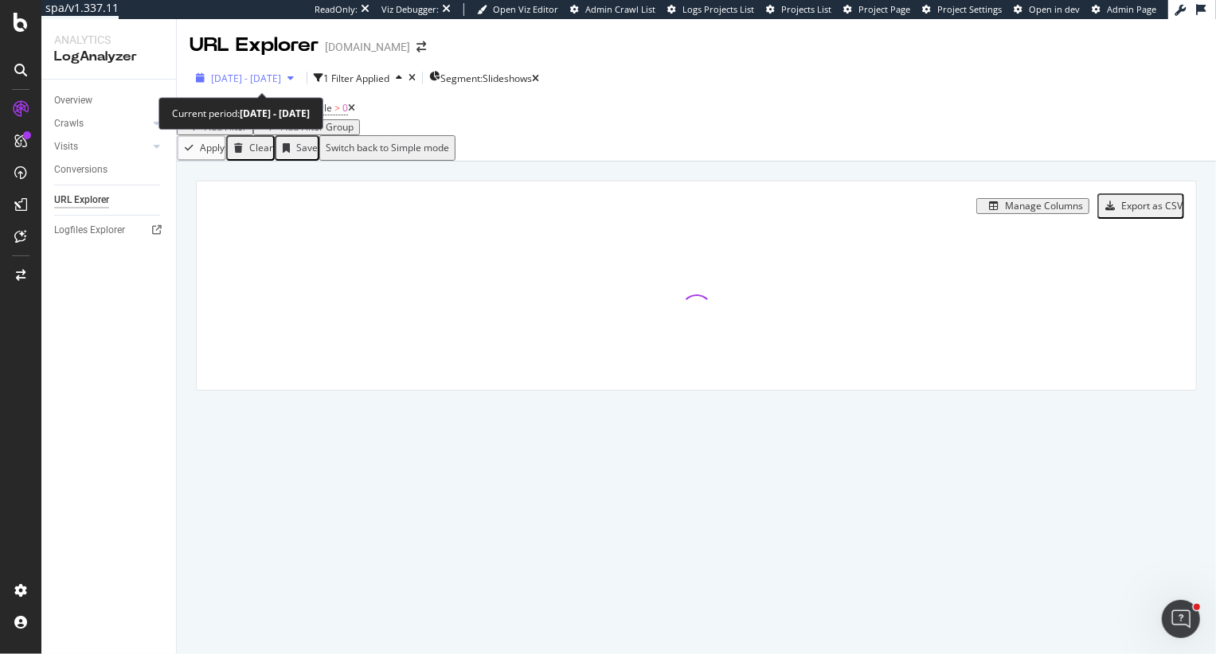
click at [271, 88] on div "2025 Jun. 3rd - Sep. 2nd" at bounding box center [244, 78] width 111 height 24
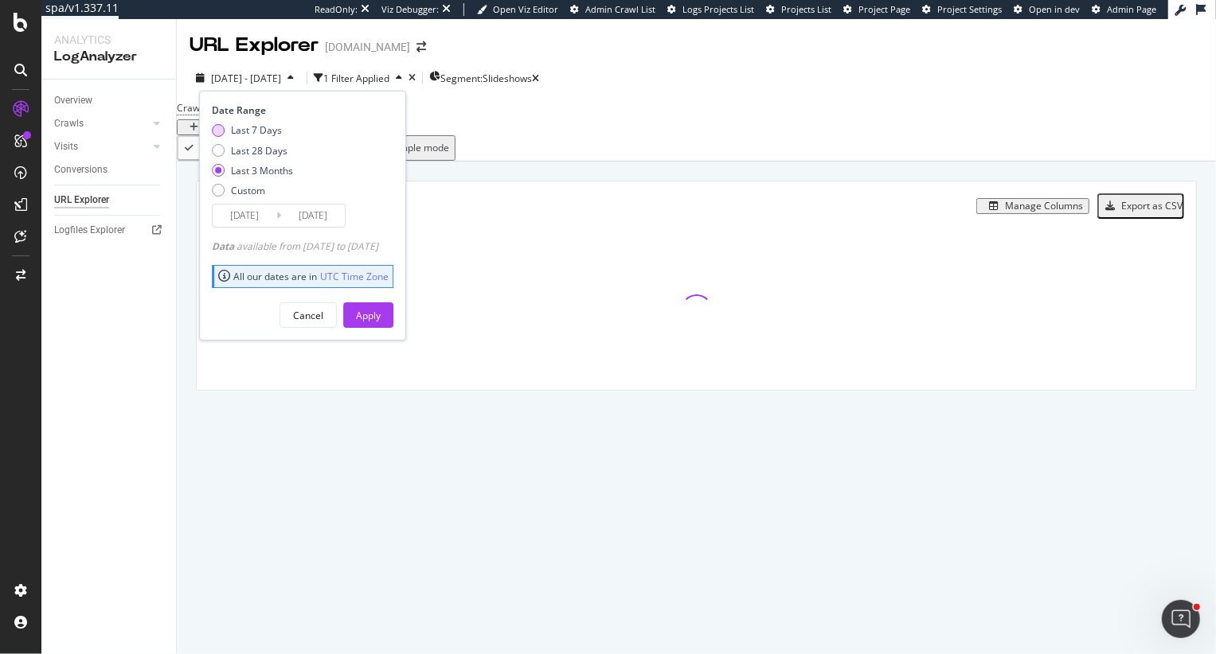
click at [256, 133] on div "Last 7 Days" at bounding box center [256, 130] width 51 height 14
type input "2025/08/27"
click at [381, 314] on div "Apply" at bounding box center [368, 316] width 25 height 14
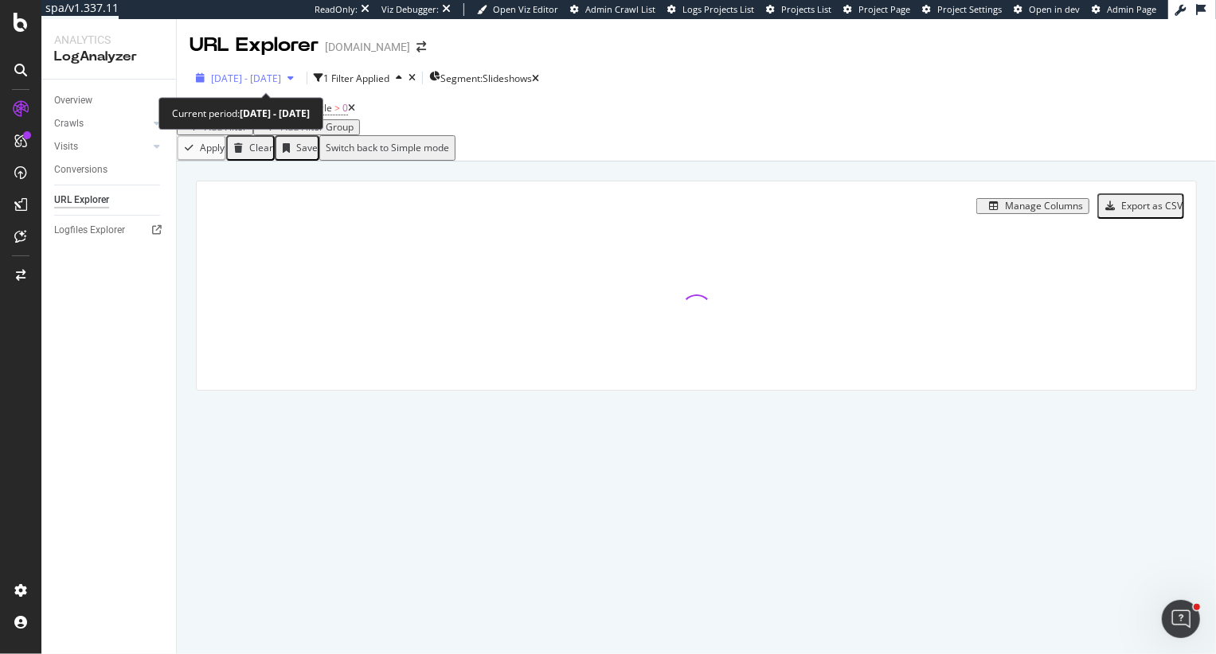
click at [300, 86] on div "2025 Aug. 27th - Sep. 2nd" at bounding box center [244, 78] width 111 height 24
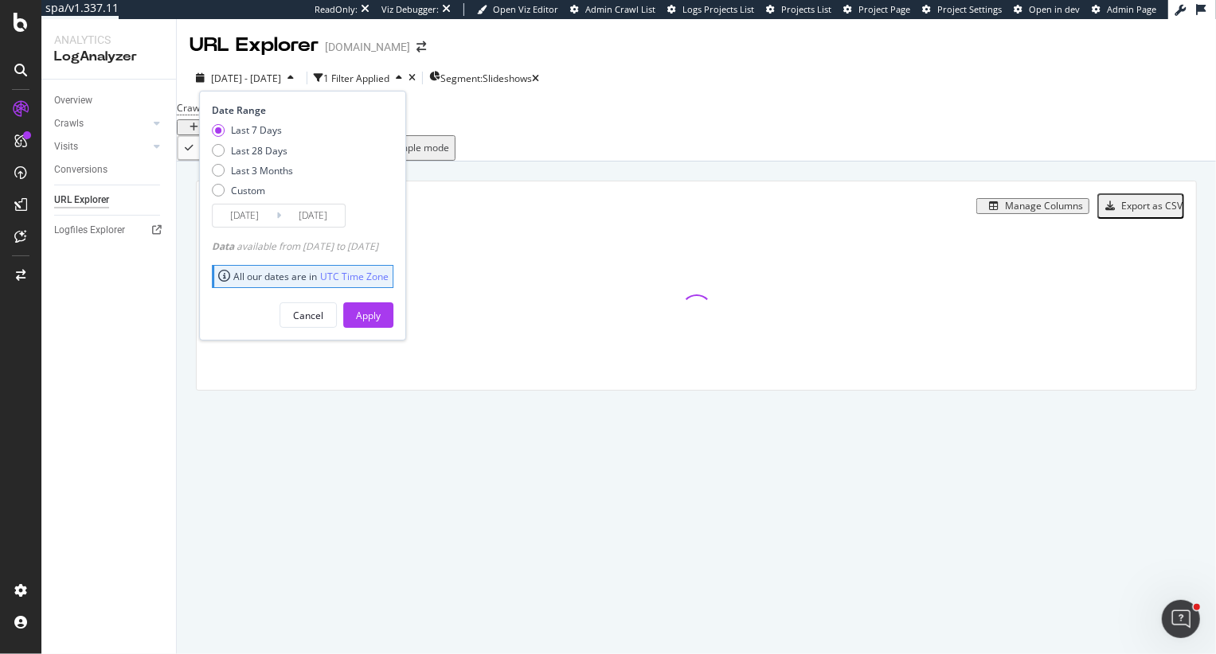
click at [538, 178] on div "Manage Columns Export as CSV Full URL Crawls: Count On Period By Google" at bounding box center [696, 304] width 1039 height 285
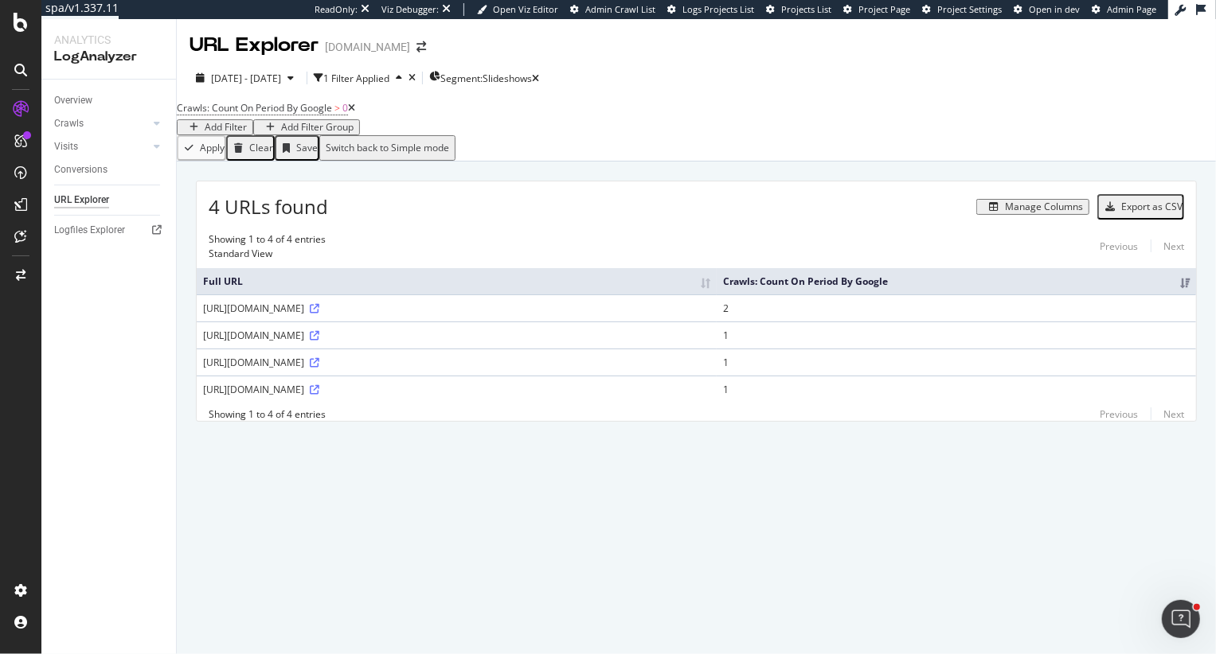
drag, startPoint x: 269, startPoint y: 311, endPoint x: 479, endPoint y: 324, distance: 210.5
click at [479, 322] on td "https://www.slideshare.net/slideshowpowerpoint/consumer-behaviour-and-target-au…" at bounding box center [457, 308] width 520 height 27
click at [385, 322] on td "https://www.slideshare.net/slideshowpowerpoint/consumer-behaviour-and-target-au…" at bounding box center [457, 308] width 520 height 27
drag, startPoint x: 324, startPoint y: 318, endPoint x: 376, endPoint y: 318, distance: 51.7
click at [377, 315] on div "https://www.slideshare.net/slideshowpowerpoint/consumer-behaviour-and-target-au…" at bounding box center [456, 309] width 507 height 14
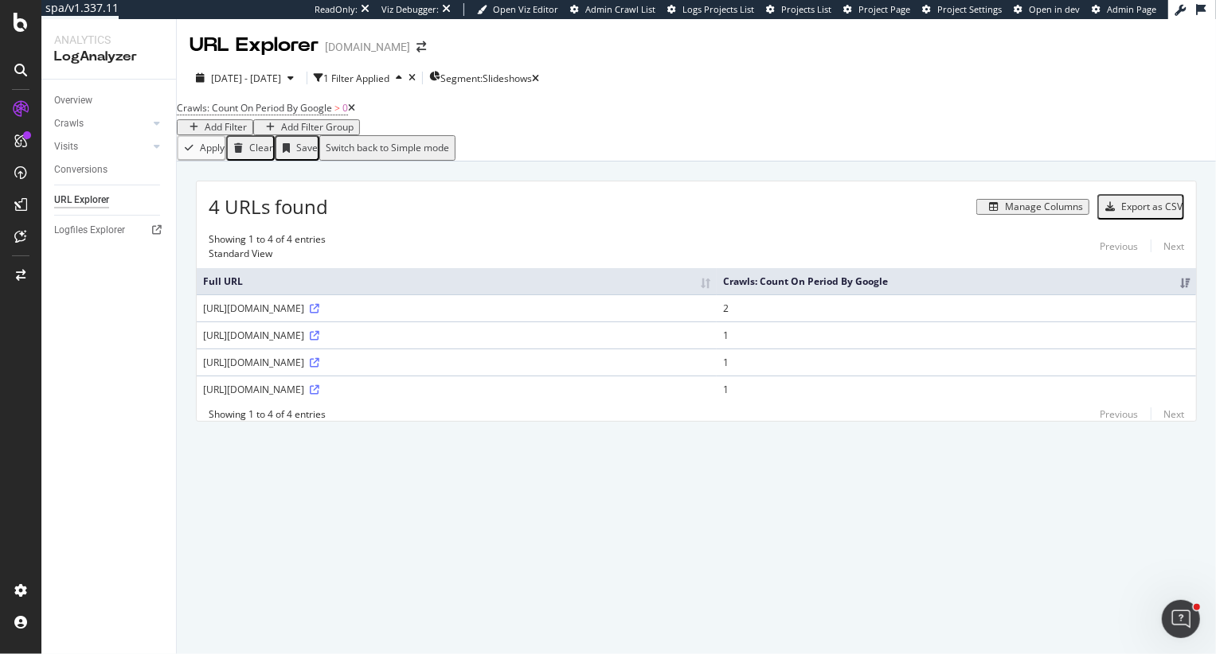
drag, startPoint x: 368, startPoint y: 317, endPoint x: 426, endPoint y: 317, distance: 58.1
click at [426, 315] on div "https://www.slideshare.net/slideshowpowerpoint/consumer-behaviour-and-target-au…" at bounding box center [456, 309] width 507 height 14
click at [356, 393] on div "https://www.slideshare.net/slideshowpowerpoint/communication-response-models" at bounding box center [456, 390] width 507 height 14
click at [319, 313] on icon at bounding box center [315, 309] width 10 height 10
drag, startPoint x: 369, startPoint y: 317, endPoint x: 420, endPoint y: 317, distance: 51.7
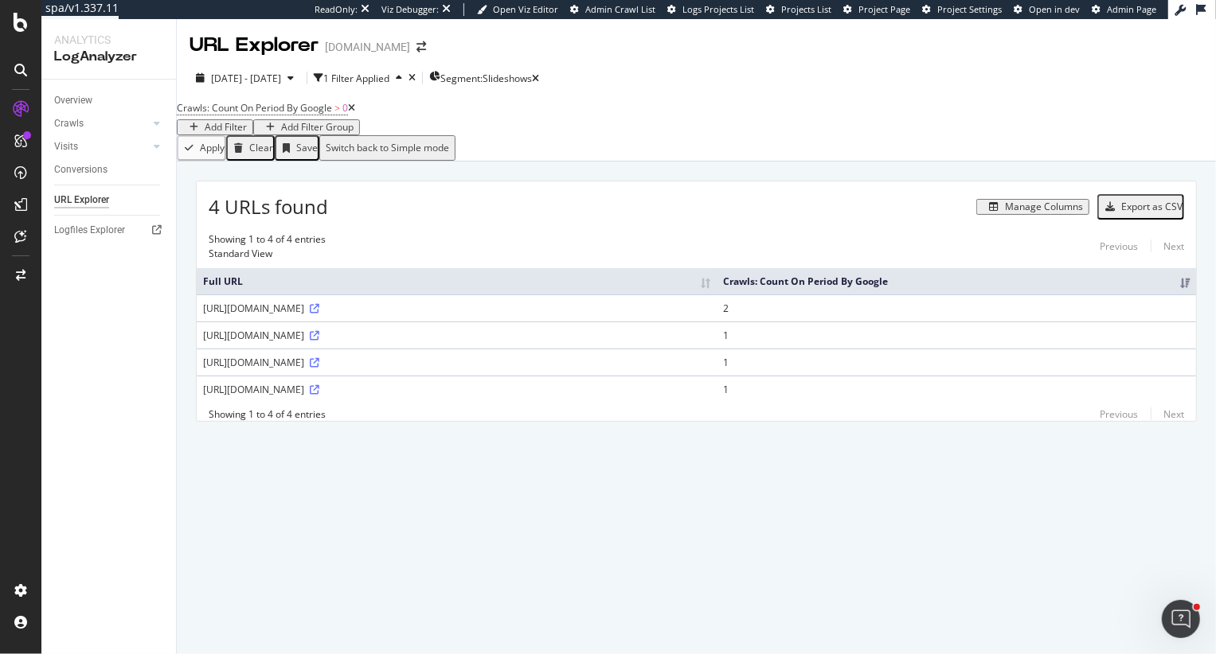
click at [420, 315] on div "https://www.slideshare.net/slideshowpowerpoint/consumer-behaviour-and-target-au…" at bounding box center [456, 309] width 507 height 14
drag, startPoint x: 369, startPoint y: 343, endPoint x: 382, endPoint y: 344, distance: 13.6
click at [382, 342] on div "https://www.slideshare.net/slideshow19/oecd-digital-innovation-project-outcomes…" at bounding box center [456, 336] width 507 height 14
click at [468, 215] on div "Manage Columns" at bounding box center [708, 207] width 761 height 16
click at [539, 76] on icon "button" at bounding box center [535, 79] width 7 height 10
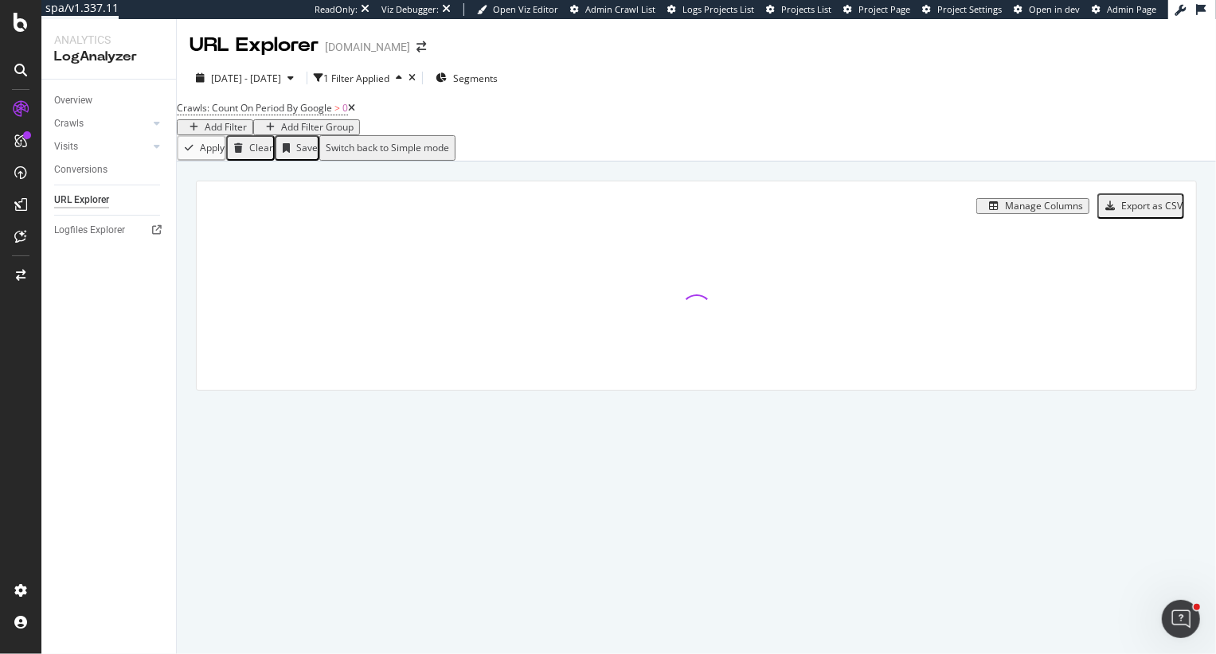
click at [355, 113] on icon at bounding box center [351, 108] width 7 height 10
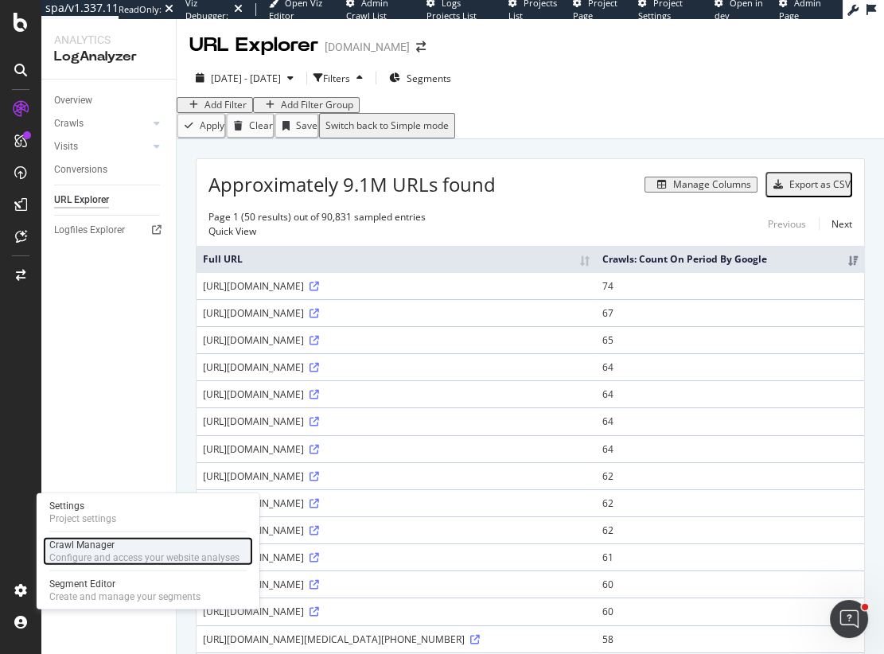
click at [84, 552] on div "Configure and access your website analyses" at bounding box center [144, 558] width 190 height 13
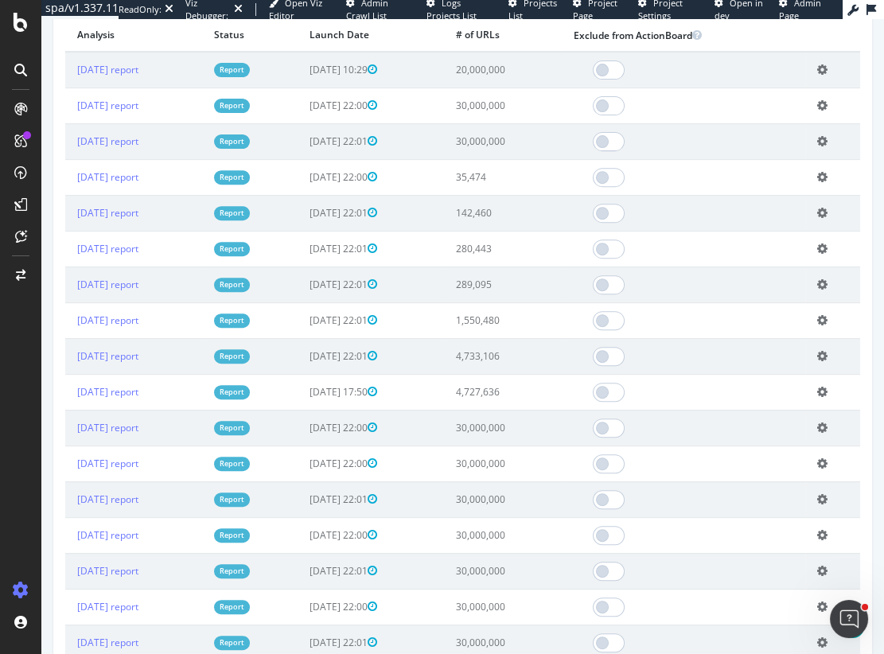
scroll to position [1080, 0]
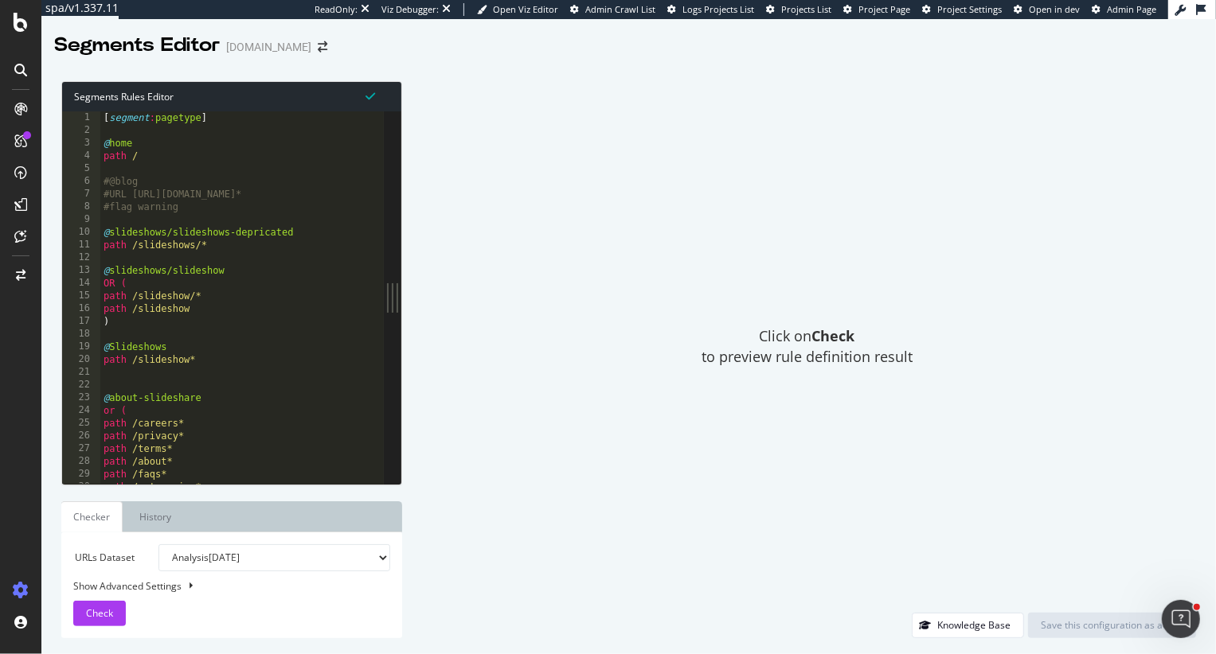
type textarea "path /slideshows/*"
click at [227, 248] on div "[ segment : pagetype ] @ home path / #@blog #URL [URL][DOMAIN_NAME]* #flag warn…" at bounding box center [306, 310] width 413 height 399
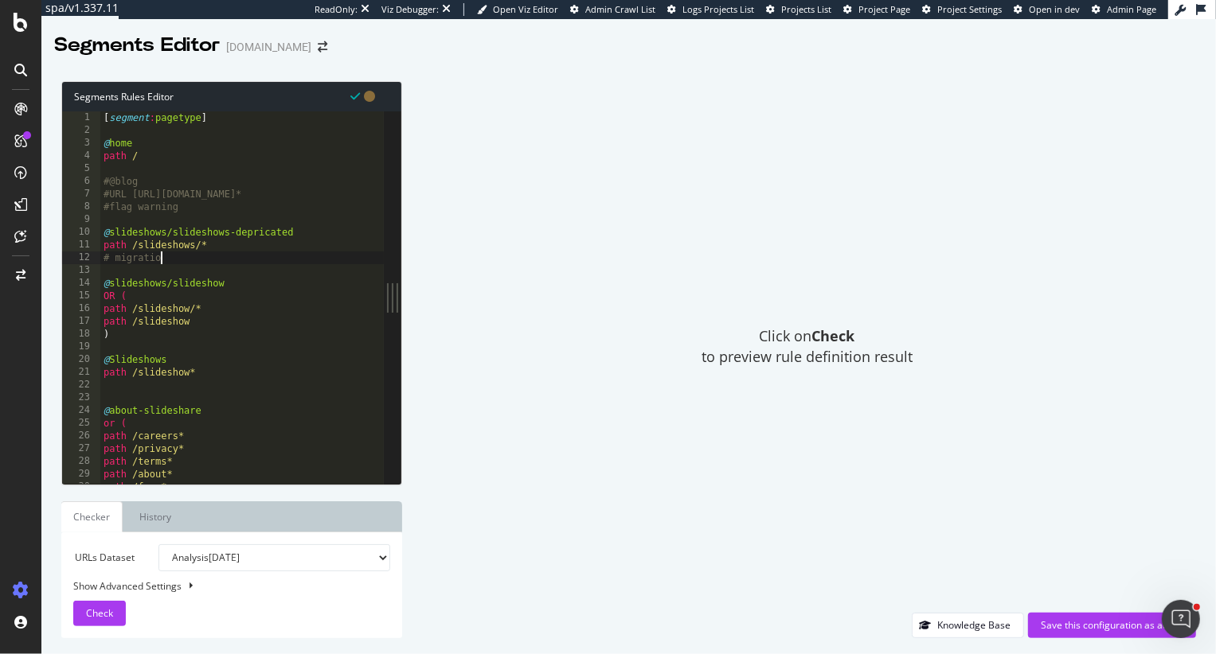
scroll to position [0, 4]
click at [228, 251] on div "[ segment : pagetype ] @ home path / #@blog #URL [URL][DOMAIN_NAME]* #flag warn…" at bounding box center [306, 310] width 413 height 399
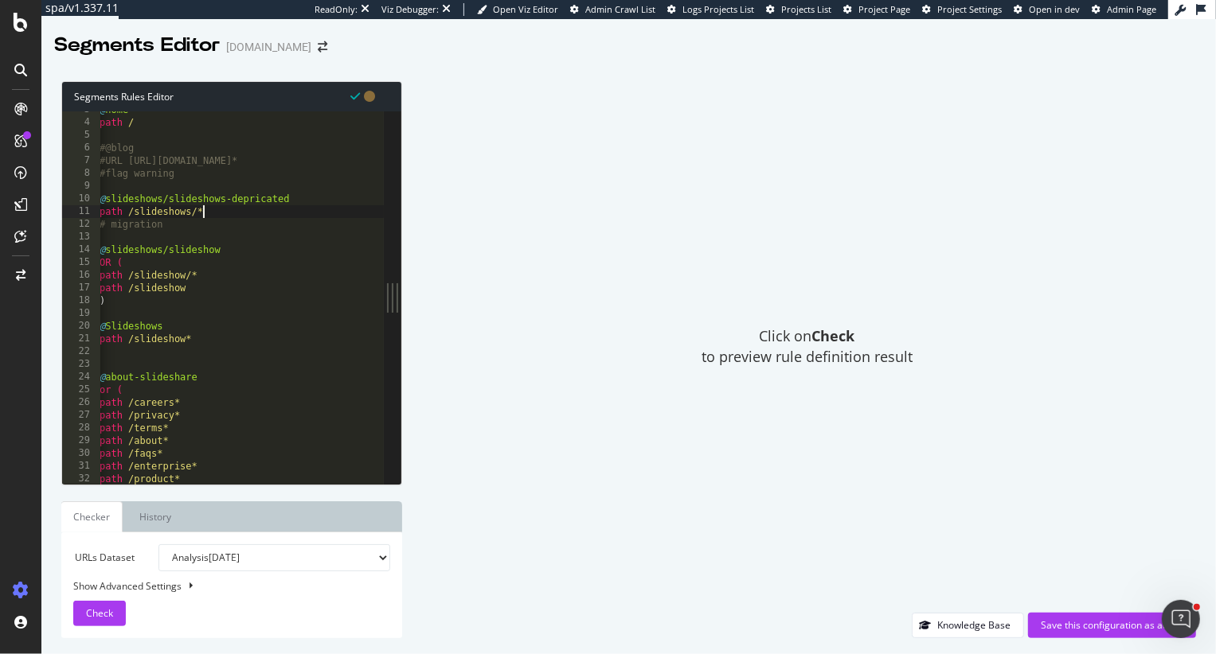
scroll to position [0, 0]
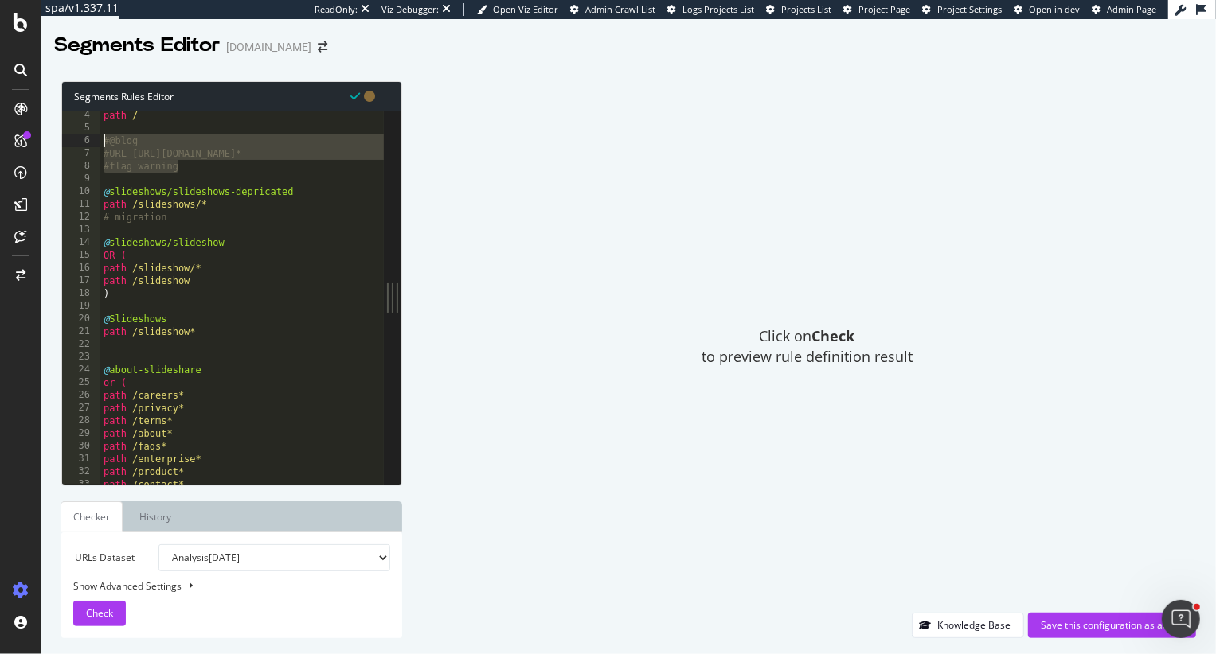
drag, startPoint x: 198, startPoint y: 172, endPoint x: 96, endPoint y: 140, distance: 107.5
click at [96, 140] on div "path /slideshows/* 4 5 6 7 8 9 10 11 12 13 14 15 16 17 18 19 20 21 22 23 24 25 …" at bounding box center [223, 297] width 322 height 373
click at [234, 166] on div "path / #@blog #URL [URL][DOMAIN_NAME]* #flag warning @ slideshows/slideshows-de…" at bounding box center [306, 308] width 413 height 399
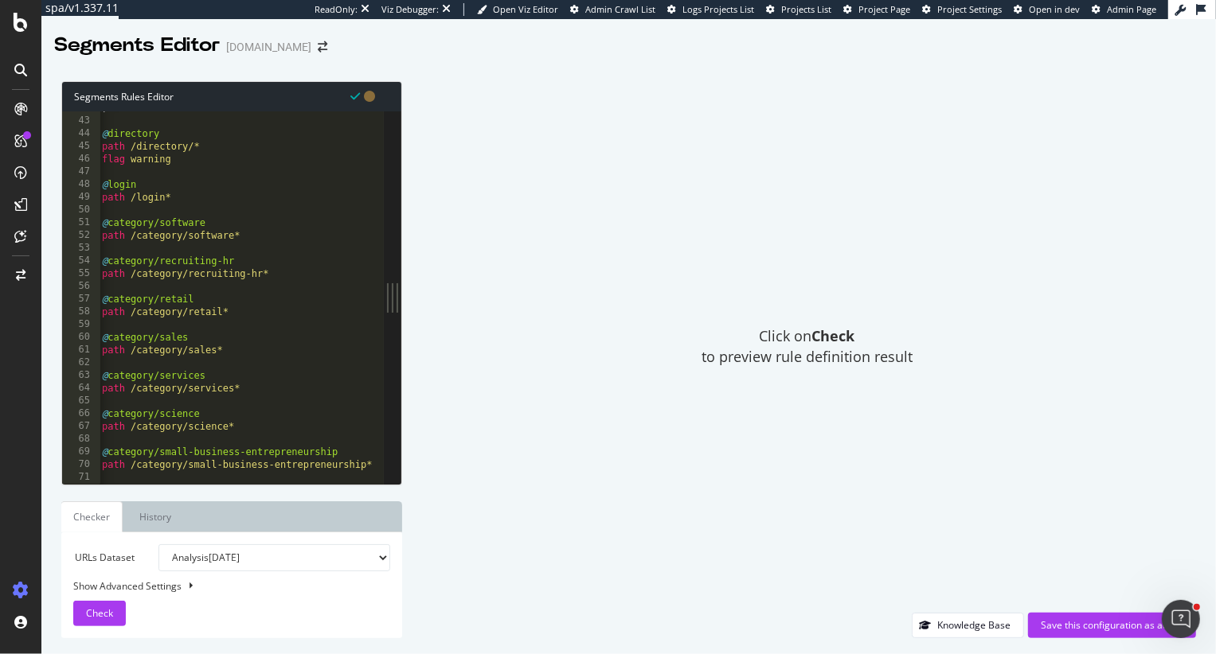
scroll to position [530, 0]
click at [99, 619] on span "Check" at bounding box center [99, 614] width 27 height 14
click at [201, 314] on div ") @ directory path /directory/* flag warning @ login path /login* @ category/so…" at bounding box center [305, 302] width 413 height 399
click at [205, 352] on div ") @ directory path /directory/* flag warning @ login path /login* @ category/so…" at bounding box center [305, 302] width 413 height 399
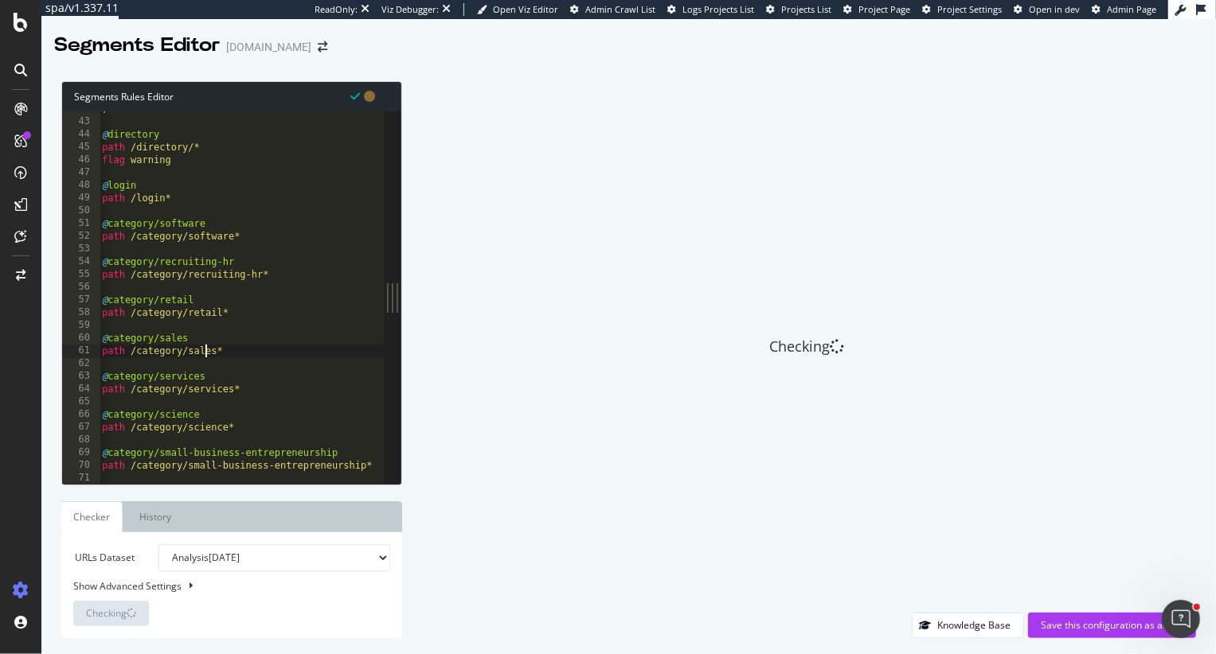
click at [205, 352] on div ") @ directory path /directory/* flag warning @ login path /login* @ category/so…" at bounding box center [305, 302] width 413 height 399
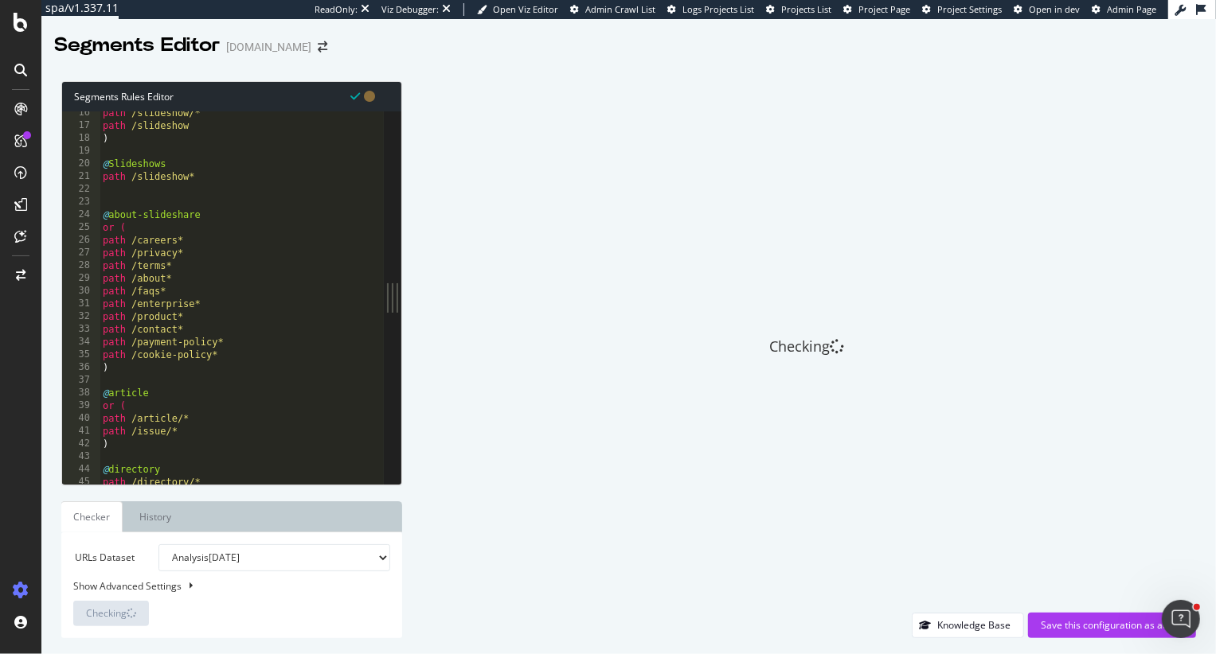
scroll to position [187, 0]
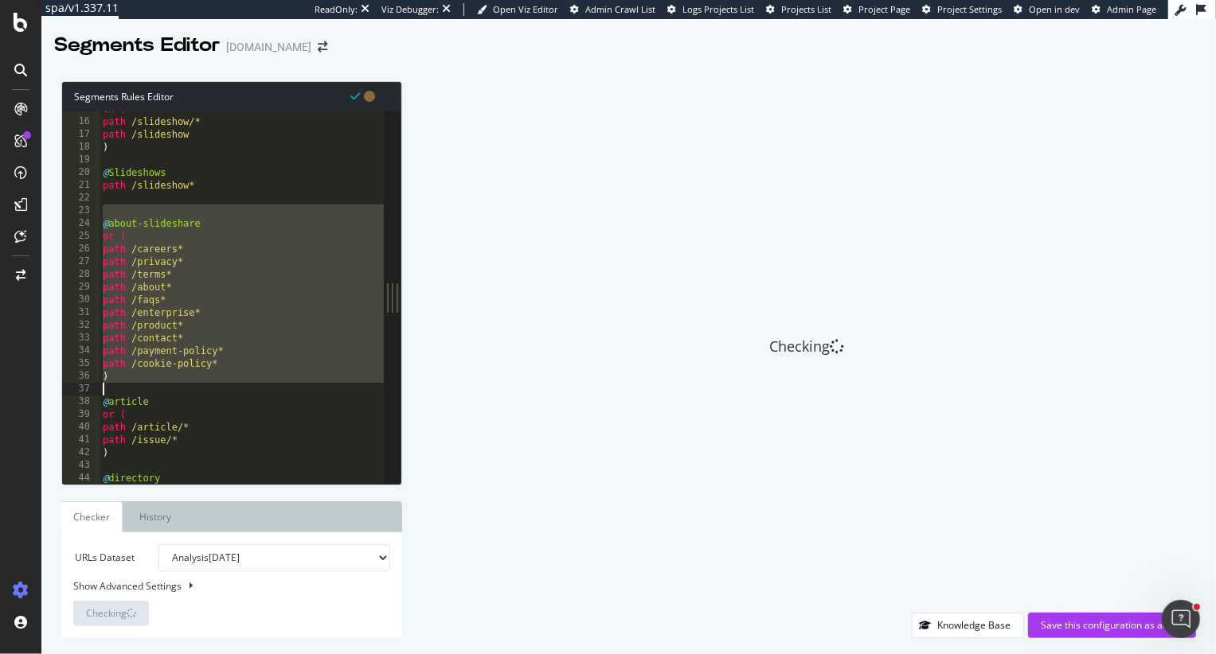
drag, startPoint x: 118, startPoint y: 215, endPoint x: 189, endPoint y: 392, distance: 190.4
click at [189, 392] on div "OR ( path /slideshow/* path /slideshow ) @ Slideshows path /slideshow* @ about-…" at bounding box center [306, 302] width 413 height 399
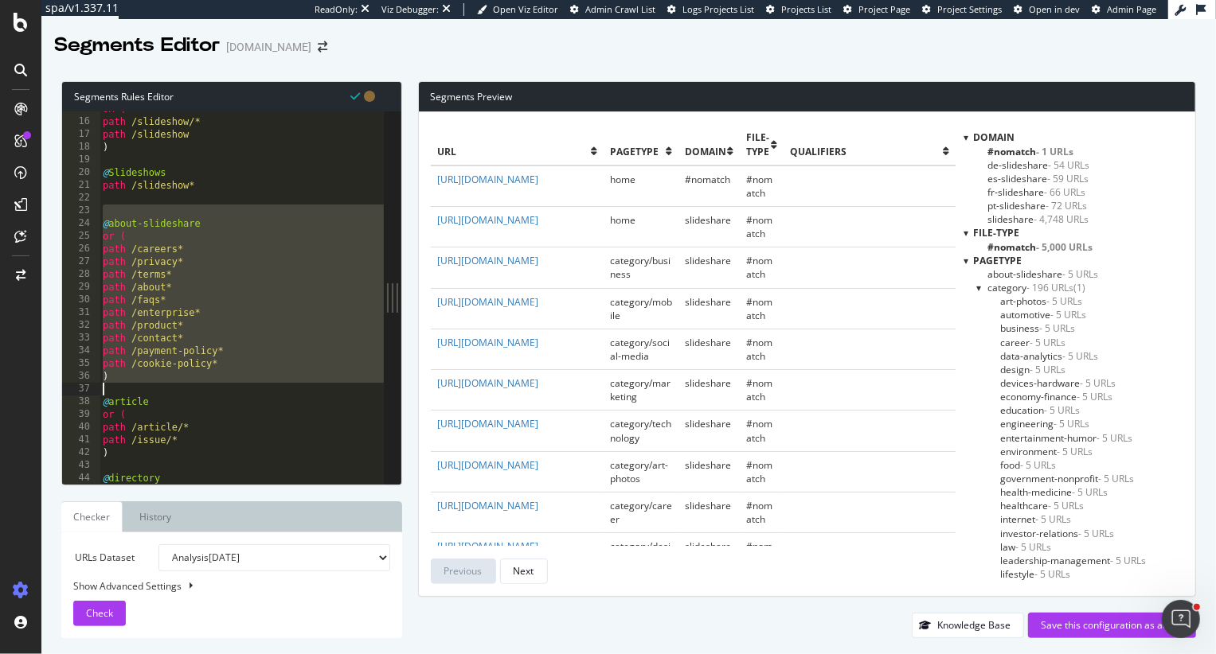
click at [239, 278] on div "OR ( path /slideshow/* path /slideshow ) @ Slideshows path /slideshow* @ about-…" at bounding box center [241, 297] width 283 height 373
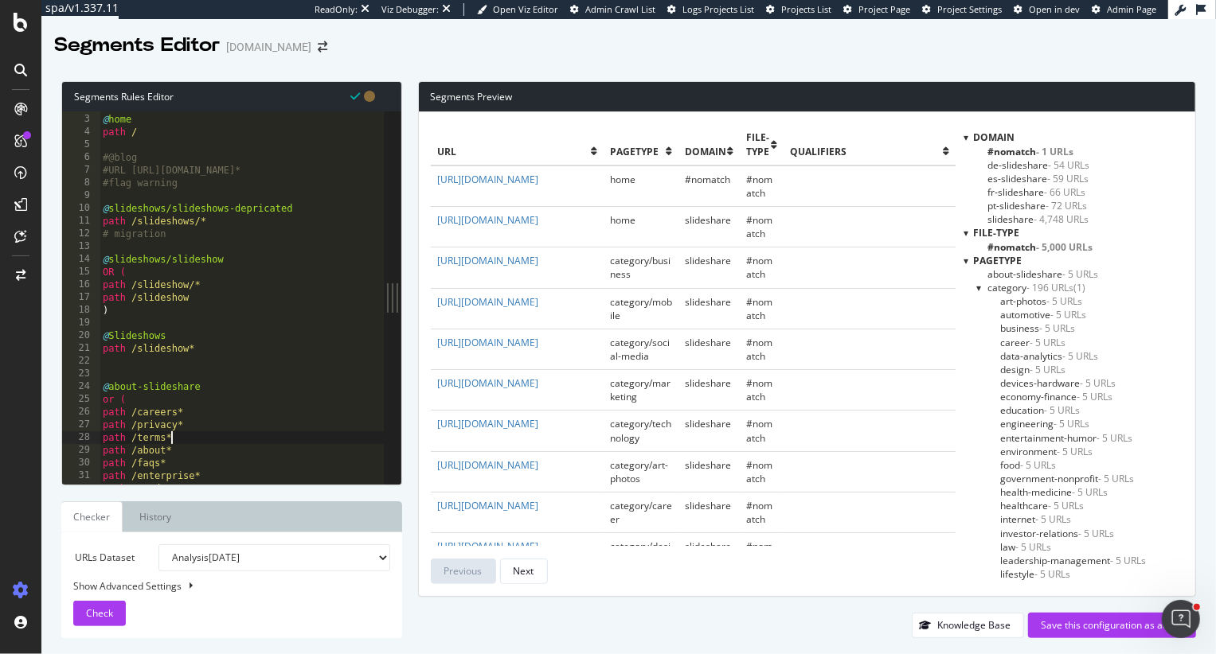
scroll to position [18, 0]
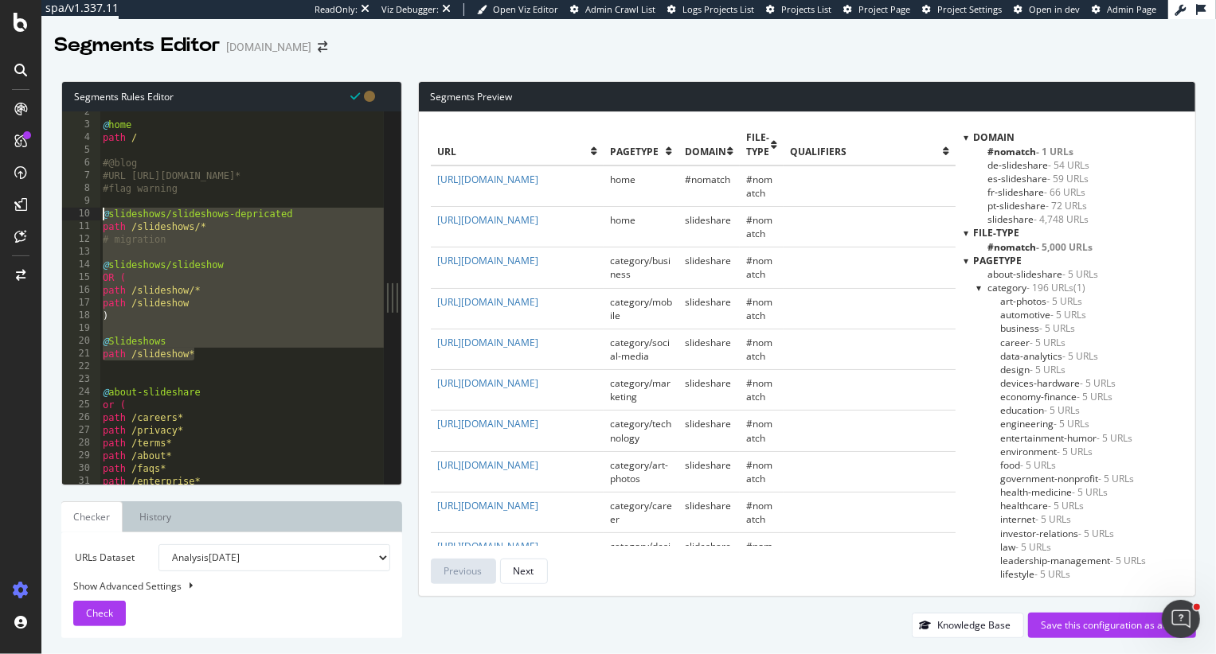
drag, startPoint x: 209, startPoint y: 356, endPoint x: 103, endPoint y: 217, distance: 175.5
click at [103, 217] on div "@ home path / #@blog #URL [URL][DOMAIN_NAME]* #flag warning @ slideshows/slides…" at bounding box center [306, 305] width 413 height 399
type textarea "@slideshows/slideshows-depricated path /slideshows/*"
click at [240, 369] on div "@ home path / #@blog #URL [URL][DOMAIN_NAME]* #flag warning @ slideshows/slides…" at bounding box center [306, 305] width 413 height 399
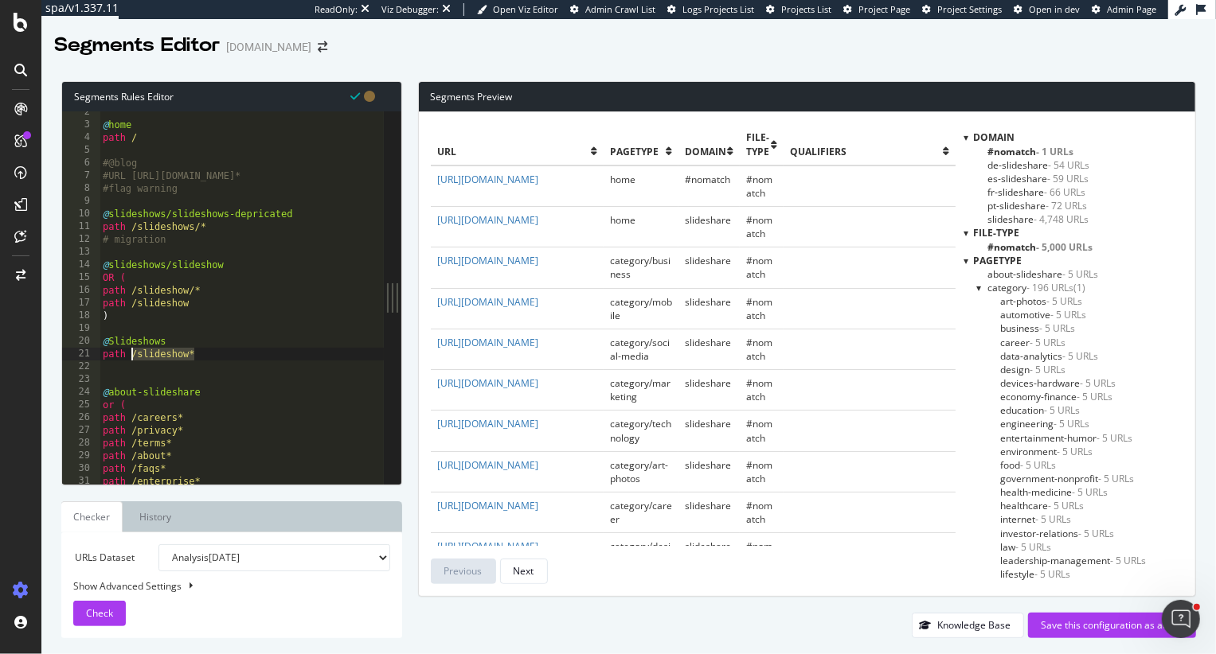
drag, startPoint x: 209, startPoint y: 358, endPoint x: 132, endPoint y: 358, distance: 77.2
click at [132, 358] on div "@ home path / #@blog #URL [URL][DOMAIN_NAME]* #flag warning @ slideshows/slides…" at bounding box center [306, 305] width 413 height 399
click at [178, 230] on div "@ home path / #@blog #URL [URL][DOMAIN_NAME]* #flag warning @ slideshows/slides…" at bounding box center [306, 305] width 413 height 399
click at [189, 227] on div "@ home path / #@blog #URL [URL][DOMAIN_NAME]* #flag warning @ slideshows/slides…" at bounding box center [306, 305] width 413 height 399
drag, startPoint x: 304, startPoint y: 218, endPoint x: 217, endPoint y: 215, distance: 86.8
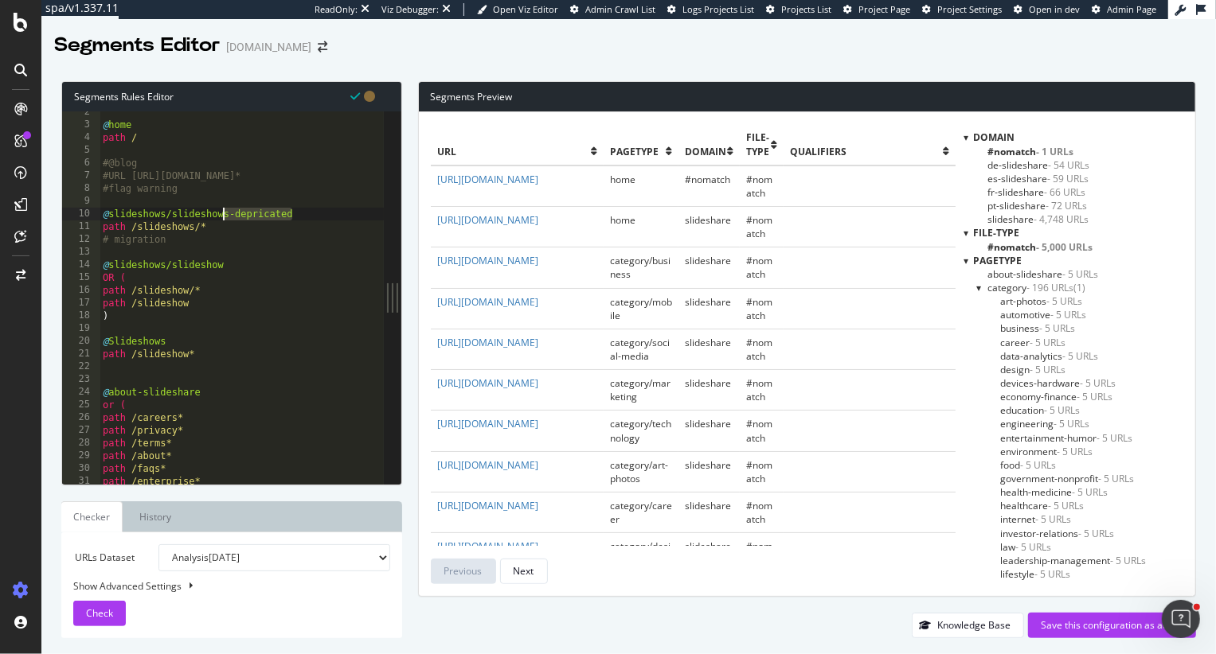
click at [217, 215] on div "@ home path / #@blog #URL [URL][DOMAIN_NAME]* #flag warning @ slideshows/slides…" at bounding box center [306, 305] width 413 height 399
click at [195, 260] on div "@ home path / #@blog #URL [URL][DOMAIN_NAME]* #flag warning @ slideshows/slides…" at bounding box center [306, 305] width 413 height 399
click at [207, 270] on div "@ home path / #@blog #URL [URL][DOMAIN_NAME]* #flag warning @ slideshows/slides…" at bounding box center [306, 305] width 413 height 399
drag, startPoint x: 209, startPoint y: 357, endPoint x: 89, endPoint y: 339, distance: 120.8
click at [90, 339] on div "@slideshows/slideshow 2 3 4 5 6 7 8 9 10 11 12 13 14 15 16 17 18 19 20 21 22 23…" at bounding box center [223, 297] width 322 height 373
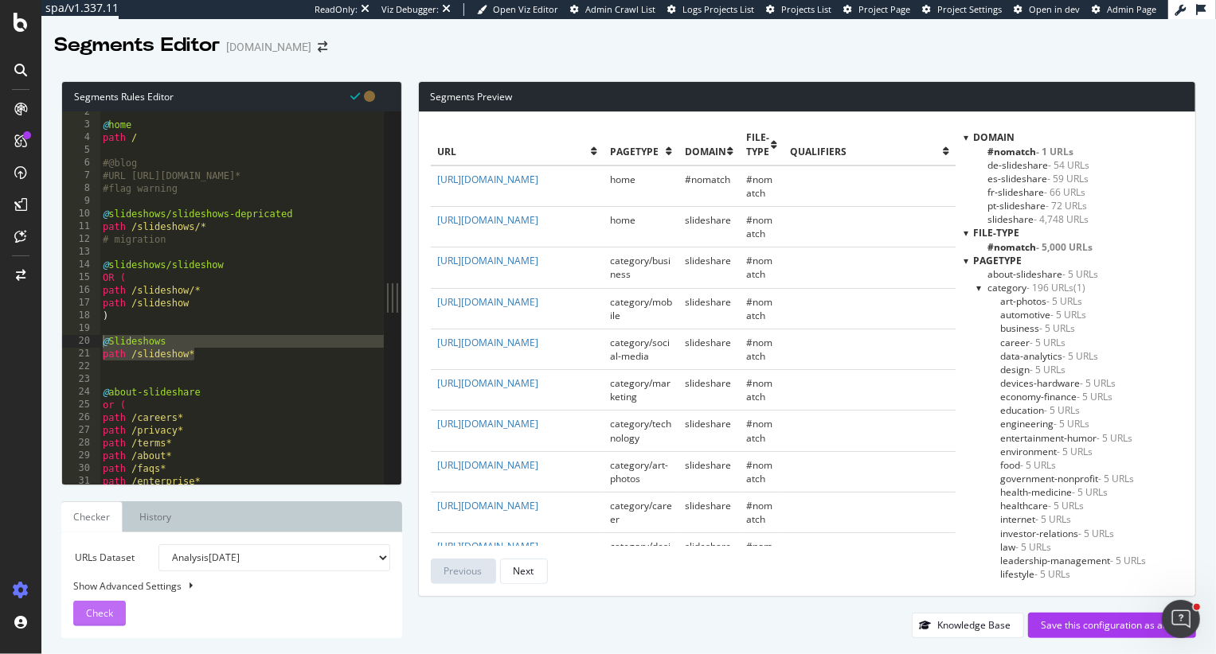
click at [108, 611] on span "Check" at bounding box center [99, 614] width 27 height 14
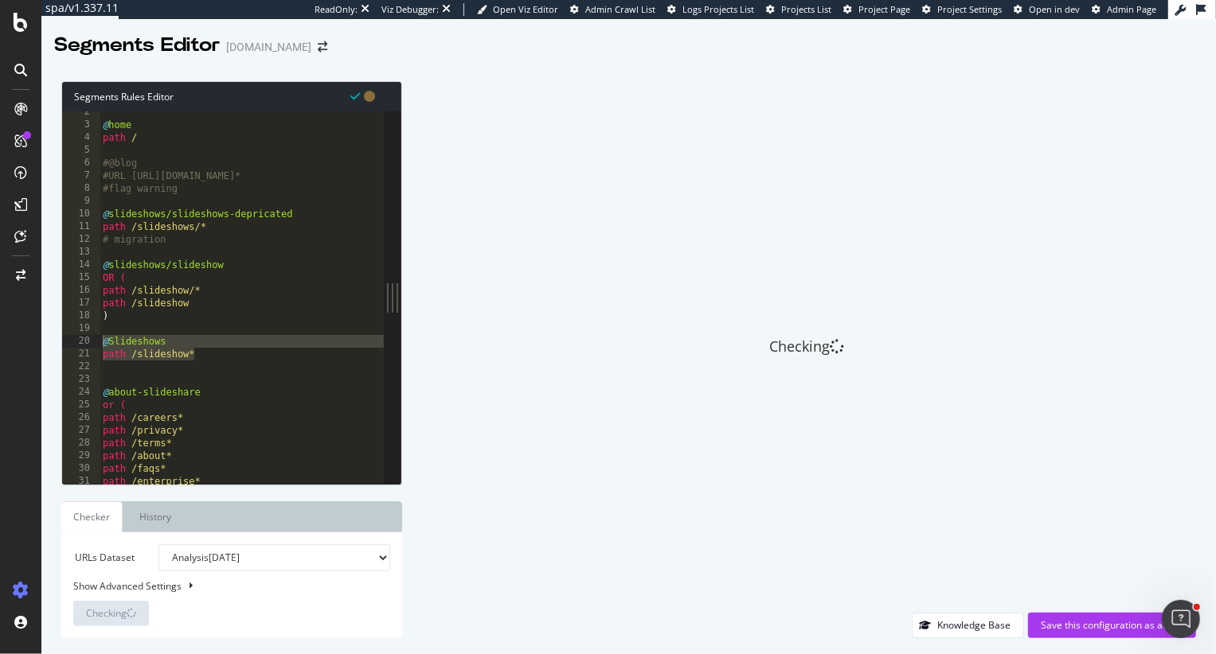
type textarea "path /slideshow"
click at [193, 305] on div "@ home path / #@blog #URL [URL][DOMAIN_NAME]* #flag warning @ slideshows/slides…" at bounding box center [306, 305] width 413 height 399
click at [193, 361] on div "@ home path / #@blog #URL [URL][DOMAIN_NAME]* #flag warning @ slideshows/slides…" at bounding box center [306, 305] width 413 height 399
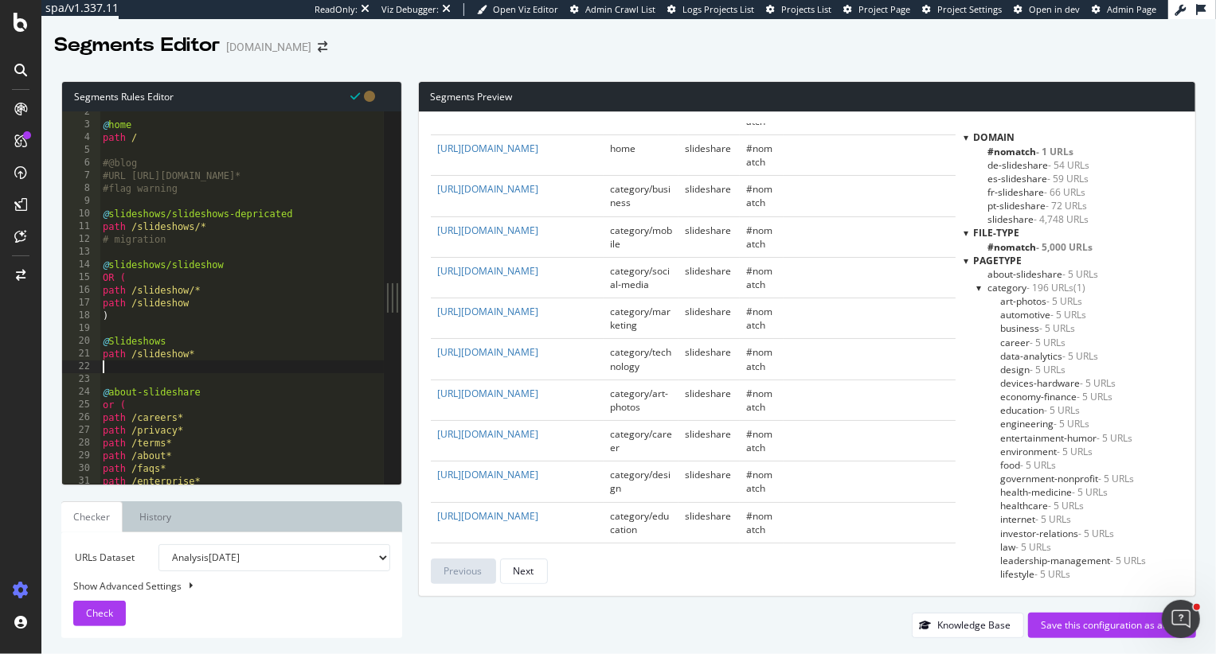
scroll to position [71, 0]
drag, startPoint x: 240, startPoint y: 263, endPoint x: 113, endPoint y: 263, distance: 126.6
click at [113, 263] on div "@ home path / #@blog #URL [URL][DOMAIN_NAME]* #flag warning @ slideshows/slides…" at bounding box center [306, 305] width 413 height 399
drag, startPoint x: 170, startPoint y: 217, endPoint x: 277, endPoint y: 224, distance: 106.9
click at [277, 224] on div "@ home path / #@blog #URL [URL][DOMAIN_NAME]* #flag warning @ slideshows/slides…" at bounding box center [306, 305] width 413 height 399
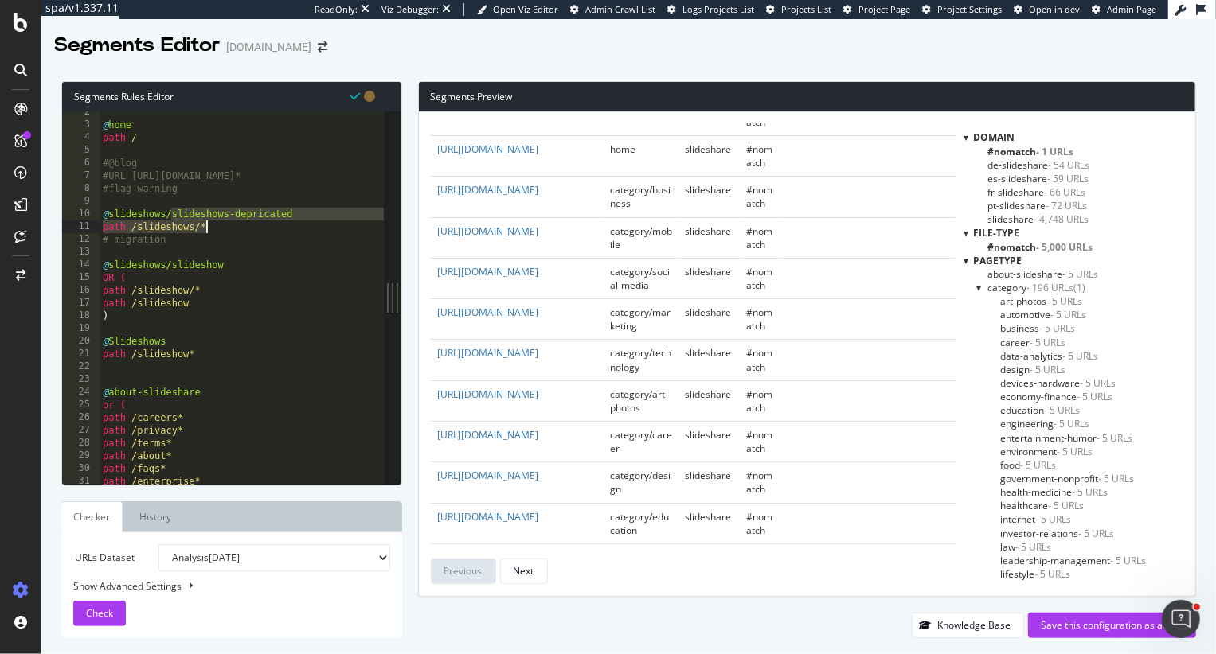
click at [200, 319] on div "@ home path / #@blog #URL [URL][DOMAIN_NAME]* #flag warning @ slideshows/slides…" at bounding box center [306, 305] width 413 height 399
click at [190, 347] on div "@ home path / #@blog #URL [URL][DOMAIN_NAME]* #flag warning @ slideshows/slides…" at bounding box center [306, 305] width 413 height 399
click at [223, 352] on div "@ home path / #@blog #URL [URL][DOMAIN_NAME]* #flag warning @ slideshows/slides…" at bounding box center [306, 305] width 413 height 399
type textarea "path /slideshow*"
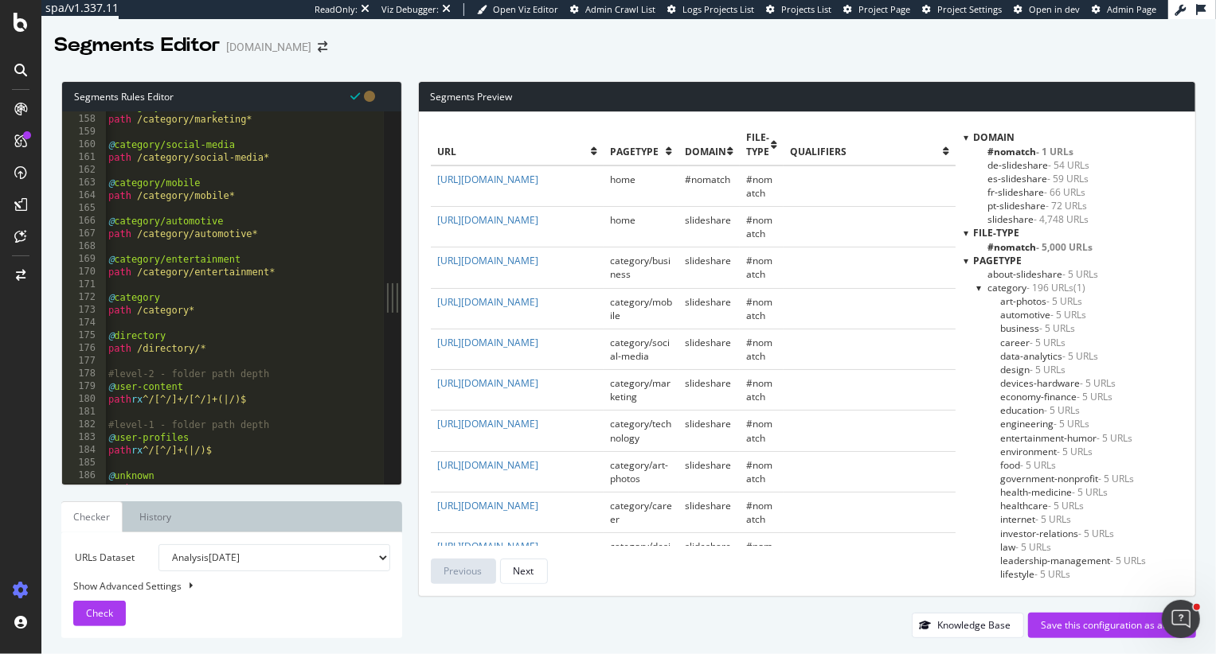
scroll to position [0, 0]
click at [180, 388] on div "@ category/marketing path /category/marketing* @ category/social-media path /ca…" at bounding box center [311, 299] width 413 height 399
type textarea "@user-content"
click at [1078, 632] on div "Save this configuration as active" at bounding box center [1111, 626] width 142 height 14
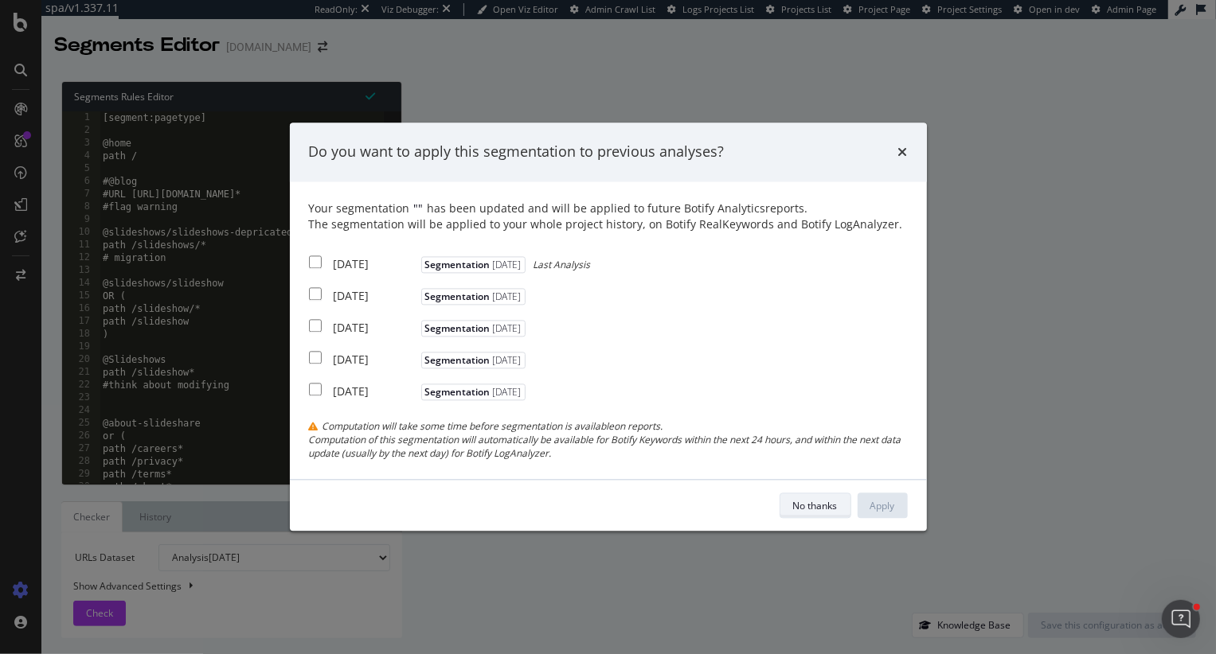
click at [834, 517] on div "No thanks" at bounding box center [815, 506] width 45 height 22
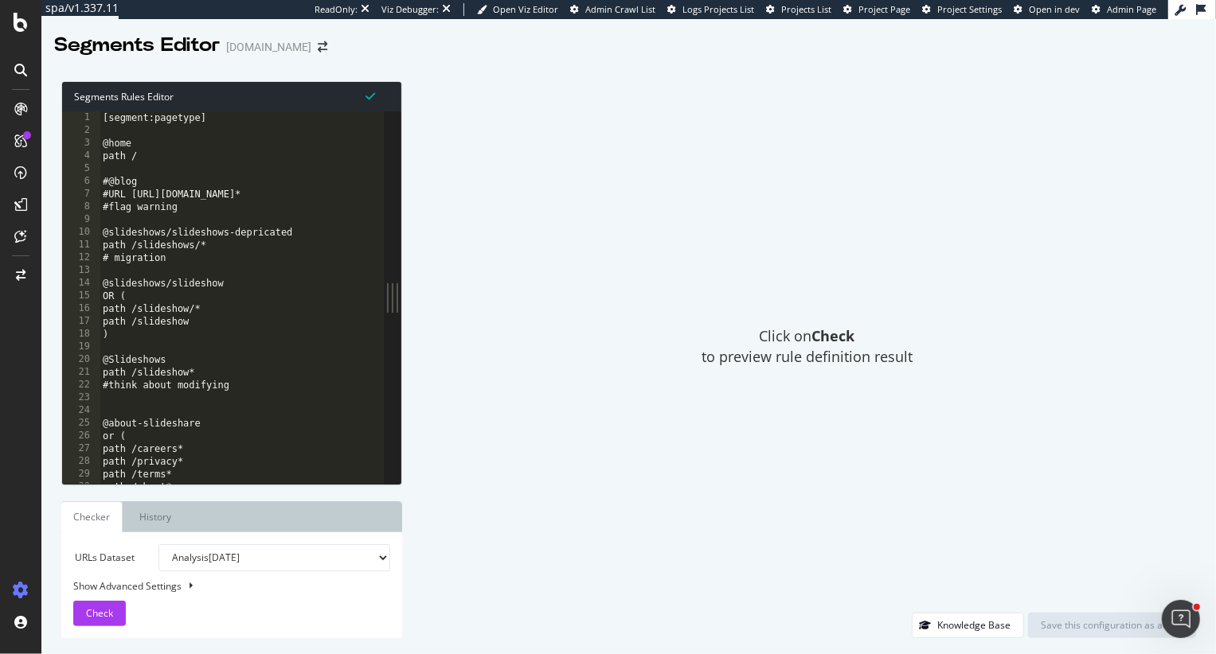
type textarea "# migration"
click at [260, 262] on div "[segment:pagetype] @home path / #@blog #URL [URL][DOMAIN_NAME]* #flag warning @…" at bounding box center [306, 310] width 413 height 399
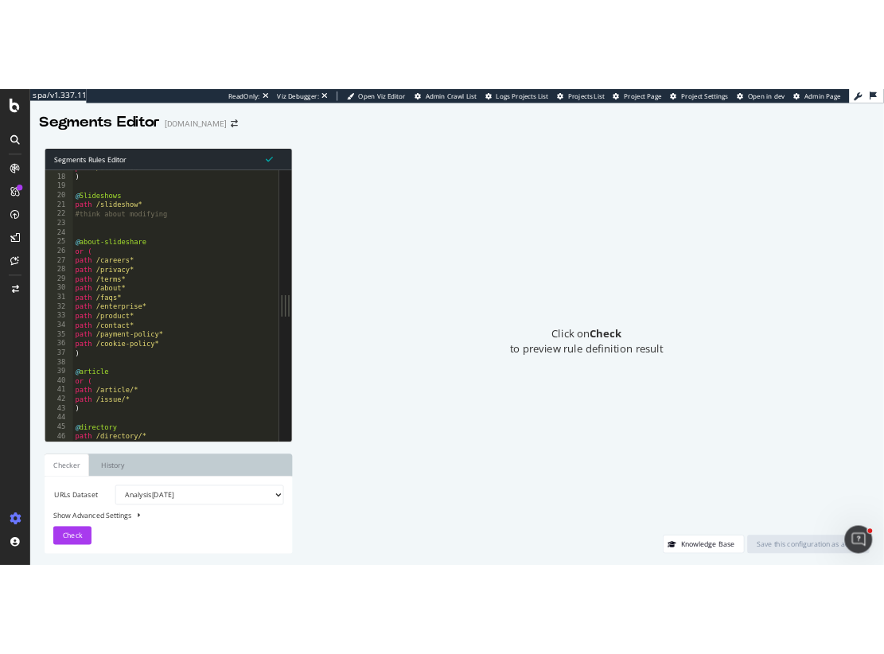
scroll to position [213, 0]
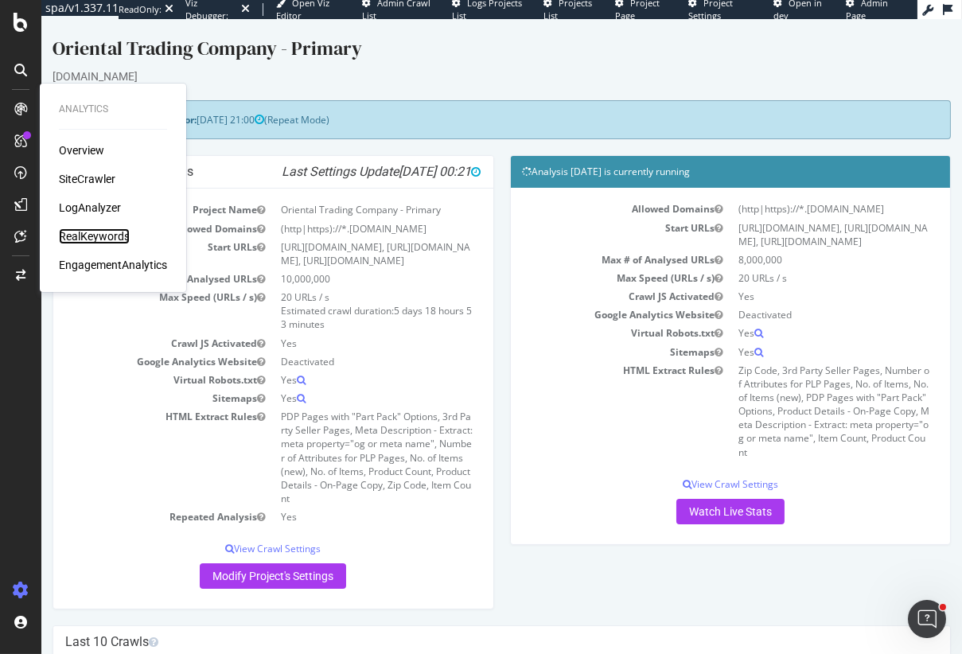
click at [88, 236] on div "RealKeywords" at bounding box center [94, 236] width 71 height 16
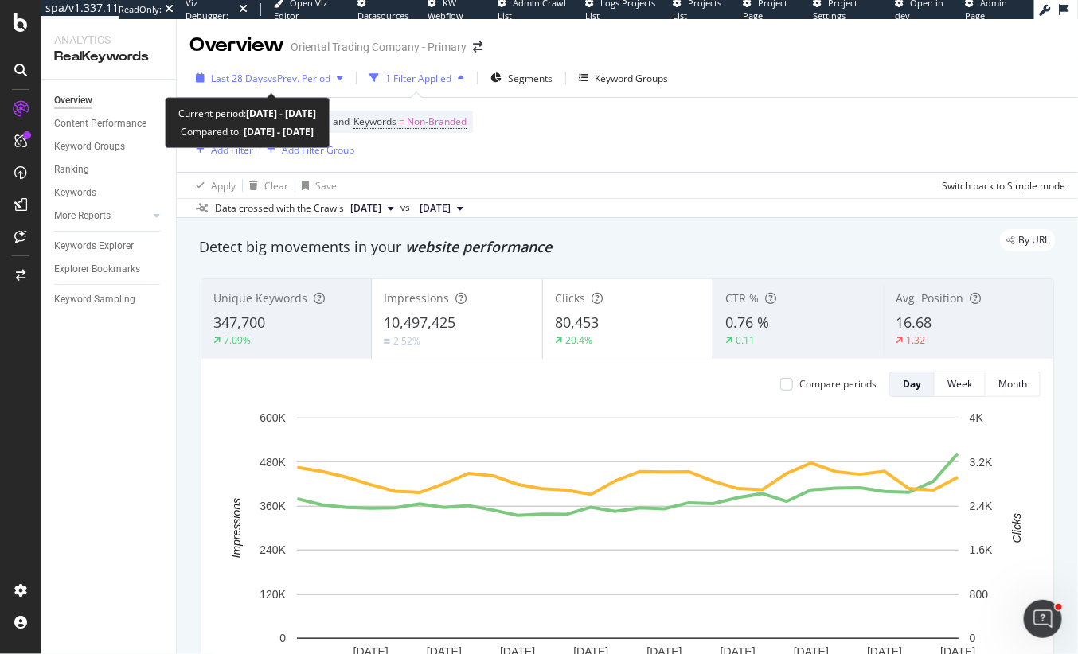
click at [274, 84] on span "vs Prev. Period" at bounding box center [298, 79] width 63 height 14
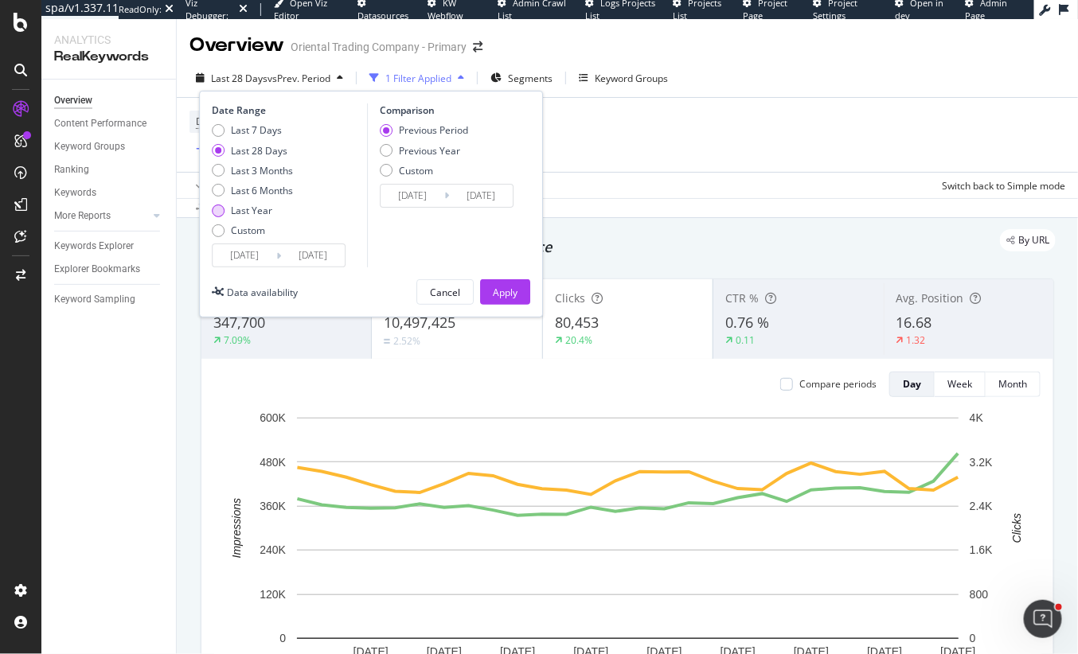
click at [258, 211] on div "Last Year" at bounding box center [251, 211] width 41 height 14
type input "[DATE]"
click at [507, 294] on div "Apply" at bounding box center [505, 293] width 25 height 14
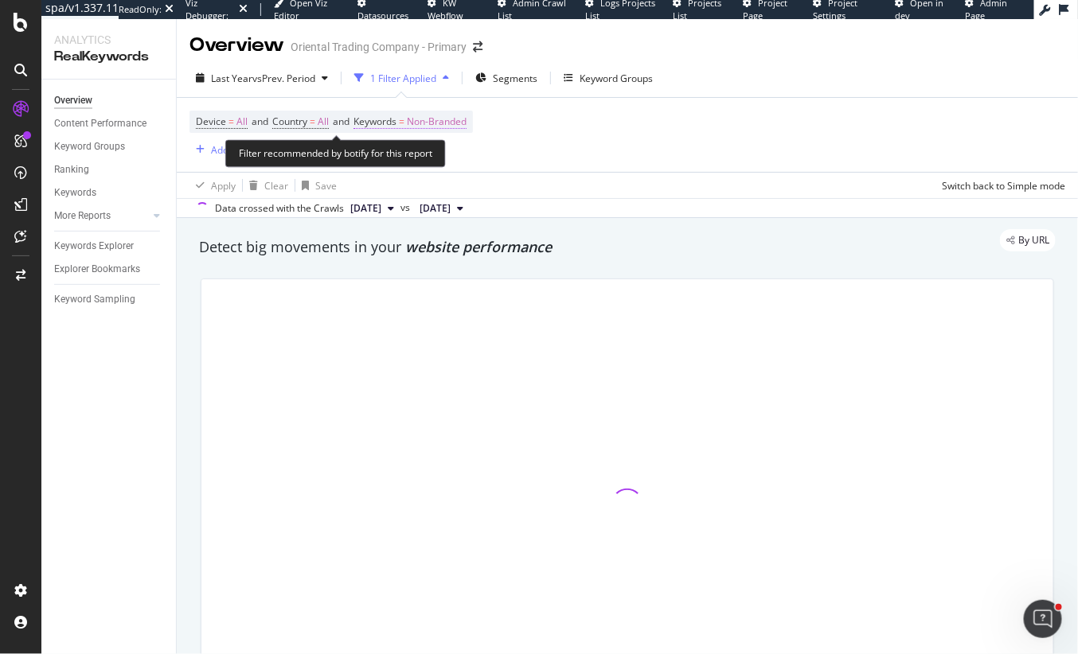
click at [435, 119] on span "Non-Branded" at bounding box center [437, 122] width 60 height 22
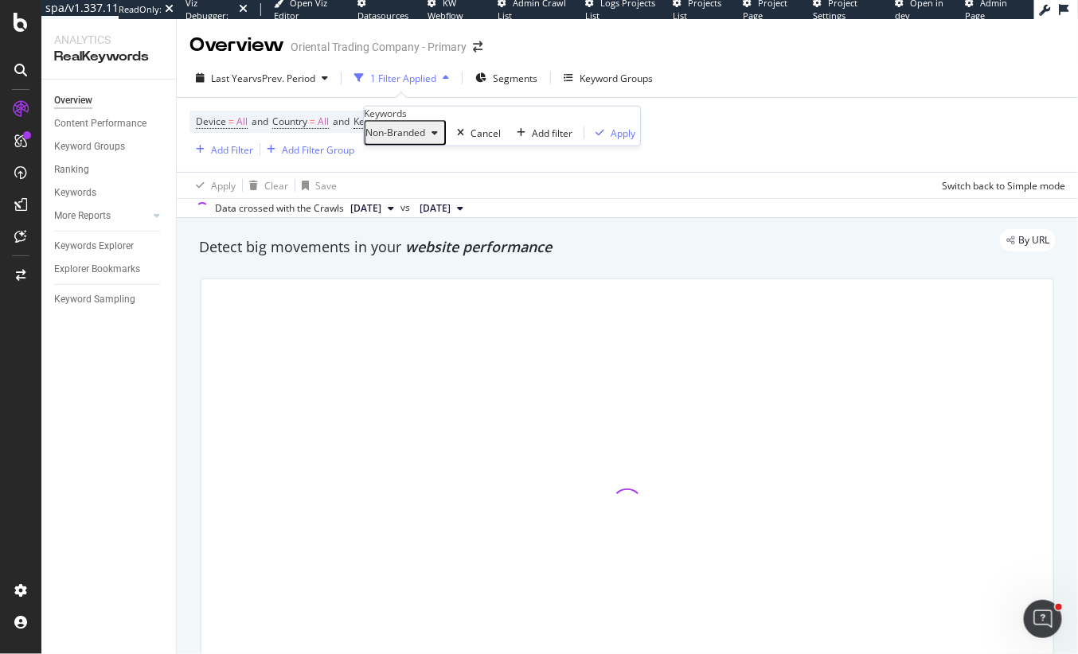
click at [402, 139] on span "Non-Branded" at bounding box center [395, 133] width 60 height 14
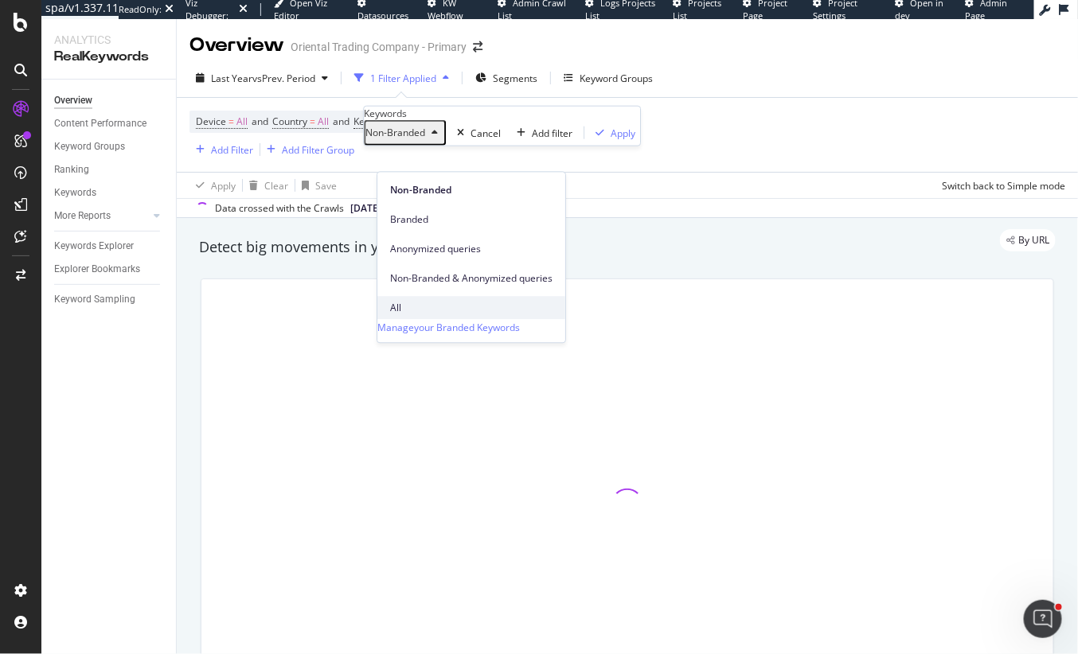
click at [402, 301] on span "All" at bounding box center [471, 308] width 162 height 14
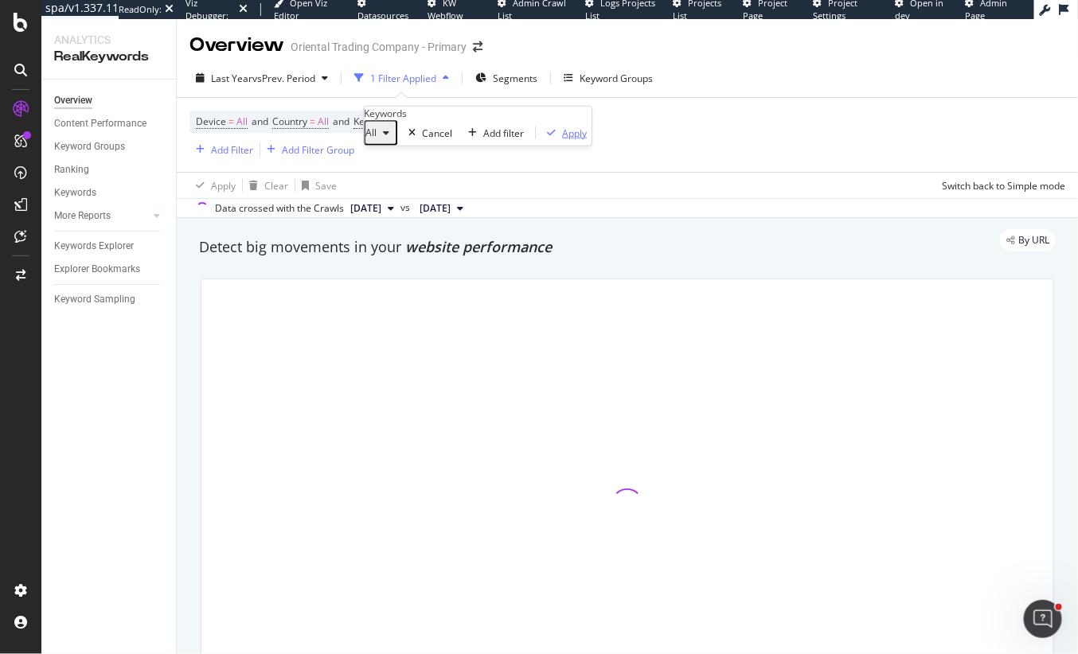
click at [547, 138] on icon "button" at bounding box center [551, 133] width 9 height 10
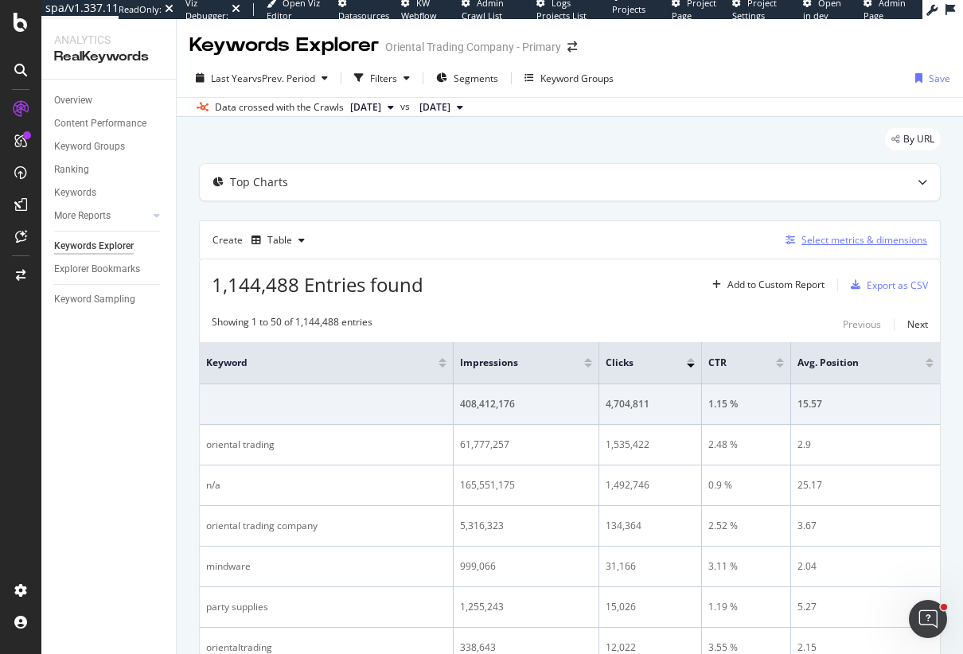
click at [863, 240] on div "Select metrics & dimensions" at bounding box center [865, 240] width 126 height 14
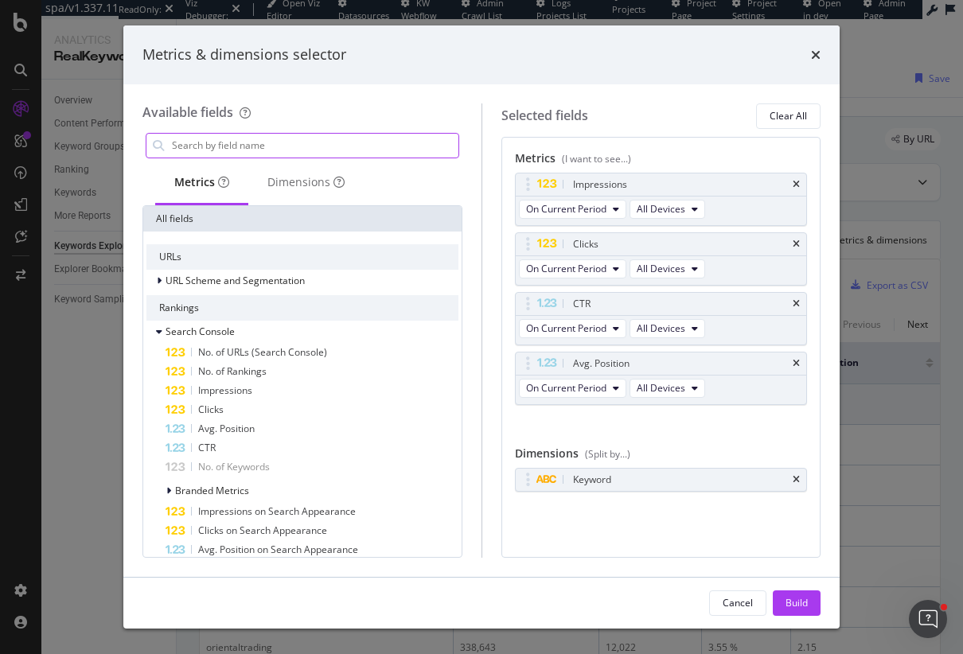
click at [261, 143] on input "modal" at bounding box center [314, 146] width 288 height 24
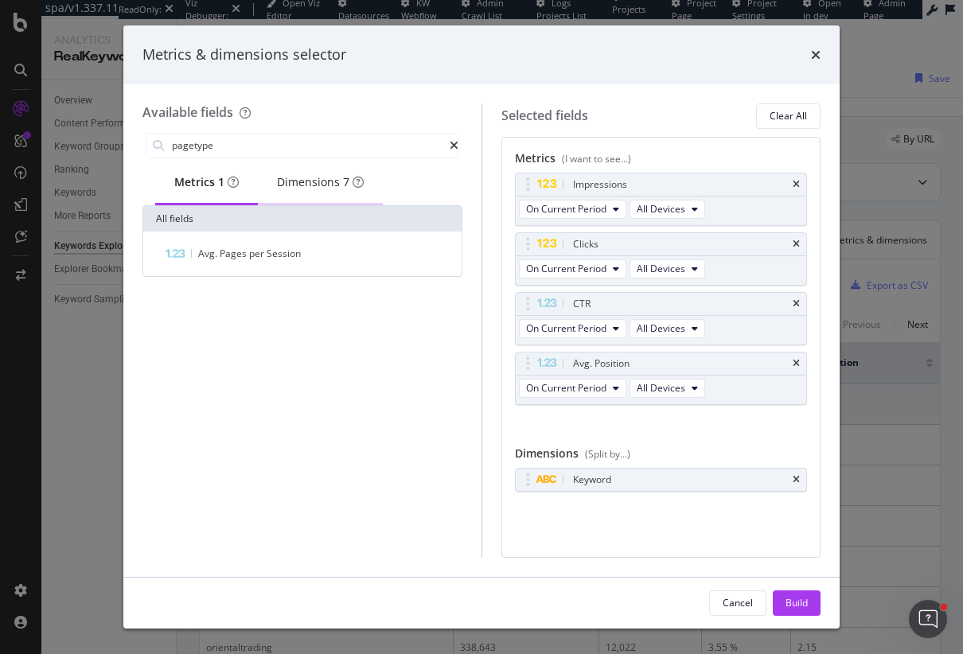
type input "pagetype"
click at [299, 190] on div "Dimensions 7" at bounding box center [320, 182] width 87 height 16
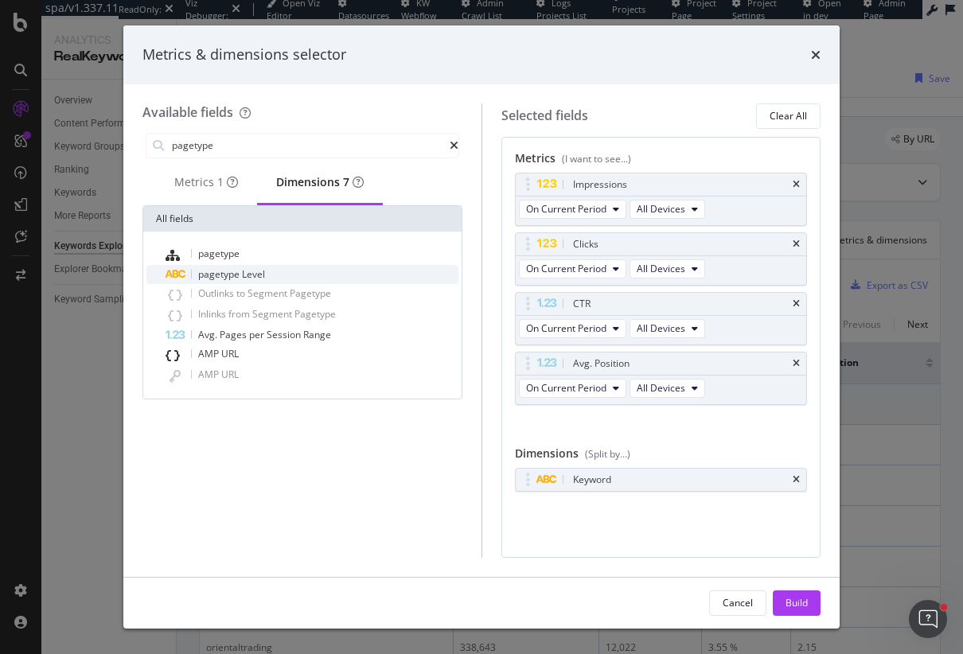
click at [228, 275] on span "pagetype" at bounding box center [220, 274] width 44 height 14
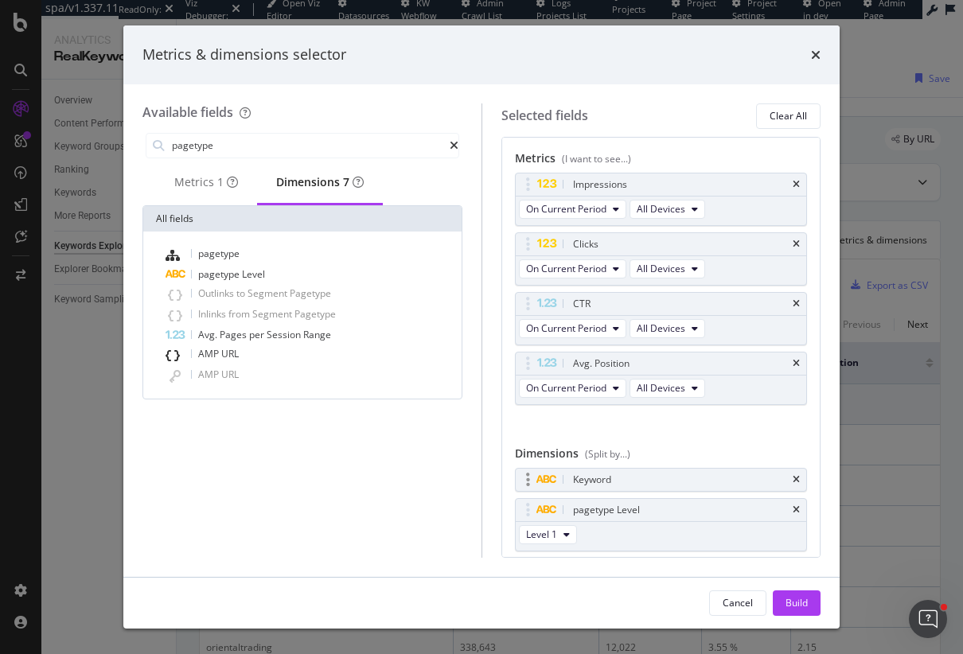
click at [803, 474] on div "Keyword" at bounding box center [661, 480] width 291 height 22
click at [795, 476] on icon "times" at bounding box center [796, 480] width 7 height 10
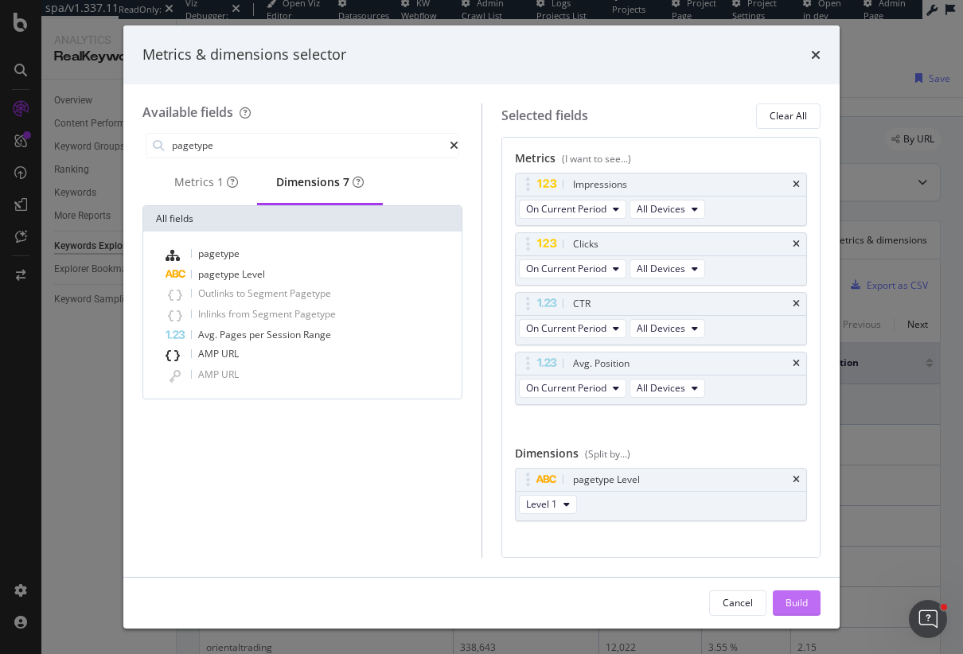
click at [787, 597] on div "Build" at bounding box center [797, 603] width 22 height 14
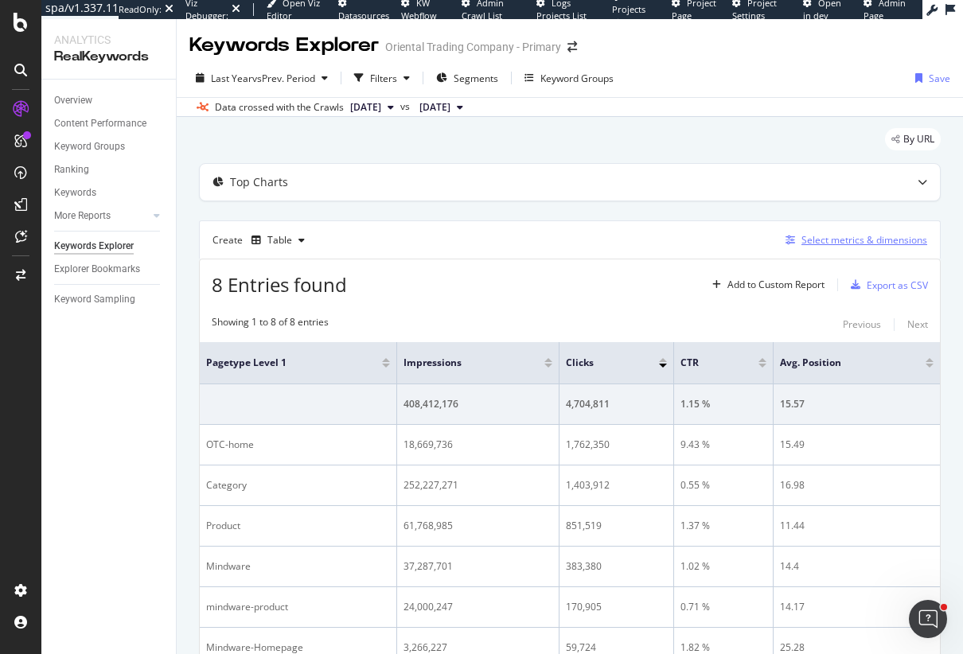
click at [813, 240] on div "Select metrics & dimensions" at bounding box center [865, 240] width 126 height 14
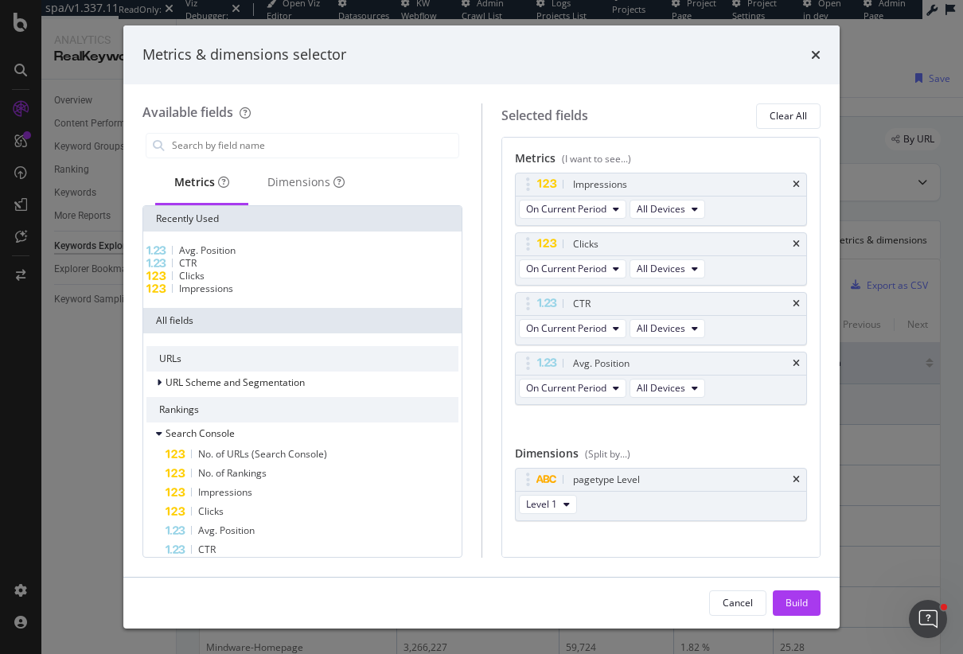
click at [80, 424] on div "Metrics & dimensions selector Available fields Metrics Dimensions Recently Used…" at bounding box center [481, 327] width 963 height 654
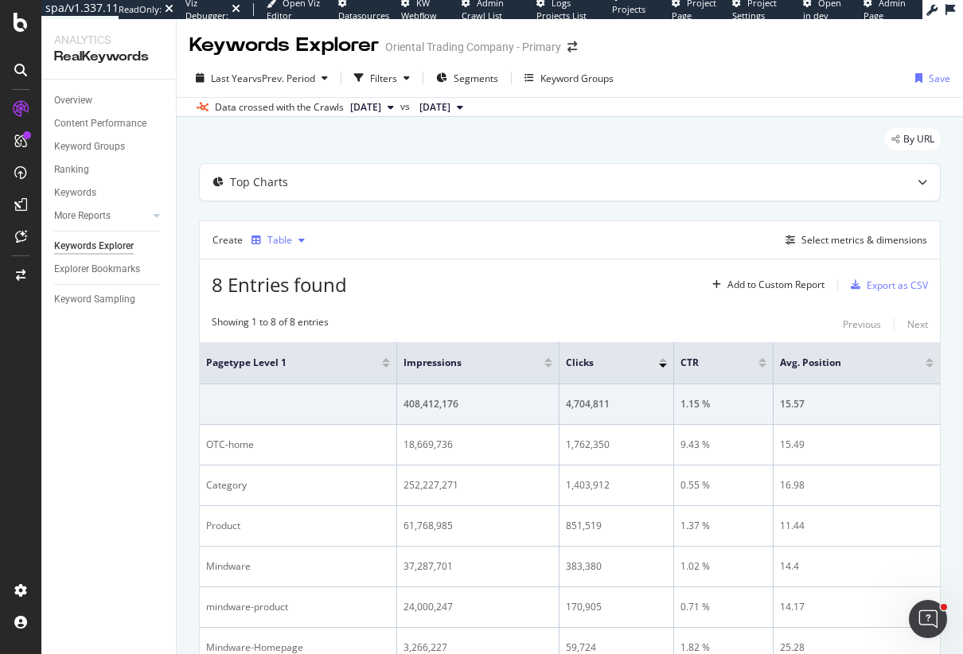
click at [281, 238] on div "Table" at bounding box center [279, 241] width 25 height 10
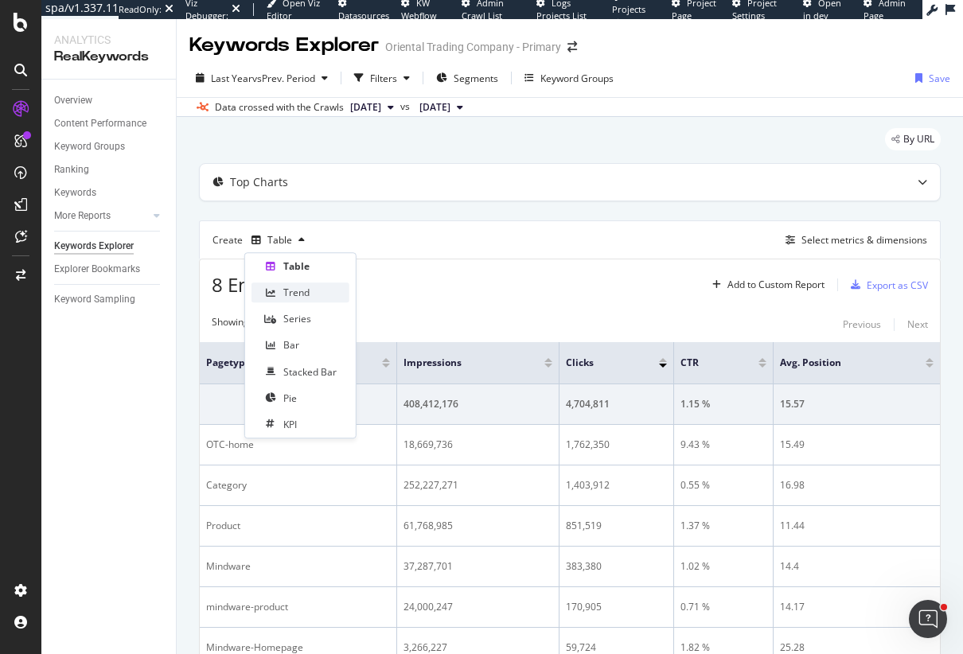
click at [282, 299] on div "Trend" at bounding box center [301, 293] width 98 height 20
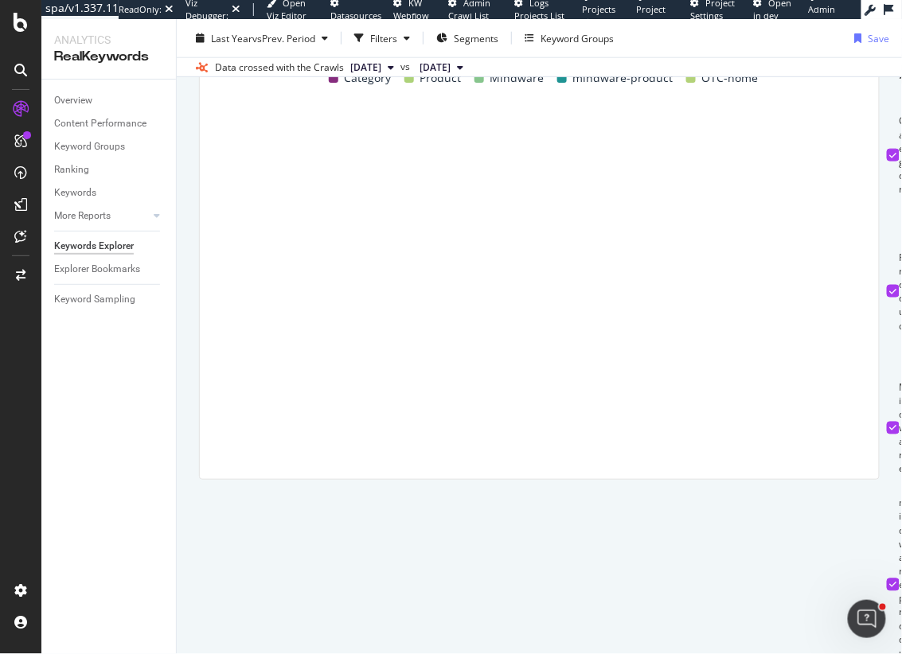
scroll to position [402, 0]
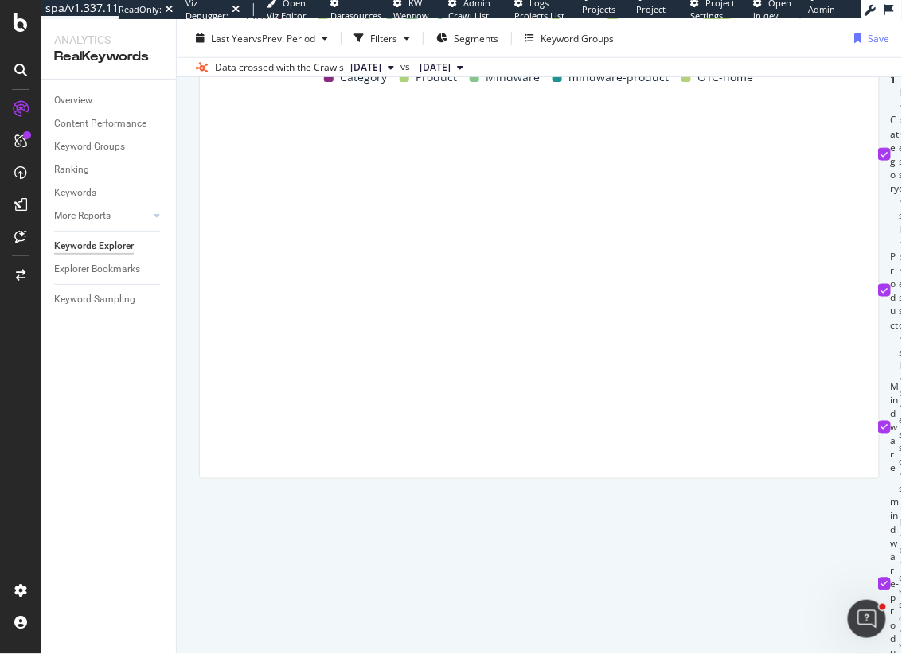
click at [188, 206] on div "By URL Top Charts Create Trend Select metrics & dimensions Compare periods Week…" at bounding box center [539, 125] width 725 height 820
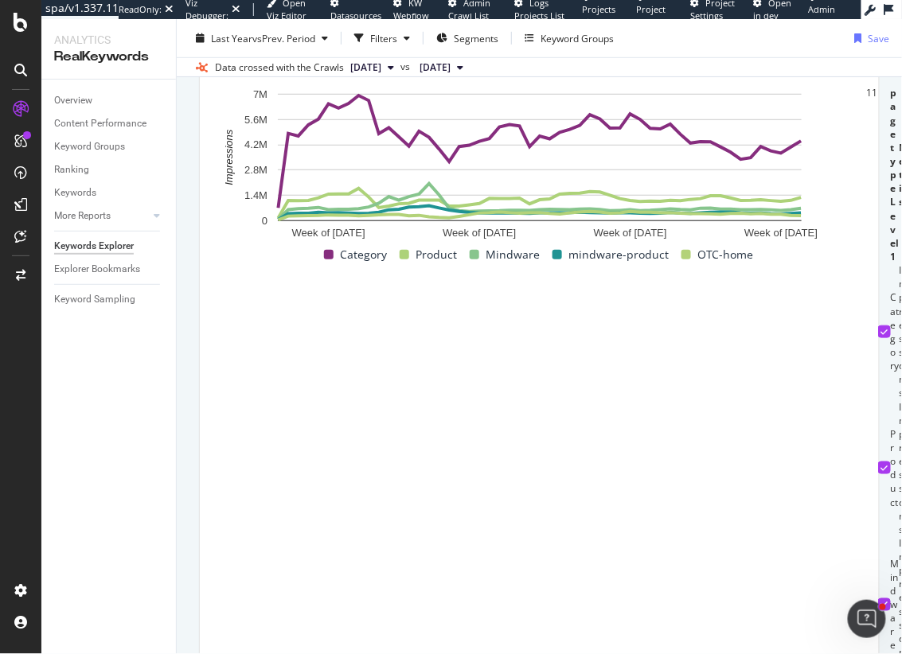
scroll to position [217, 0]
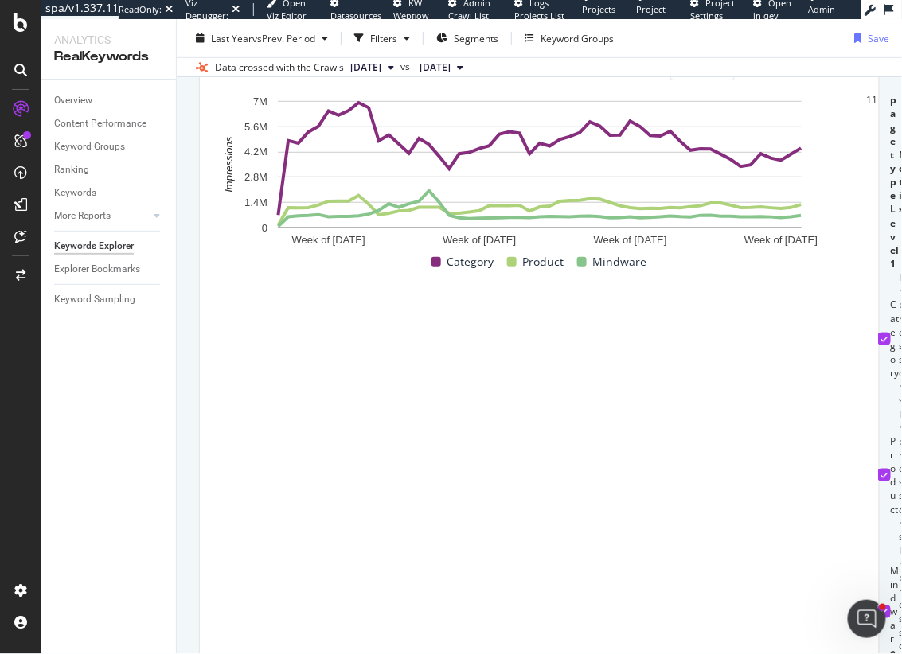
click at [881, 608] on icon at bounding box center [884, 612] width 7 height 8
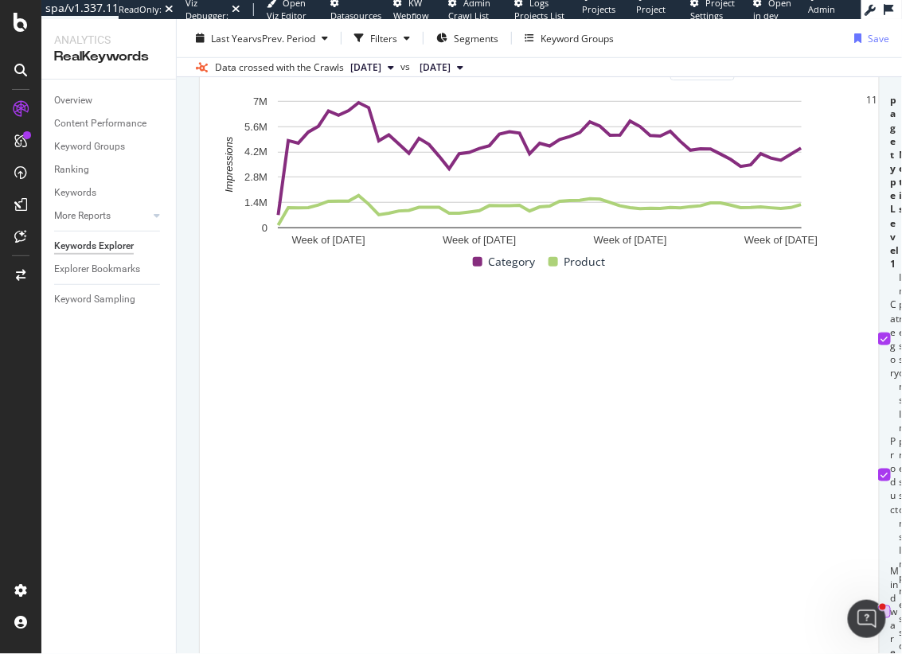
click at [878, 469] on div at bounding box center [884, 475] width 13 height 13
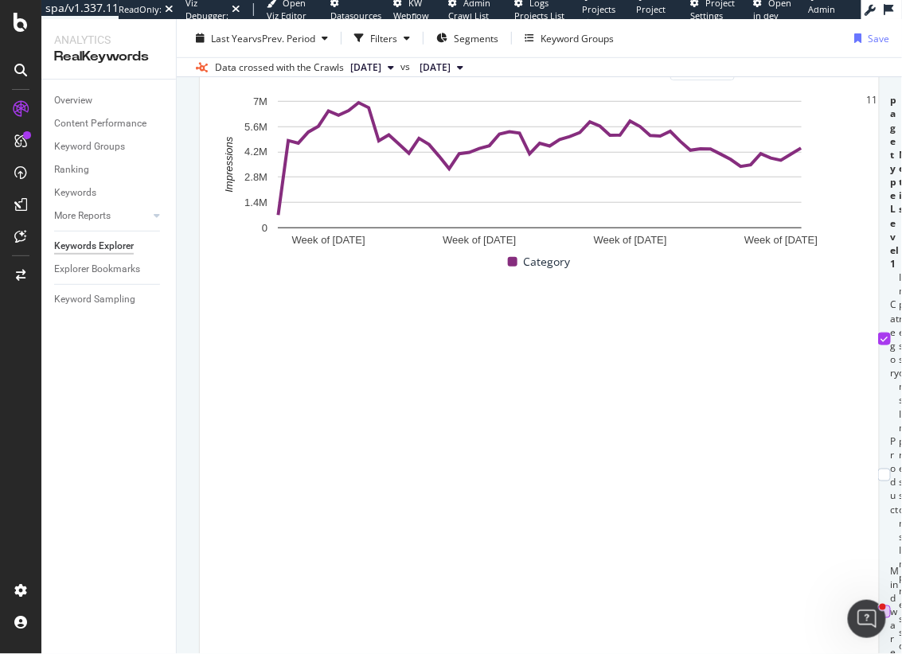
click at [881, 343] on icon at bounding box center [884, 339] width 7 height 8
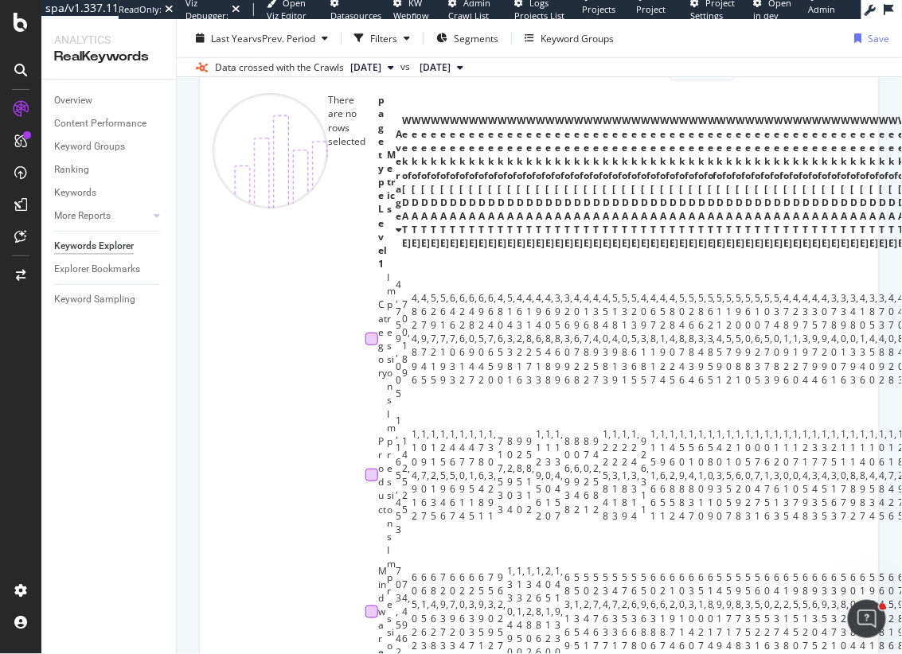
click at [365, 469] on div at bounding box center [371, 475] width 13 height 13
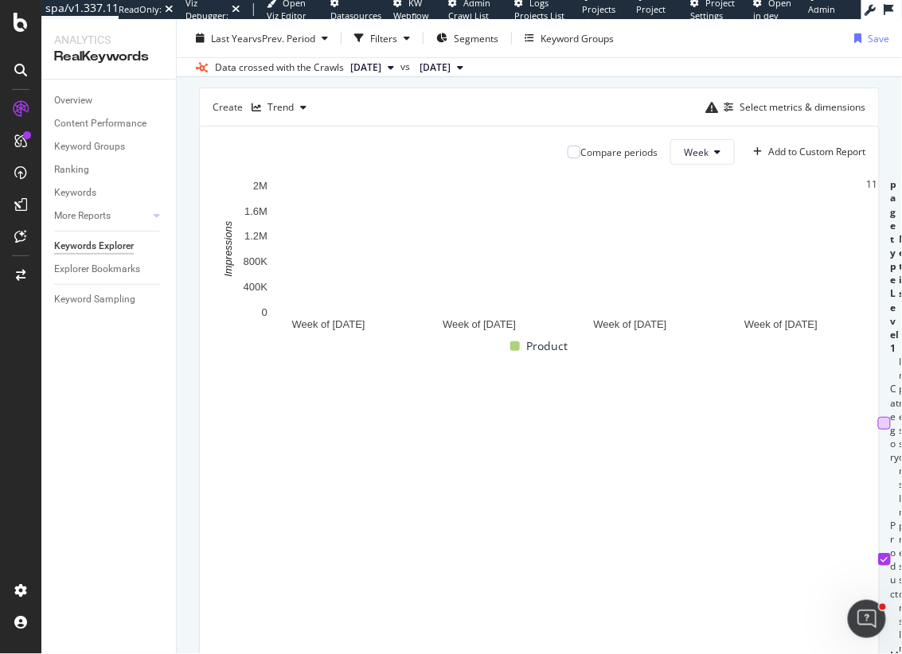
scroll to position [127, 0]
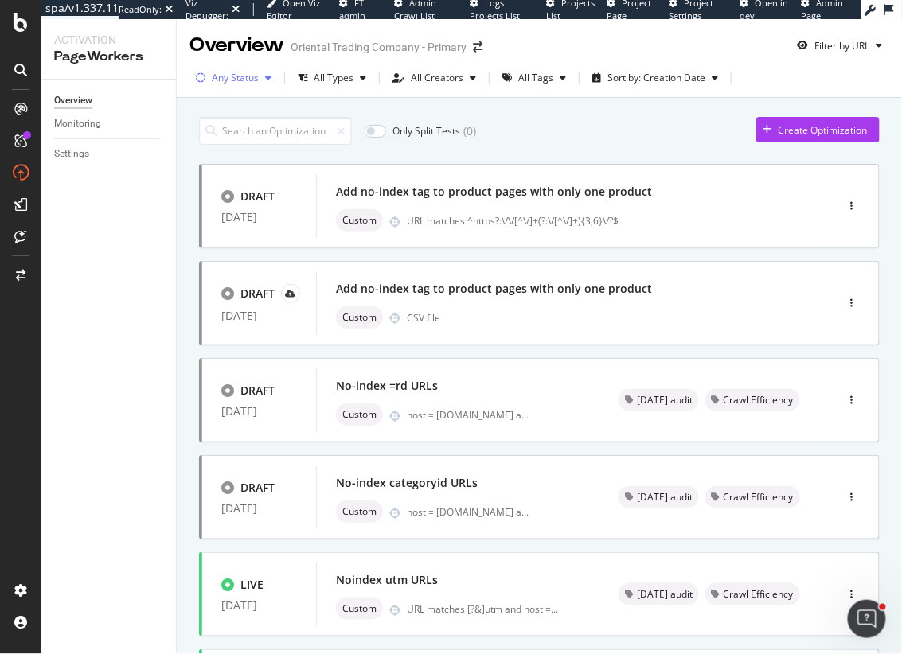
click at [244, 73] on div "Any Status" at bounding box center [235, 78] width 47 height 10
click at [228, 138] on div "Live" at bounding box center [231, 138] width 18 height 14
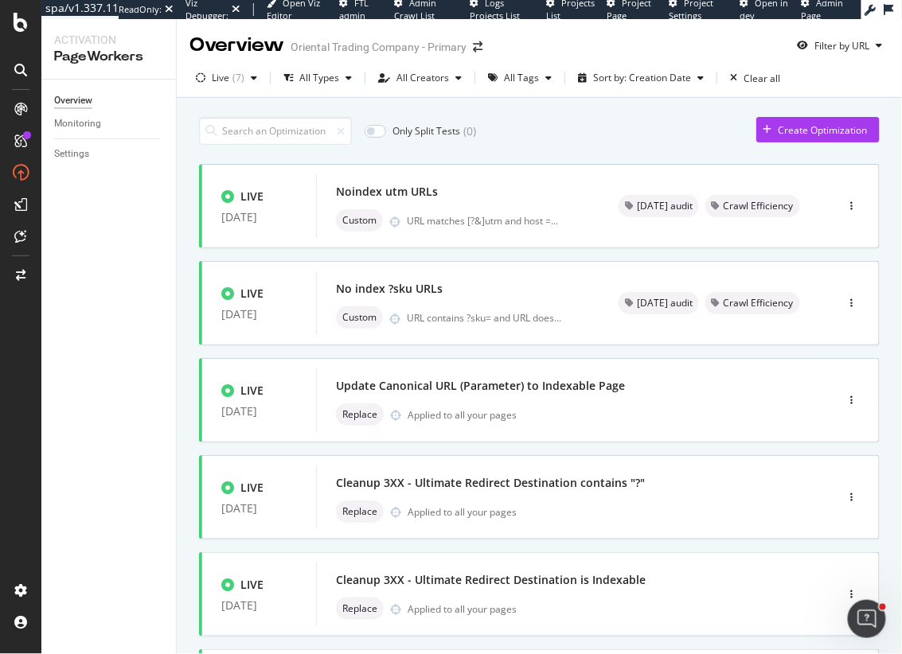
click at [574, 135] on div "Only Split Tests ( 0 ) Create Optimization" at bounding box center [539, 131] width 681 height 28
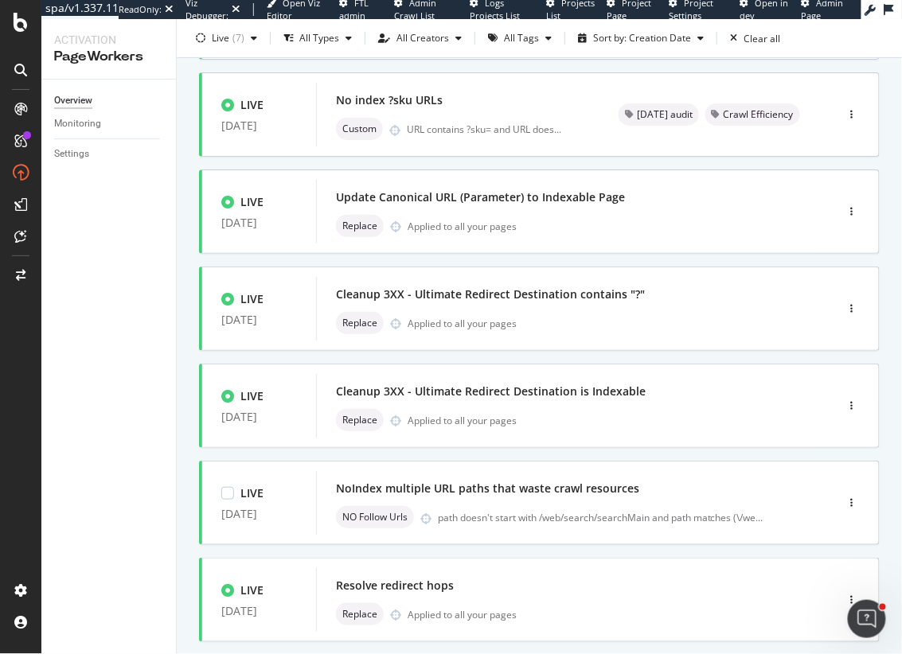
scroll to position [192, 0]
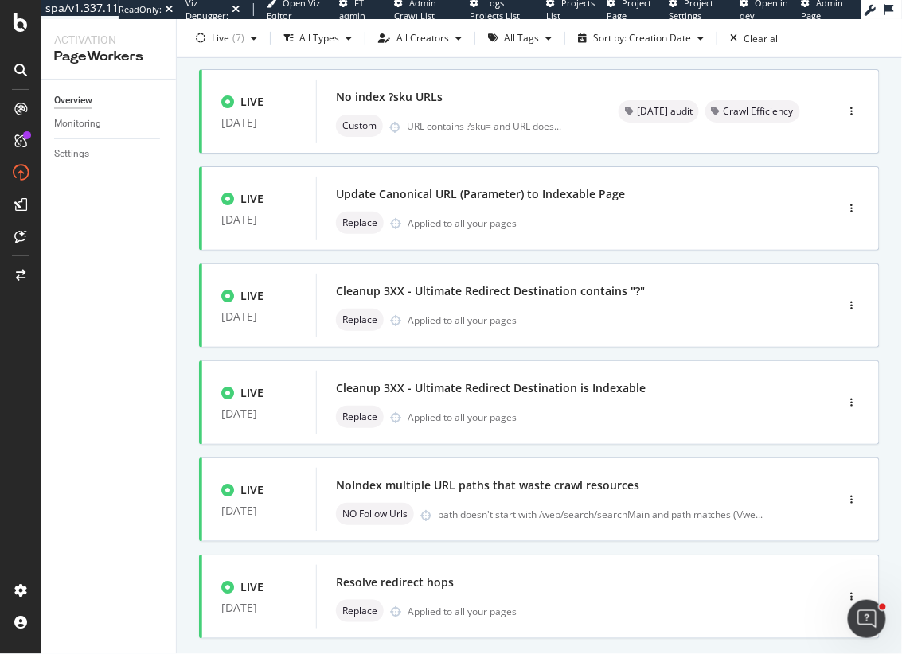
click at [187, 249] on div "Only Split Tests ( 0 ) Create Optimization LIVE [DATE] Noindex utm URLs Custom …" at bounding box center [539, 324] width 725 height 836
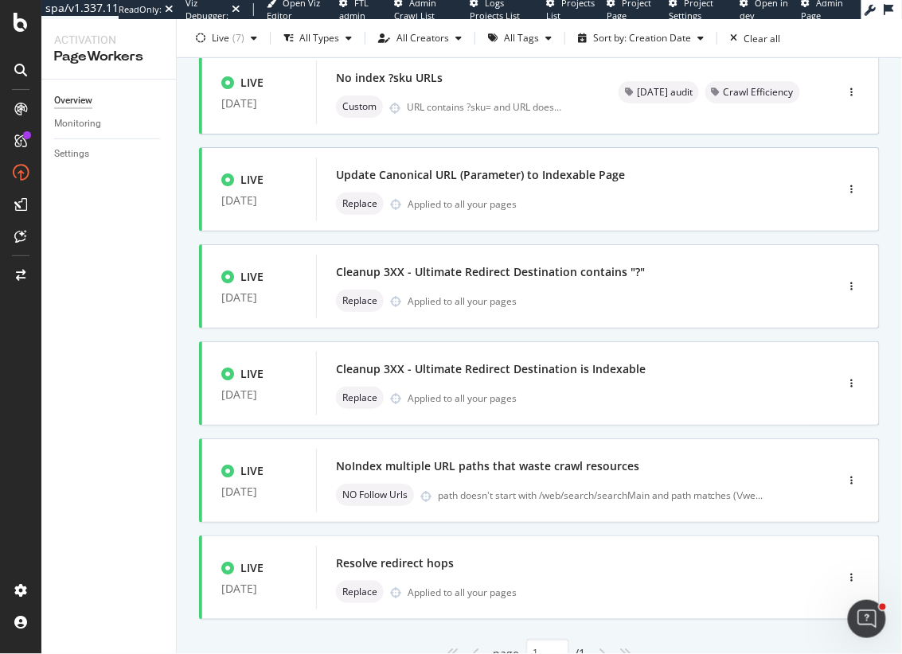
scroll to position [213, 0]
